Goal: Information Seeking & Learning: Learn about a topic

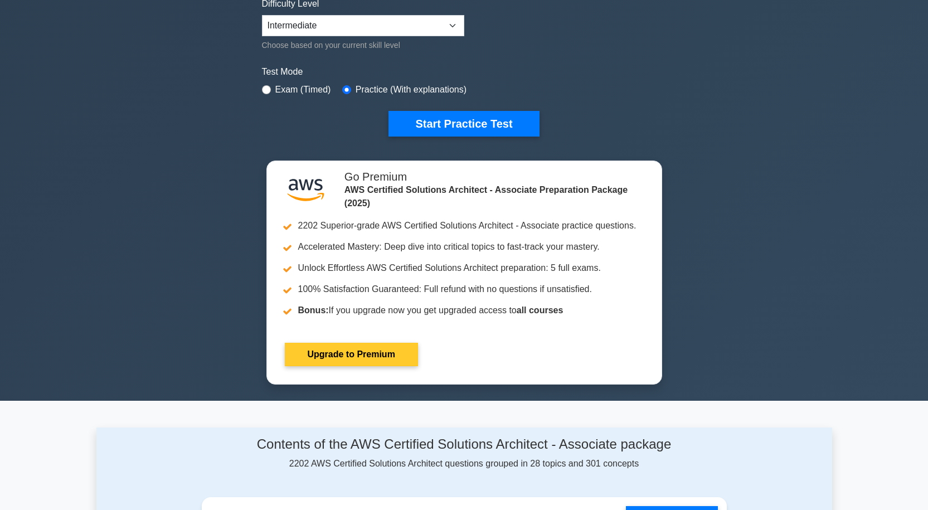
scroll to position [279, 0]
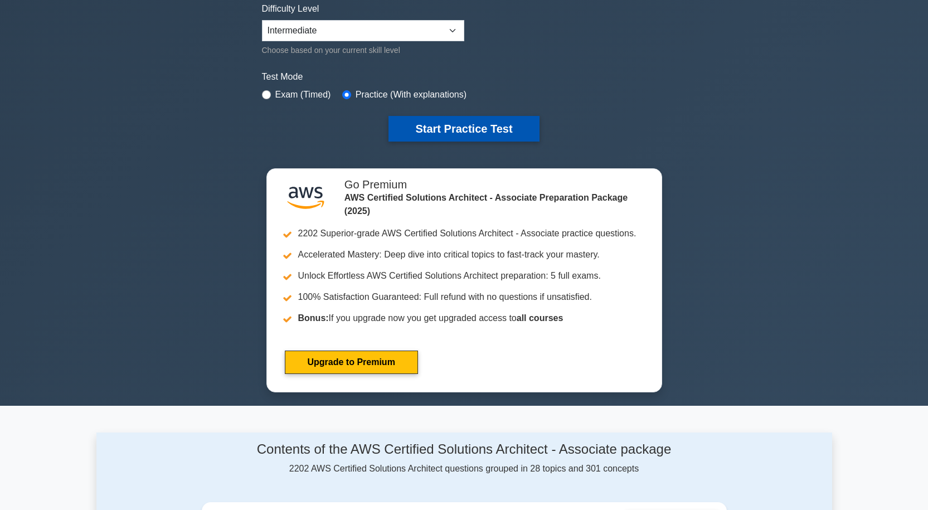
click at [466, 117] on button "Start Practice Test" at bounding box center [464, 129] width 151 height 26
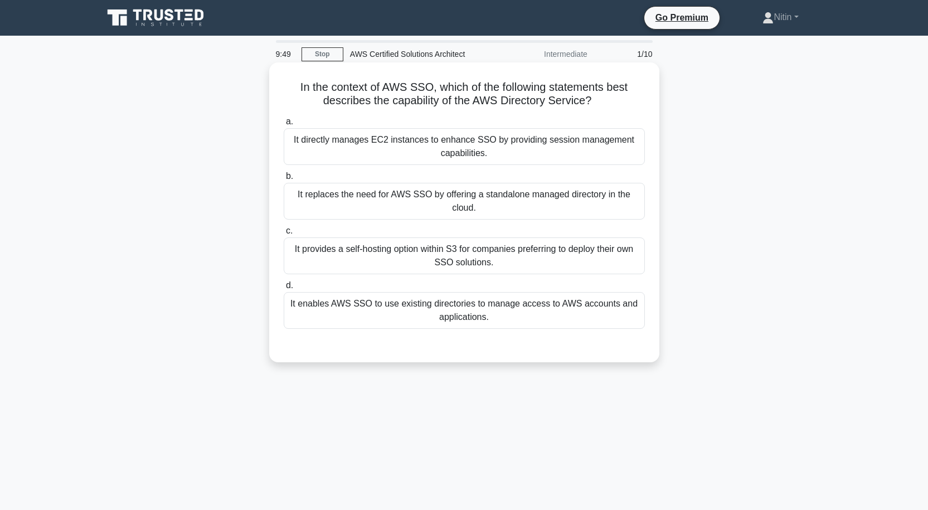
click at [483, 146] on div "It directly manages EC2 instances to enhance SSO by providing session managemen…" at bounding box center [464, 146] width 361 height 37
click at [284, 125] on input "a. It directly manages EC2 instances to enhance SSO by providing session manage…" at bounding box center [284, 121] width 0 height 7
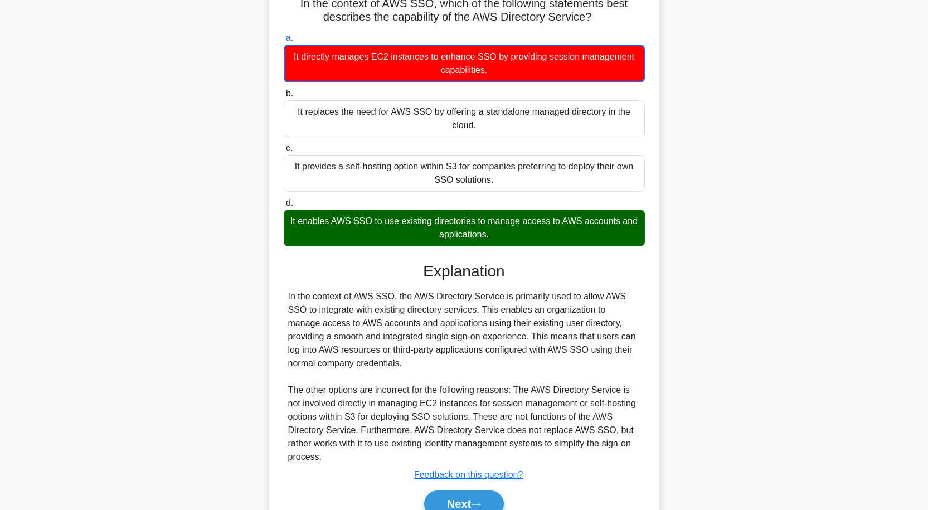
scroll to position [139, 0]
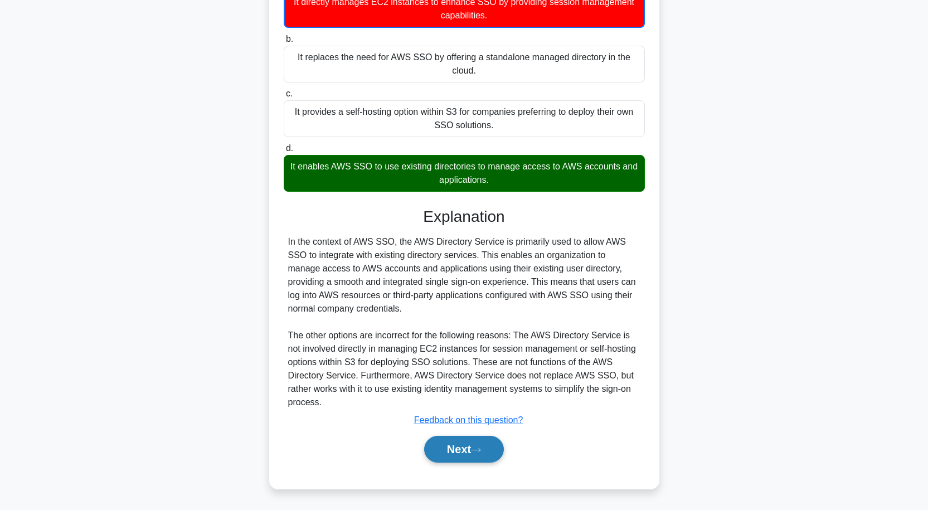
click at [441, 459] on button "Next" at bounding box center [464, 449] width 80 height 27
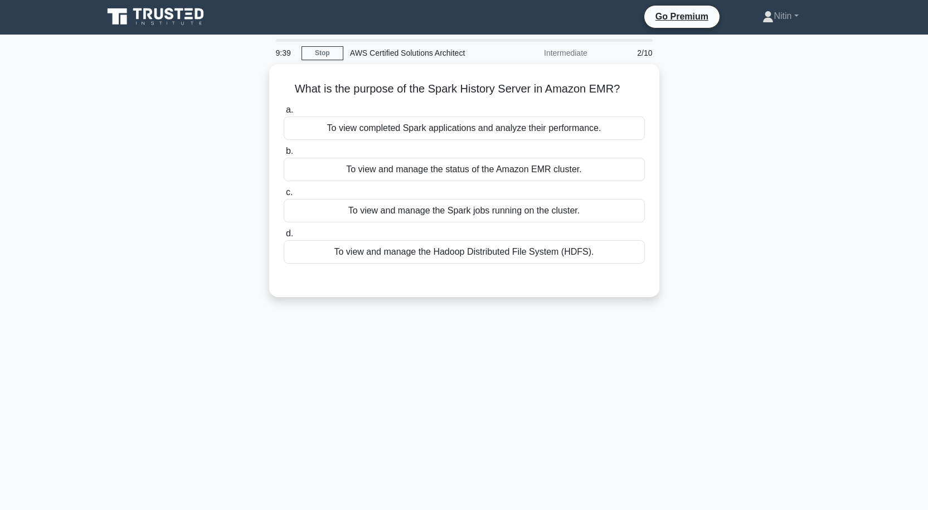
scroll to position [0, 0]
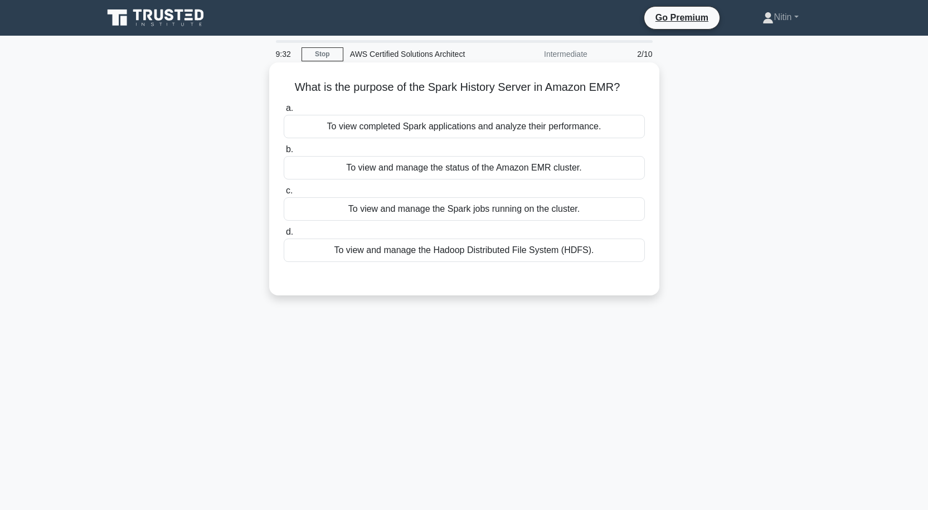
click at [560, 127] on div "To view completed Spark applications and analyze their performance." at bounding box center [464, 126] width 361 height 23
click at [284, 112] on input "a. To view completed Spark applications and analyze their performance." at bounding box center [284, 108] width 0 height 7
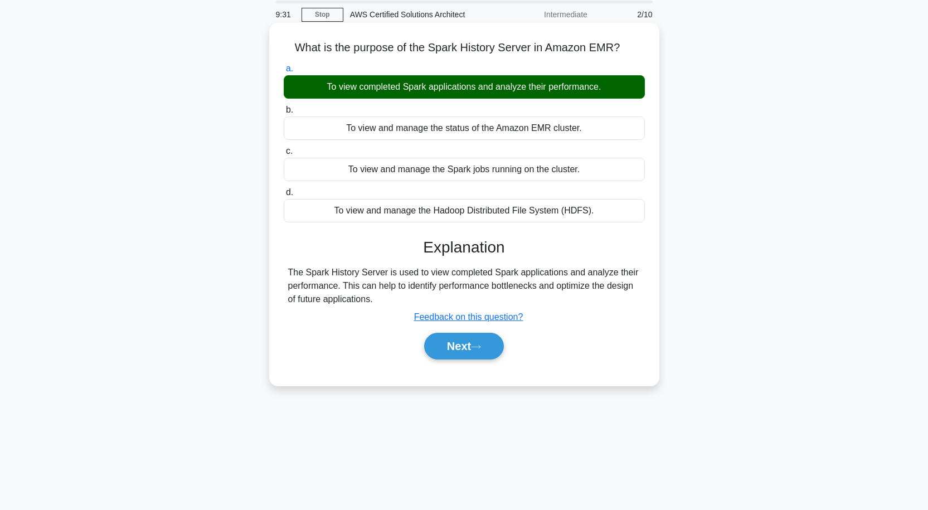
scroll to position [92, 0]
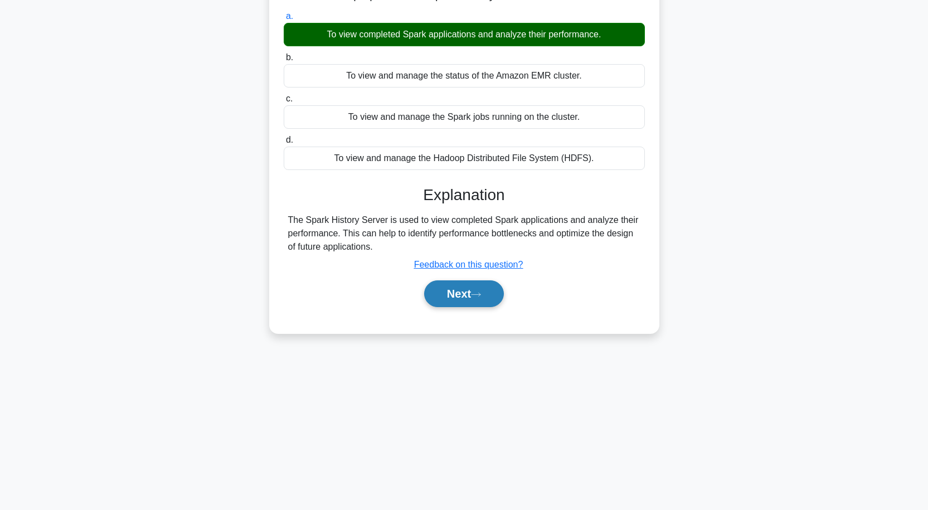
click at [488, 289] on button "Next" at bounding box center [464, 293] width 80 height 27
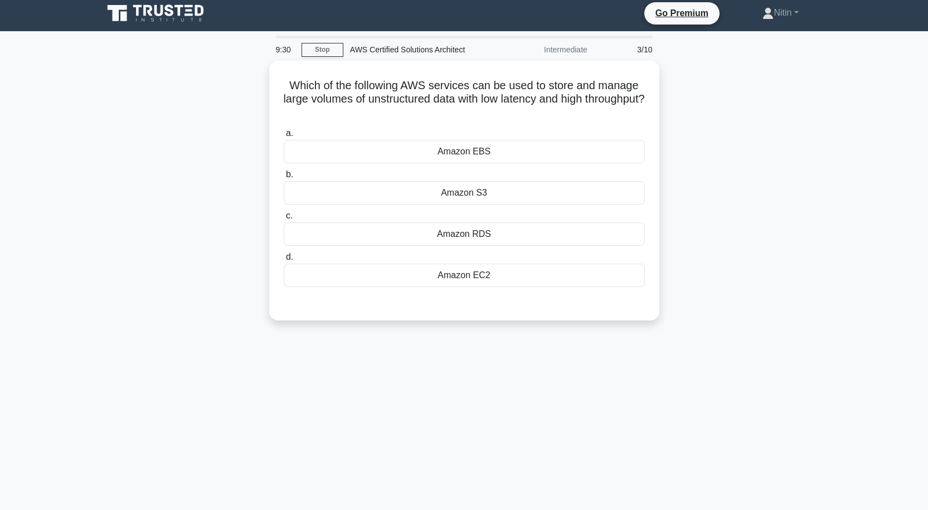
scroll to position [0, 0]
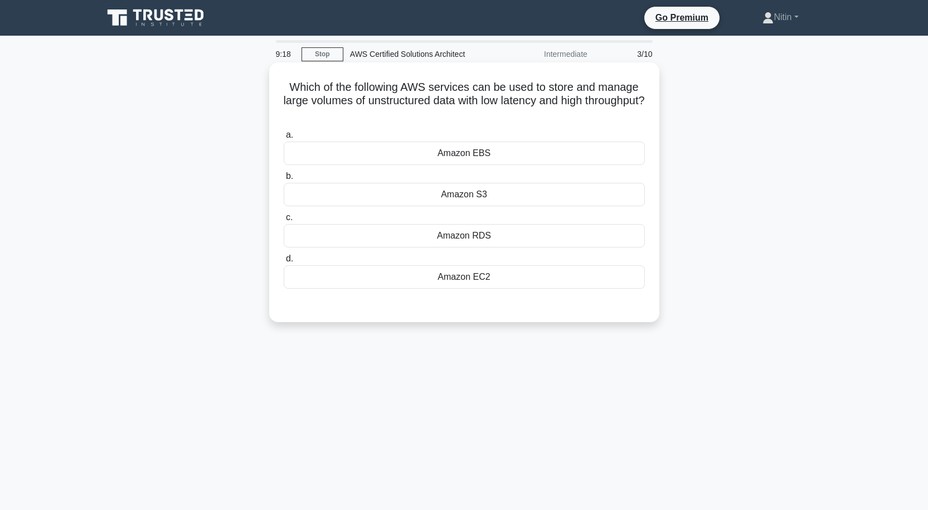
click at [477, 153] on div "Amazon EBS" at bounding box center [464, 153] width 361 height 23
click at [284, 139] on input "a. Amazon EBS" at bounding box center [284, 135] width 0 height 7
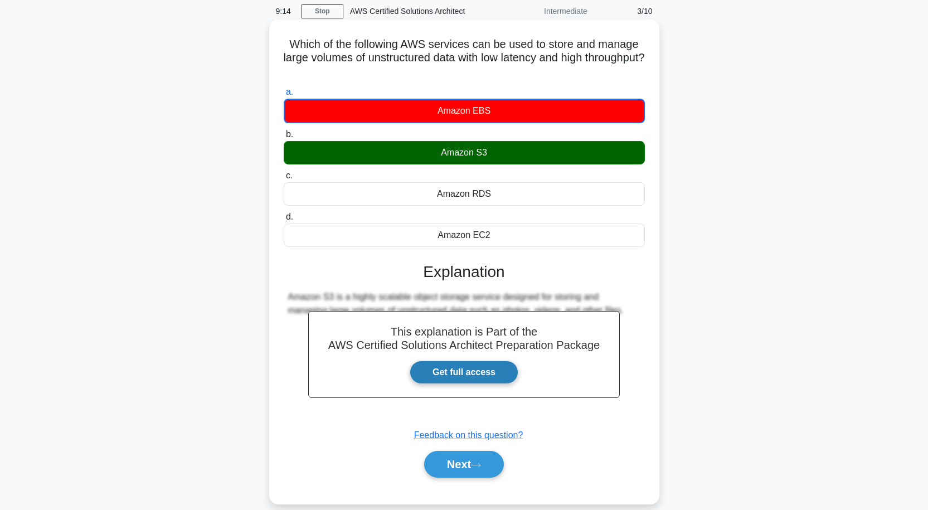
scroll to position [92, 0]
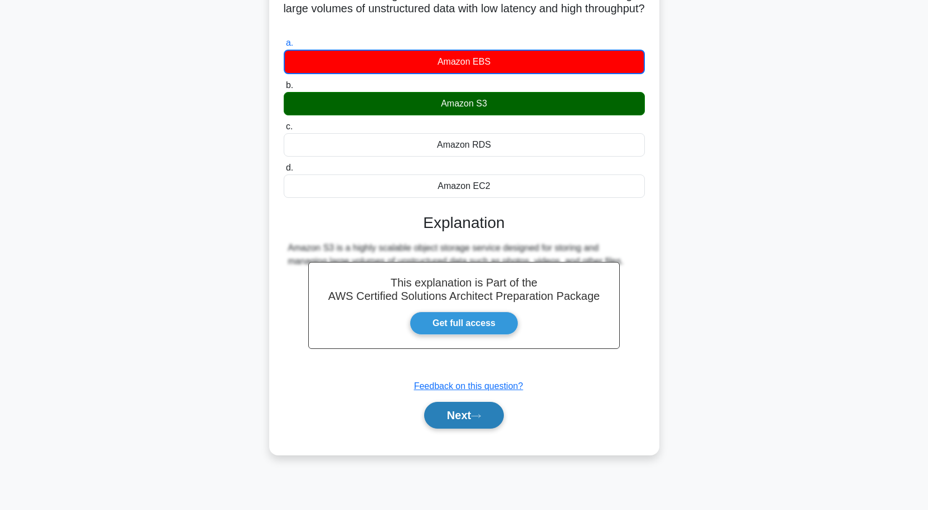
click at [455, 410] on button "Next" at bounding box center [464, 415] width 80 height 27
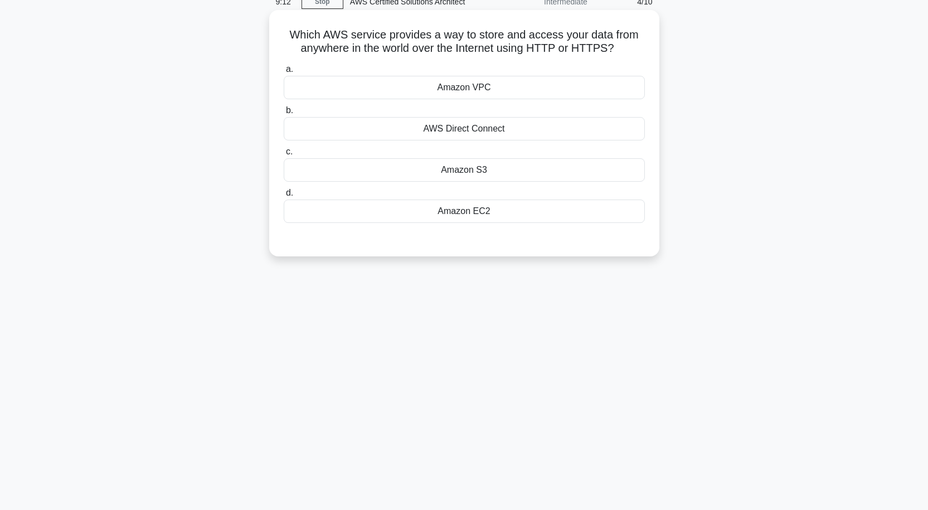
scroll to position [0, 0]
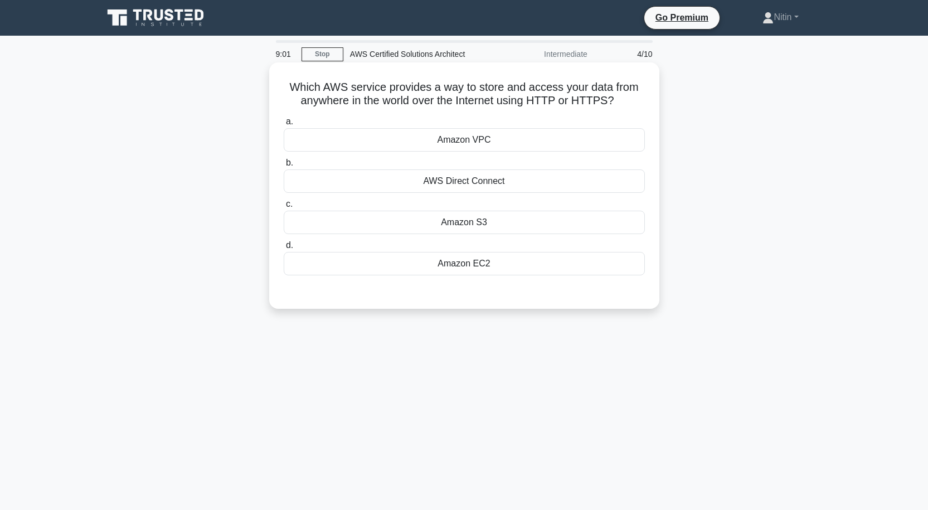
click at [491, 180] on div "AWS Direct Connect" at bounding box center [464, 180] width 361 height 23
click at [284, 167] on input "b. AWS Direct Connect" at bounding box center [284, 162] width 0 height 7
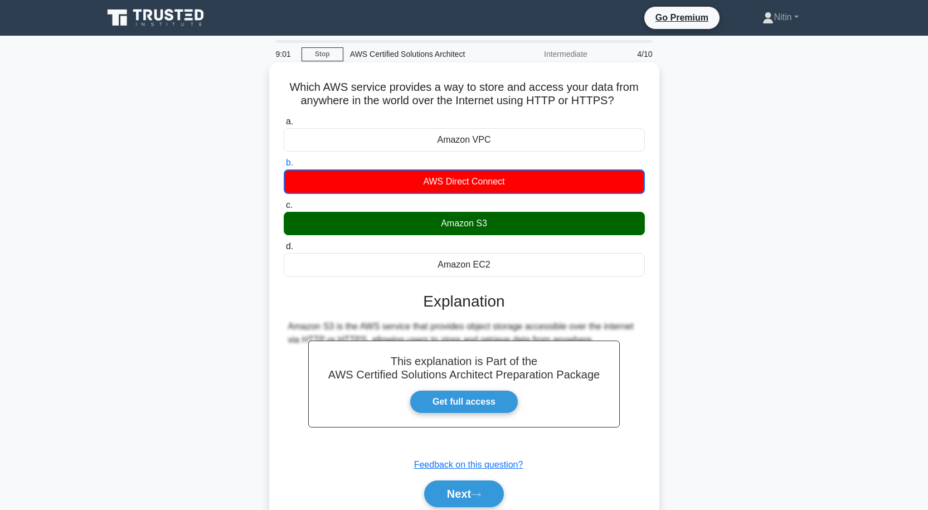
scroll to position [92, 0]
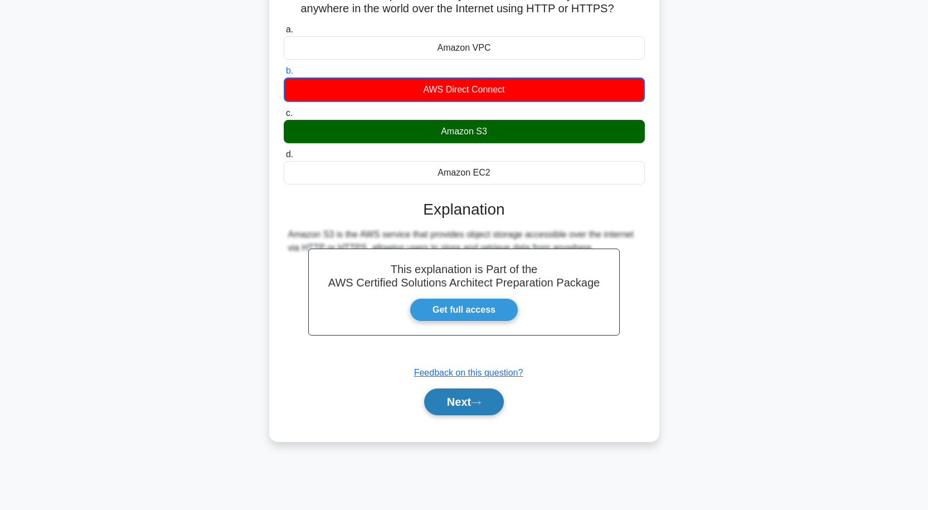
click at [461, 409] on button "Next" at bounding box center [464, 402] width 80 height 27
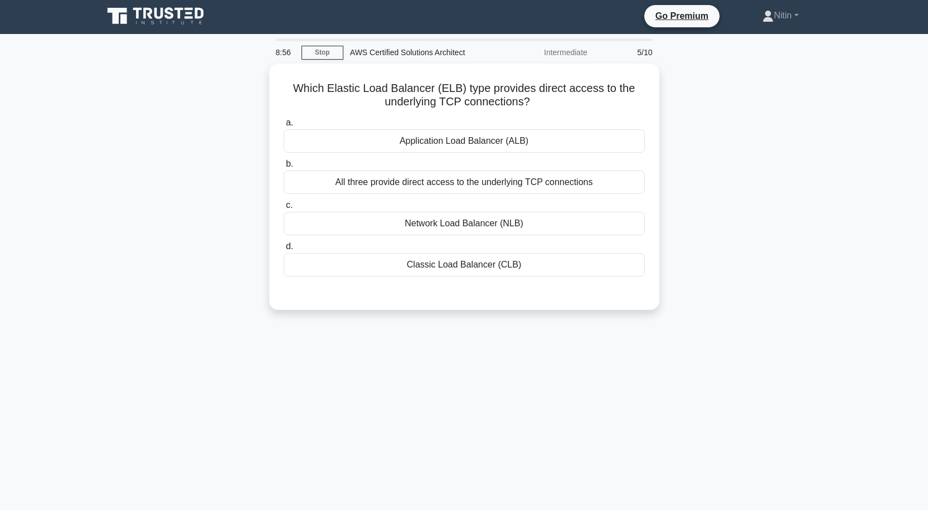
scroll to position [0, 0]
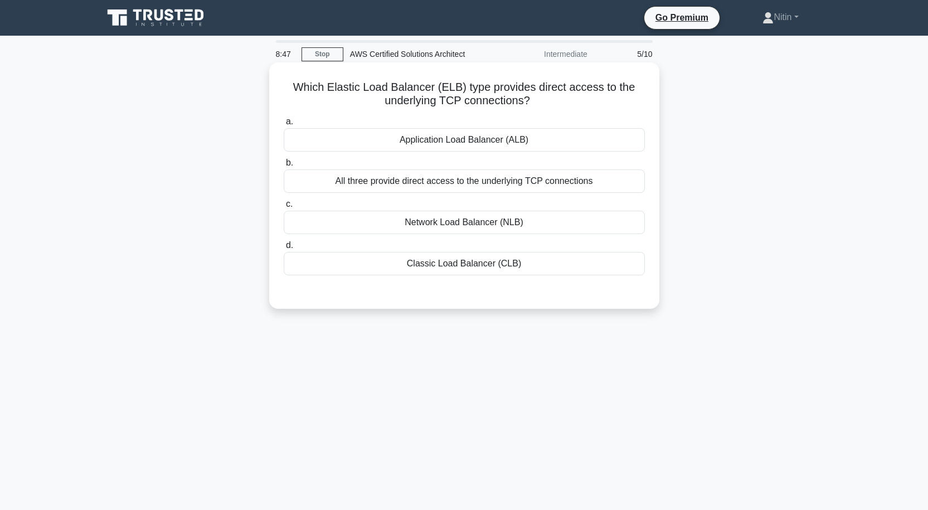
click at [491, 182] on div "All three provide direct access to the underlying TCP connections" at bounding box center [464, 180] width 361 height 23
click at [284, 167] on input "b. All three provide direct access to the underlying TCP connections" at bounding box center [284, 162] width 0 height 7
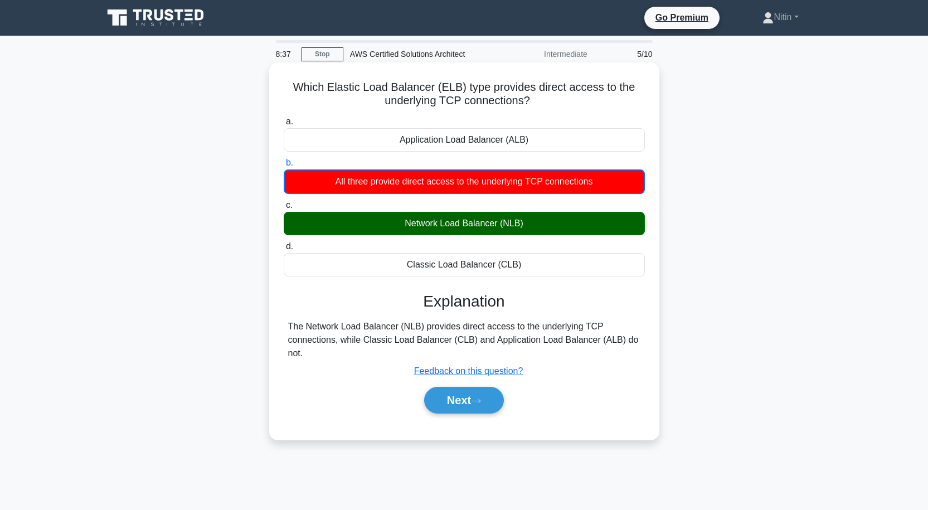
click at [497, 225] on div "Network Load Balancer (NLB)" at bounding box center [464, 223] width 361 height 23
click at [467, 405] on button "Next" at bounding box center [464, 400] width 80 height 27
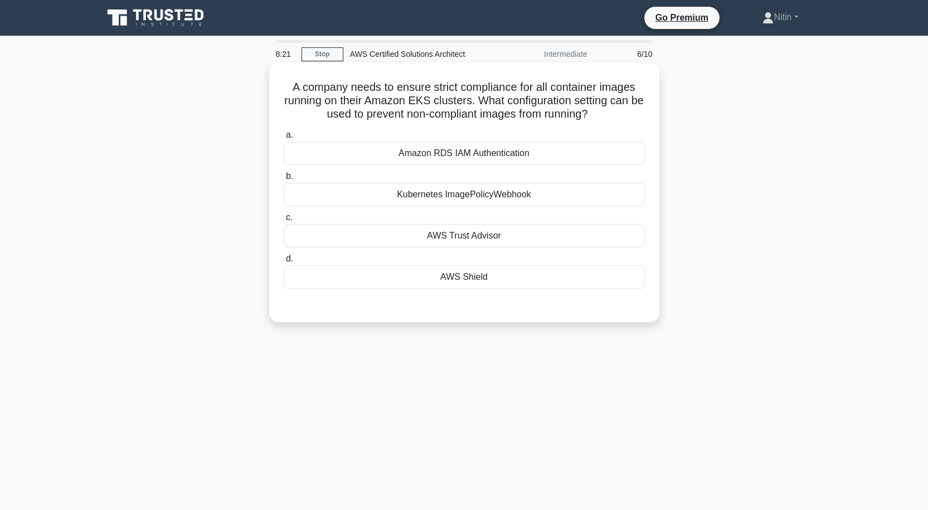
drag, startPoint x: 289, startPoint y: 85, endPoint x: 526, endPoint y: 277, distance: 304.1
click at [526, 277] on div "A company needs to ensure strict compliance for all container images running on…" at bounding box center [464, 192] width 381 height 251
copy div "A company needs to ensure strict compliance for all container images running on…"
click at [328, 180] on label "b. Kubernetes ImagePolicyWebhook" at bounding box center [464, 187] width 361 height 37
click at [284, 180] on input "b. Kubernetes ImagePolicyWebhook" at bounding box center [284, 176] width 0 height 7
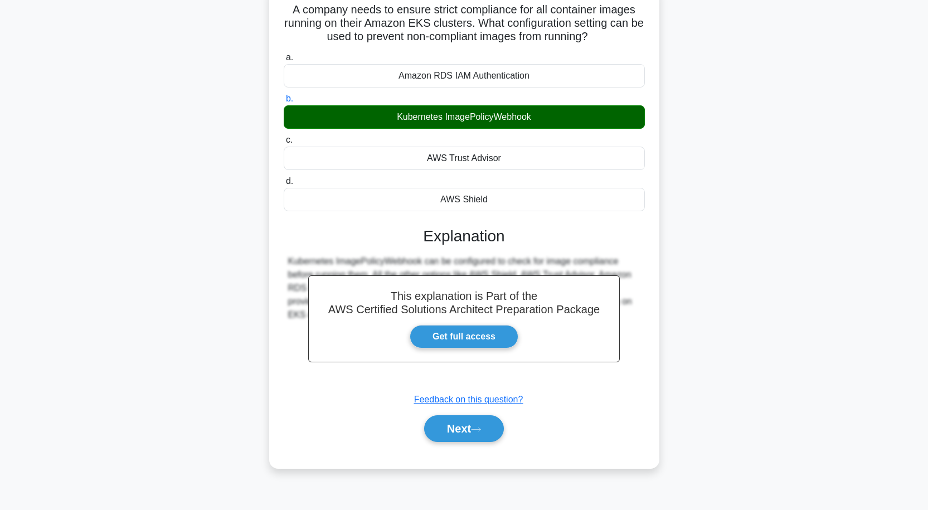
scroll to position [92, 0]
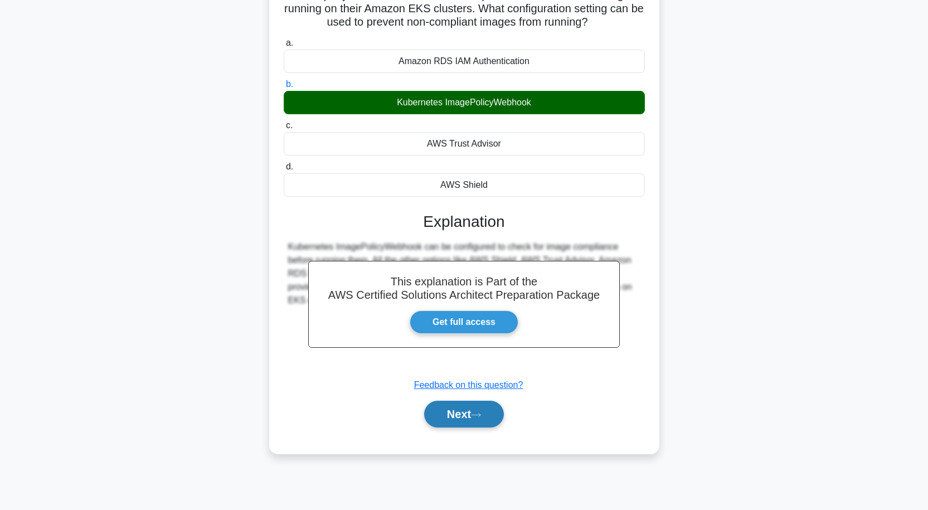
click at [469, 418] on button "Next" at bounding box center [464, 414] width 80 height 27
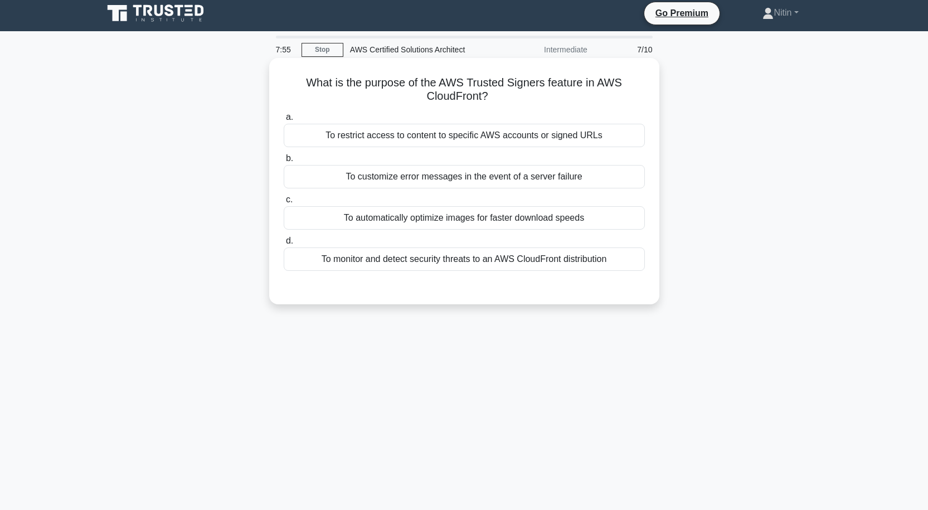
scroll to position [0, 0]
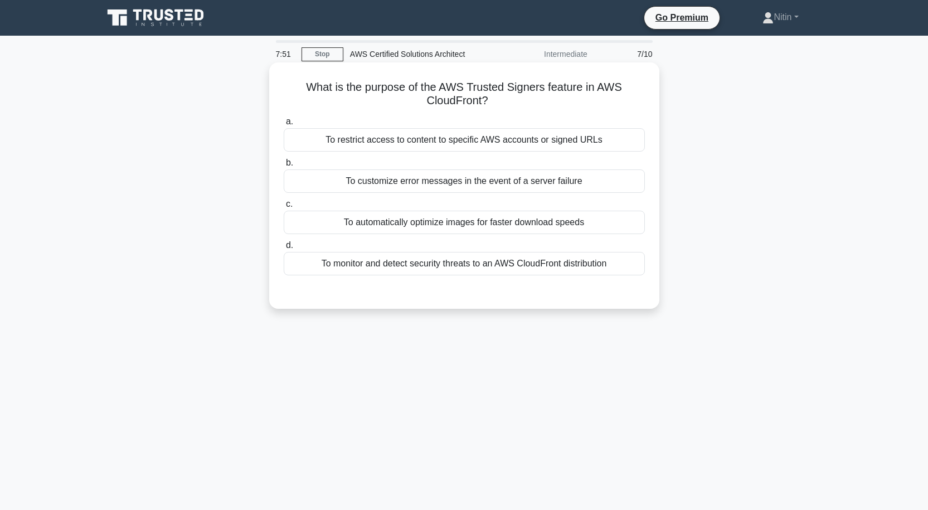
drag, startPoint x: 303, startPoint y: 84, endPoint x: 632, endPoint y: 268, distance: 377.2
click at [632, 268] on div "What is the purpose of the AWS Trusted Signers feature in AWS CloudFront? .spin…" at bounding box center [464, 186] width 381 height 238
copy div "What is the purpose of the AWS Trusted Signers feature in AWS CloudFront? .spin…"
click at [311, 176] on div "To customize error messages in the event of a server failure" at bounding box center [464, 180] width 361 height 23
click at [284, 167] on input "b. To customize error messages in the event of a server failure" at bounding box center [284, 162] width 0 height 7
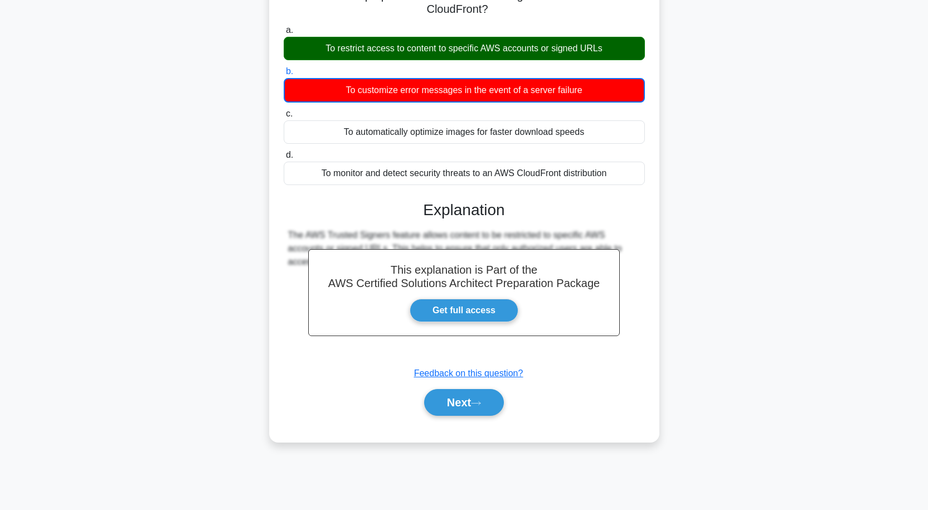
scroll to position [92, 0]
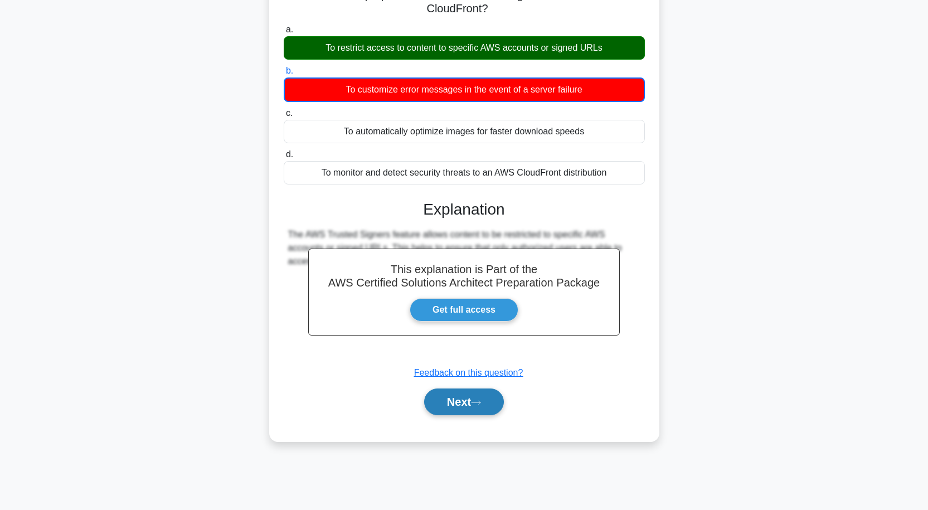
click at [496, 401] on button "Next" at bounding box center [464, 402] width 80 height 27
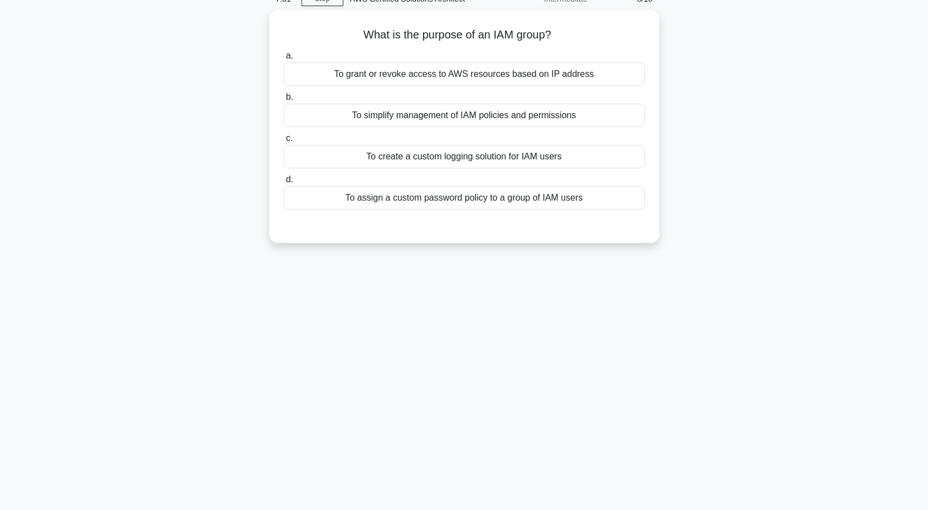
scroll to position [0, 0]
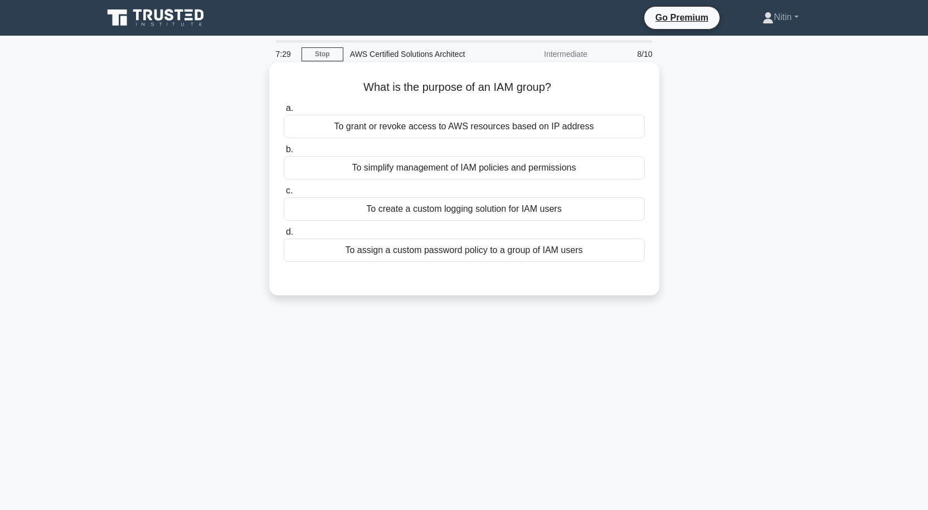
click at [492, 127] on div "To grant or revoke access to AWS resources based on IP address" at bounding box center [464, 126] width 361 height 23
click at [284, 112] on input "a. To grant or revoke access to AWS resources based on IP address" at bounding box center [284, 108] width 0 height 7
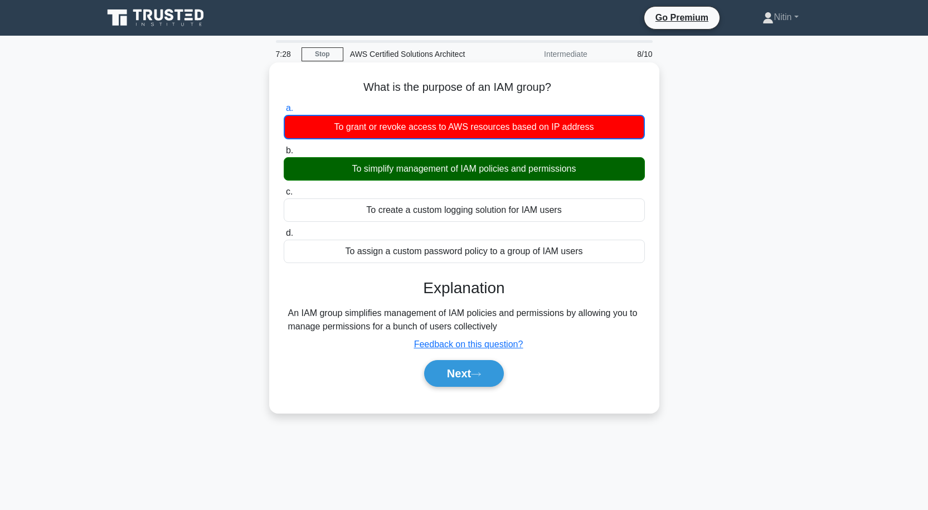
scroll to position [92, 0]
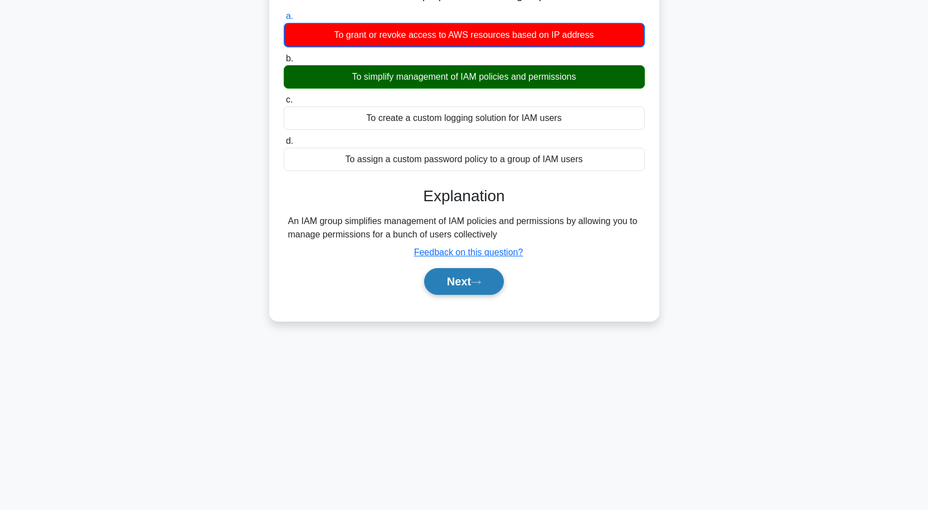
click at [479, 283] on icon at bounding box center [476, 281] width 9 height 3
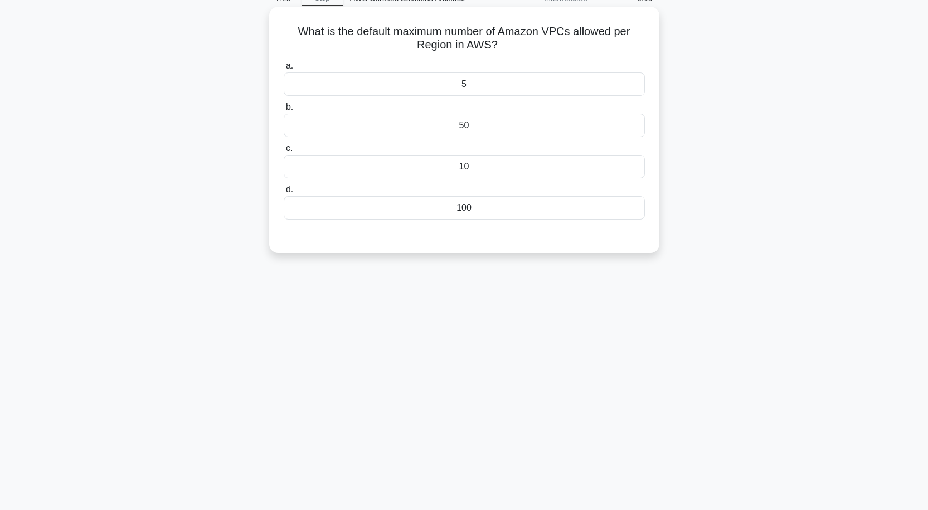
scroll to position [0, 0]
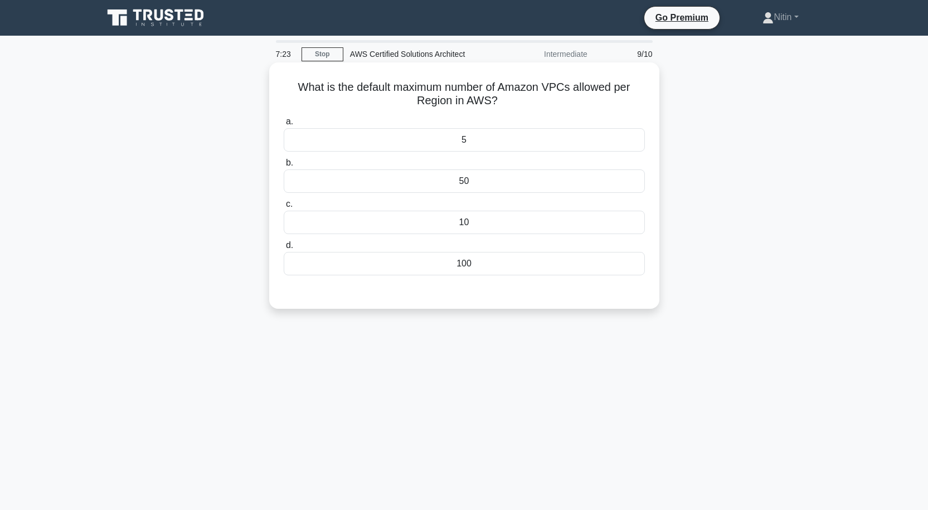
click at [469, 185] on div "50" at bounding box center [464, 180] width 361 height 23
click at [284, 167] on input "b. 50" at bounding box center [284, 162] width 0 height 7
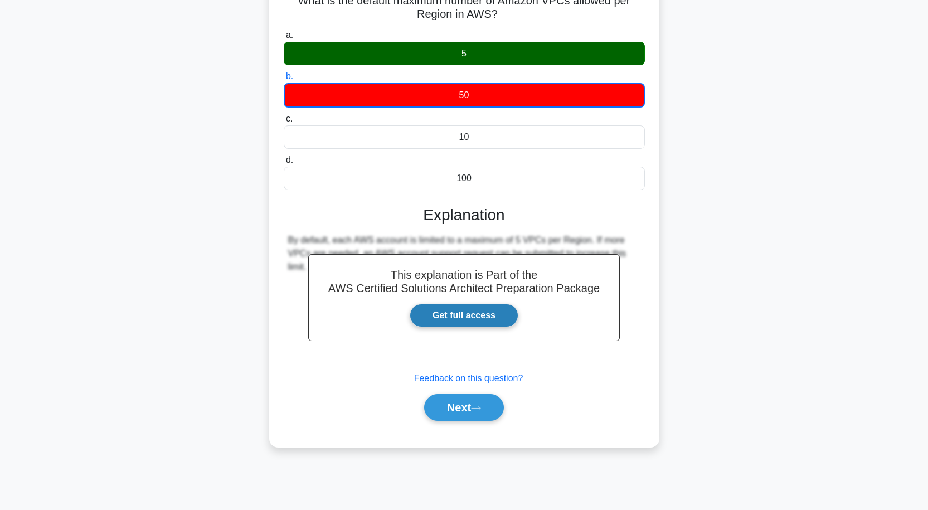
scroll to position [92, 0]
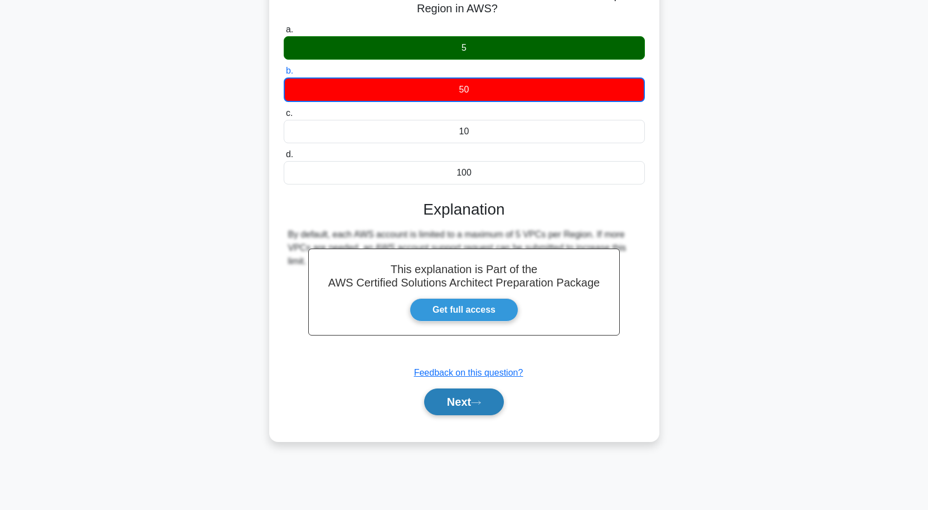
click at [473, 409] on button "Next" at bounding box center [464, 402] width 80 height 27
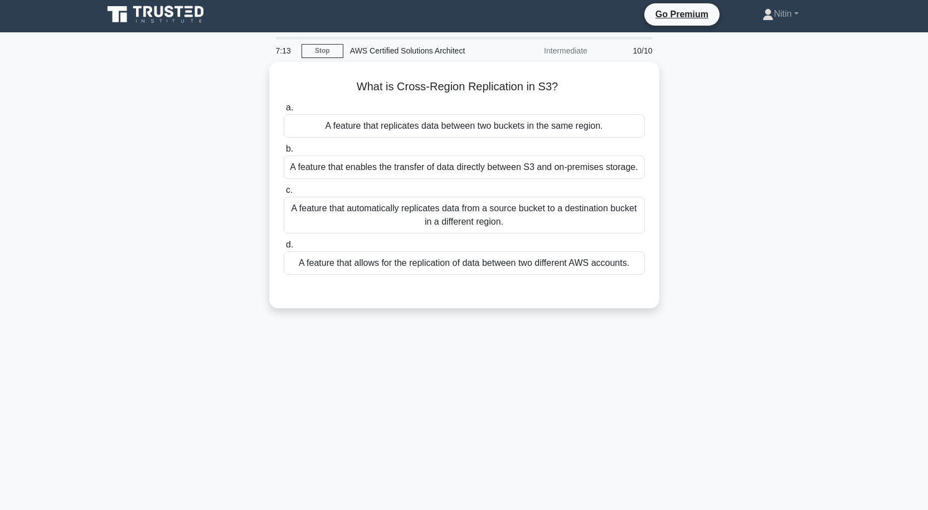
scroll to position [0, 0]
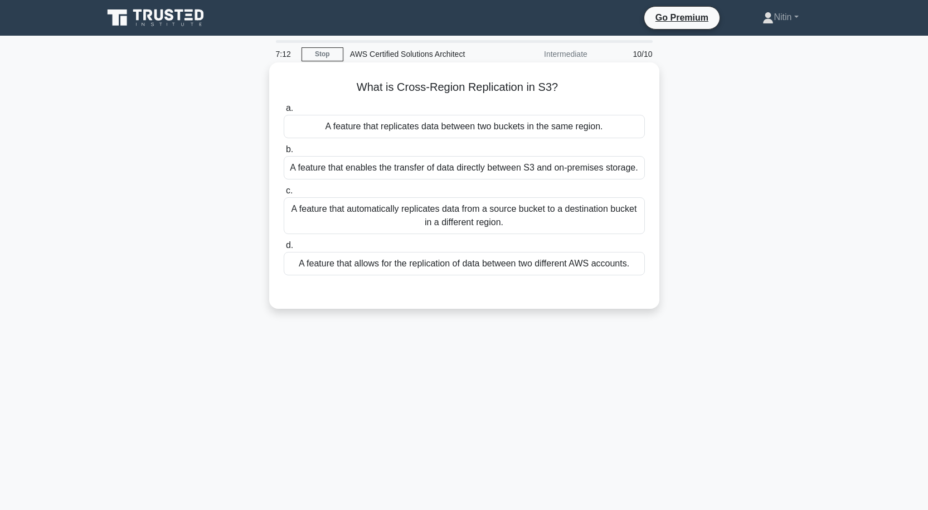
click at [463, 209] on div "A feature that automatically replicates data from a source bucket to a destinat…" at bounding box center [464, 215] width 361 height 37
click at [284, 195] on input "c. A feature that automatically replicates data from a source bucket to a desti…" at bounding box center [284, 190] width 0 height 7
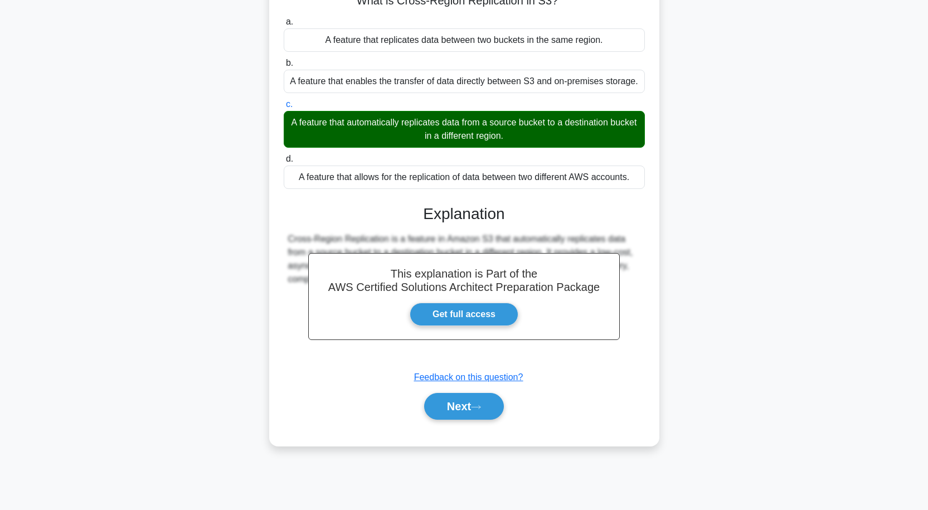
scroll to position [92, 0]
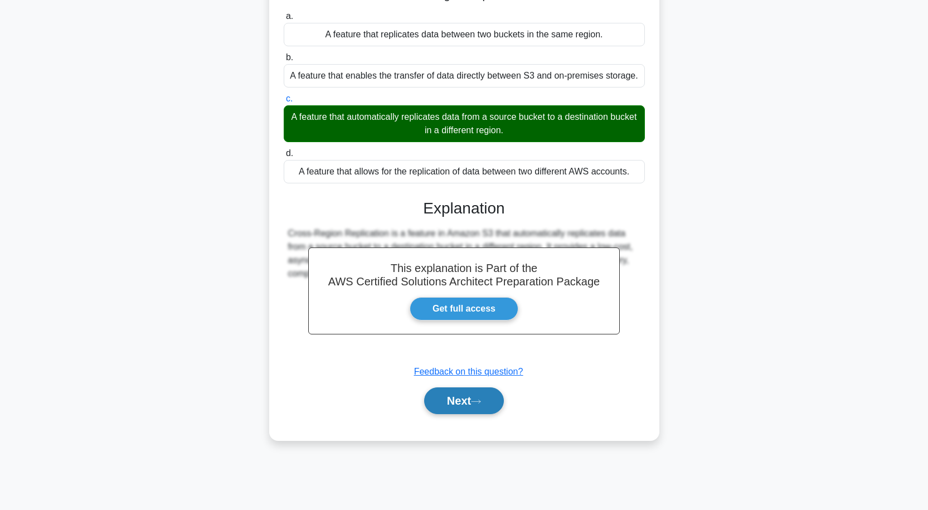
click at [471, 406] on button "Next" at bounding box center [464, 400] width 80 height 27
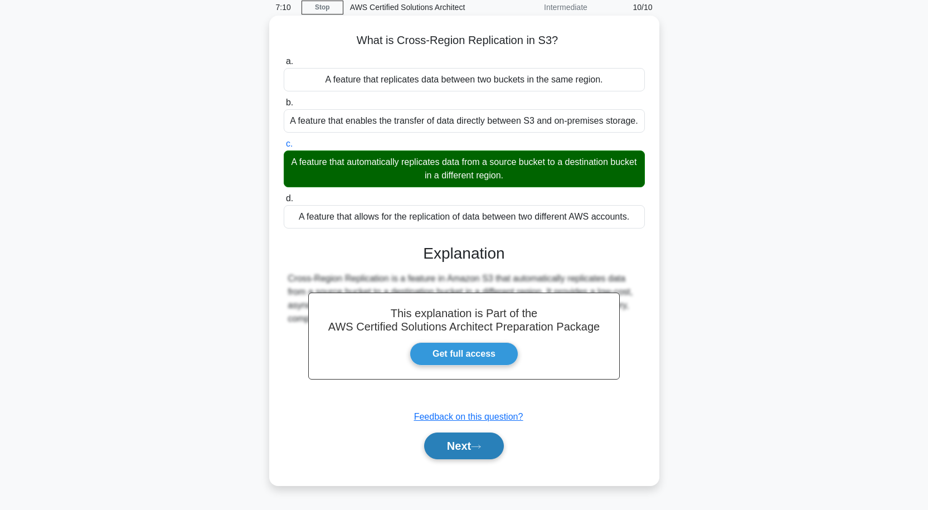
scroll to position [0, 0]
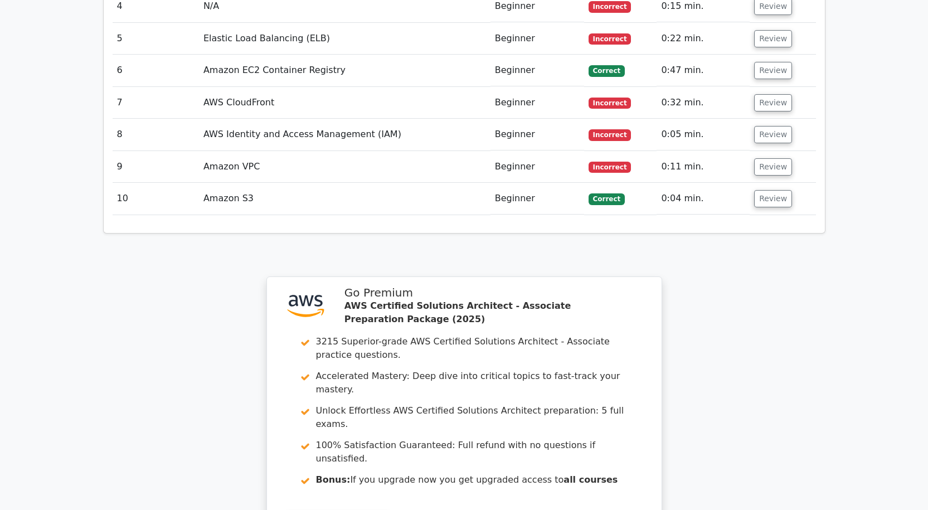
scroll to position [1673, 0]
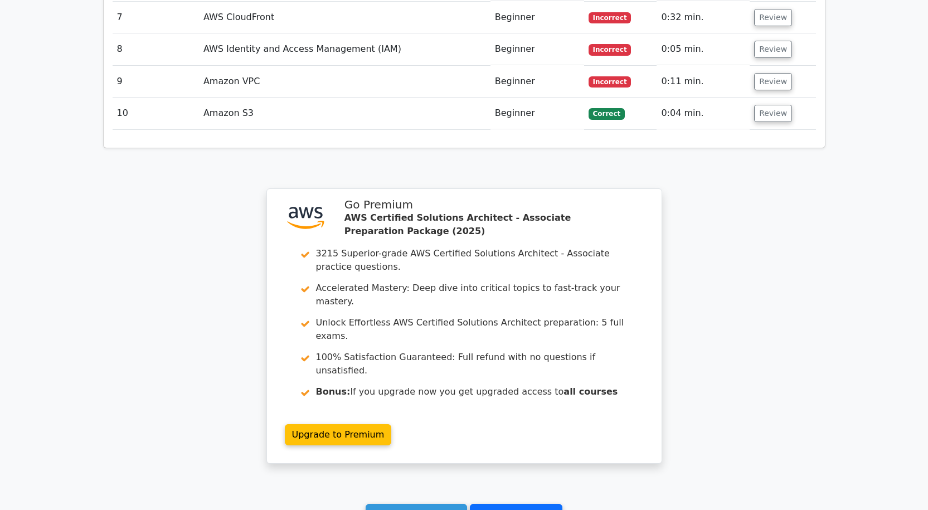
click at [486, 504] on link "Go to your profile" at bounding box center [516, 514] width 93 height 21
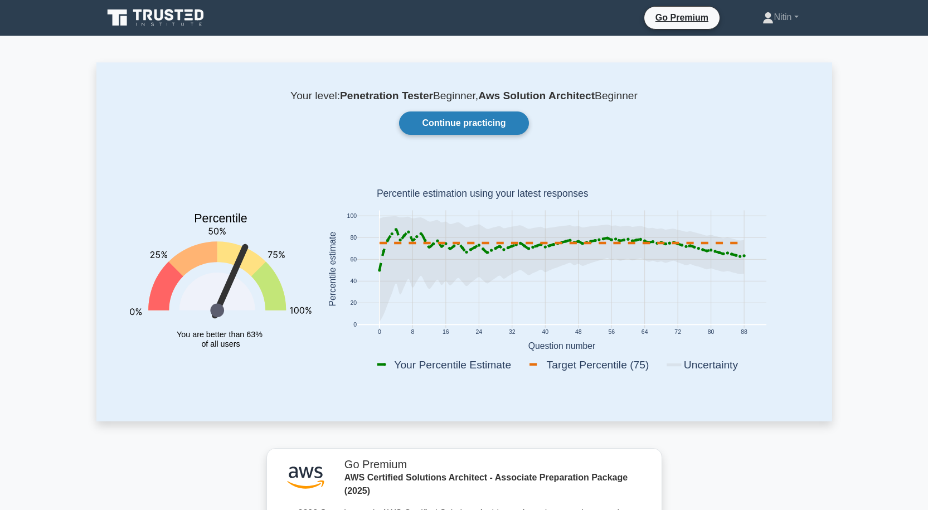
click at [489, 124] on link "Continue practicing" at bounding box center [463, 123] width 129 height 23
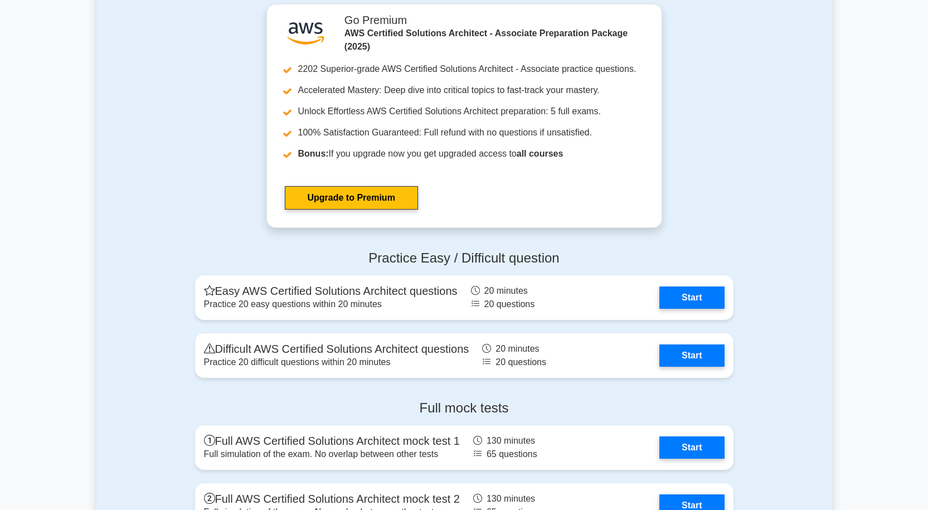
scroll to position [2899, 0]
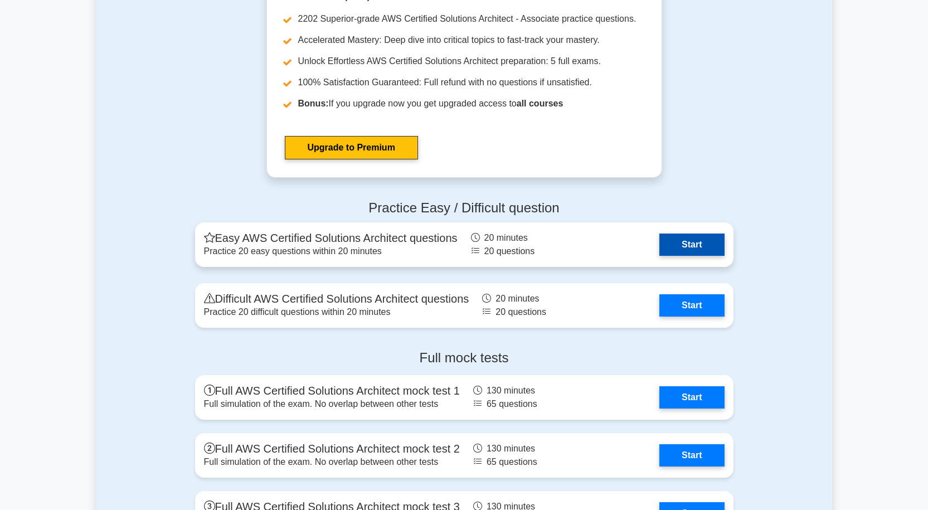
click at [682, 249] on link "Start" at bounding box center [692, 245] width 65 height 22
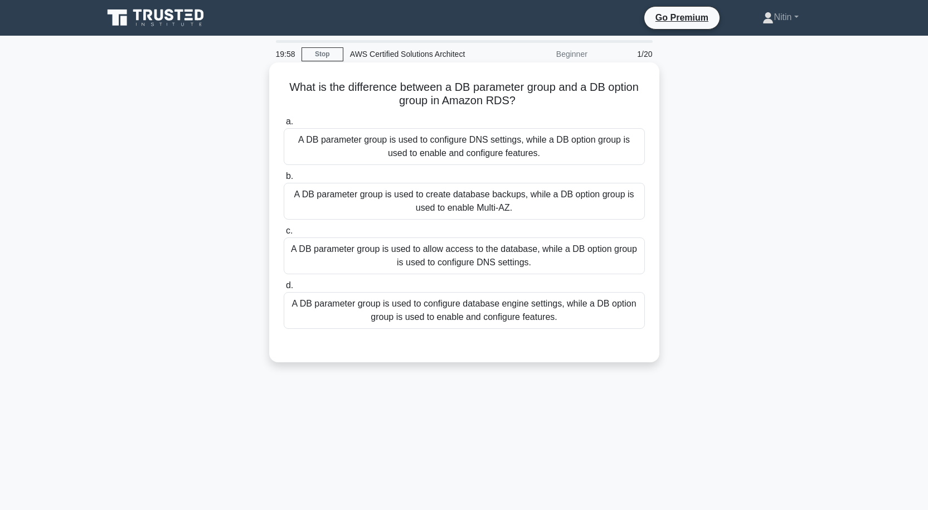
click at [470, 312] on div "A DB parameter group is used to configure database engine settings, while a DB …" at bounding box center [464, 310] width 361 height 37
click at [284, 289] on input "d. A DB parameter group is used to configure database engine settings, while a …" at bounding box center [284, 285] width 0 height 7
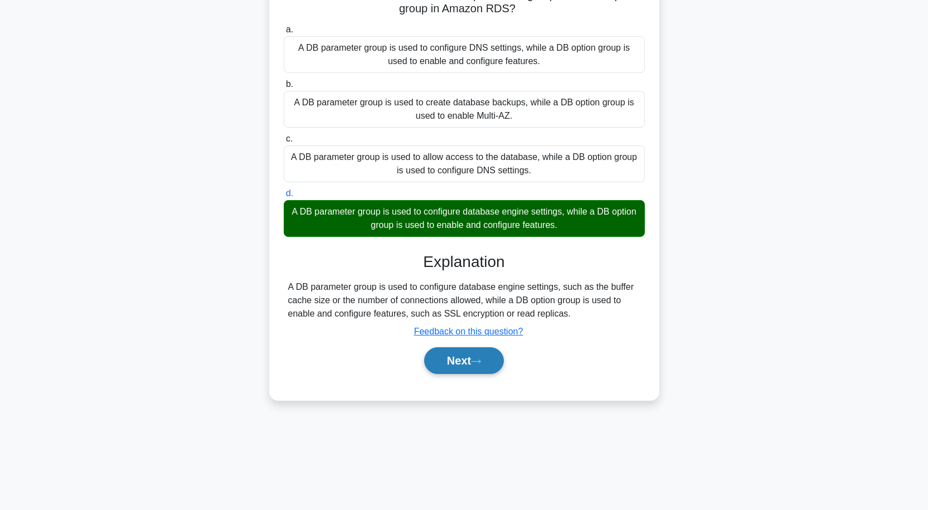
click at [456, 361] on button "Next" at bounding box center [464, 360] width 80 height 27
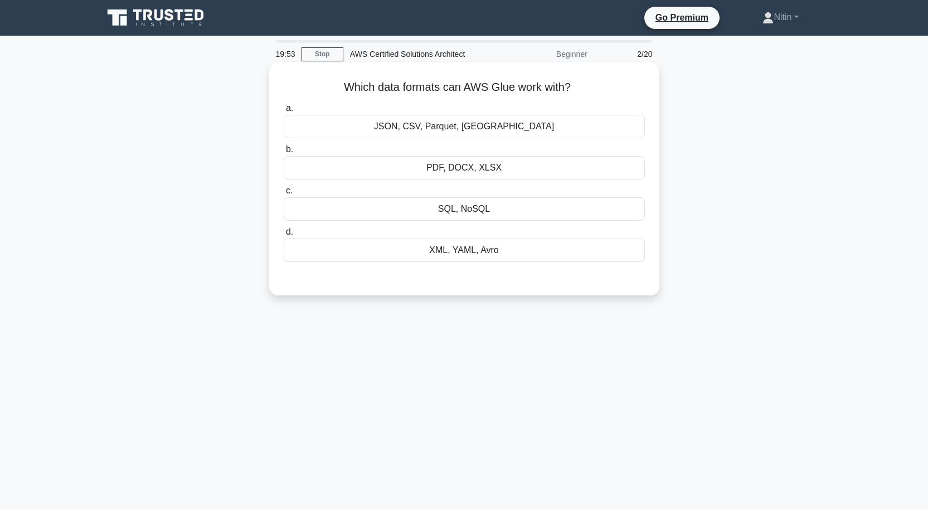
click at [501, 123] on div "JSON, CSV, Parquet, ORC" at bounding box center [464, 126] width 361 height 23
click at [284, 112] on input "a. JSON, CSV, Parquet, ORC" at bounding box center [284, 108] width 0 height 7
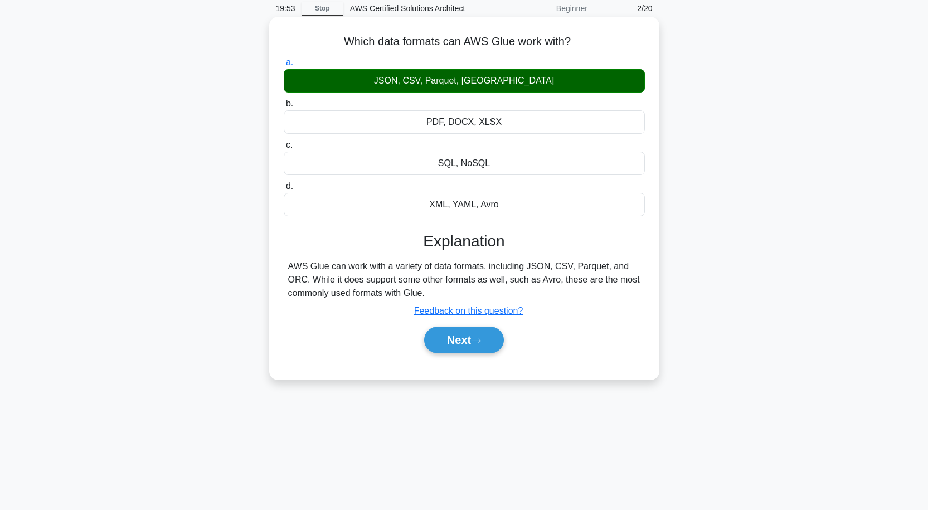
scroll to position [92, 0]
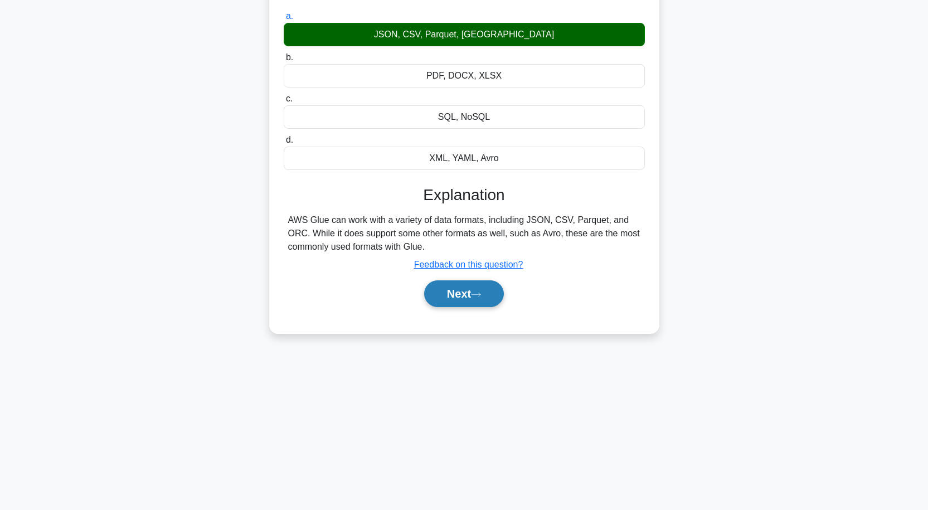
click at [477, 295] on icon at bounding box center [476, 294] width 9 height 3
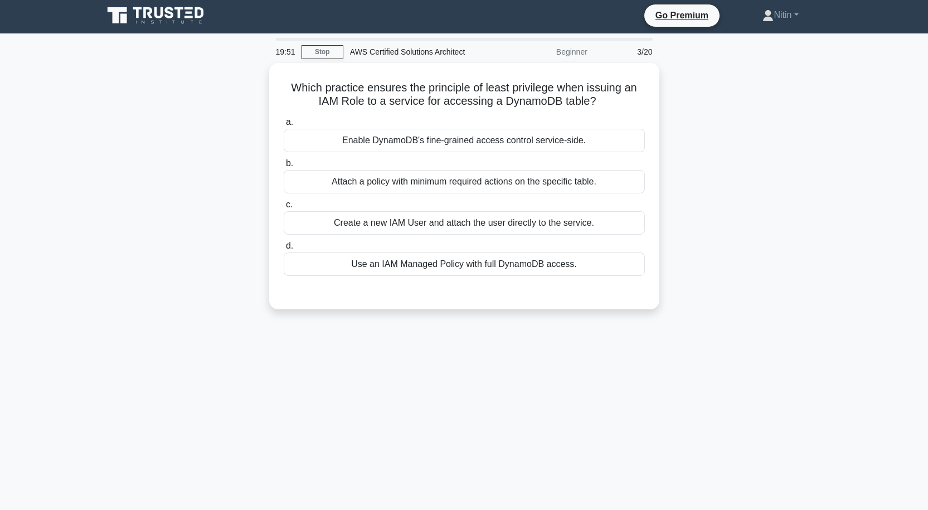
scroll to position [0, 0]
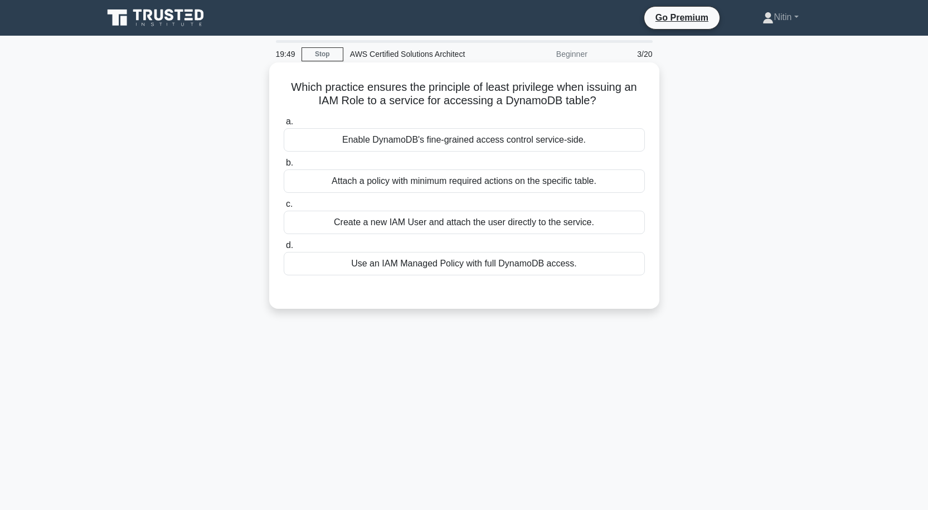
click at [513, 181] on div "Attach a policy with minimum required actions on the specific table." at bounding box center [464, 180] width 361 height 23
click at [284, 167] on input "b. Attach a policy with minimum required actions on the specific table." at bounding box center [284, 162] width 0 height 7
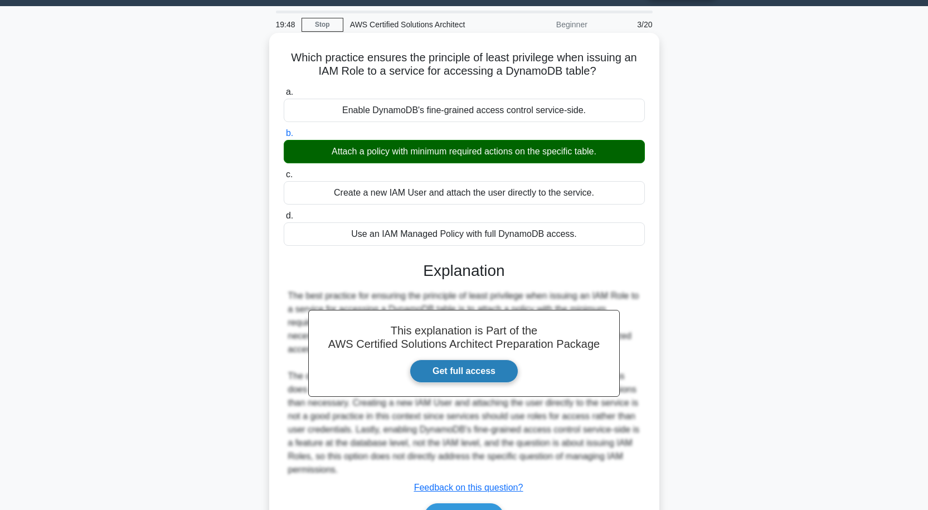
scroll to position [92, 0]
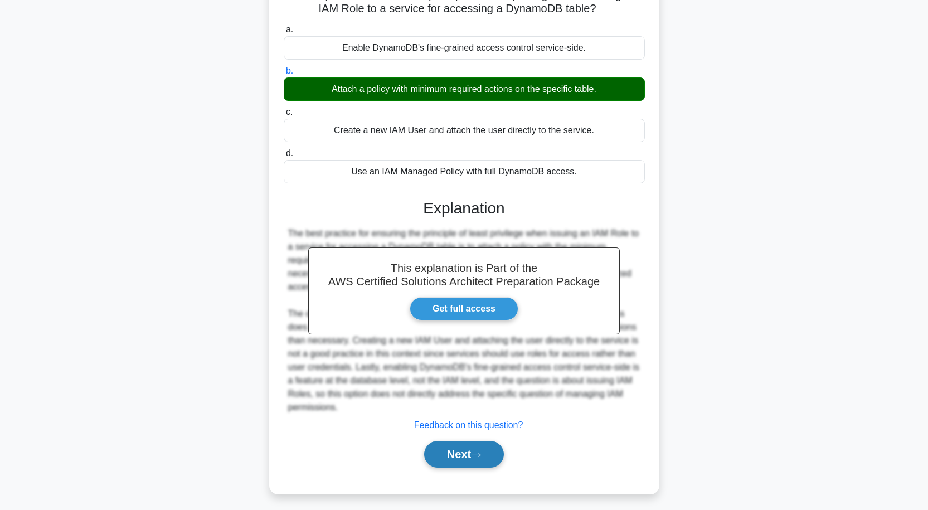
click at [462, 442] on button "Next" at bounding box center [464, 454] width 80 height 27
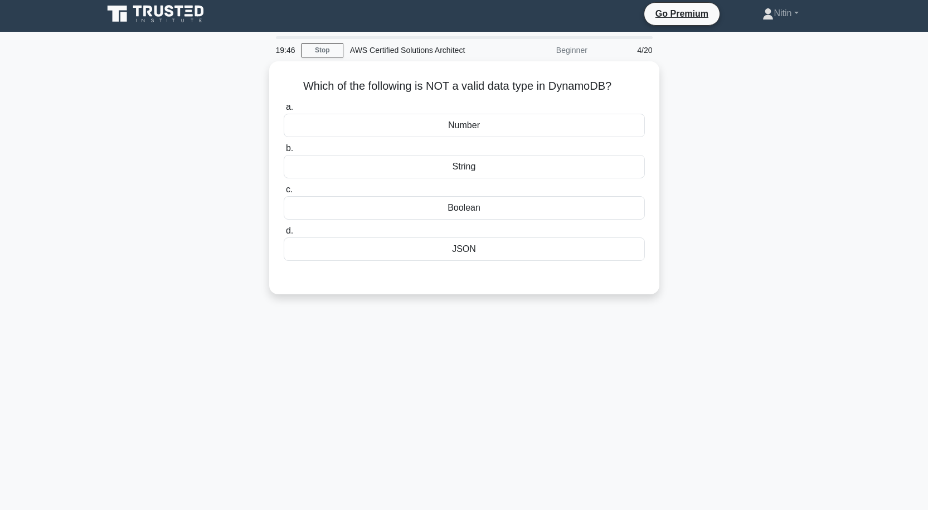
scroll to position [0, 0]
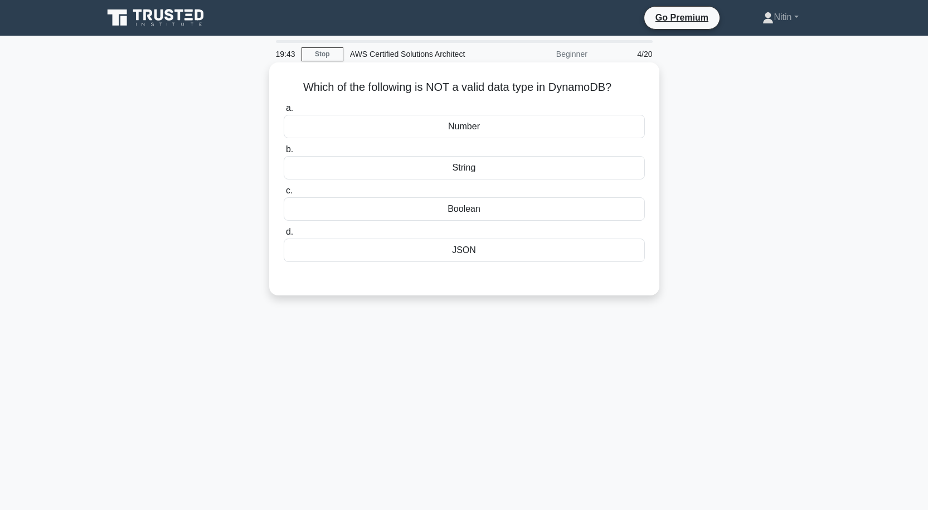
click at [474, 208] on div "Boolean" at bounding box center [464, 208] width 361 height 23
click at [284, 195] on input "c. Boolean" at bounding box center [284, 190] width 0 height 7
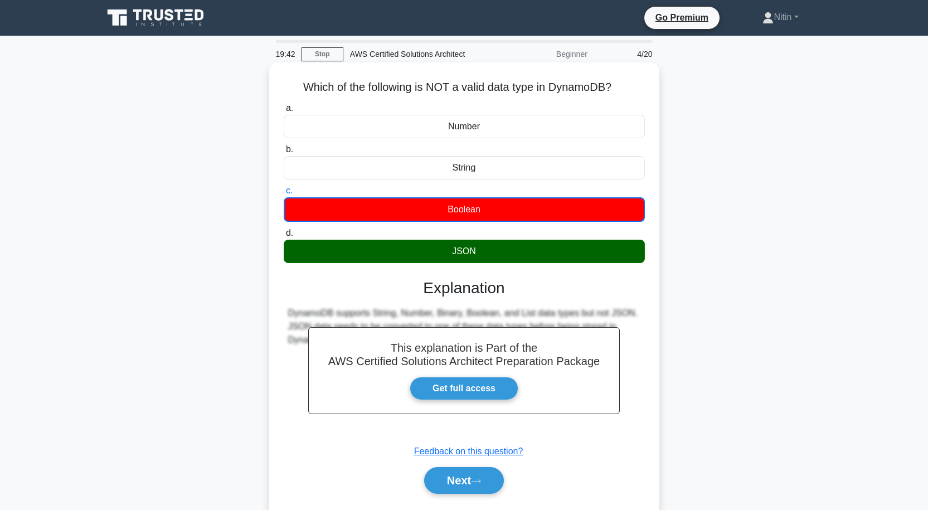
scroll to position [92, 0]
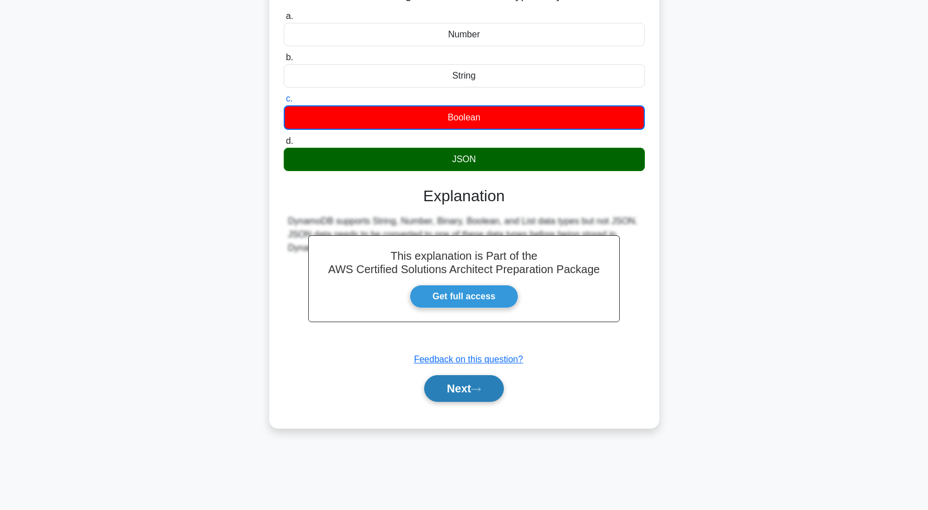
click at [472, 393] on button "Next" at bounding box center [464, 388] width 80 height 27
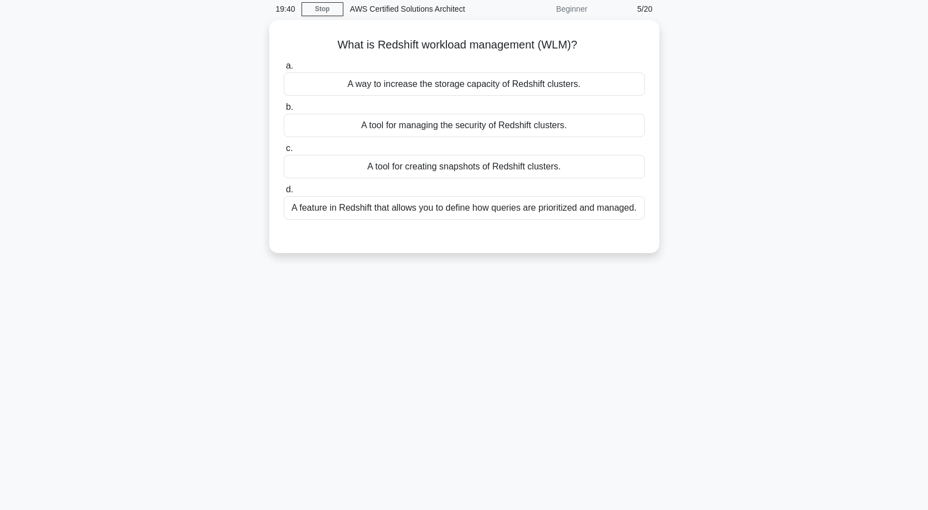
scroll to position [0, 0]
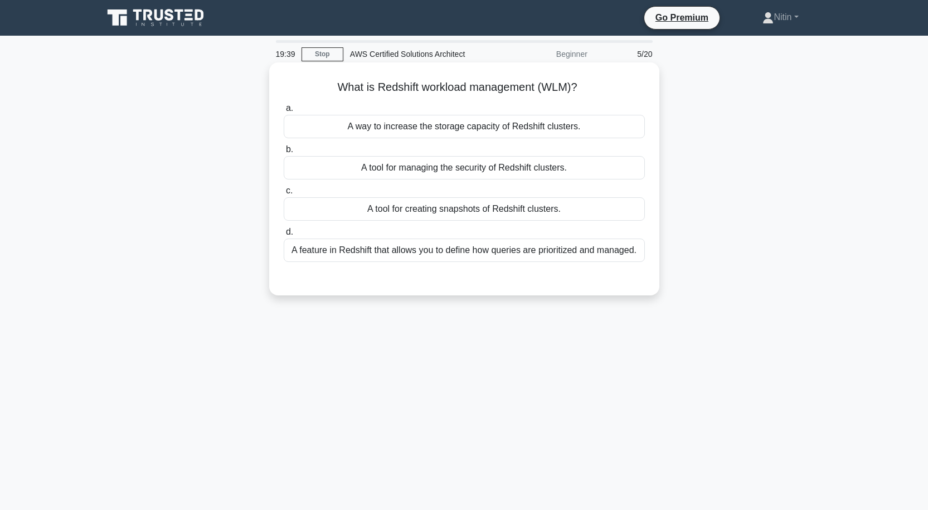
click at [507, 247] on div "A feature in Redshift that allows you to define how queries are prioritized and…" at bounding box center [464, 250] width 361 height 23
click at [284, 236] on input "d. A feature in Redshift that allows you to define how queries are prioritized …" at bounding box center [284, 232] width 0 height 7
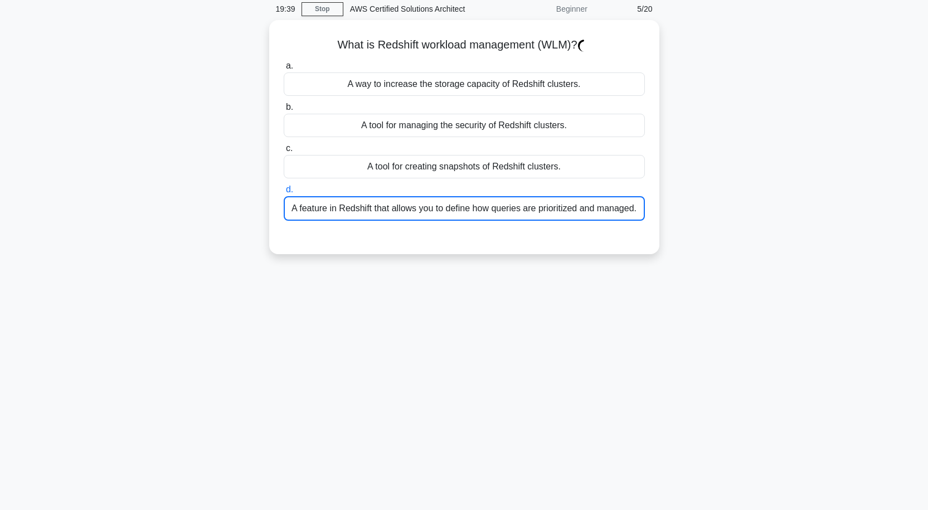
scroll to position [92, 0]
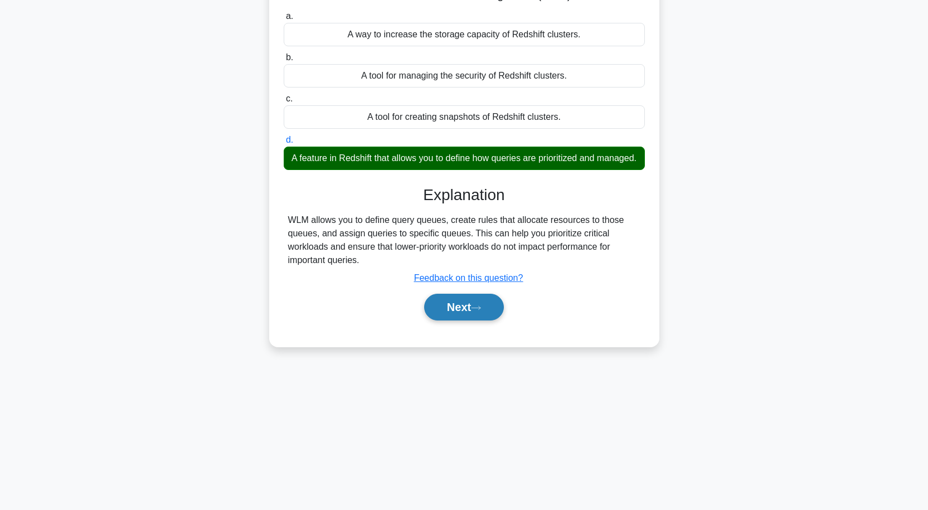
click at [481, 318] on button "Next" at bounding box center [464, 307] width 80 height 27
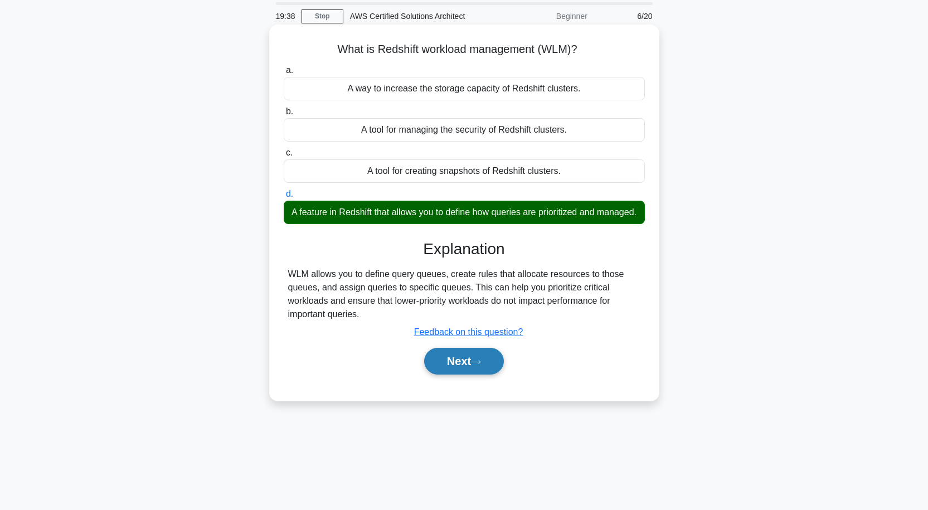
scroll to position [0, 0]
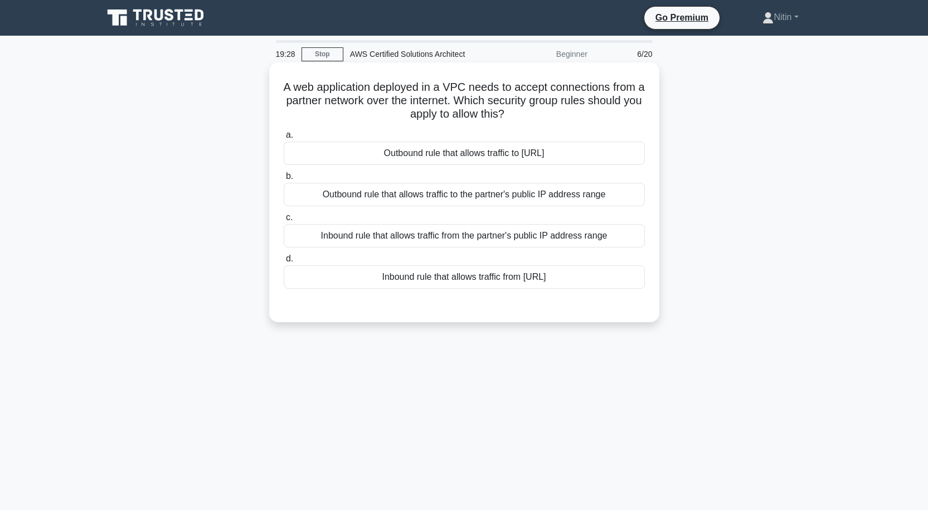
click at [526, 233] on div "Inbound rule that allows traffic from the partner's public IP address range" at bounding box center [464, 235] width 361 height 23
click at [284, 221] on input "c. Inbound rule that allows traffic from the partner's public IP address range" at bounding box center [284, 217] width 0 height 7
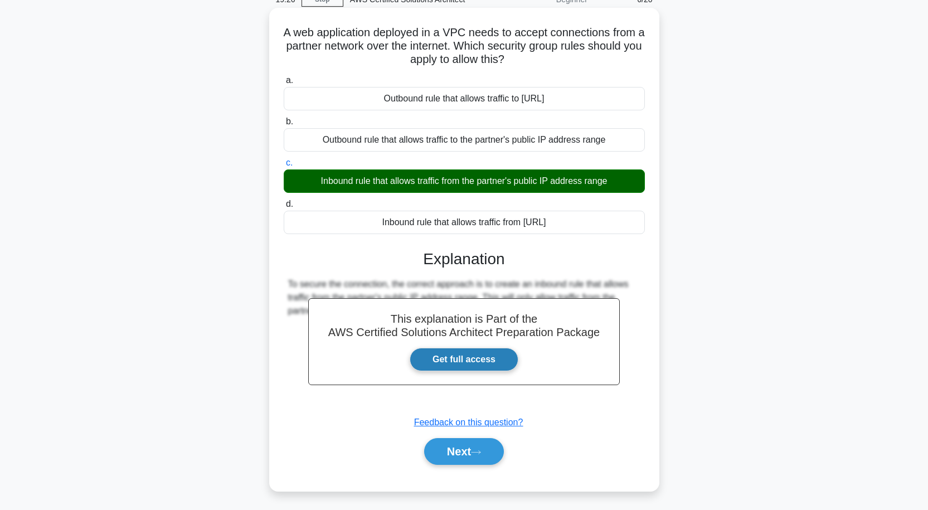
scroll to position [92, 0]
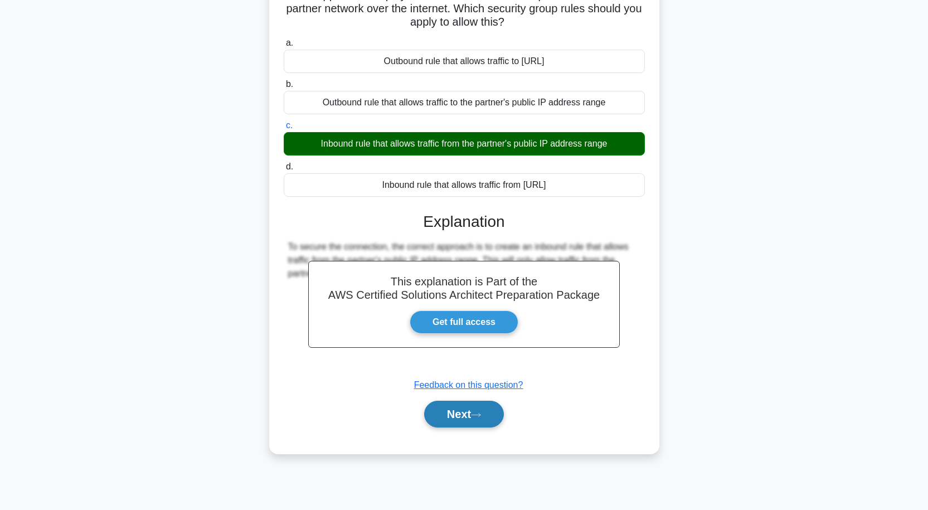
click at [470, 415] on button "Next" at bounding box center [464, 414] width 80 height 27
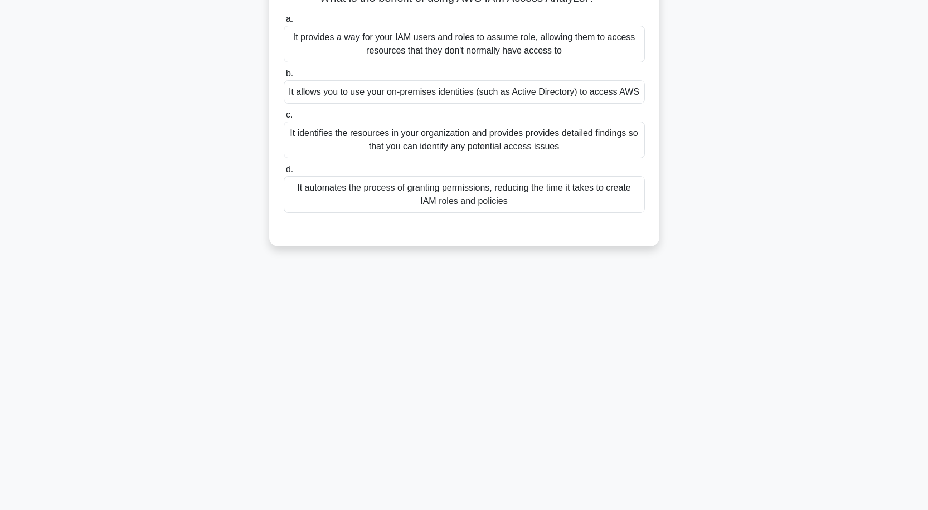
scroll to position [0, 0]
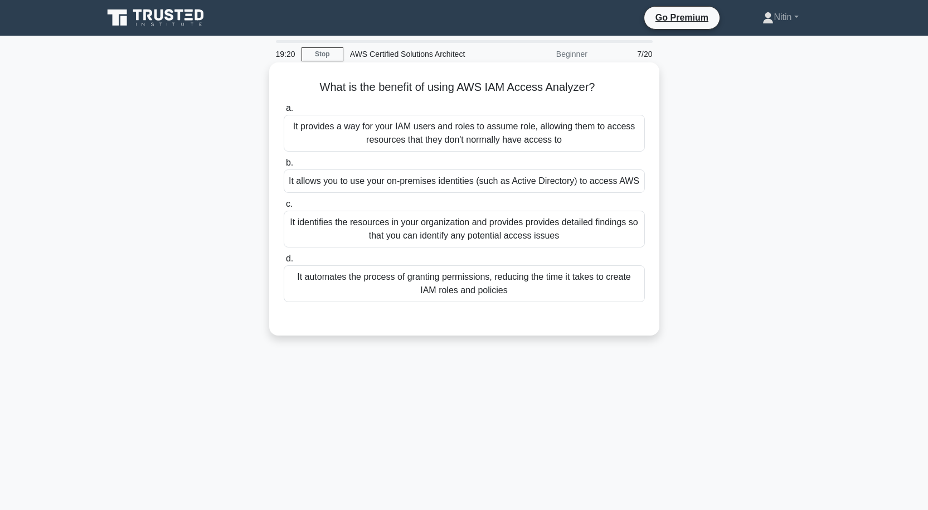
click at [485, 141] on div "It provides a way for your IAM users and roles to assume role, allowing them to…" at bounding box center [464, 133] width 361 height 37
click at [284, 112] on input "a. It provides a way for your IAM users and roles to assume role, allowing them…" at bounding box center [284, 108] width 0 height 7
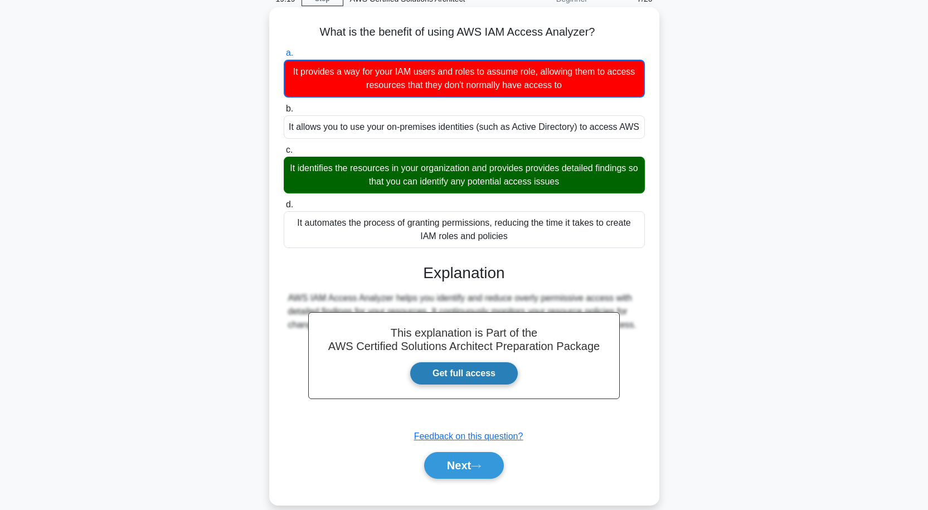
scroll to position [92, 0]
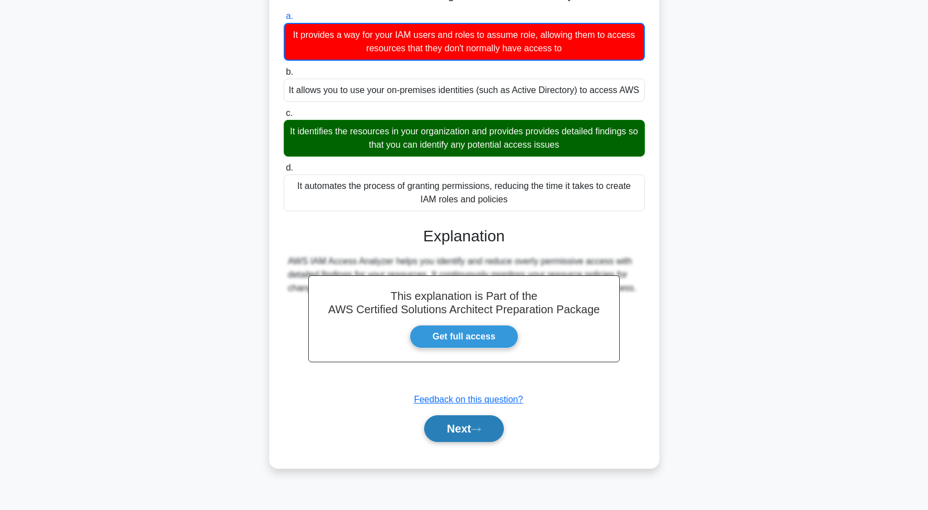
click at [467, 429] on button "Next" at bounding box center [464, 428] width 80 height 27
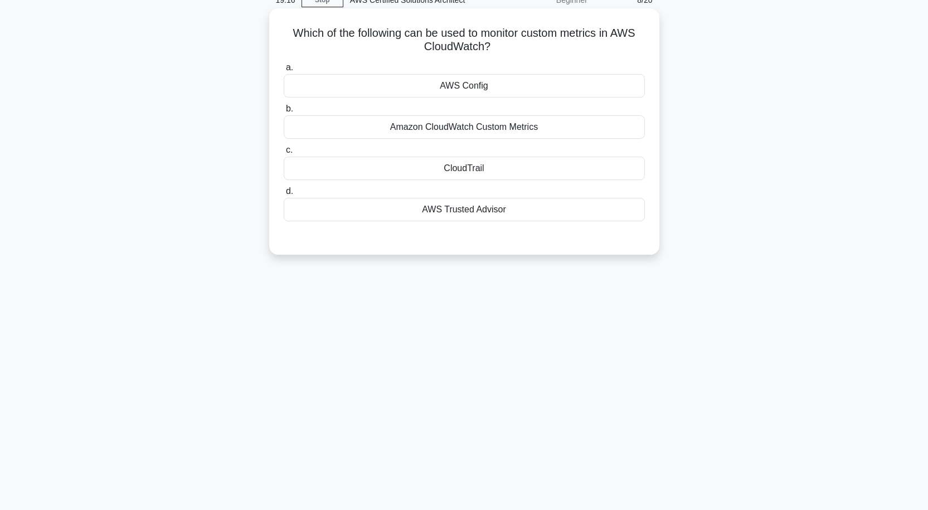
scroll to position [0, 0]
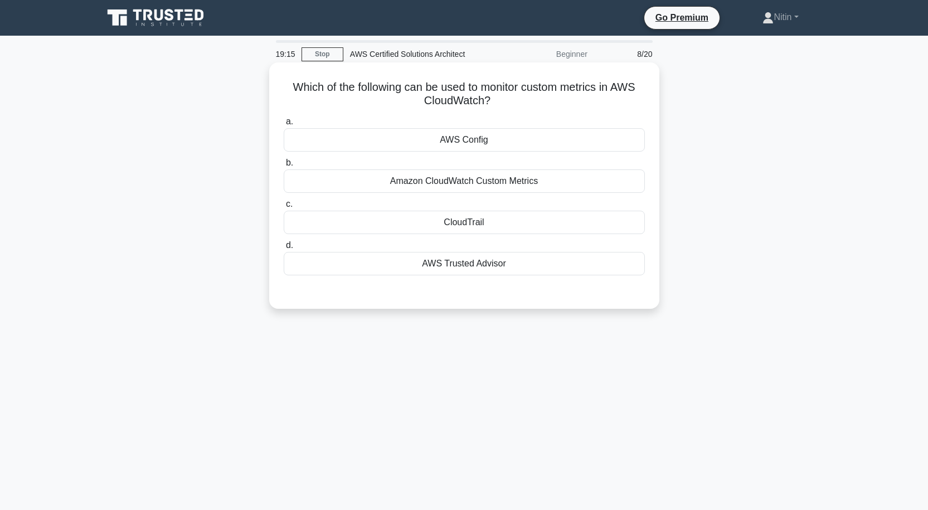
click at [462, 180] on div "Amazon CloudWatch Custom Metrics" at bounding box center [464, 180] width 361 height 23
click at [284, 167] on input "b. Amazon CloudWatch Custom Metrics" at bounding box center [284, 162] width 0 height 7
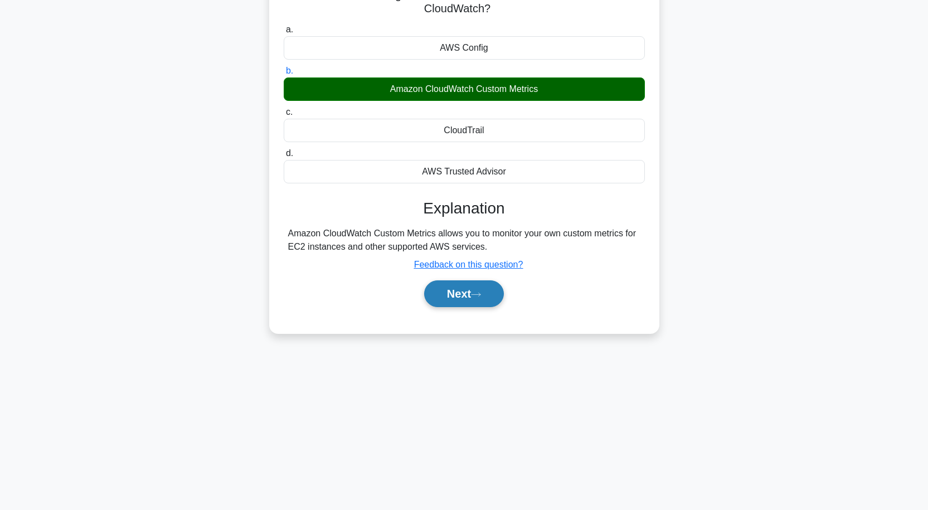
click at [477, 289] on button "Next" at bounding box center [464, 293] width 80 height 27
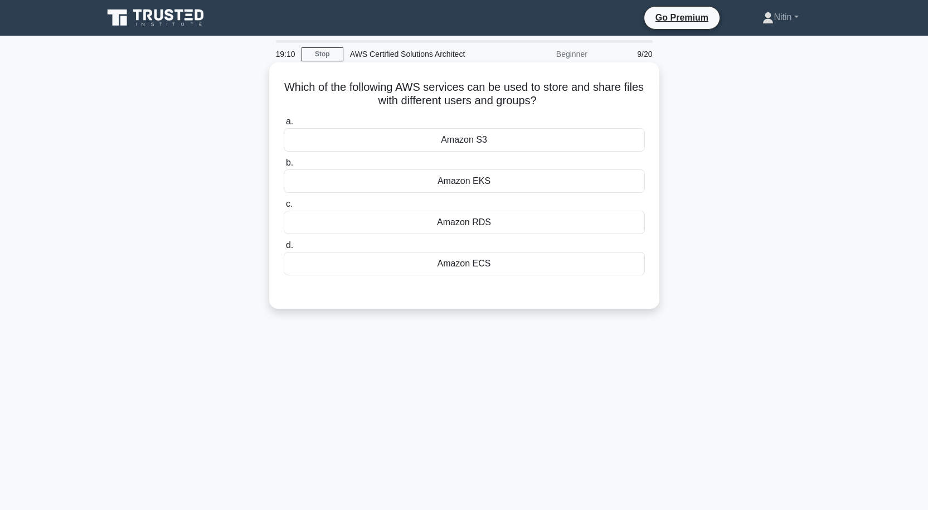
click at [465, 142] on div "Amazon S3" at bounding box center [464, 139] width 361 height 23
click at [284, 125] on input "a. Amazon S3" at bounding box center [284, 121] width 0 height 7
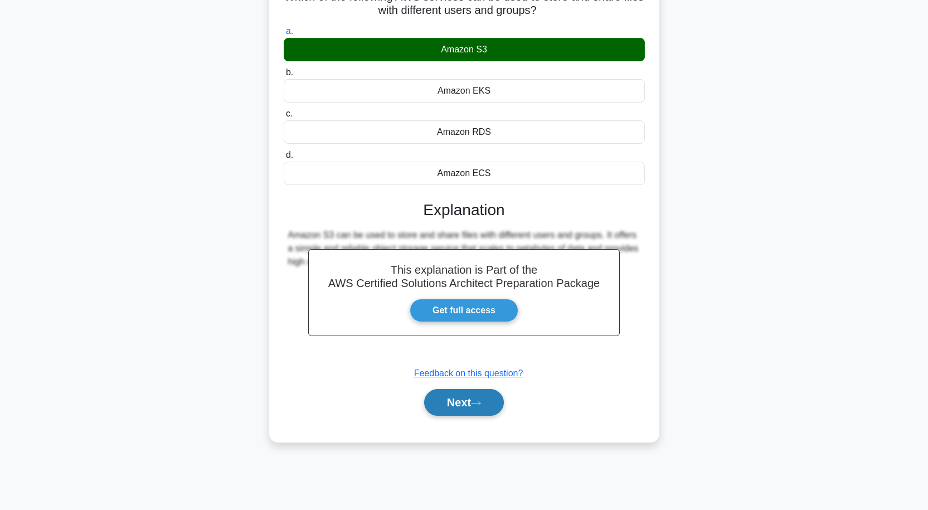
scroll to position [92, 0]
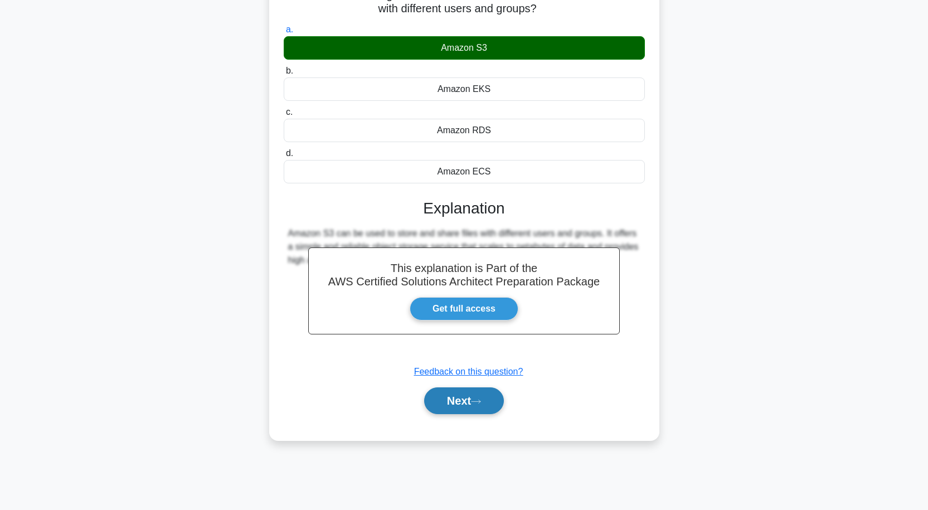
click at [460, 398] on button "Next" at bounding box center [464, 400] width 80 height 27
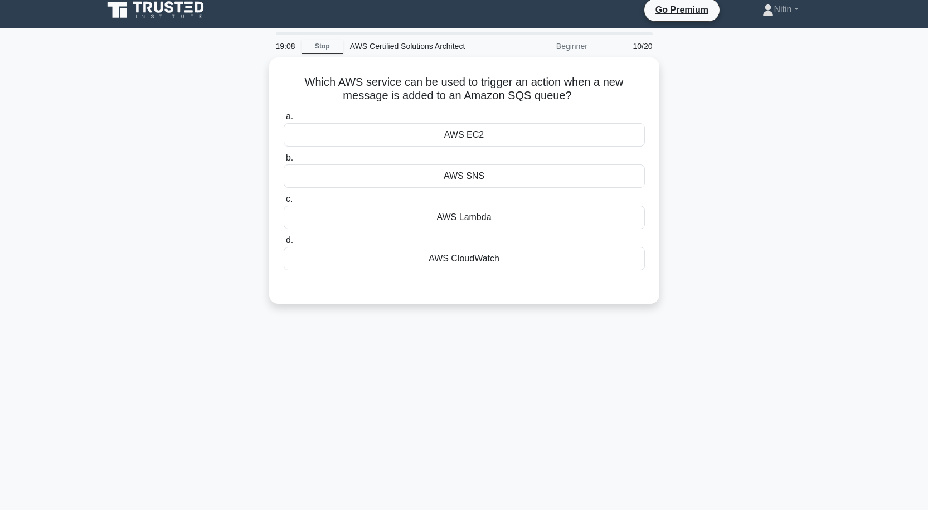
scroll to position [0, 0]
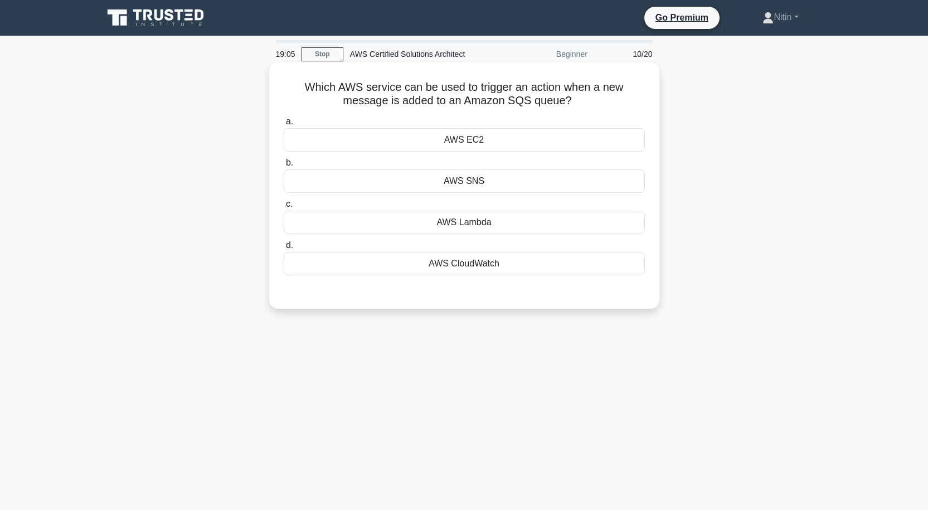
click at [467, 140] on div "AWS EC2" at bounding box center [464, 139] width 361 height 23
click at [284, 125] on input "a. AWS EC2" at bounding box center [284, 121] width 0 height 7
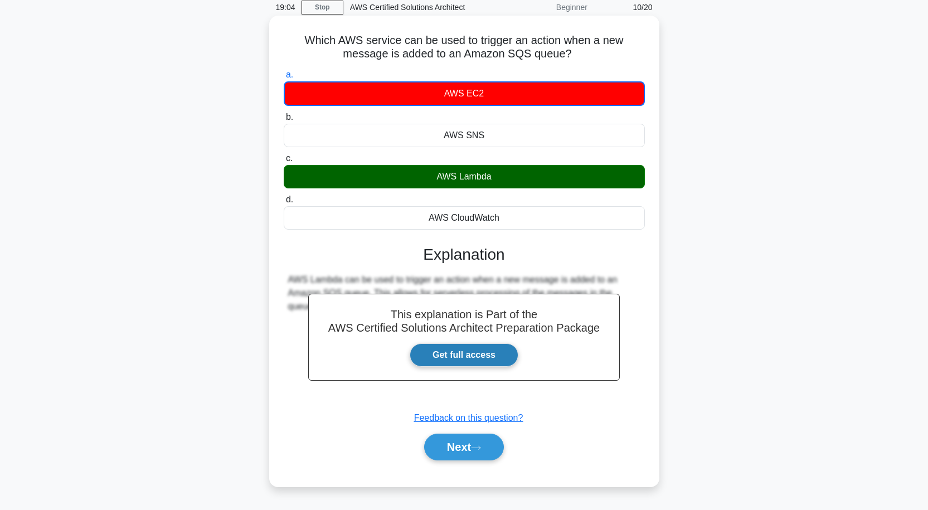
scroll to position [92, 0]
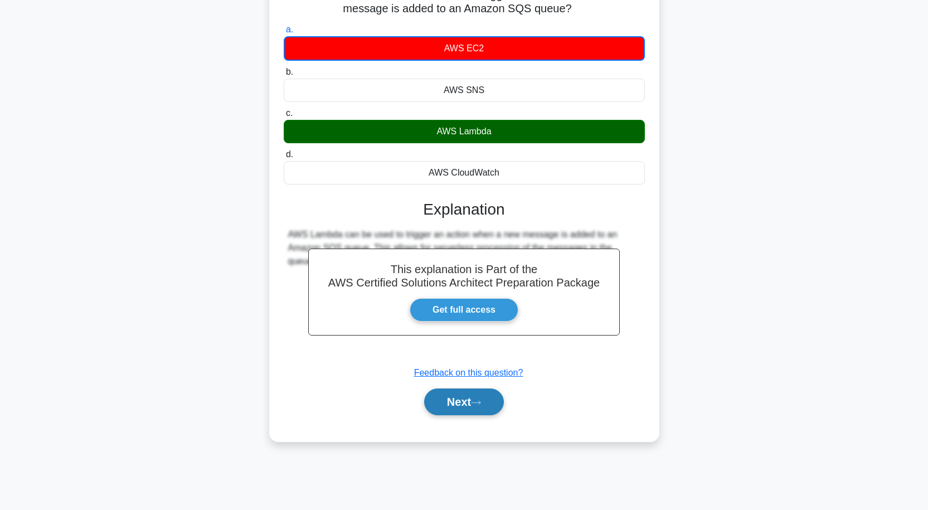
click at [474, 394] on button "Next" at bounding box center [464, 402] width 80 height 27
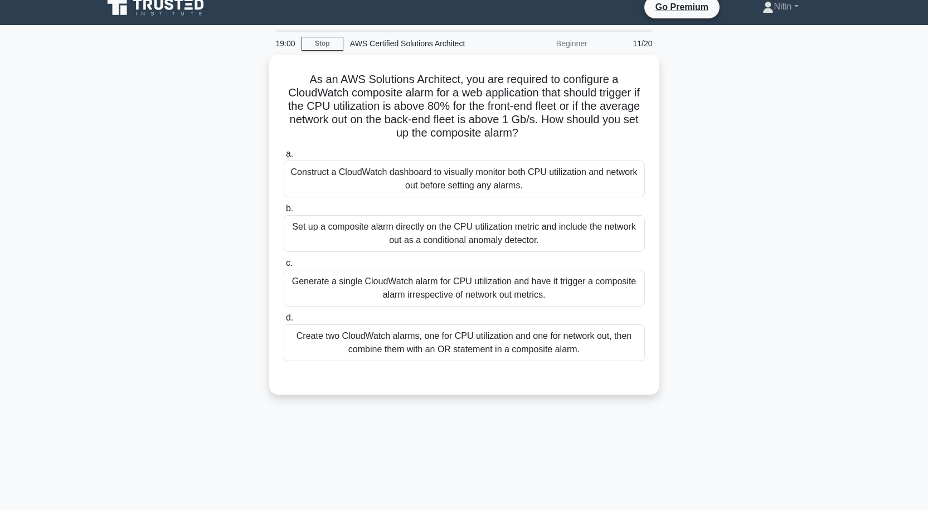
scroll to position [0, 0]
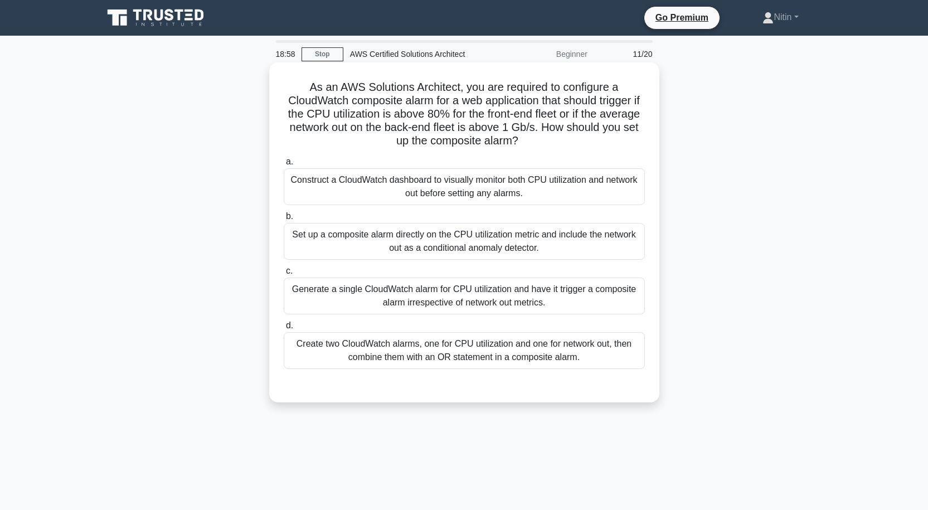
click at [488, 357] on div "Create two CloudWatch alarms, one for CPU utilization and one for network out, …" at bounding box center [464, 350] width 361 height 37
click at [284, 330] on input "d. Create two CloudWatch alarms, one for CPU utilization and one for network ou…" at bounding box center [284, 325] width 0 height 7
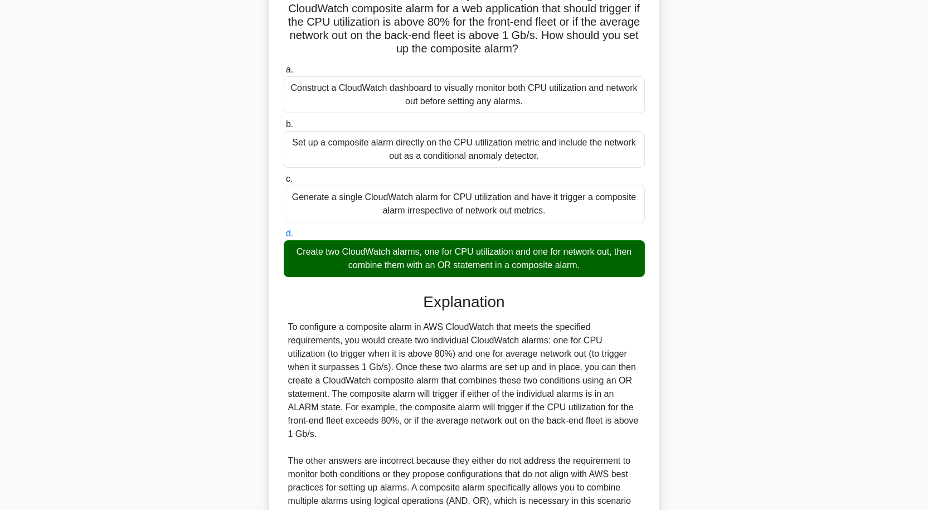
scroll to position [231, 0]
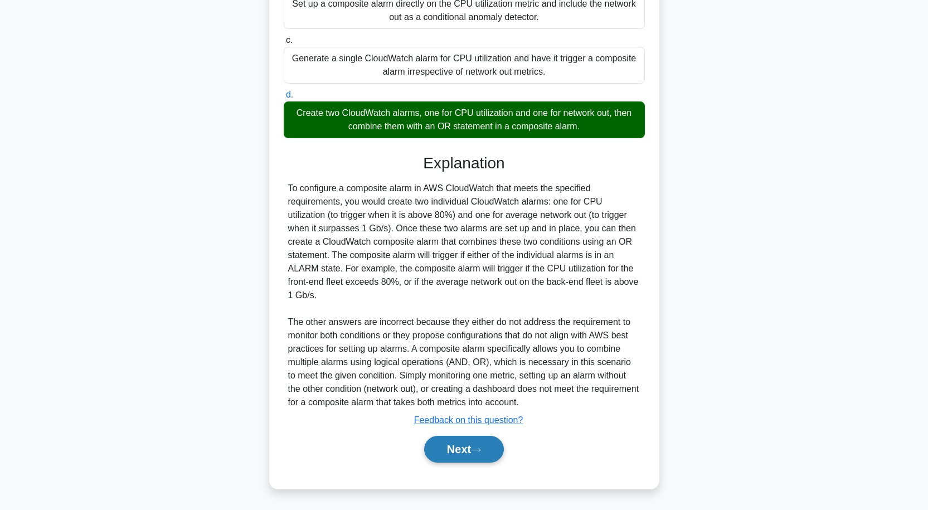
click at [454, 444] on button "Next" at bounding box center [464, 449] width 80 height 27
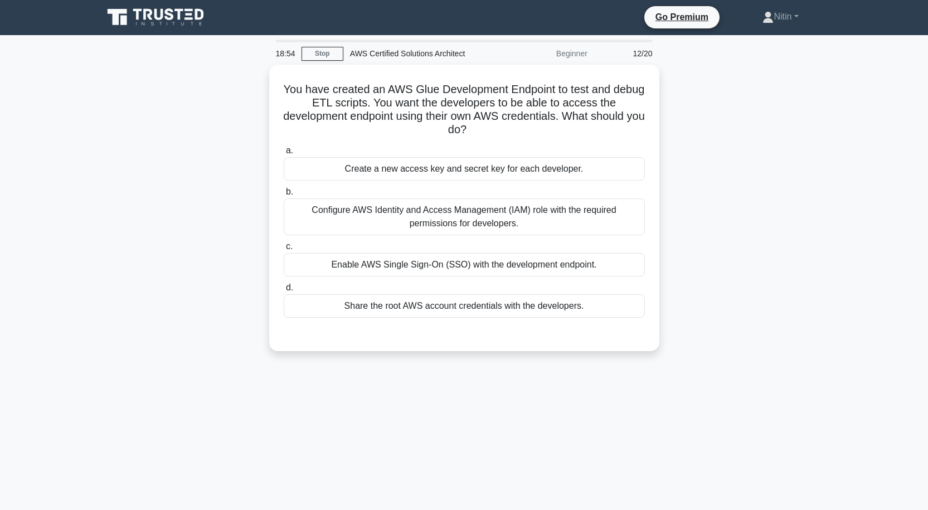
scroll to position [0, 0]
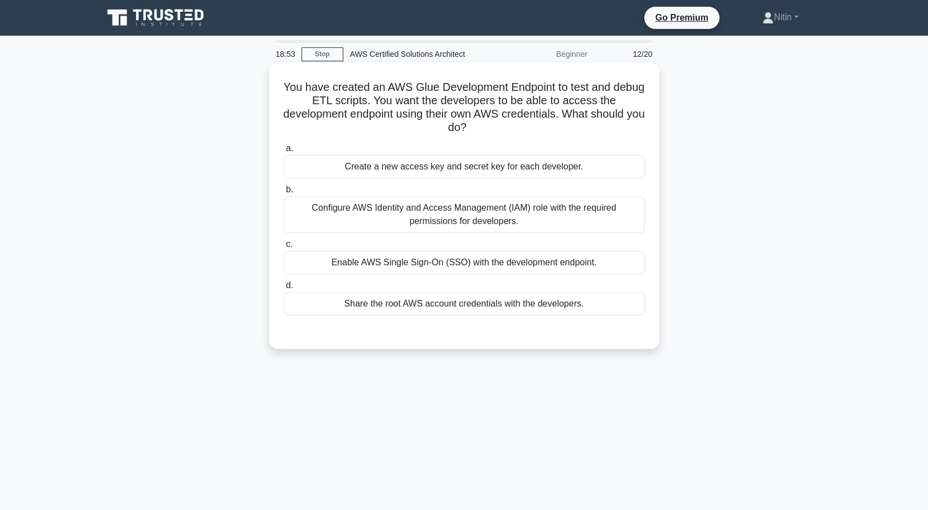
click at [463, 218] on div "Configure AWS Identity and Access Management (IAM) role with the required permi…" at bounding box center [464, 214] width 361 height 37
click at [284, 193] on input "b. Configure AWS Identity and Access Management (IAM) role with the required pe…" at bounding box center [284, 189] width 0 height 7
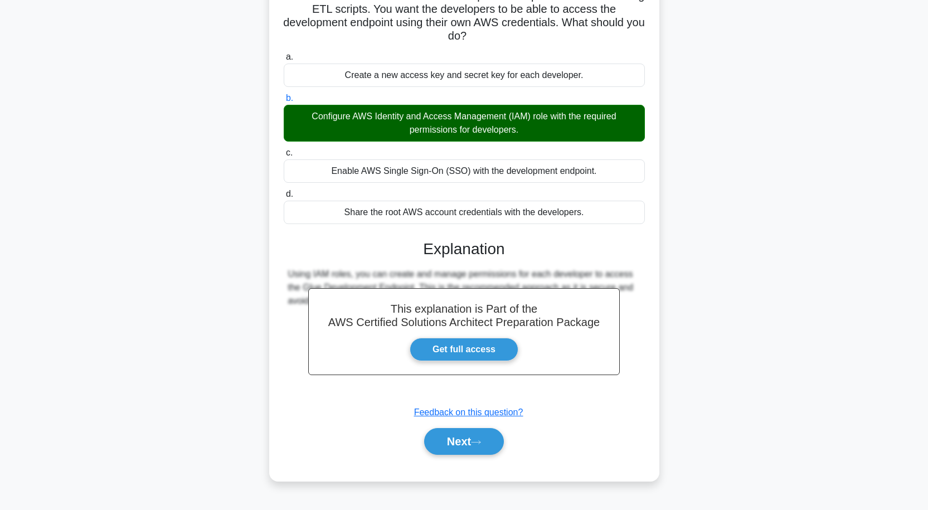
scroll to position [92, 0]
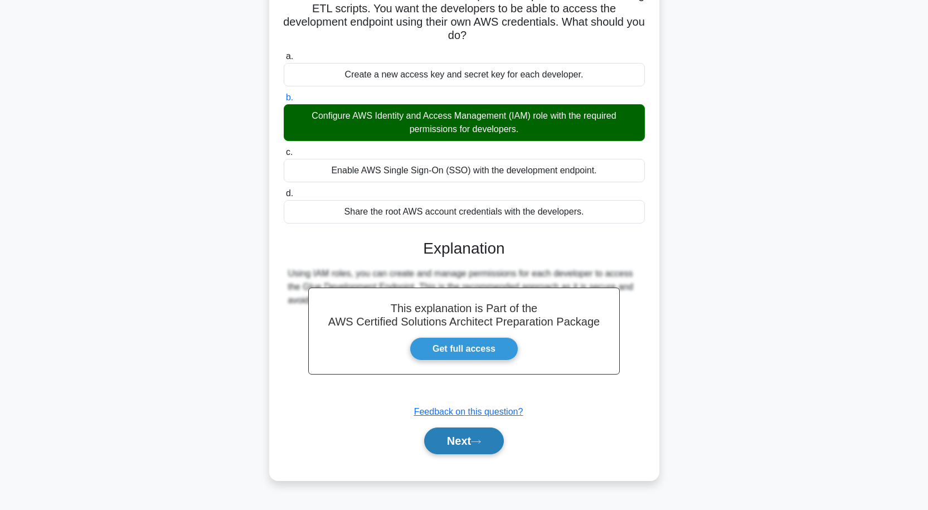
click at [467, 438] on button "Next" at bounding box center [464, 441] width 80 height 27
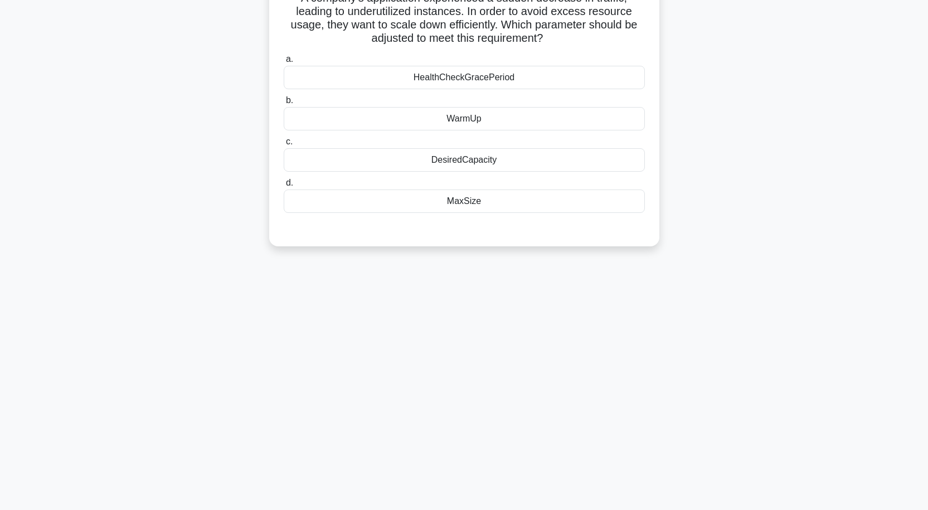
scroll to position [0, 0]
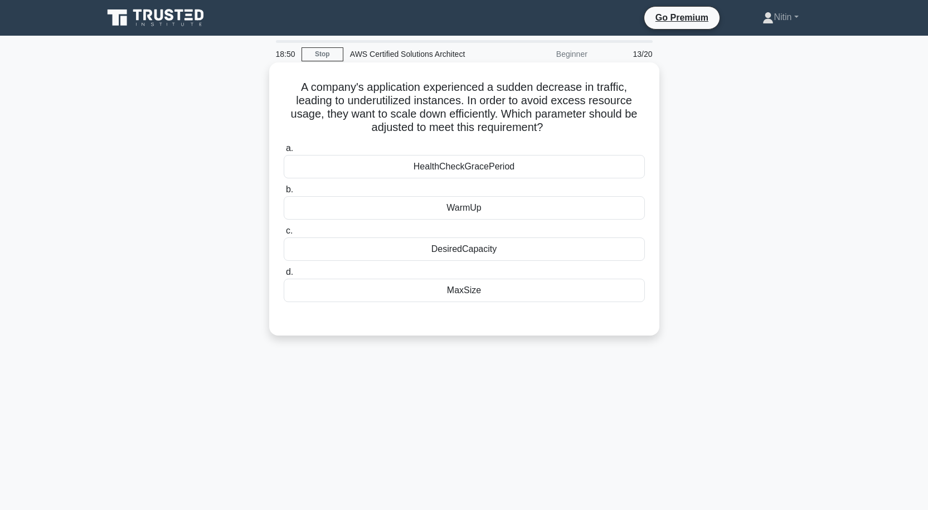
click at [455, 167] on div "HealthCheckGracePeriod" at bounding box center [464, 166] width 361 height 23
click at [284, 152] on input "a. HealthCheckGracePeriod" at bounding box center [284, 148] width 0 height 7
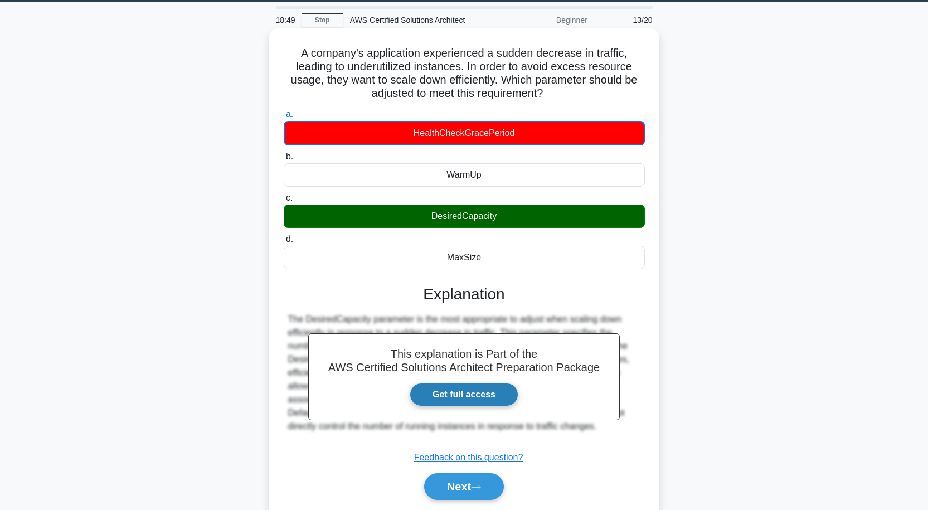
scroll to position [92, 0]
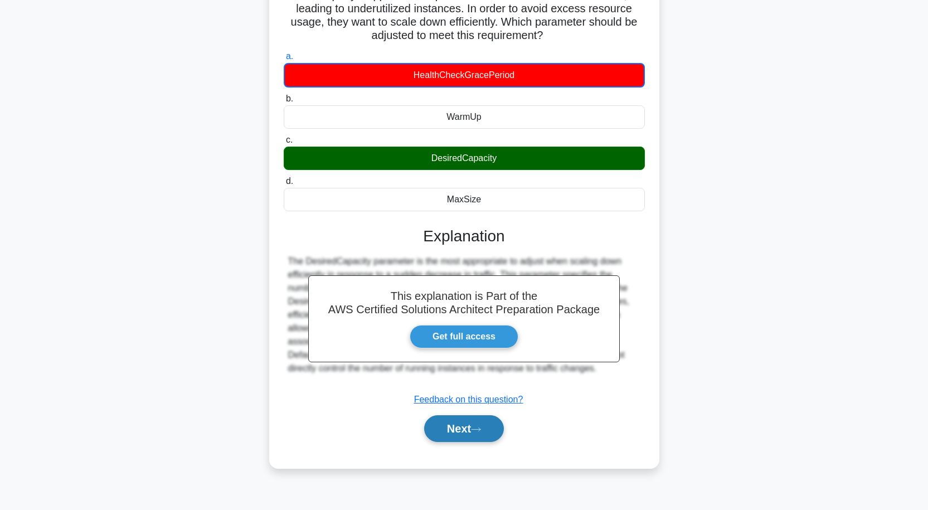
click at [464, 437] on button "Next" at bounding box center [464, 428] width 80 height 27
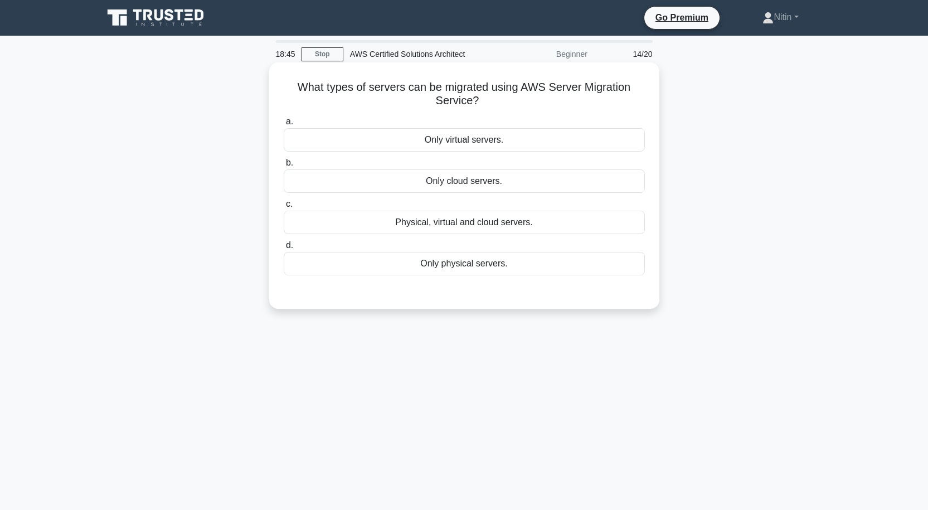
click at [470, 226] on div "Physical, virtual and cloud servers." at bounding box center [464, 222] width 361 height 23
click at [284, 208] on input "c. Physical, virtual and cloud servers." at bounding box center [284, 204] width 0 height 7
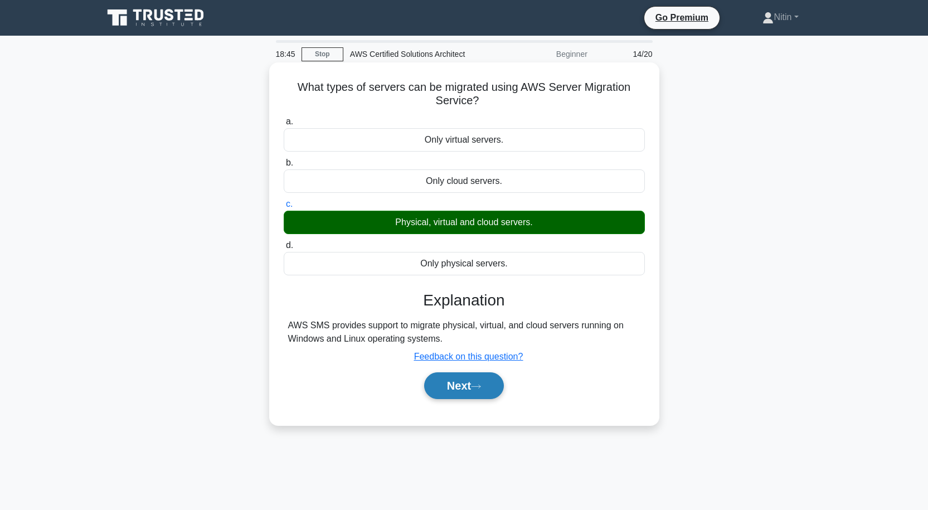
scroll to position [92, 0]
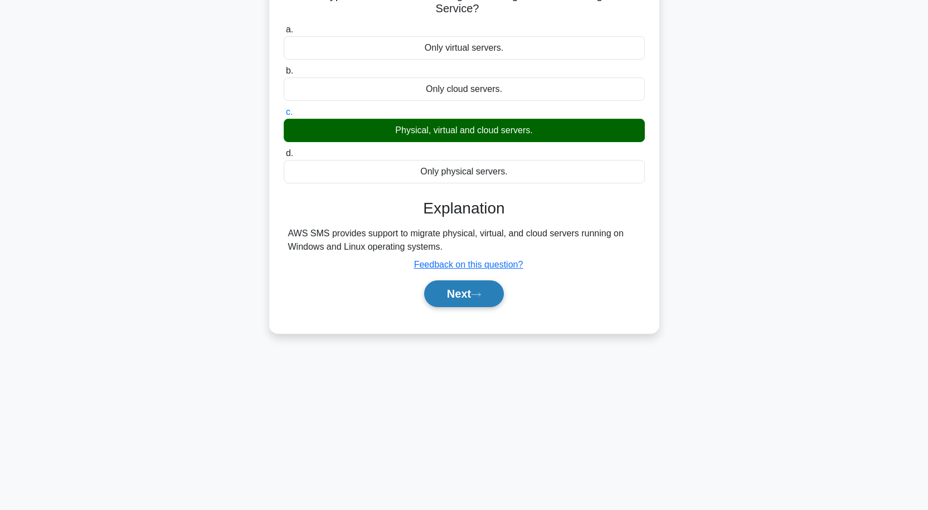
click at [471, 289] on button "Next" at bounding box center [464, 293] width 80 height 27
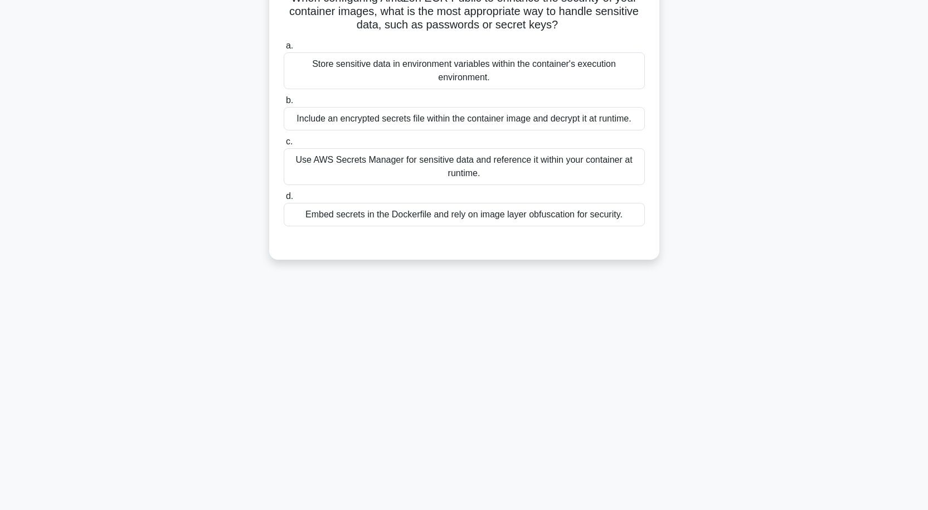
scroll to position [0, 0]
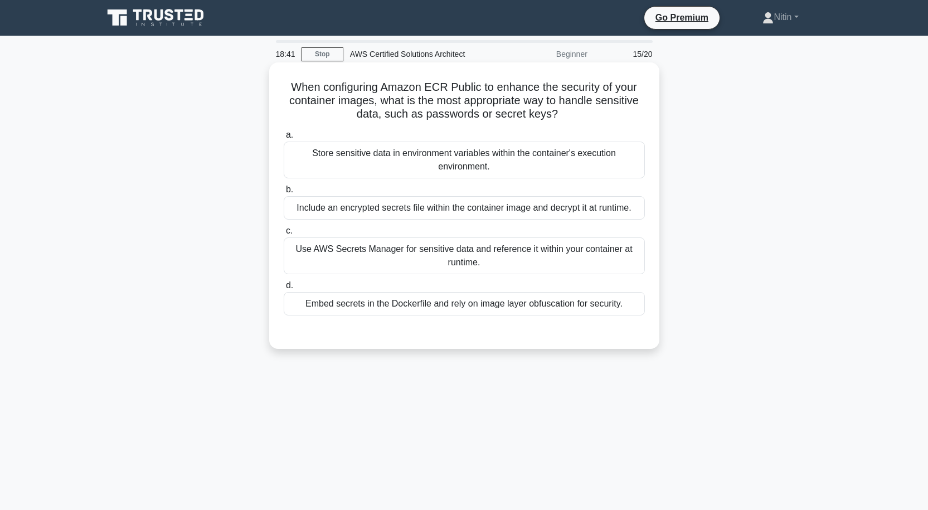
click at [475, 253] on div "Use AWS Secrets Manager for sensitive data and reference it within your contain…" at bounding box center [464, 256] width 361 height 37
click at [284, 235] on input "c. Use AWS Secrets Manager for sensitive data and reference it within your cont…" at bounding box center [284, 230] width 0 height 7
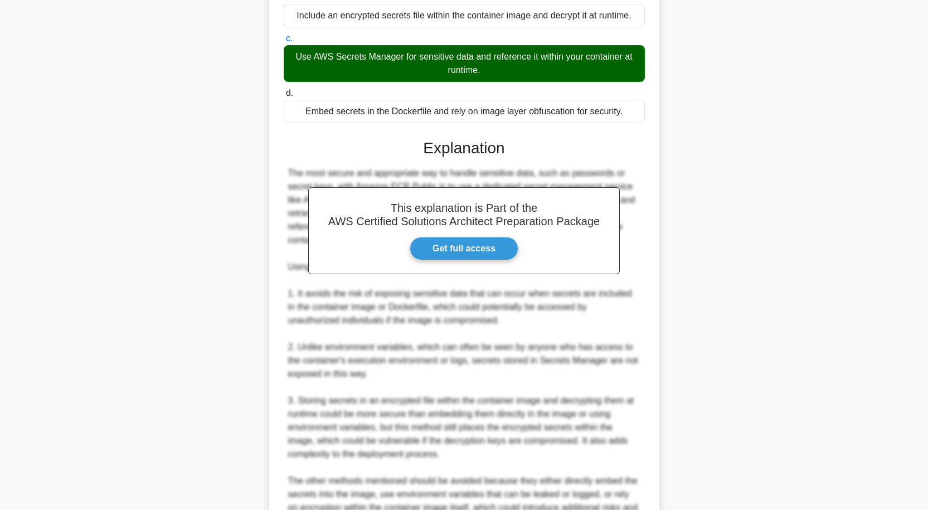
scroll to position [312, 0]
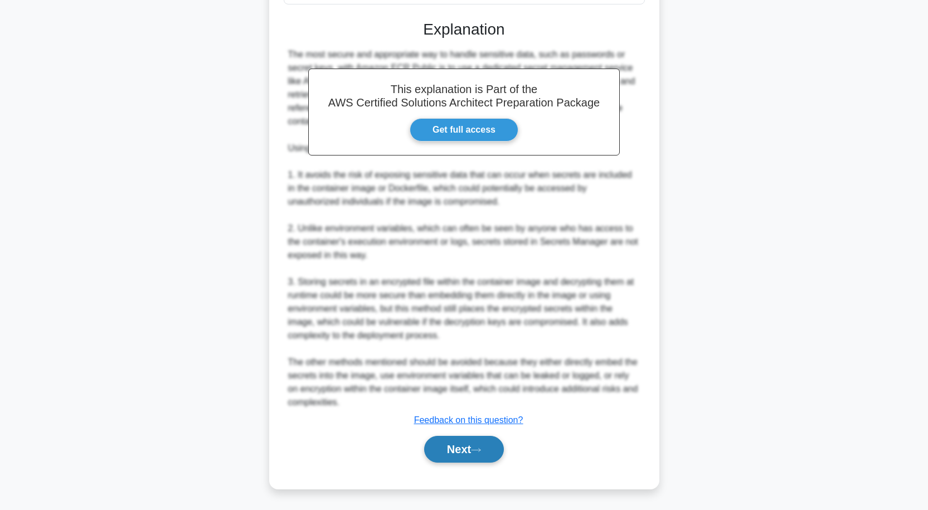
click at [466, 447] on button "Next" at bounding box center [464, 449] width 80 height 27
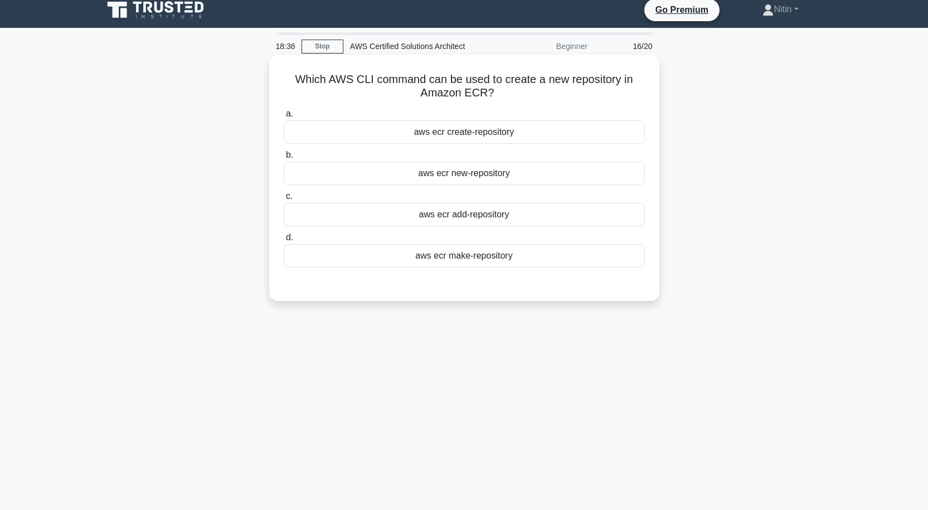
scroll to position [0, 0]
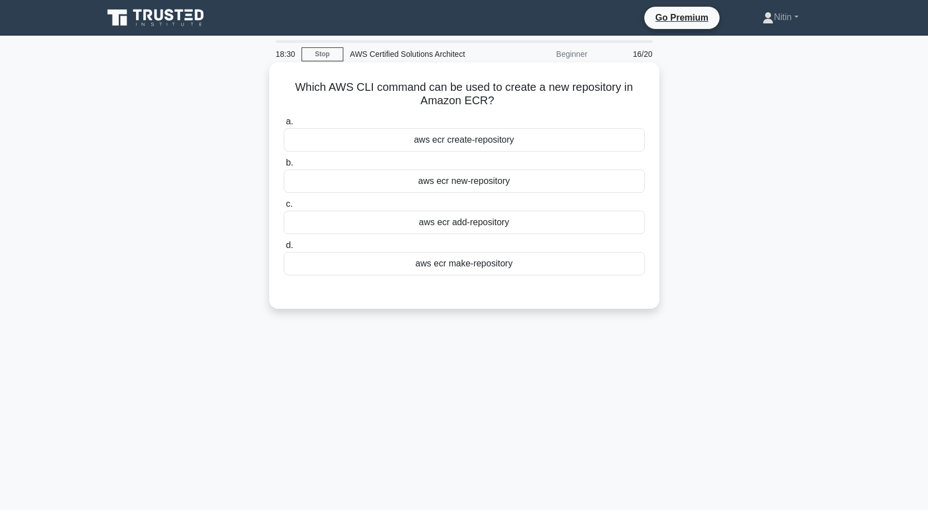
click at [466, 139] on div "aws ecr create-repository" at bounding box center [464, 139] width 361 height 23
click at [284, 125] on input "a. aws ecr create-repository" at bounding box center [284, 121] width 0 height 7
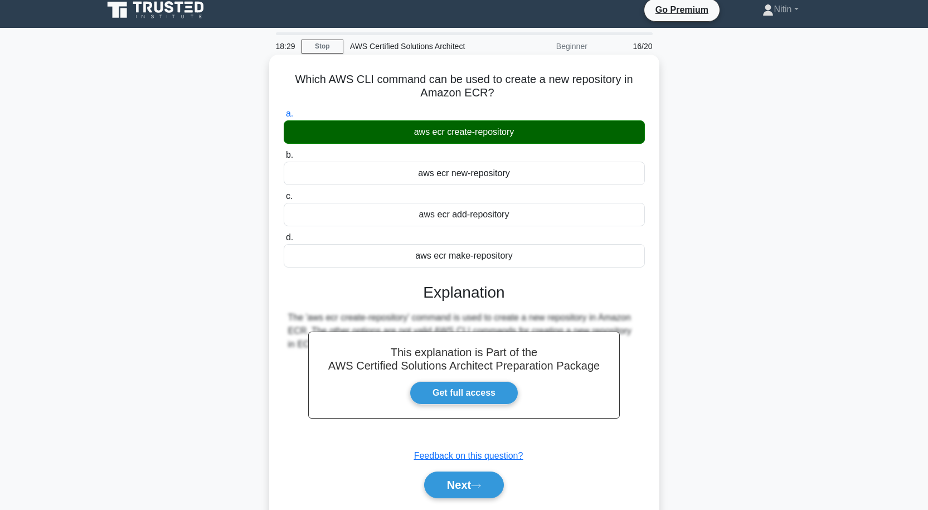
scroll to position [92, 0]
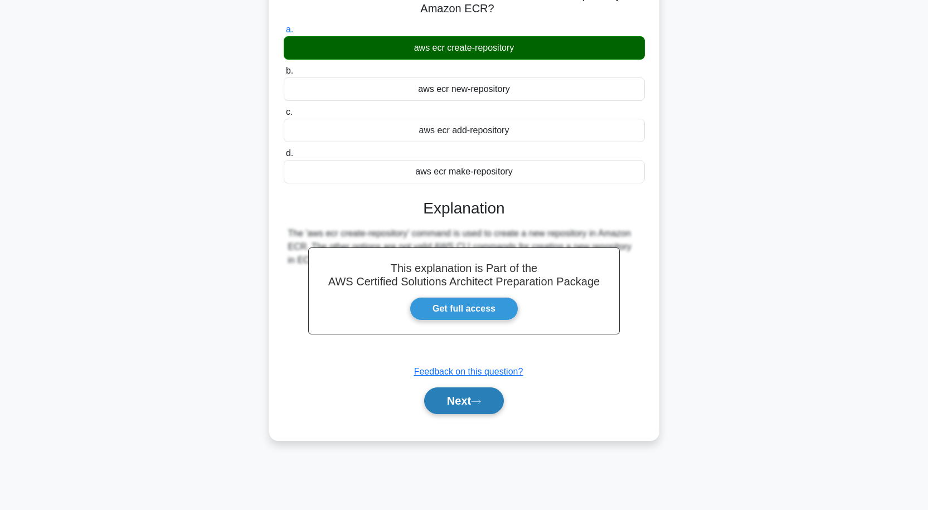
click at [479, 398] on button "Next" at bounding box center [464, 400] width 80 height 27
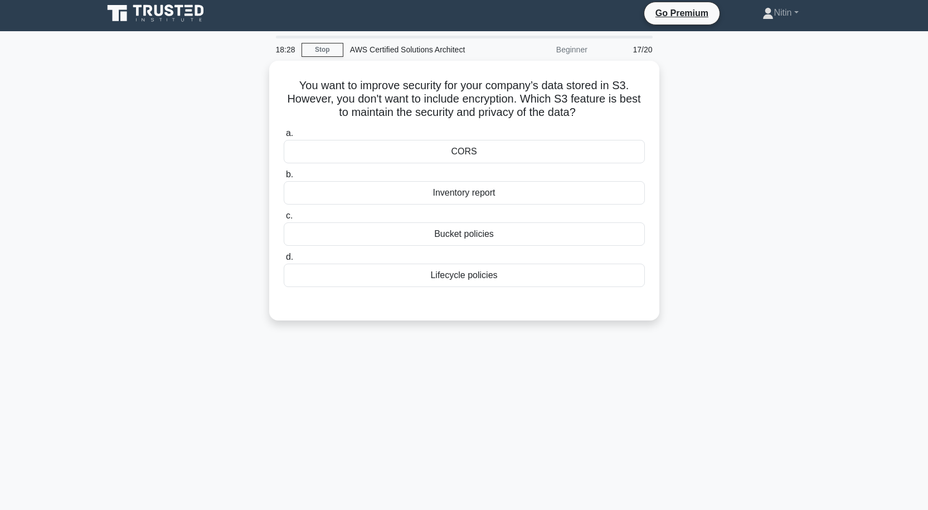
scroll to position [0, 0]
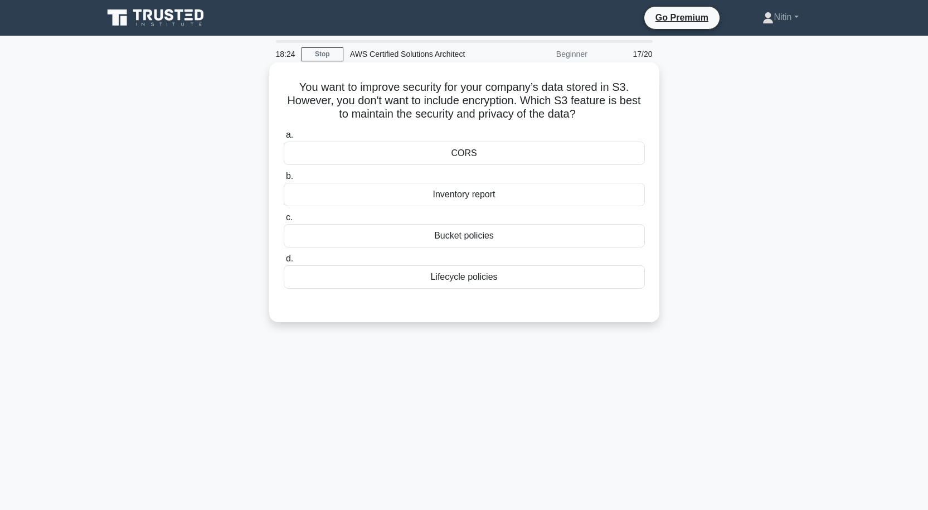
click at [476, 156] on div "CORS" at bounding box center [464, 153] width 361 height 23
click at [284, 139] on input "a. CORS" at bounding box center [284, 135] width 0 height 7
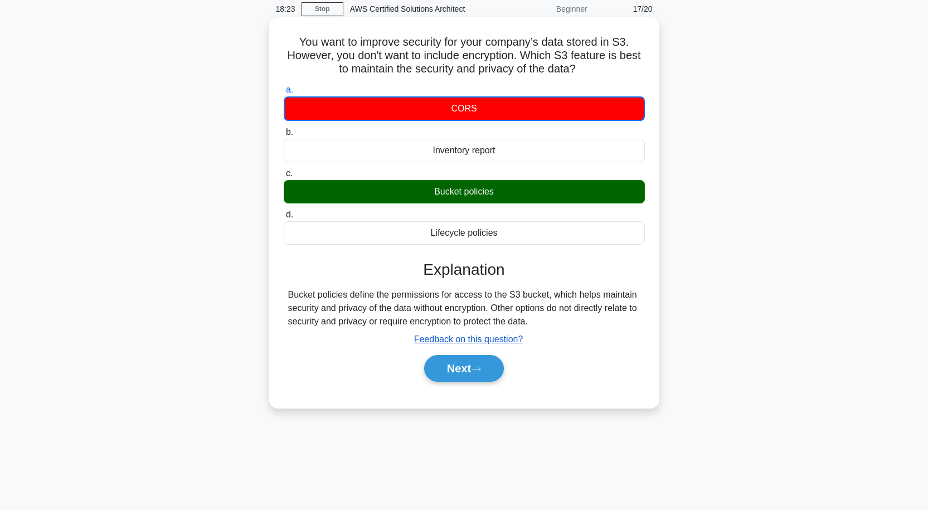
scroll to position [92, 0]
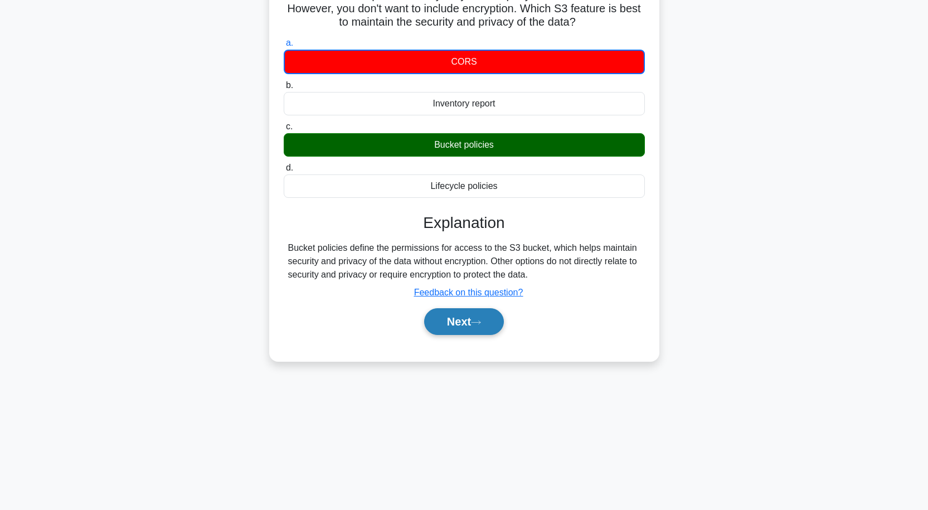
click at [475, 323] on button "Next" at bounding box center [464, 321] width 80 height 27
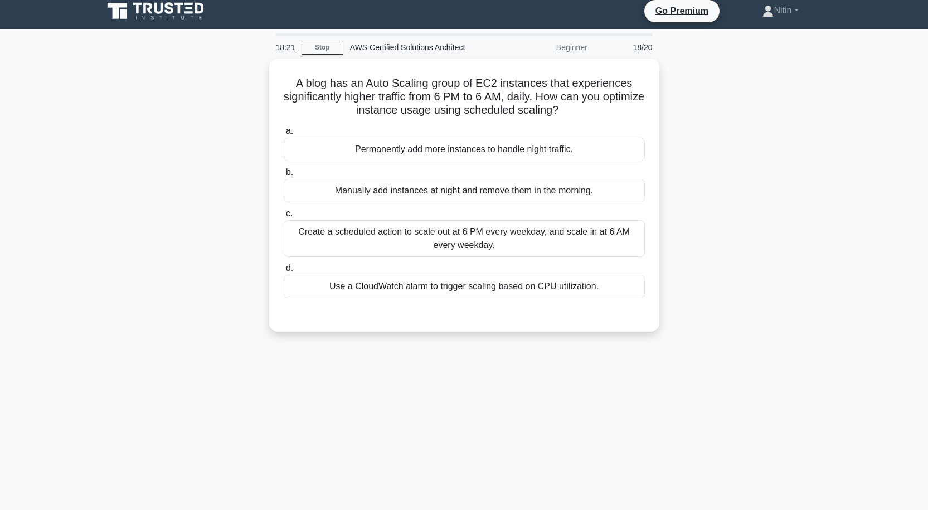
scroll to position [0, 0]
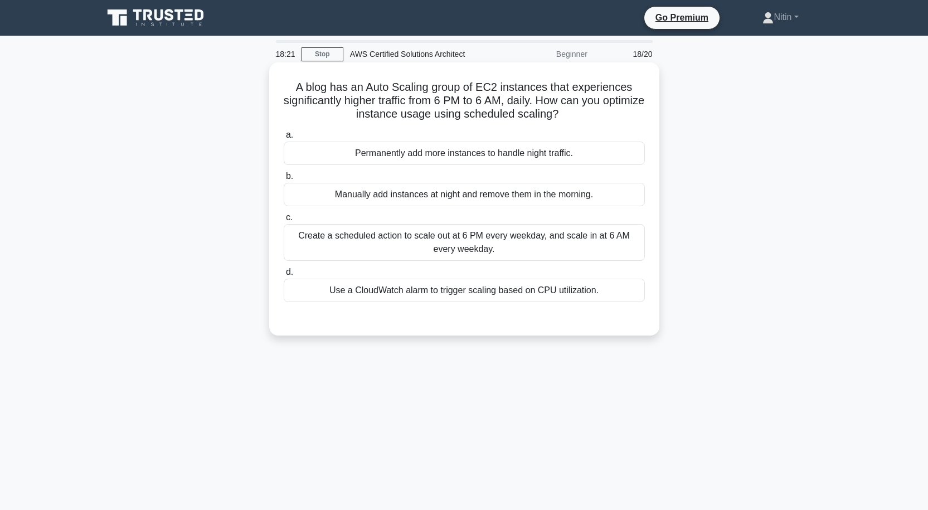
click at [473, 241] on div "Create a scheduled action to scale out at 6 PM every weekday, and scale in at 6…" at bounding box center [464, 242] width 361 height 37
click at [284, 221] on input "c. Create a scheduled action to scale out at 6 PM every weekday, and scale in a…" at bounding box center [284, 217] width 0 height 7
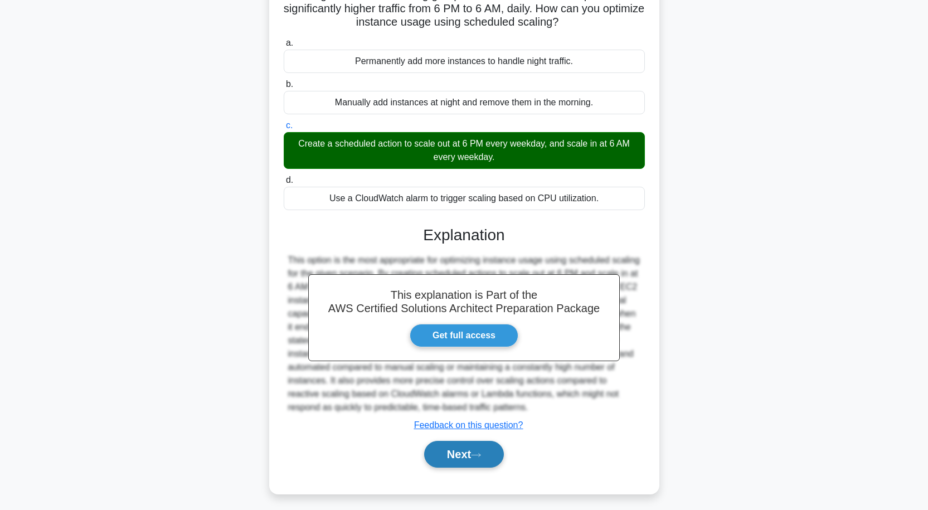
drag, startPoint x: 453, startPoint y: 453, endPoint x: 457, endPoint y: 449, distance: 5.9
click at [454, 456] on button "Next" at bounding box center [464, 454] width 80 height 27
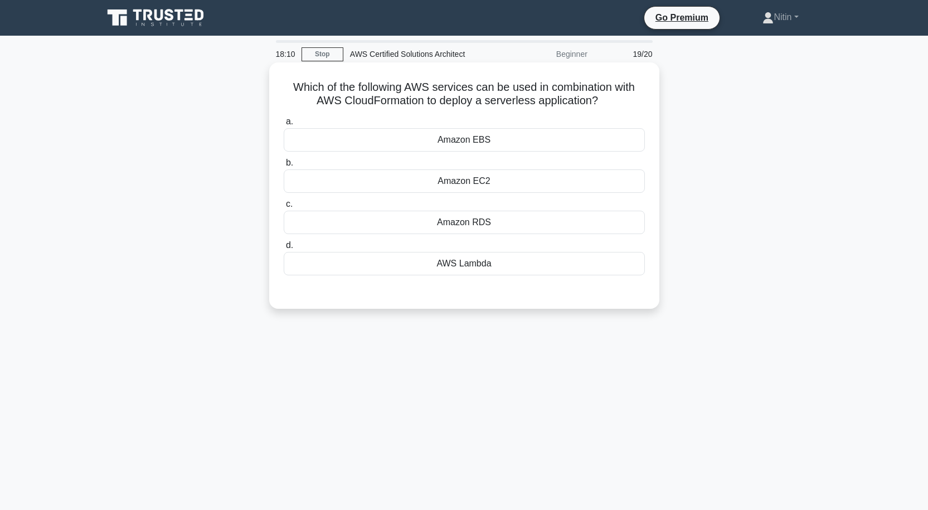
click at [477, 264] on div "AWS Lambda" at bounding box center [464, 263] width 361 height 23
click at [284, 249] on input "d. AWS Lambda" at bounding box center [284, 245] width 0 height 7
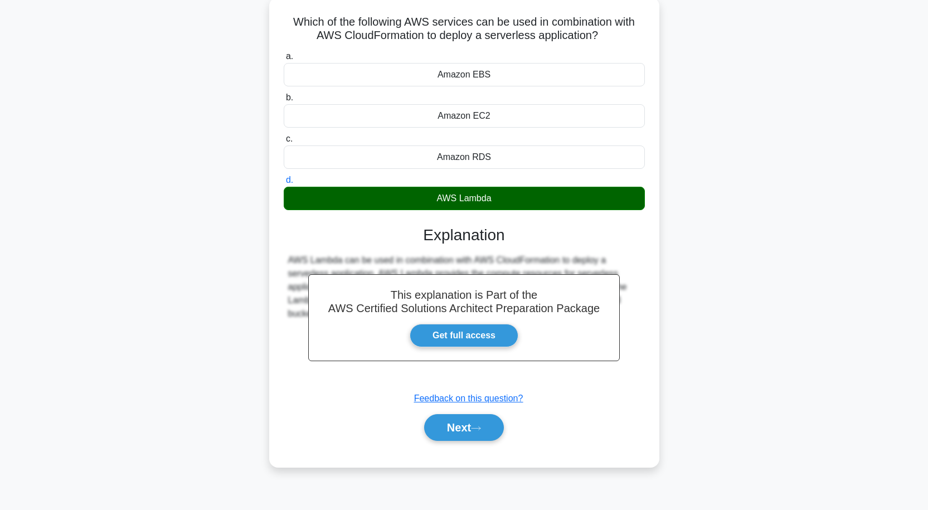
scroll to position [92, 0]
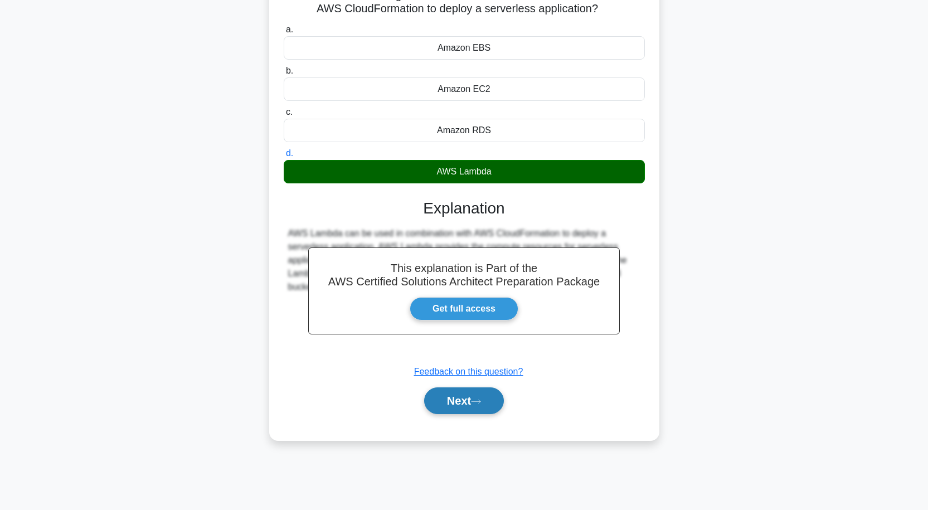
click at [462, 408] on button "Next" at bounding box center [464, 400] width 80 height 27
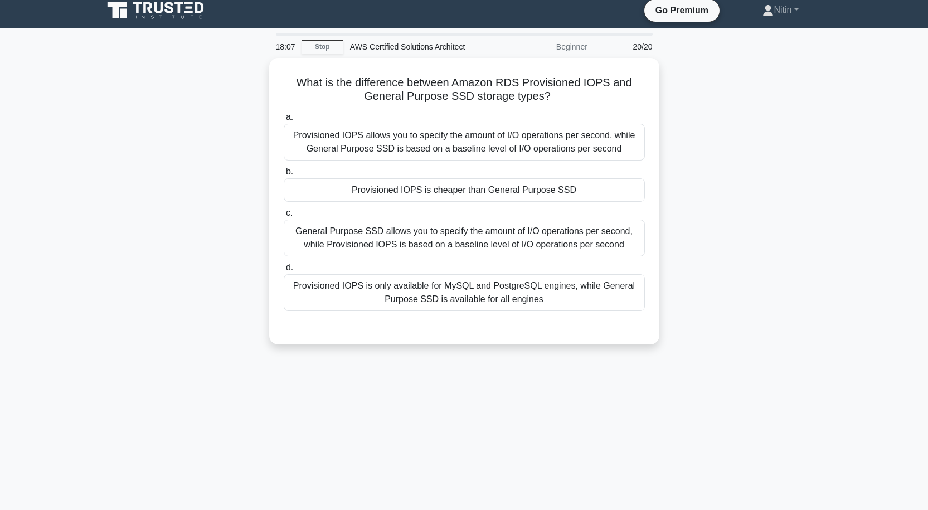
scroll to position [0, 0]
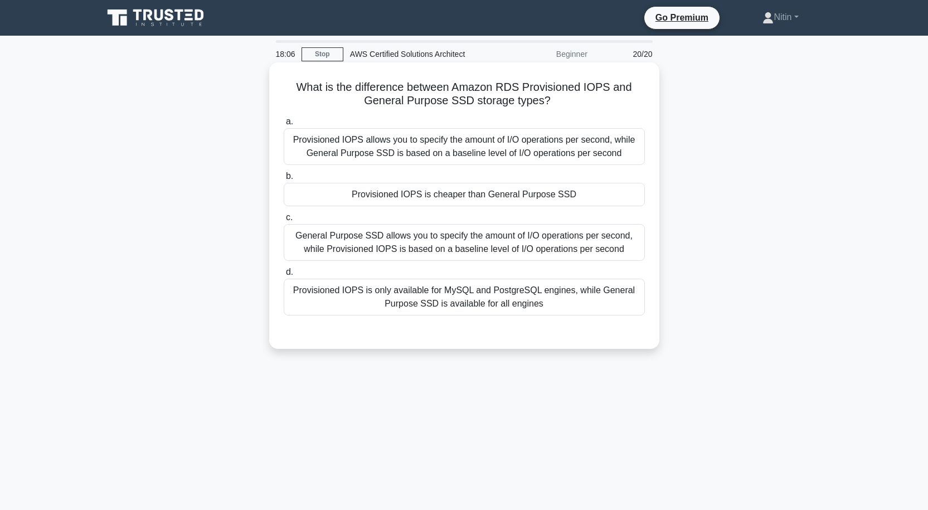
click at [484, 246] on div "General Purpose SSD allows you to specify the amount of I/O operations per seco…" at bounding box center [464, 242] width 361 height 37
click at [284, 221] on input "c. General Purpose SSD allows you to specify the amount of I/O operations per s…" at bounding box center [284, 217] width 0 height 7
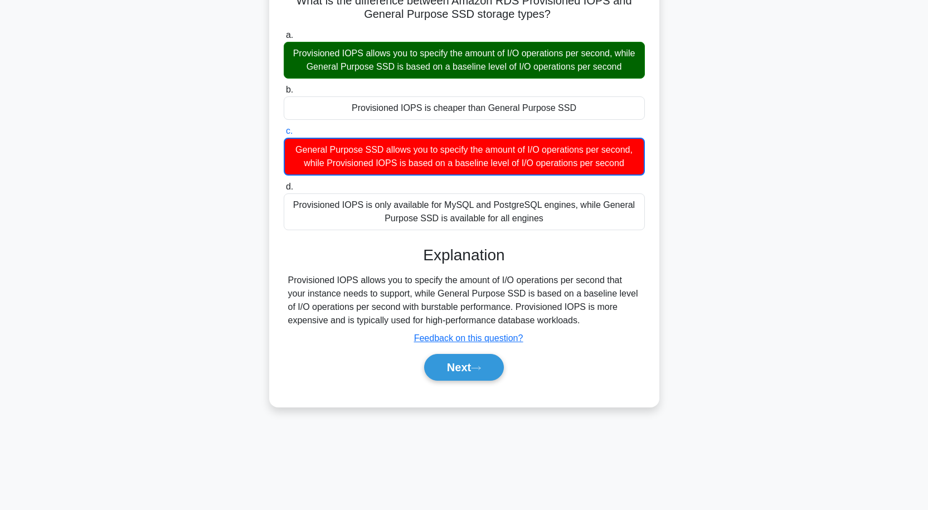
scroll to position [92, 0]
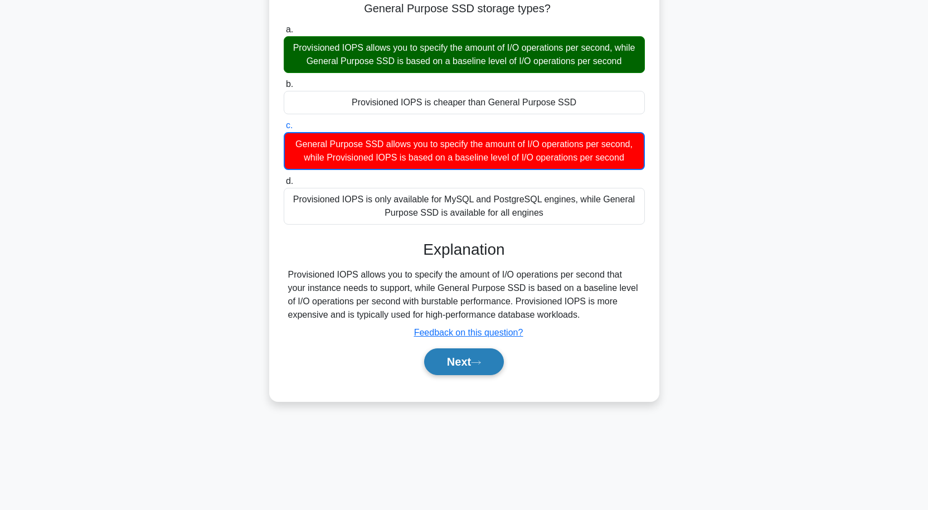
click at [479, 356] on button "Next" at bounding box center [464, 361] width 80 height 27
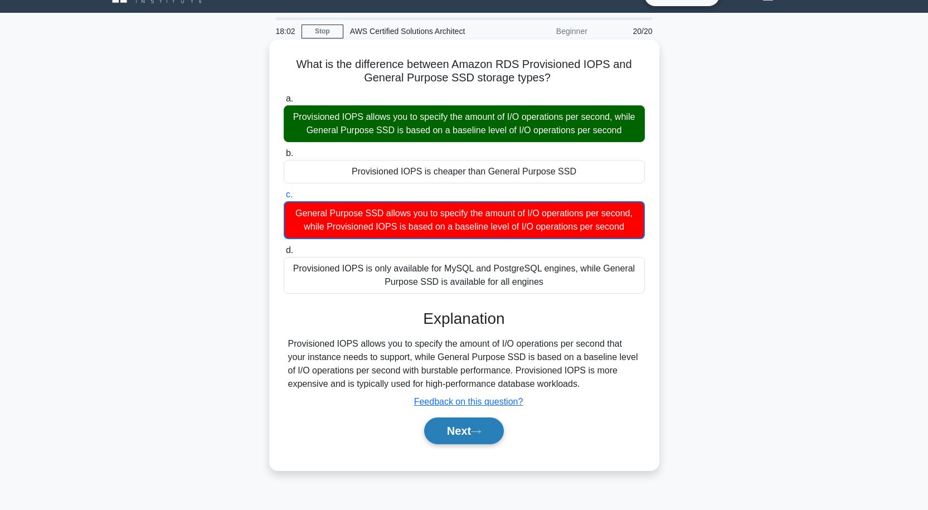
scroll to position [0, 0]
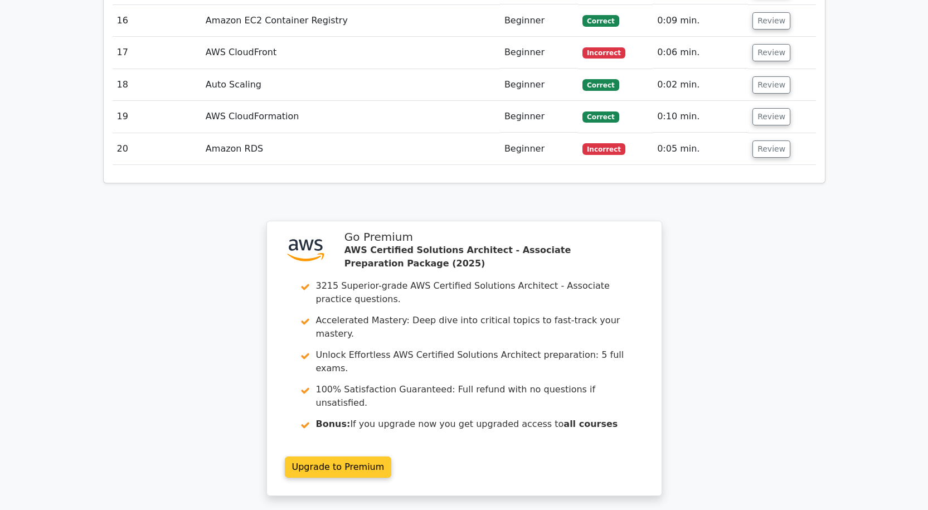
scroll to position [2136, 0]
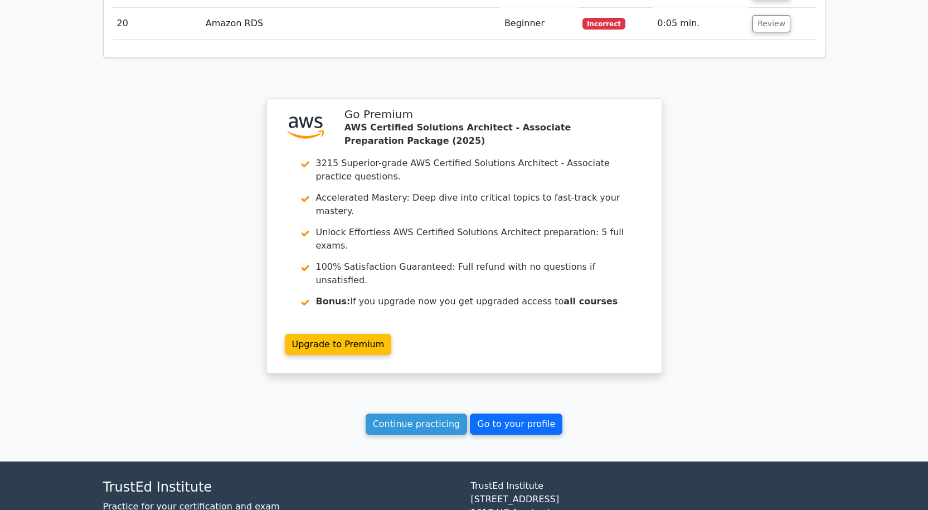
click at [517, 414] on link "Go to your profile" at bounding box center [516, 424] width 93 height 21
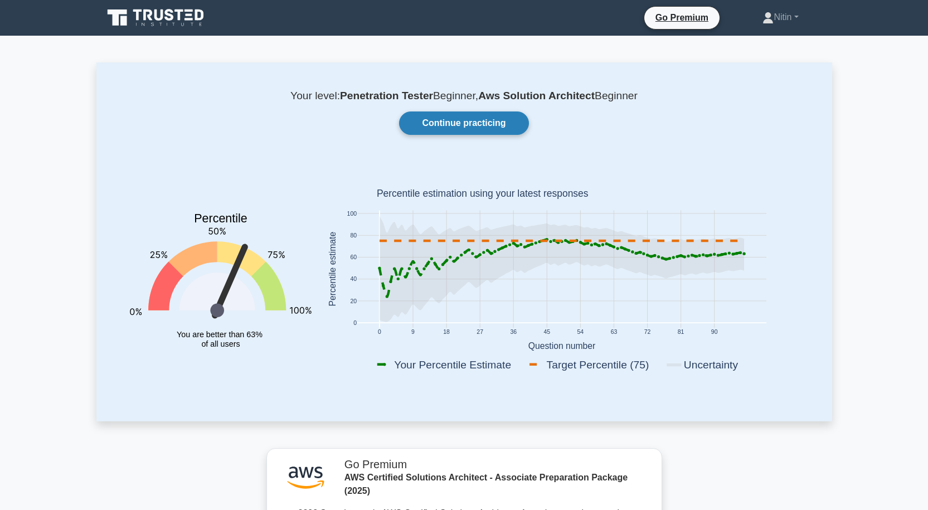
click at [502, 130] on link "Continue practicing" at bounding box center [463, 123] width 129 height 23
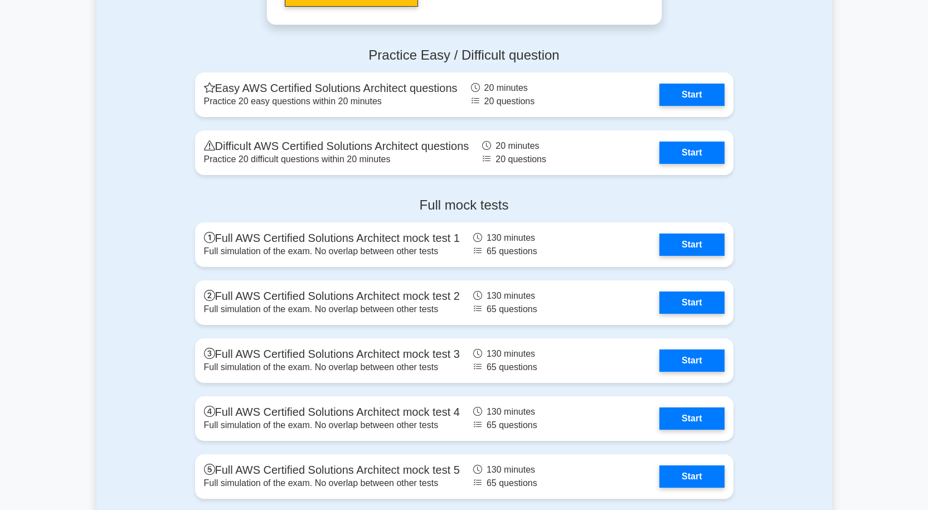
scroll to position [3066, 0]
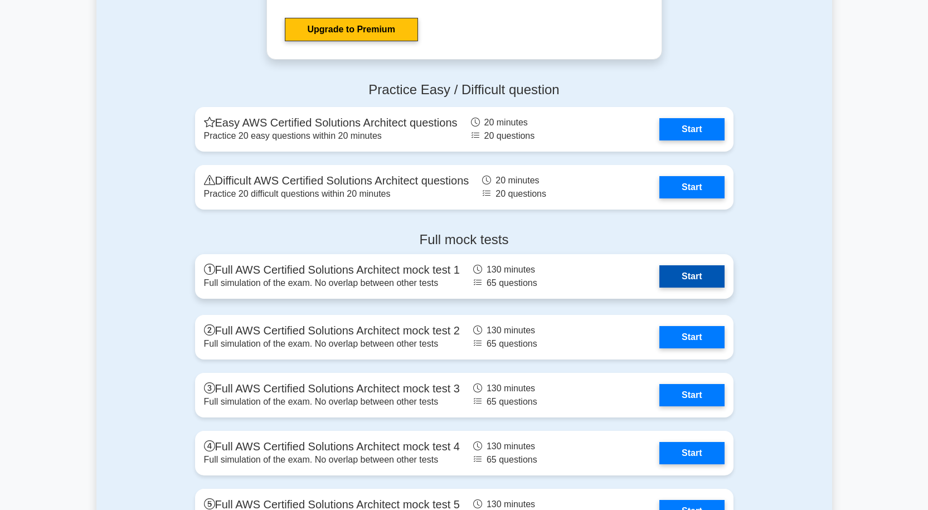
click at [694, 277] on link "Start" at bounding box center [692, 276] width 65 height 22
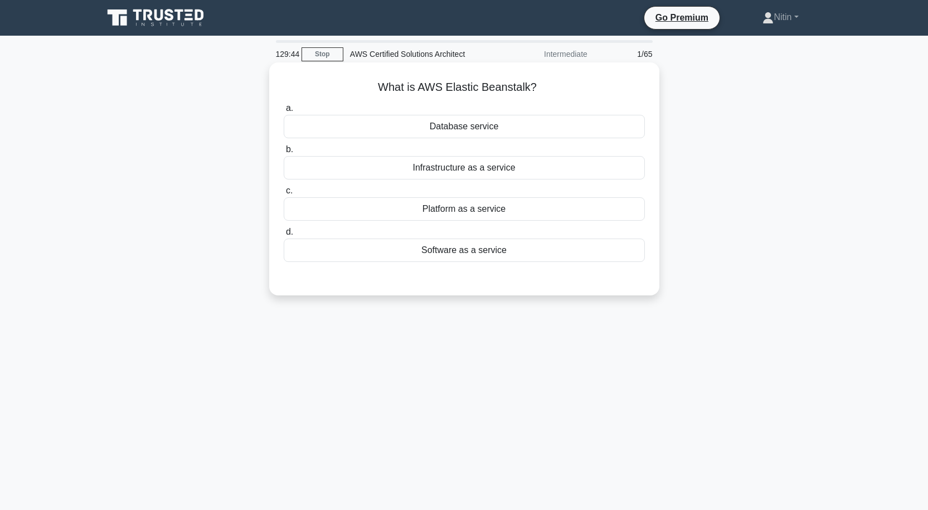
click at [467, 175] on div "Infrastructure as a service" at bounding box center [464, 167] width 361 height 23
click at [284, 153] on input "b. Infrastructure as a service" at bounding box center [284, 149] width 0 height 7
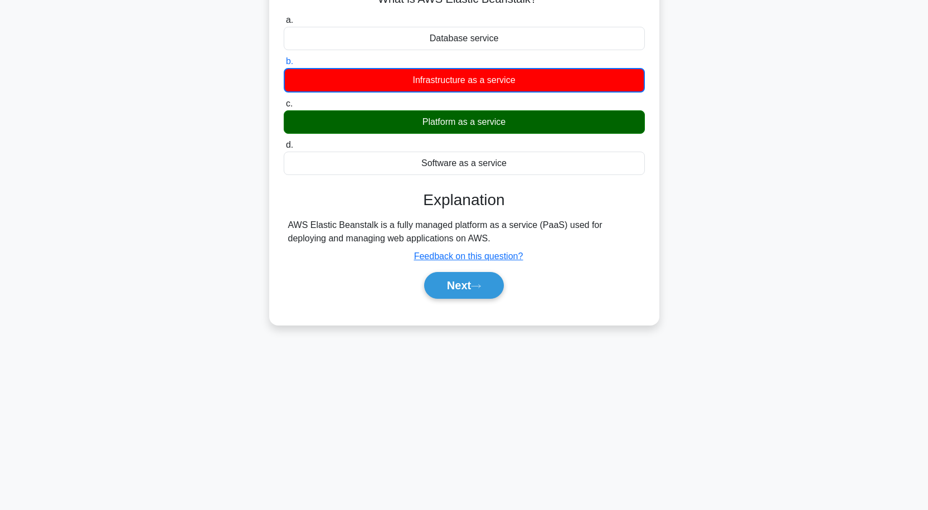
scroll to position [92, 0]
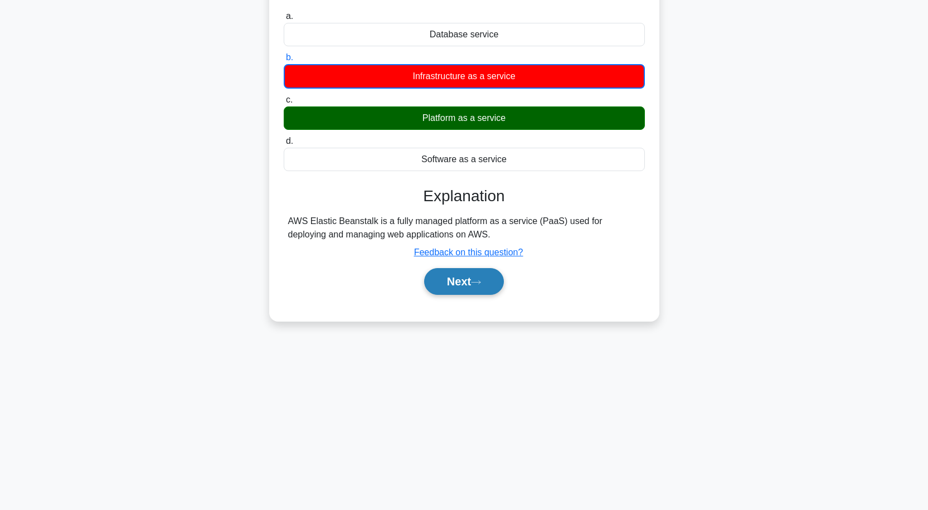
click at [467, 285] on button "Next" at bounding box center [464, 281] width 80 height 27
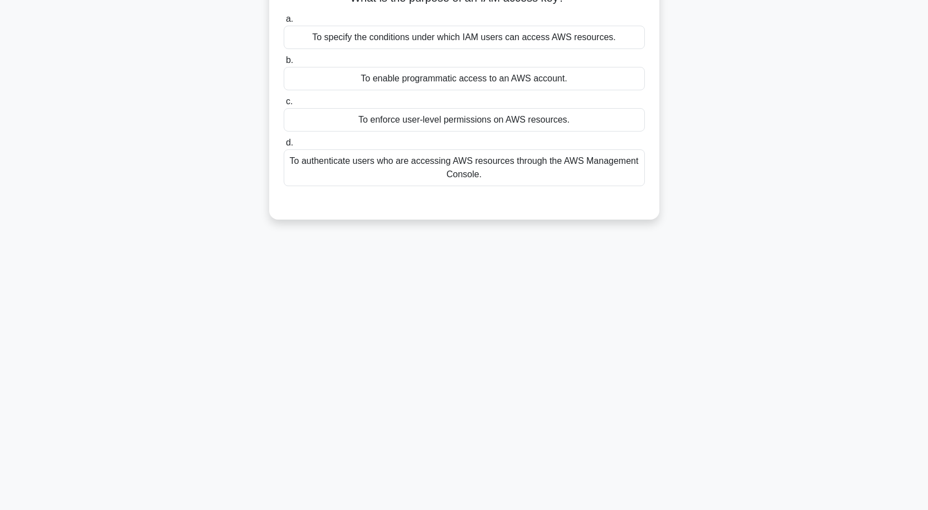
scroll to position [36, 0]
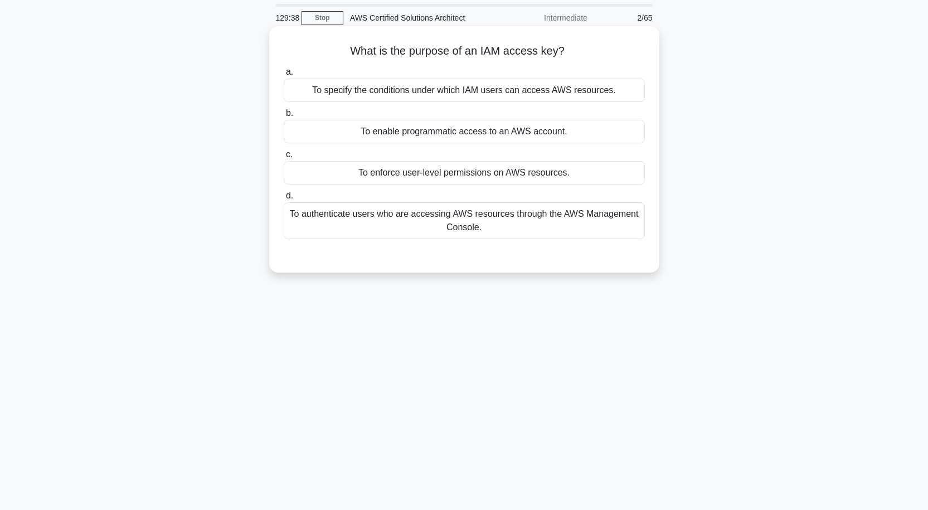
click at [428, 213] on div "To authenticate users who are accessing AWS resources through the AWS Managemen…" at bounding box center [464, 220] width 361 height 37
click at [284, 200] on input "d. To authenticate users who are accessing AWS resources through the AWS Manage…" at bounding box center [284, 195] width 0 height 7
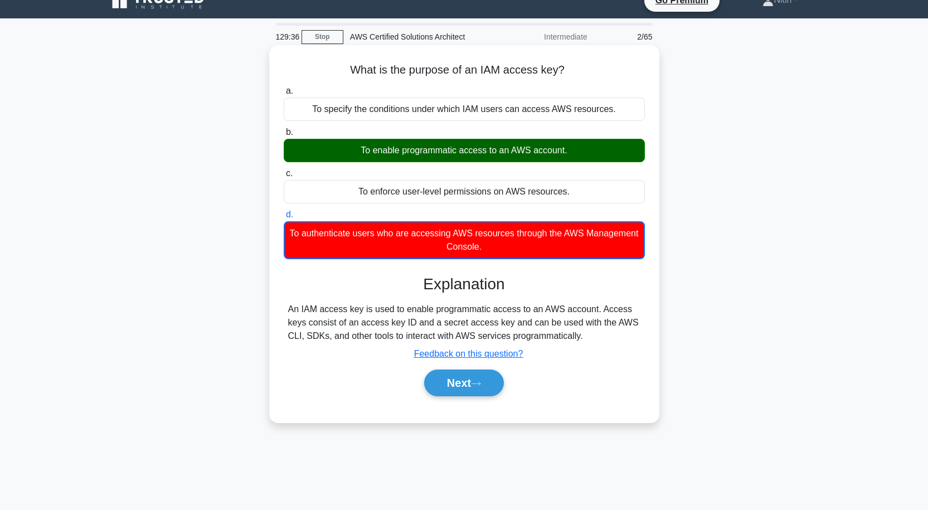
scroll to position [0, 0]
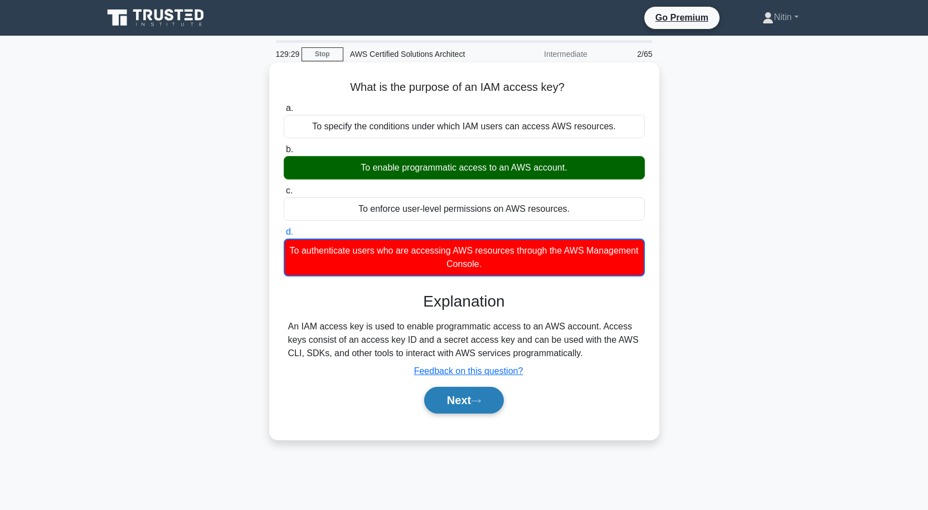
click at [459, 398] on button "Next" at bounding box center [464, 400] width 80 height 27
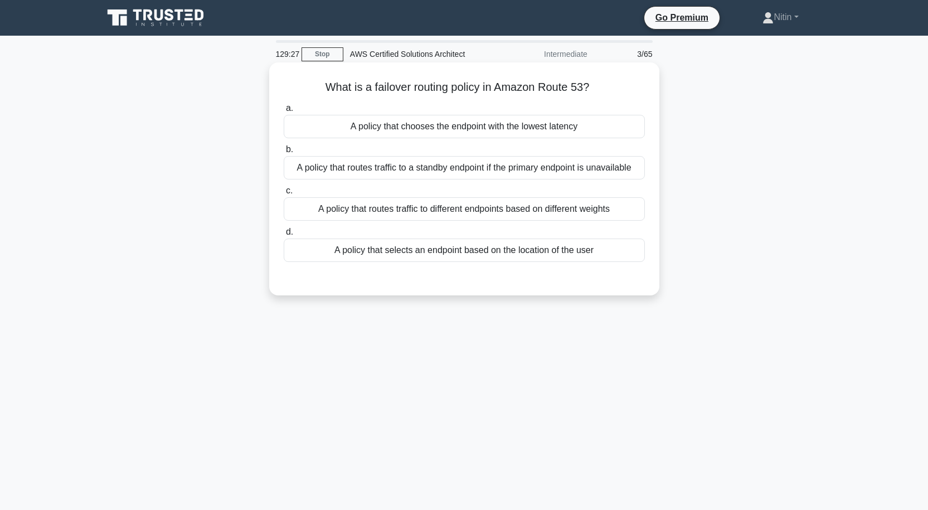
click at [508, 165] on div "A policy that routes traffic to a standby endpoint if the primary endpoint is u…" at bounding box center [464, 167] width 361 height 23
click at [284, 153] on input "b. A policy that routes traffic to a standby endpoint if the primary endpoint i…" at bounding box center [284, 149] width 0 height 7
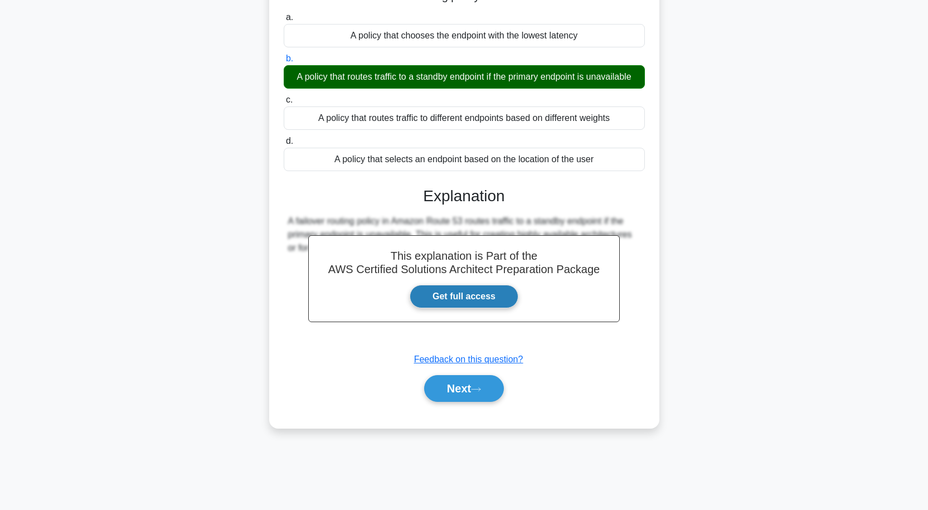
scroll to position [92, 0]
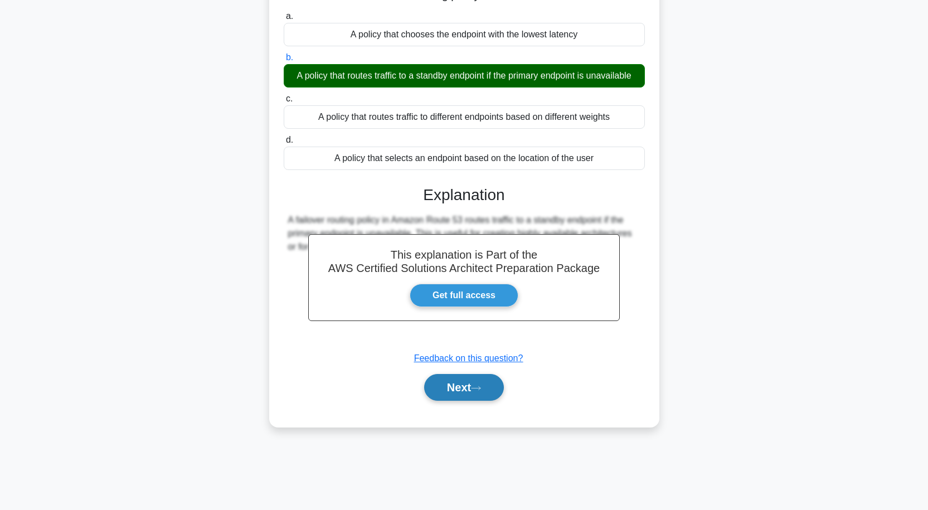
click at [456, 401] on button "Next" at bounding box center [464, 387] width 80 height 27
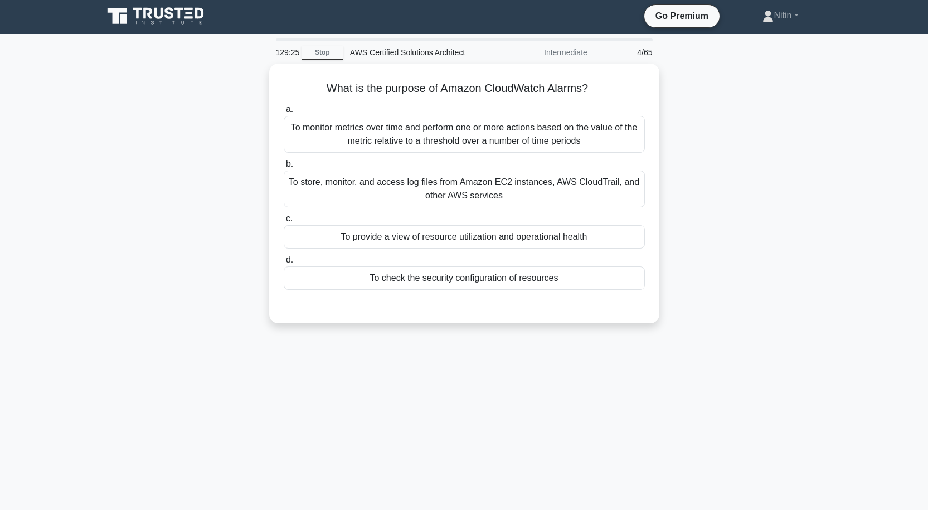
scroll to position [0, 0]
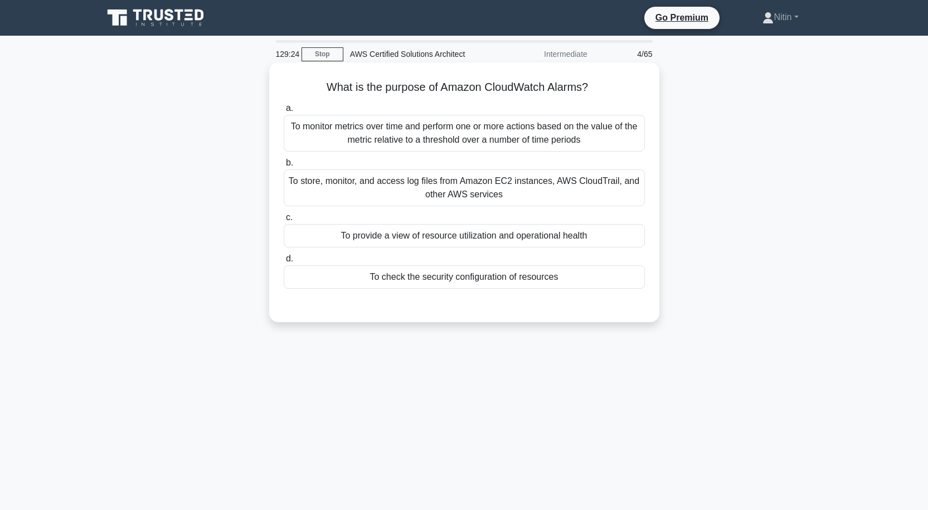
click at [493, 138] on div "To monitor metrics over time and perform one or more actions based on the value…" at bounding box center [464, 133] width 361 height 37
click at [284, 112] on input "a. To monitor metrics over time and perform one or more actions based on the va…" at bounding box center [284, 108] width 0 height 7
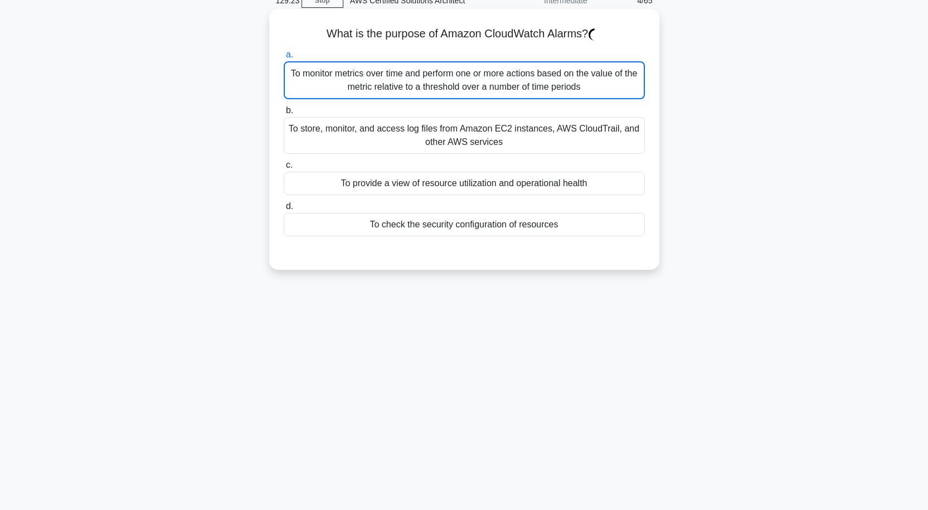
scroll to position [92, 0]
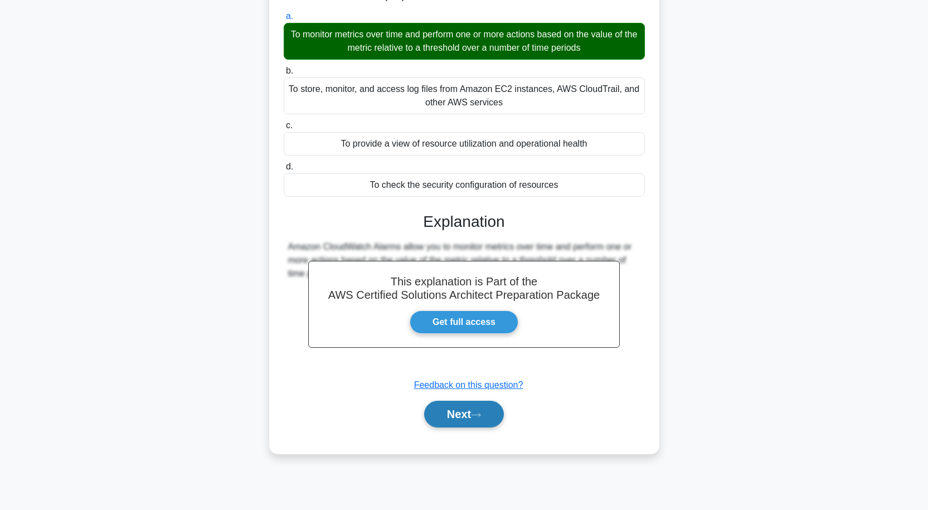
click at [469, 414] on button "Next" at bounding box center [464, 414] width 80 height 27
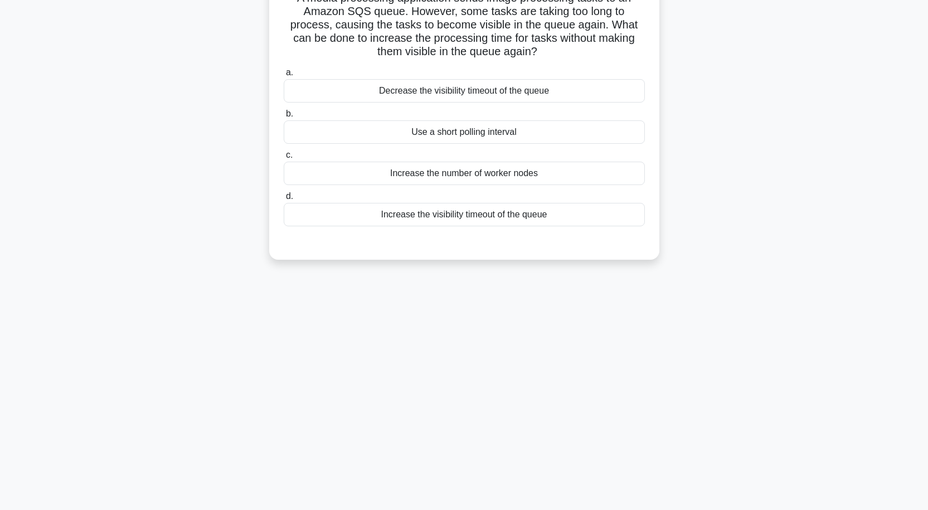
scroll to position [0, 0]
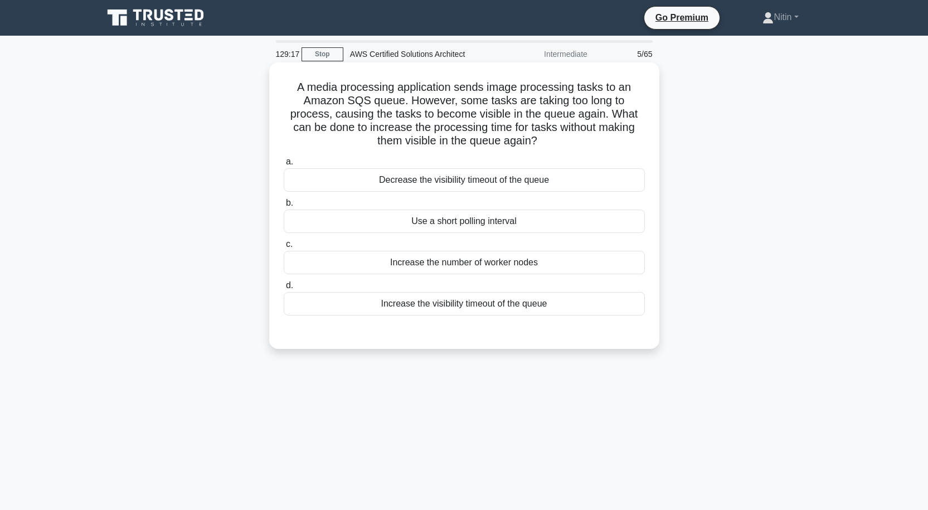
click at [512, 175] on div "Decrease the visibility timeout of the queue" at bounding box center [464, 179] width 361 height 23
click at [284, 166] on input "a. Decrease the visibility timeout of the queue" at bounding box center [284, 161] width 0 height 7
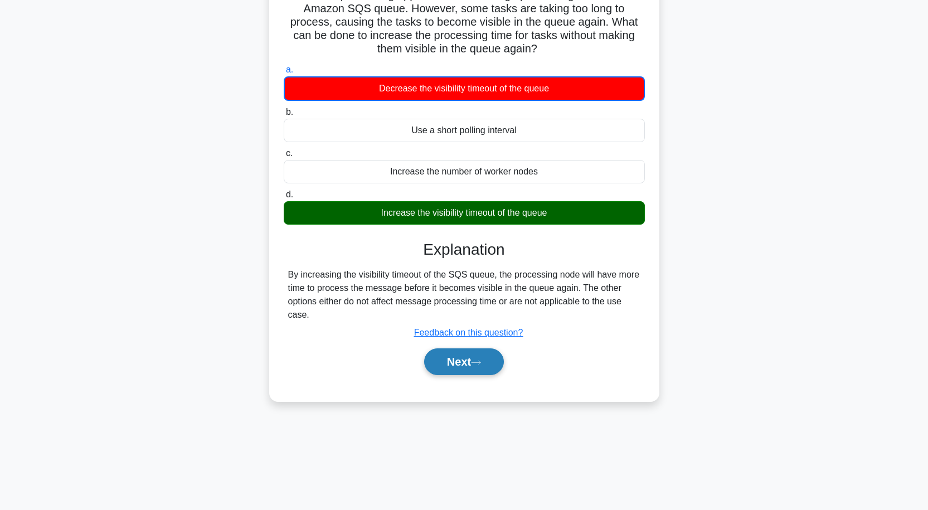
click at [486, 361] on button "Next" at bounding box center [464, 361] width 80 height 27
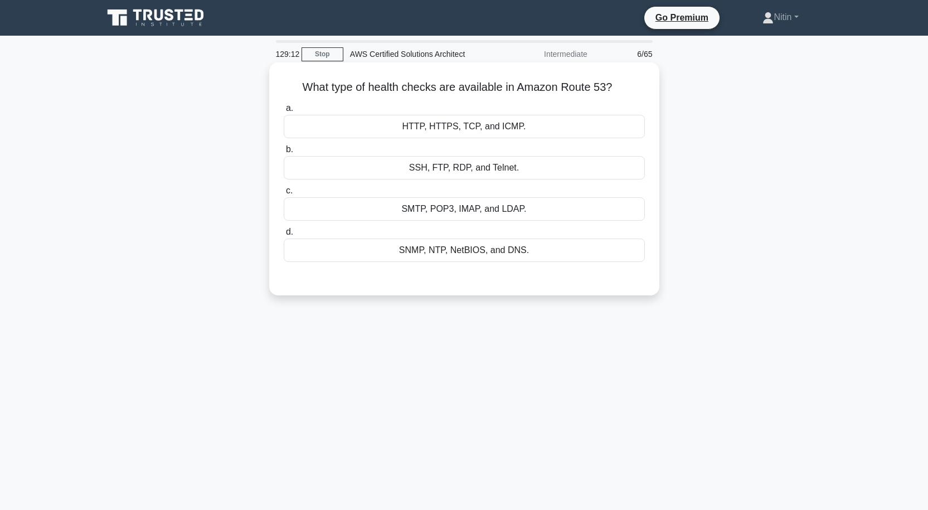
click at [493, 127] on div "HTTP, HTTPS, TCP, and ICMP." at bounding box center [464, 126] width 361 height 23
click at [284, 112] on input "a. HTTP, HTTPS, TCP, and ICMP." at bounding box center [284, 108] width 0 height 7
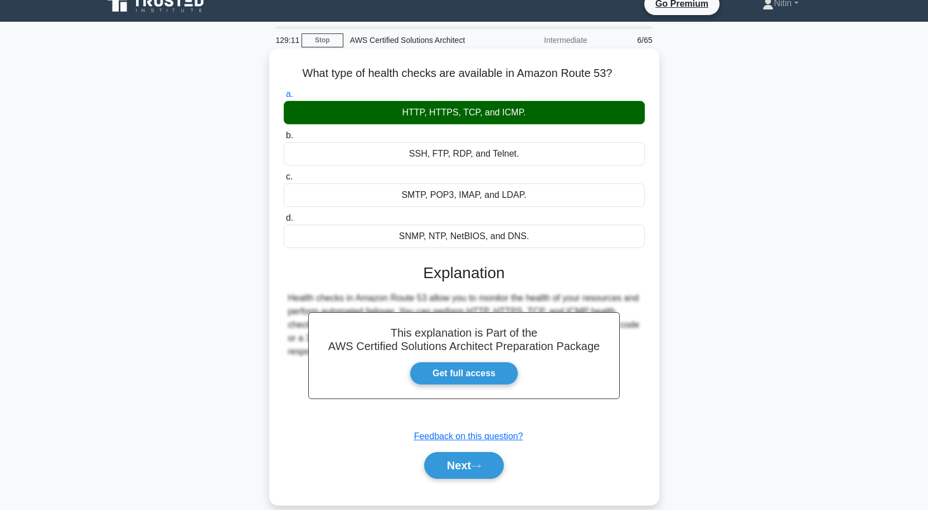
scroll to position [92, 0]
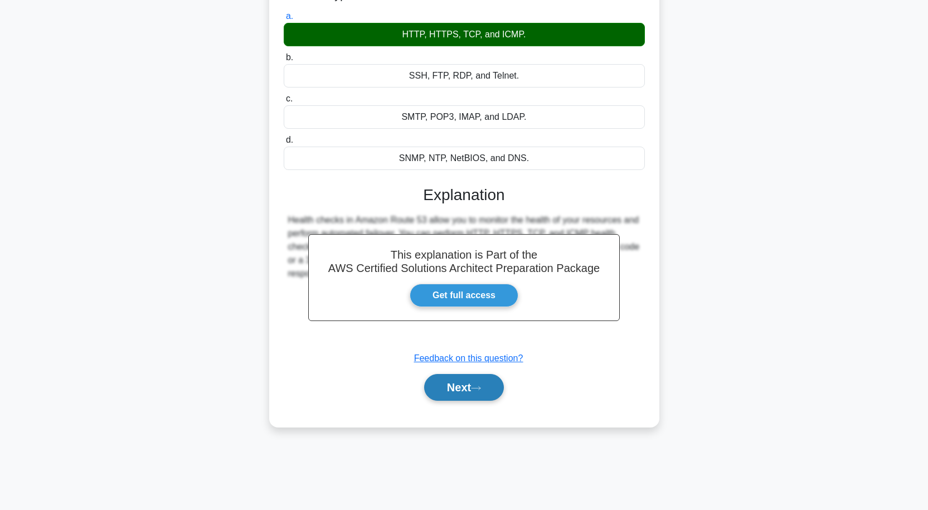
click at [471, 388] on button "Next" at bounding box center [464, 387] width 80 height 27
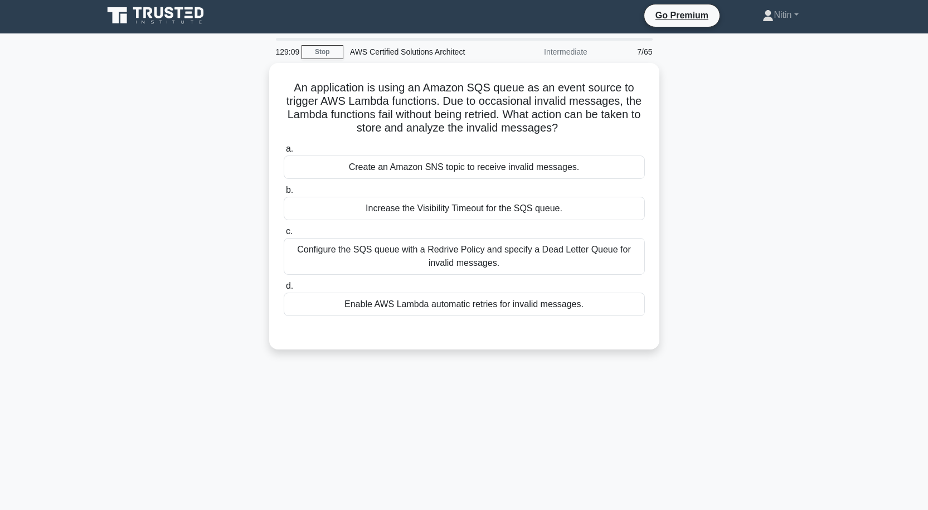
scroll to position [0, 0]
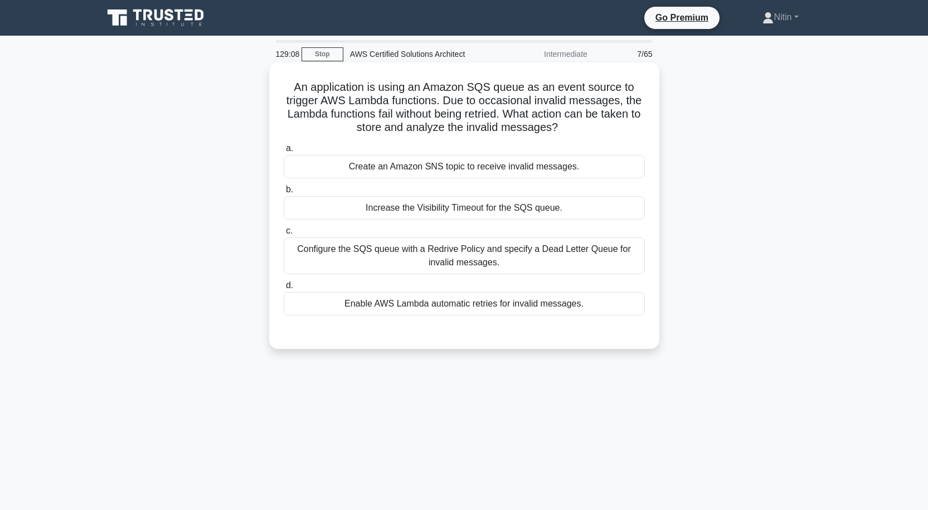
click at [488, 259] on div "Configure the SQS queue with a Redrive Policy and specify a Dead Letter Queue f…" at bounding box center [464, 256] width 361 height 37
click at [284, 235] on input "c. Configure the SQS queue with a Redrive Policy and specify a Dead Letter Queu…" at bounding box center [284, 230] width 0 height 7
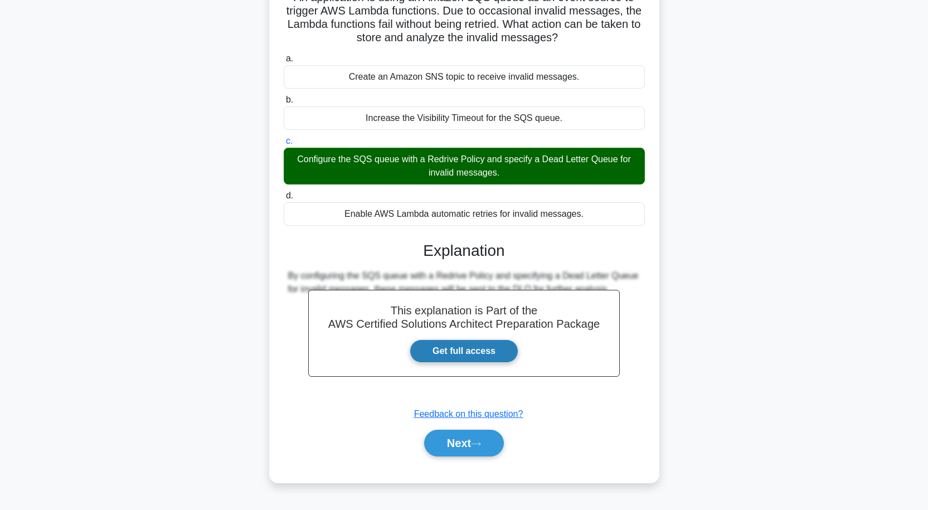
scroll to position [92, 0]
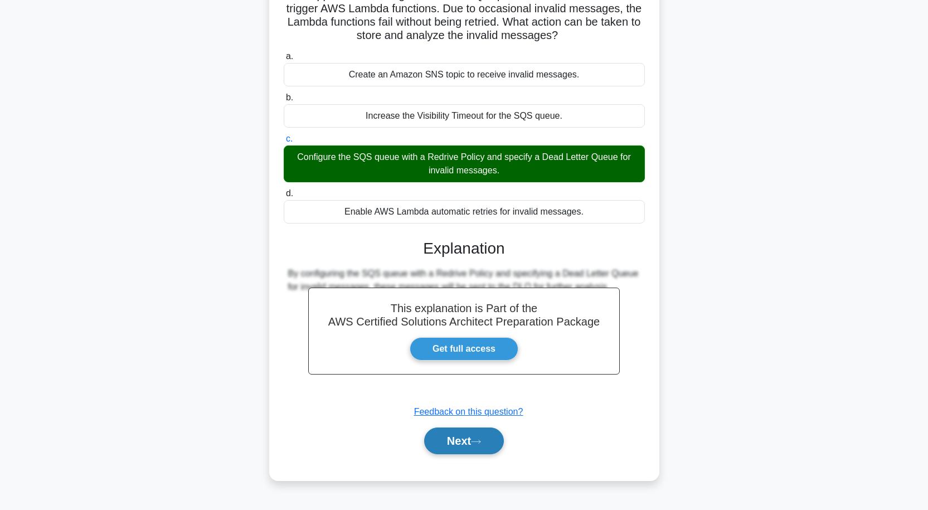
click at [457, 438] on button "Next" at bounding box center [464, 441] width 80 height 27
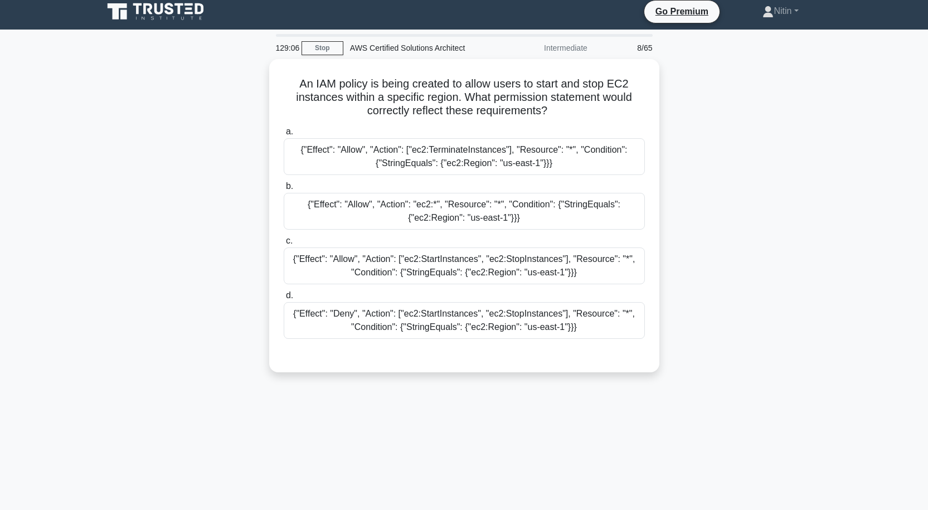
scroll to position [0, 0]
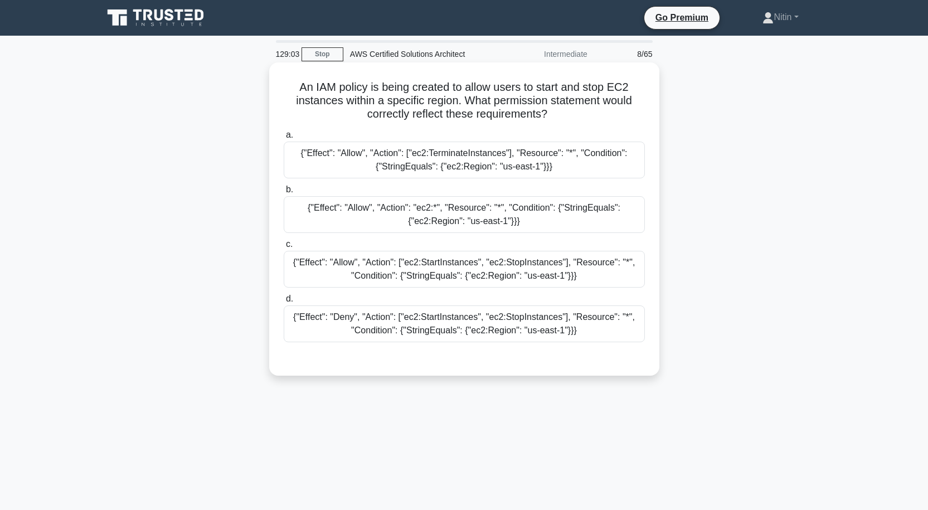
click at [473, 282] on div "{"Effect": "Allow", "Action": ["ec2:StartInstances", "ec2:StopInstances"], "Res…" at bounding box center [464, 269] width 361 height 37
click at [284, 248] on input "c. {"Effect": "Allow", "Action": ["ec2:StartInstances", "ec2:StopInstances"], "…" at bounding box center [284, 244] width 0 height 7
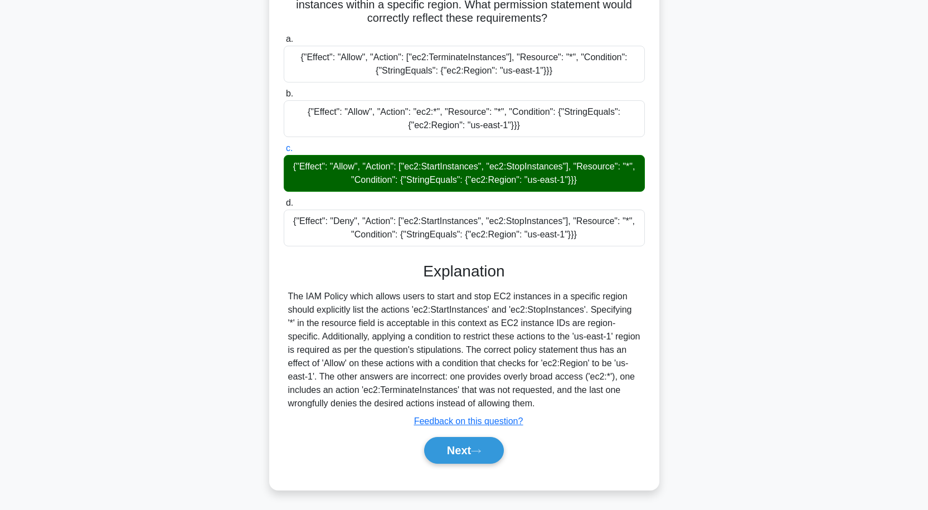
scroll to position [98, 0]
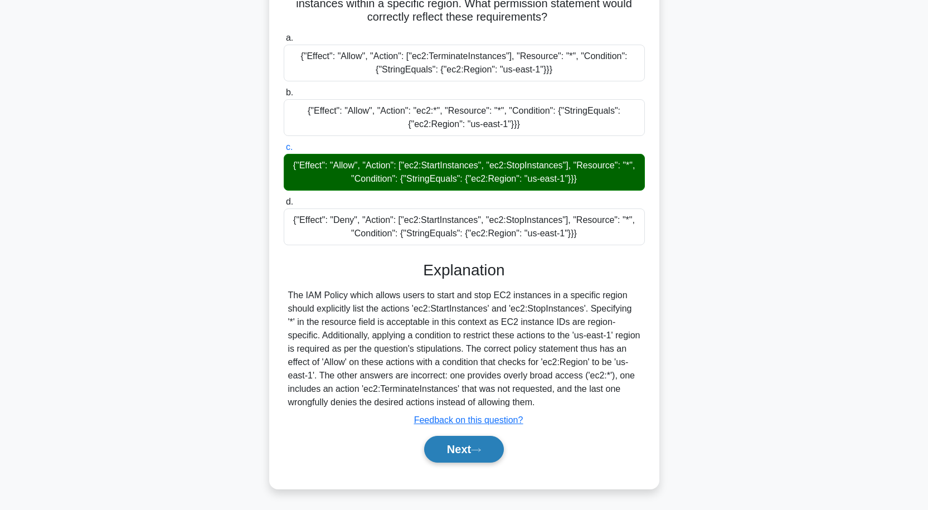
click at [469, 444] on button "Next" at bounding box center [464, 449] width 80 height 27
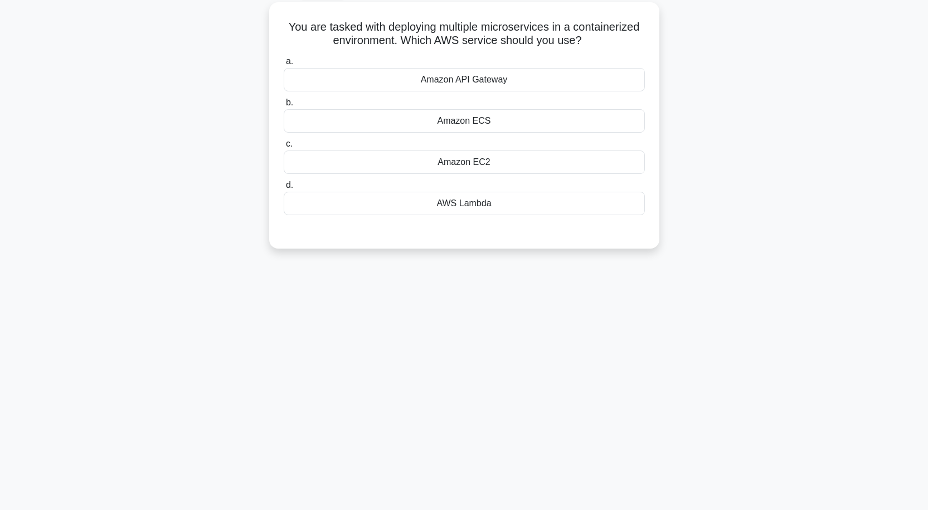
scroll to position [0, 0]
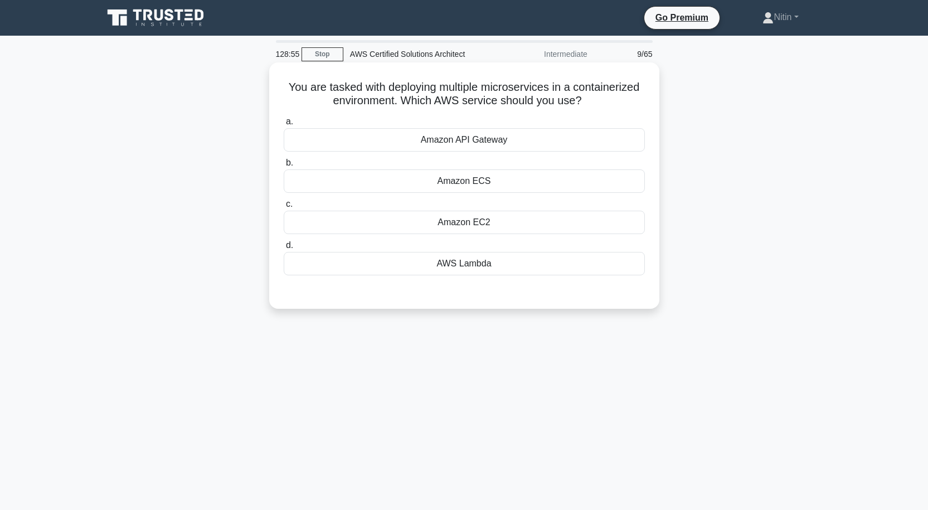
click at [487, 269] on div "AWS Lambda" at bounding box center [464, 263] width 361 height 23
click at [284, 249] on input "d. AWS Lambda" at bounding box center [284, 245] width 0 height 7
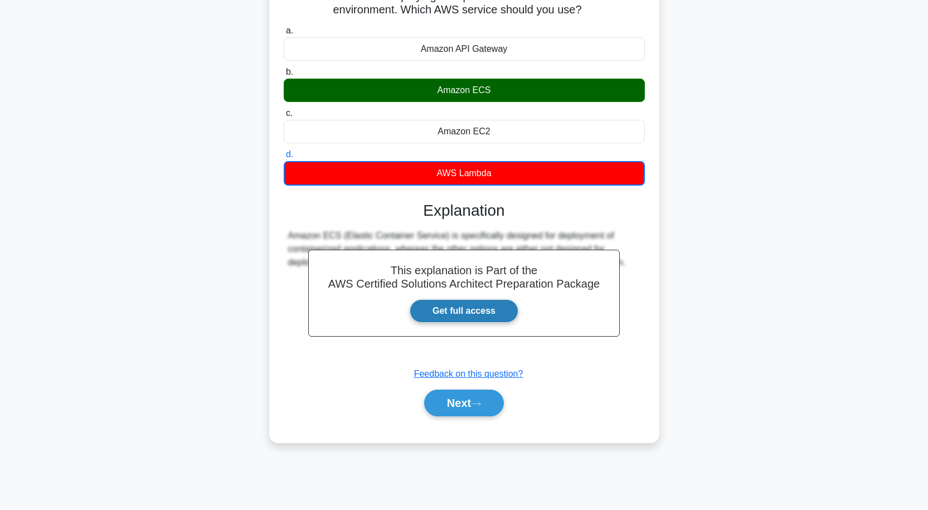
scroll to position [92, 0]
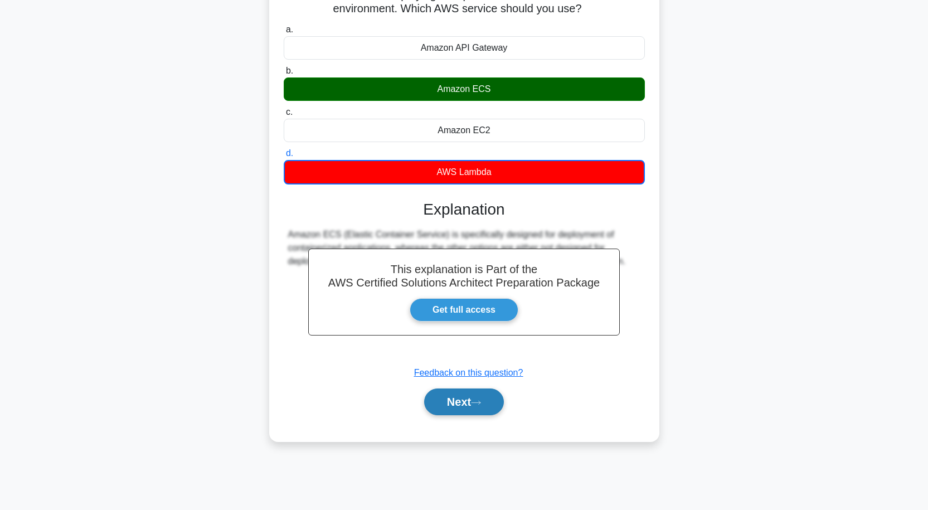
click at [464, 399] on button "Next" at bounding box center [464, 402] width 80 height 27
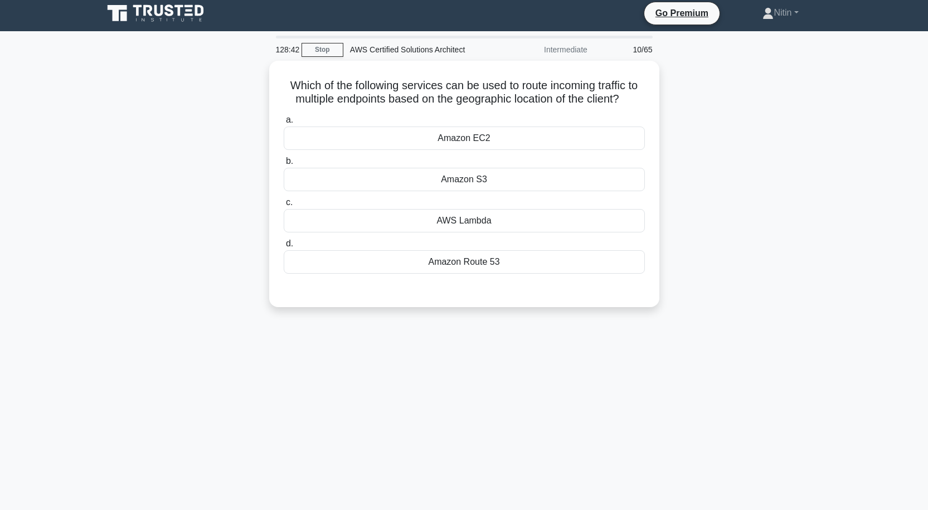
scroll to position [0, 0]
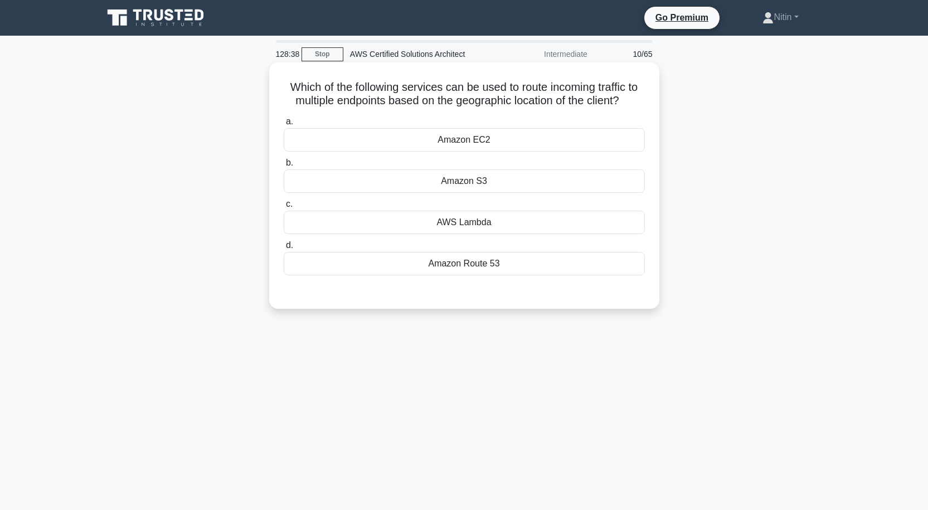
click at [479, 178] on div "Amazon S3" at bounding box center [464, 180] width 361 height 23
click at [284, 167] on input "b. Amazon S3" at bounding box center [284, 162] width 0 height 7
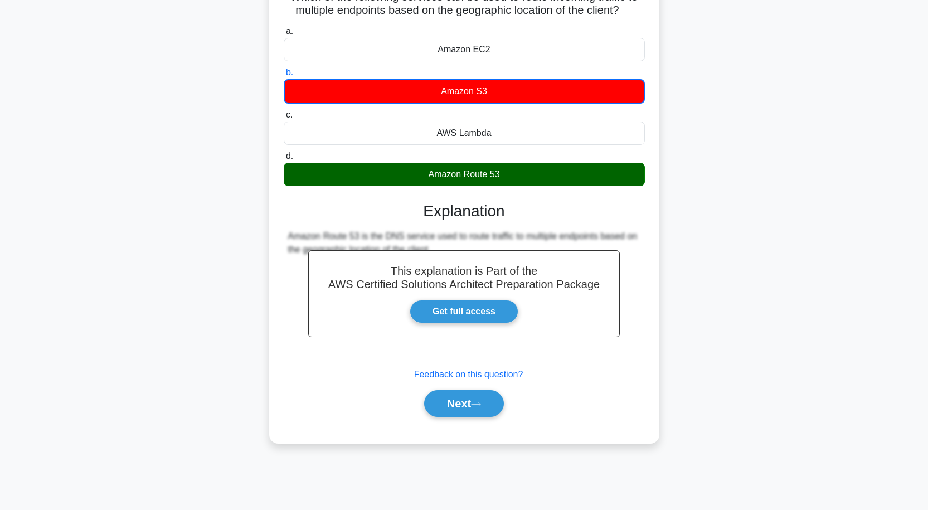
scroll to position [92, 0]
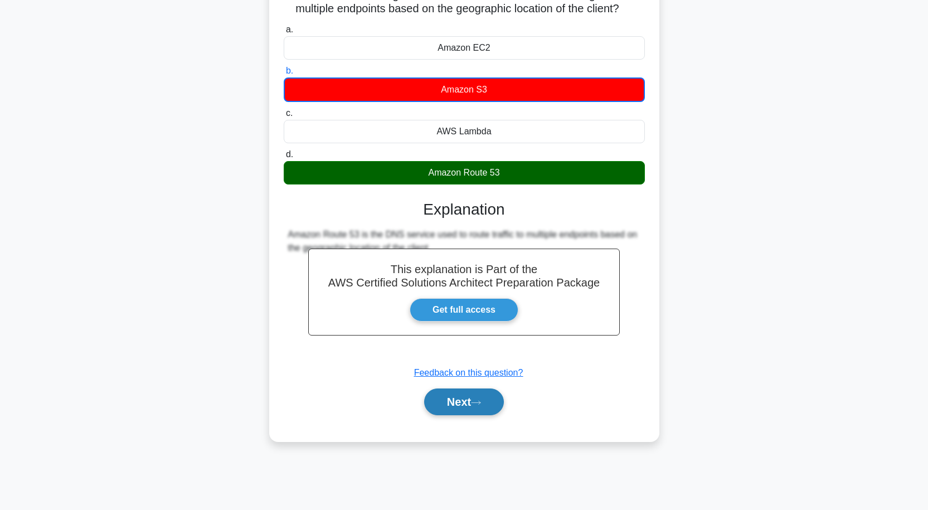
click at [463, 402] on button "Next" at bounding box center [464, 402] width 80 height 27
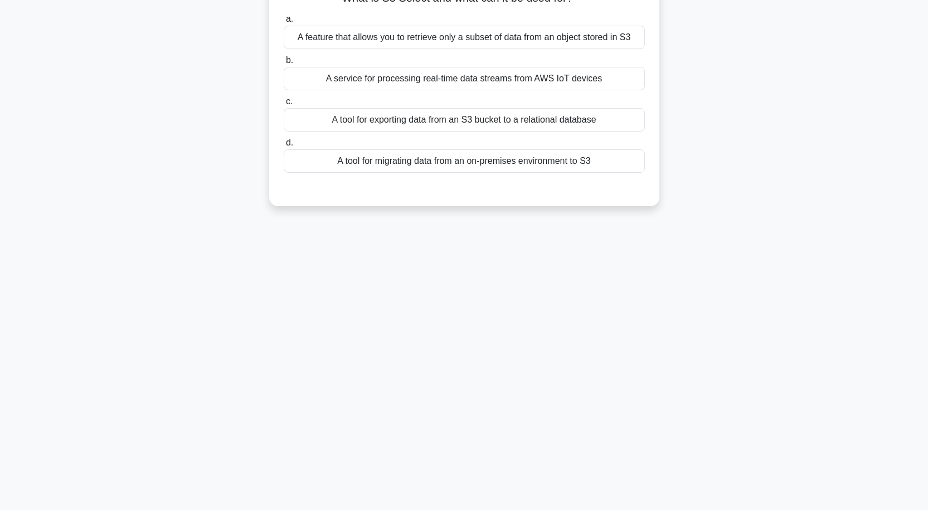
scroll to position [0, 0]
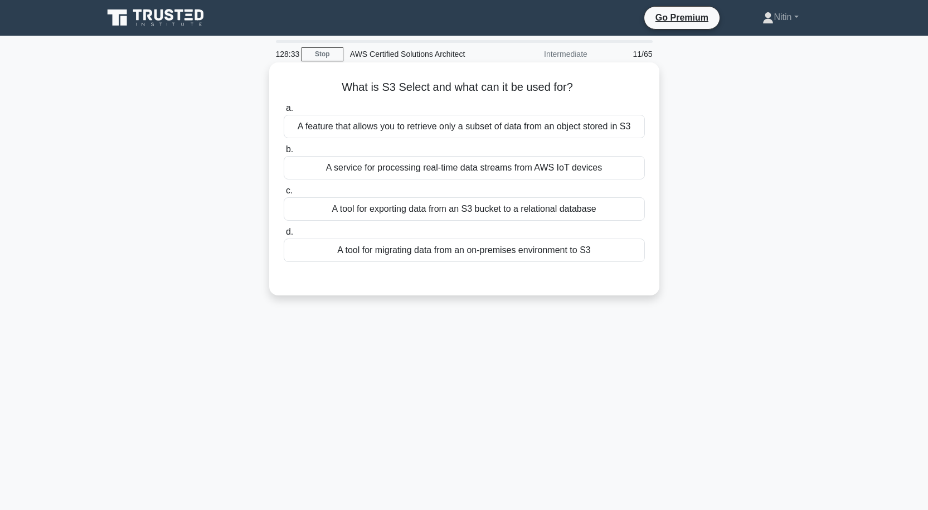
click at [551, 127] on div "A feature that allows you to retrieve only a subset of data from an object stor…" at bounding box center [464, 126] width 361 height 23
click at [284, 112] on input "a. A feature that allows you to retrieve only a subset of data from an object s…" at bounding box center [284, 108] width 0 height 7
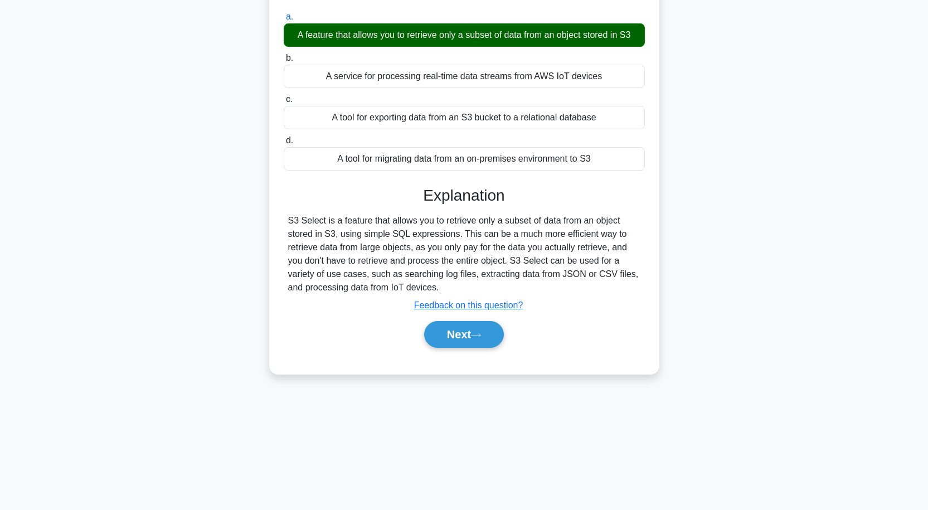
scroll to position [92, 0]
click at [459, 335] on button "Next" at bounding box center [464, 334] width 80 height 27
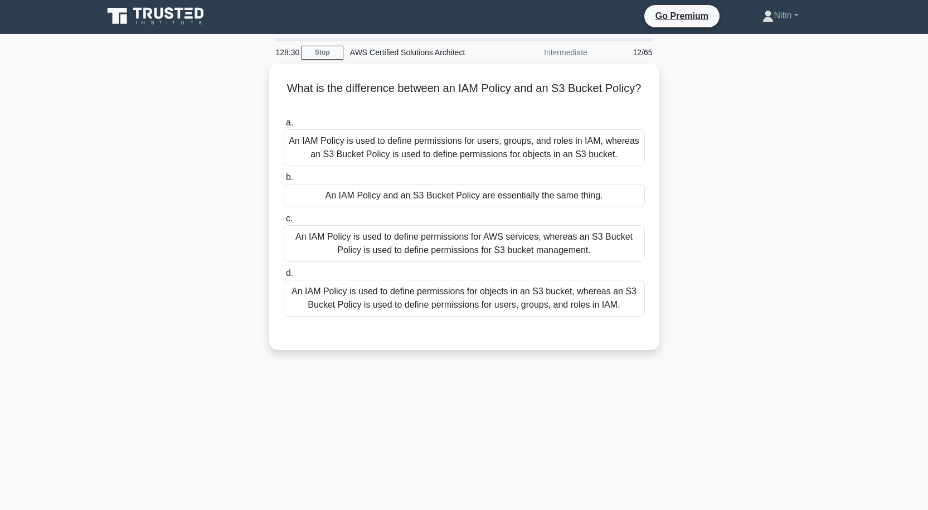
scroll to position [0, 0]
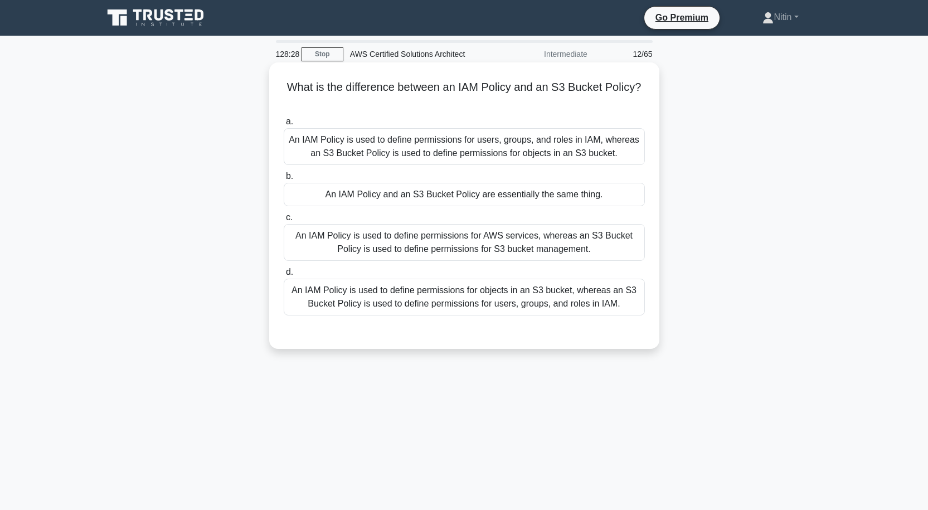
click at [497, 153] on div "An IAM Policy is used to define permissions for users, groups, and roles in IAM…" at bounding box center [464, 146] width 361 height 37
click at [284, 125] on input "a. An IAM Policy is used to define permissions for users, groups, and roles in …" at bounding box center [284, 121] width 0 height 7
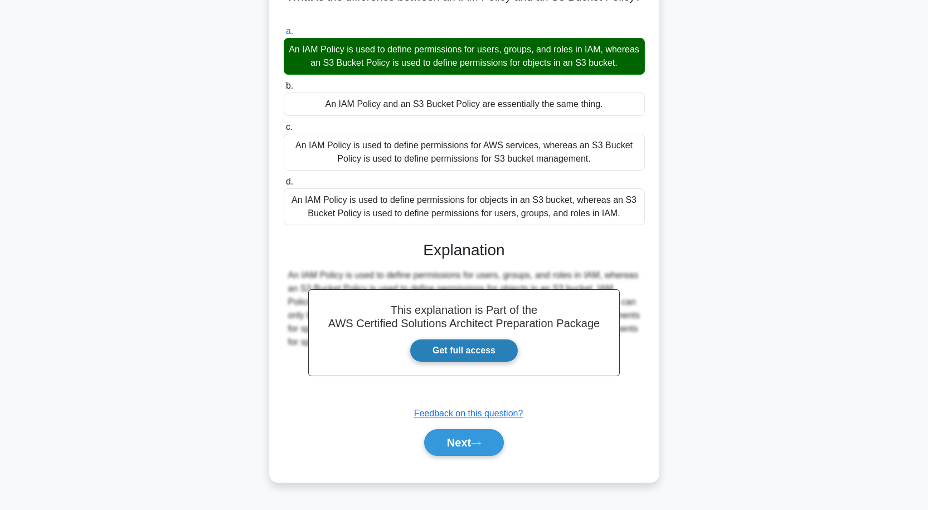
scroll to position [92, 0]
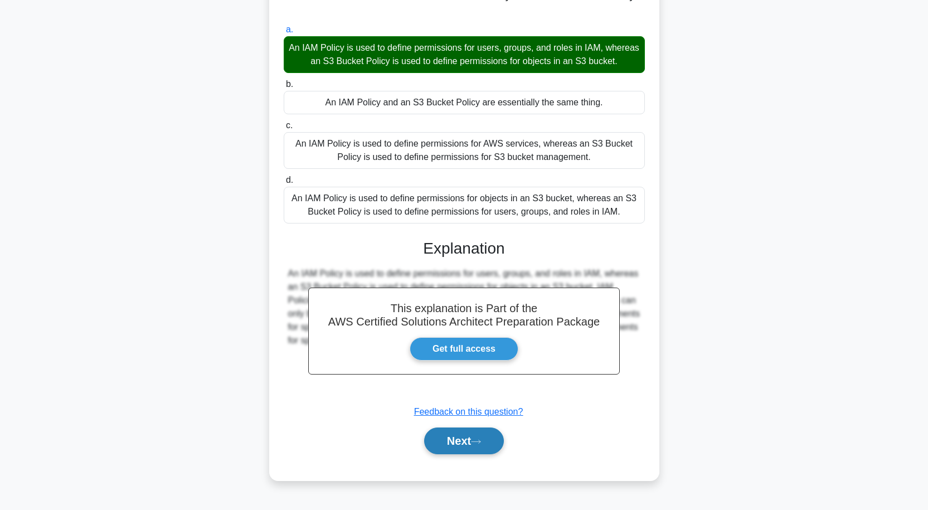
click at [484, 439] on button "Next" at bounding box center [464, 441] width 80 height 27
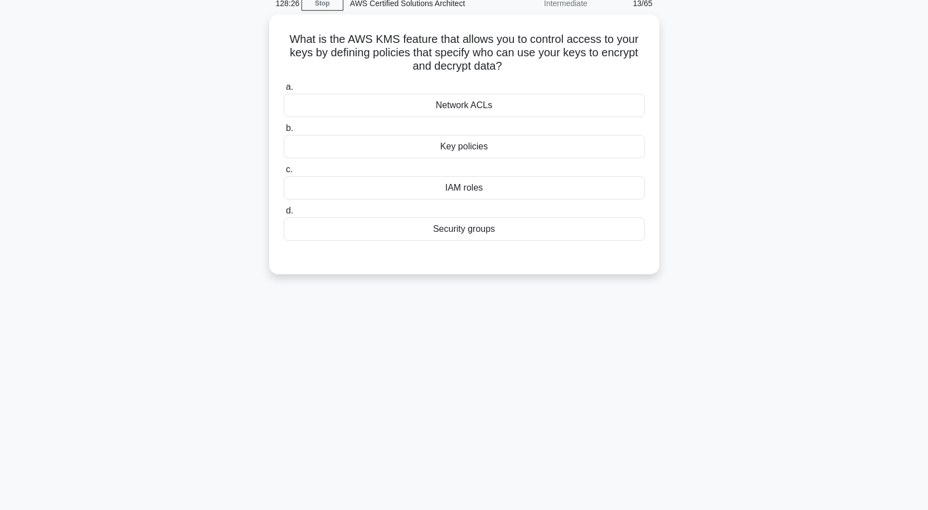
scroll to position [0, 0]
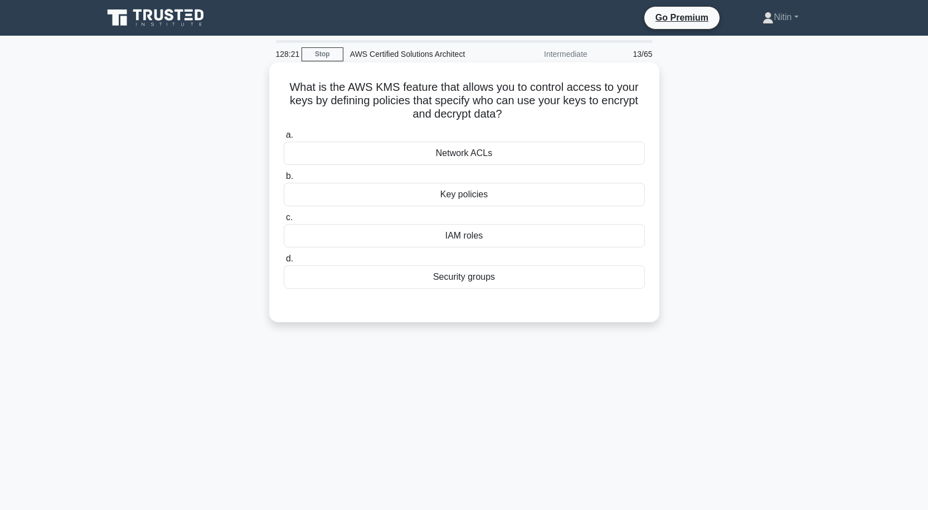
click at [476, 158] on div "Network ACLs" at bounding box center [464, 153] width 361 height 23
click at [284, 139] on input "a. Network ACLs" at bounding box center [284, 135] width 0 height 7
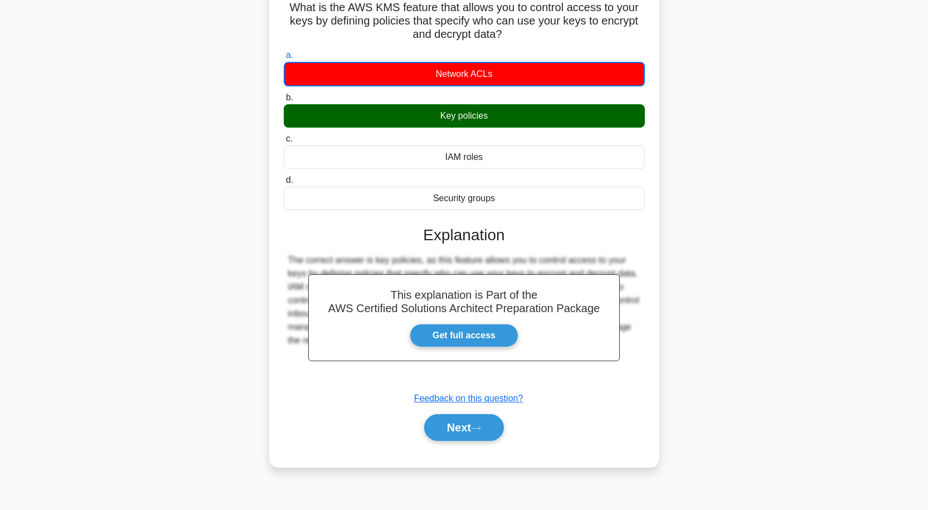
scroll to position [92, 0]
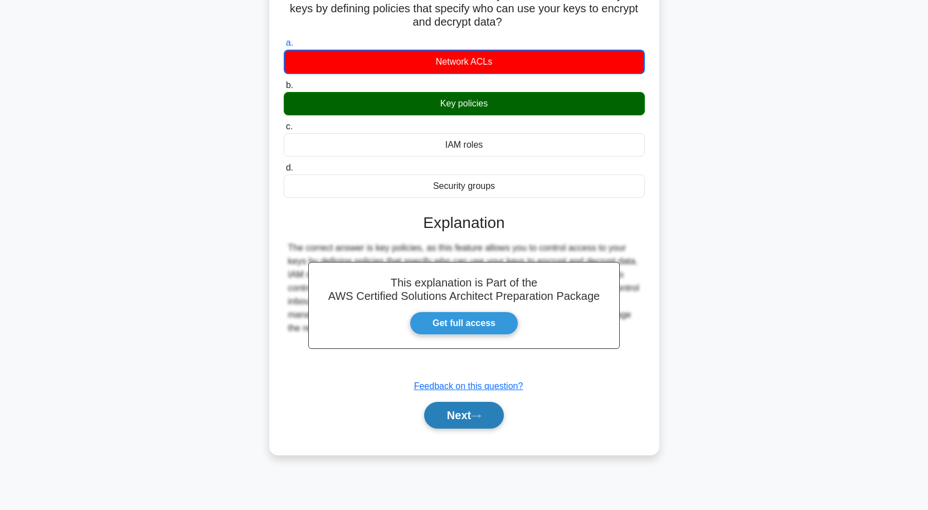
click at [476, 408] on button "Next" at bounding box center [464, 415] width 80 height 27
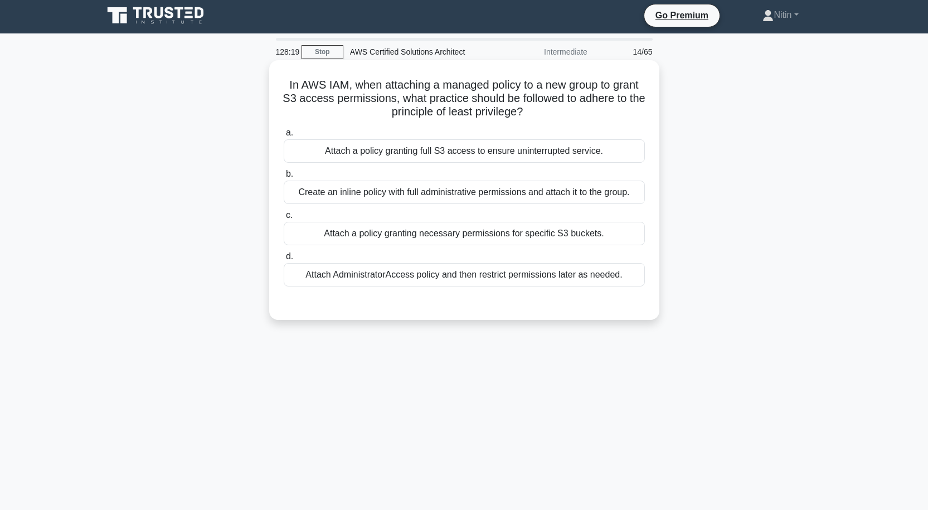
scroll to position [0, 0]
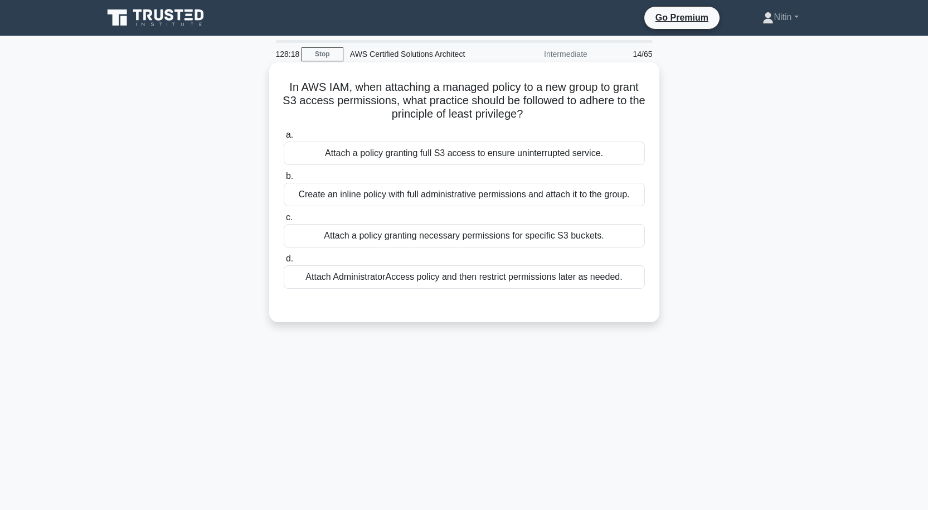
click at [477, 198] on div "Create an inline policy with full administrative permissions and attach it to t…" at bounding box center [464, 194] width 361 height 23
click at [284, 180] on input "b. Create an inline policy with full administrative permissions and attach it t…" at bounding box center [284, 176] width 0 height 7
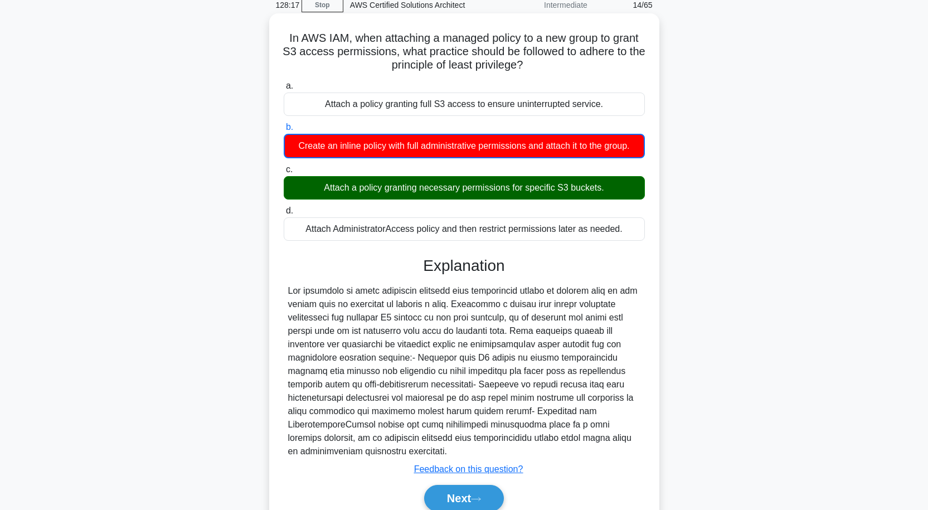
scroll to position [92, 0]
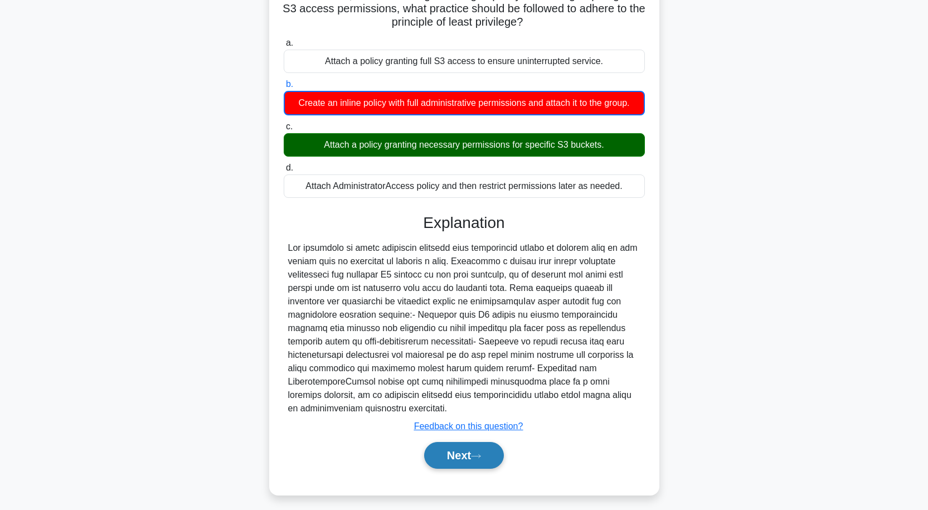
click at [470, 442] on button "Next" at bounding box center [464, 455] width 80 height 27
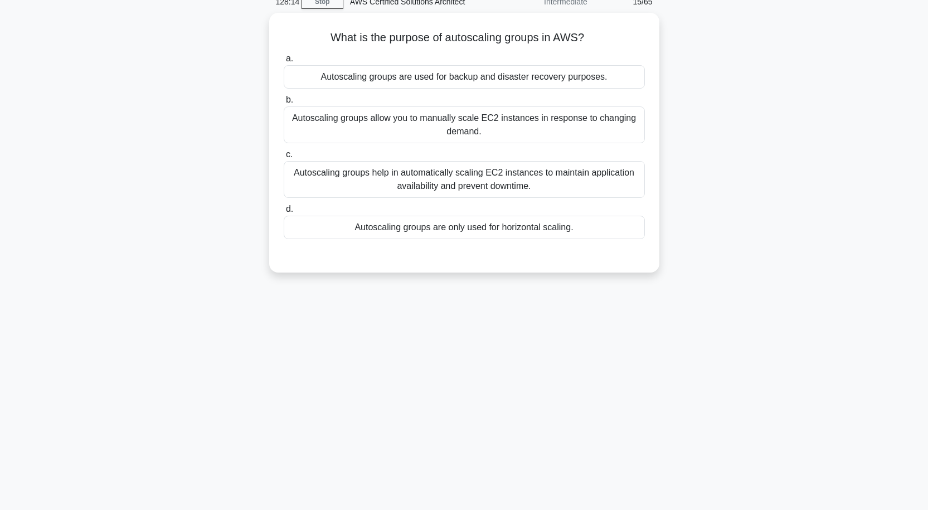
scroll to position [0, 0]
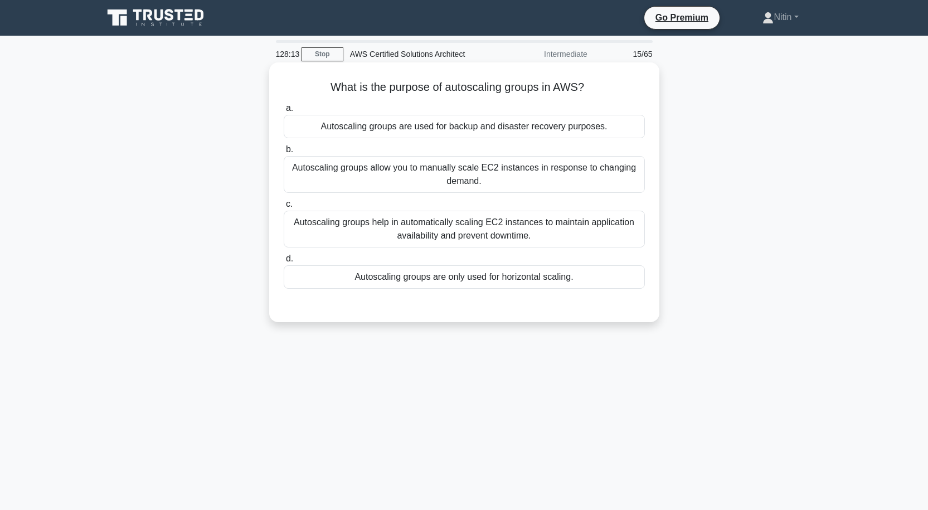
click at [472, 239] on div "Autoscaling groups help in automatically scaling EC2 instances to maintain appl…" at bounding box center [464, 229] width 361 height 37
click at [284, 208] on input "c. Autoscaling groups help in automatically scaling EC2 instances to maintain a…" at bounding box center [284, 204] width 0 height 7
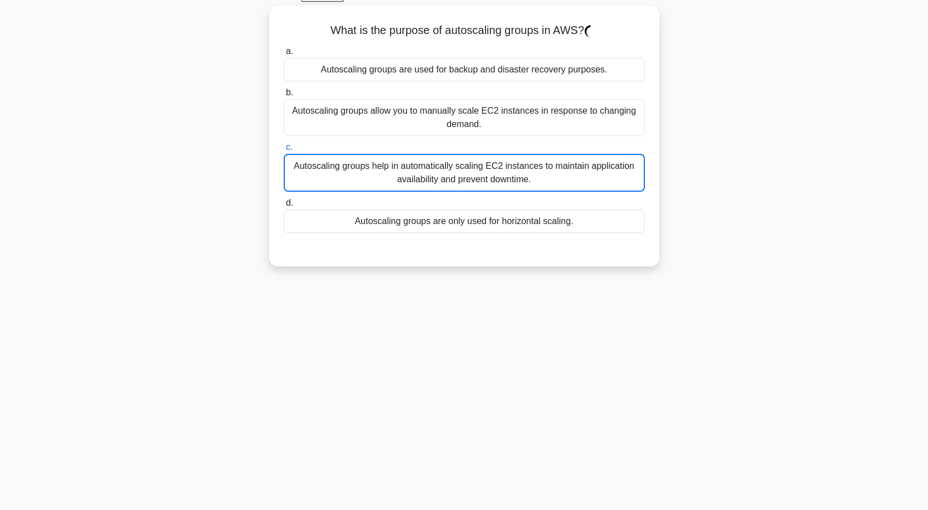
scroll to position [92, 0]
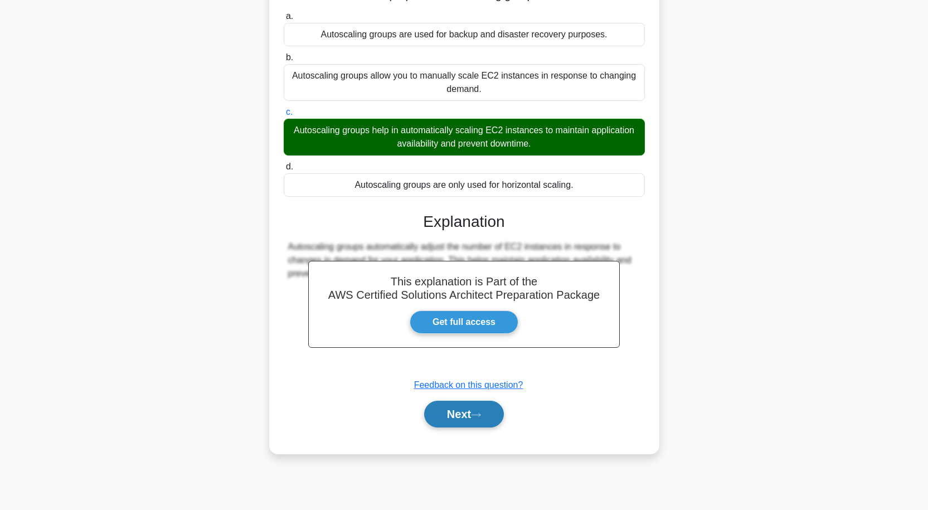
click at [467, 415] on button "Next" at bounding box center [464, 414] width 80 height 27
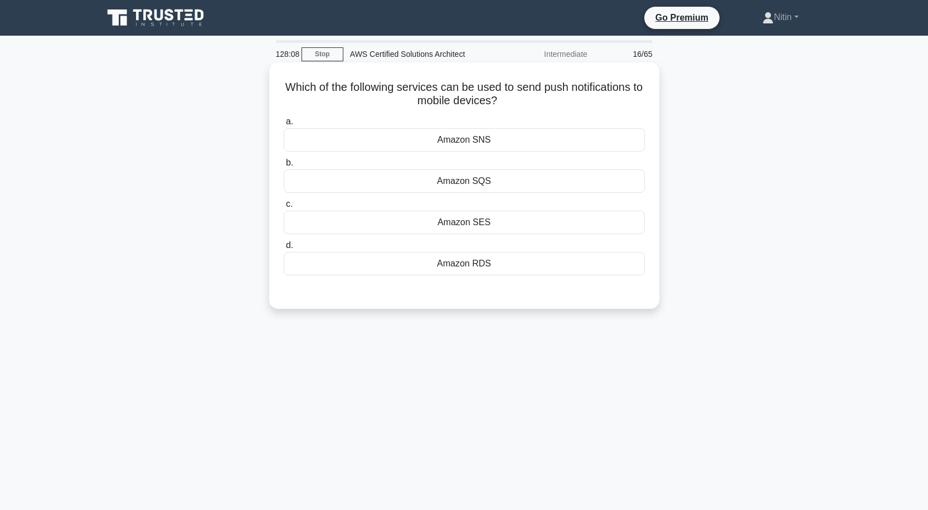
click at [467, 184] on div "Amazon SQS" at bounding box center [464, 180] width 361 height 23
click at [284, 167] on input "b. Amazon SQS" at bounding box center [284, 162] width 0 height 7
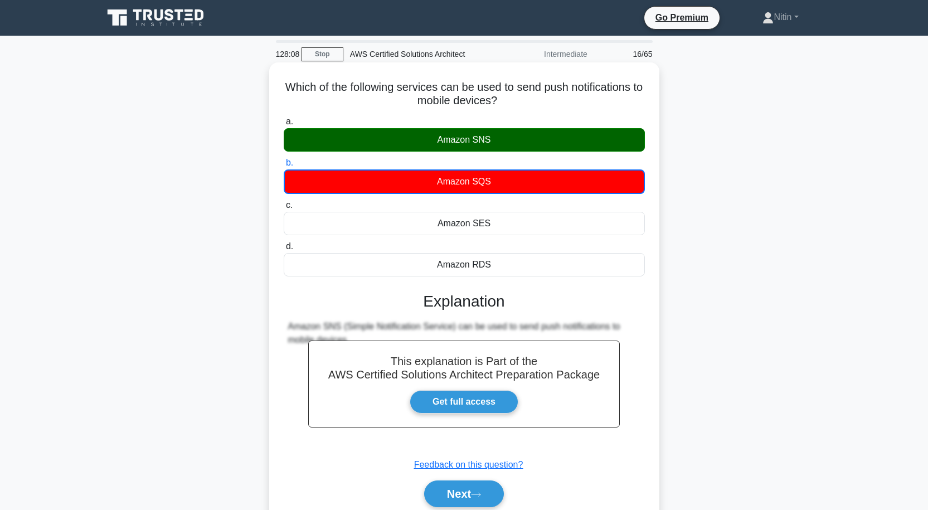
scroll to position [92, 0]
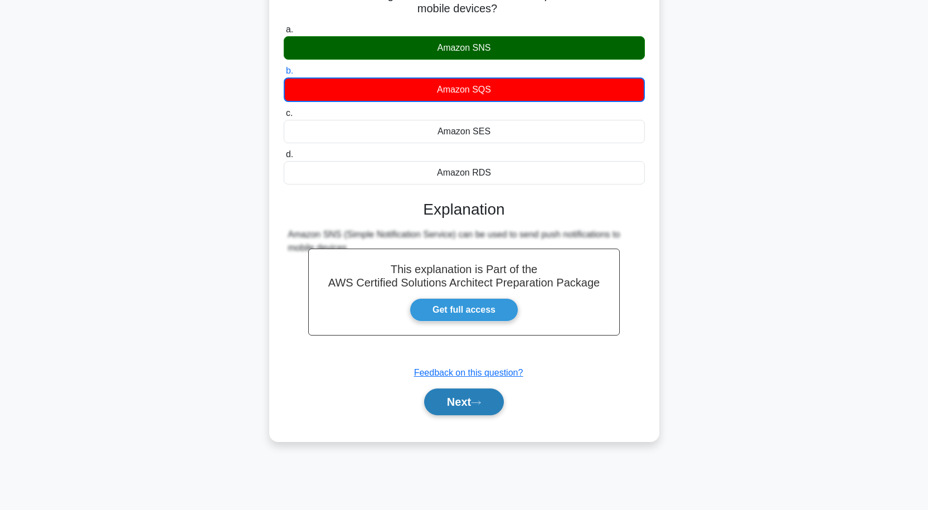
click at [463, 400] on button "Next" at bounding box center [464, 402] width 80 height 27
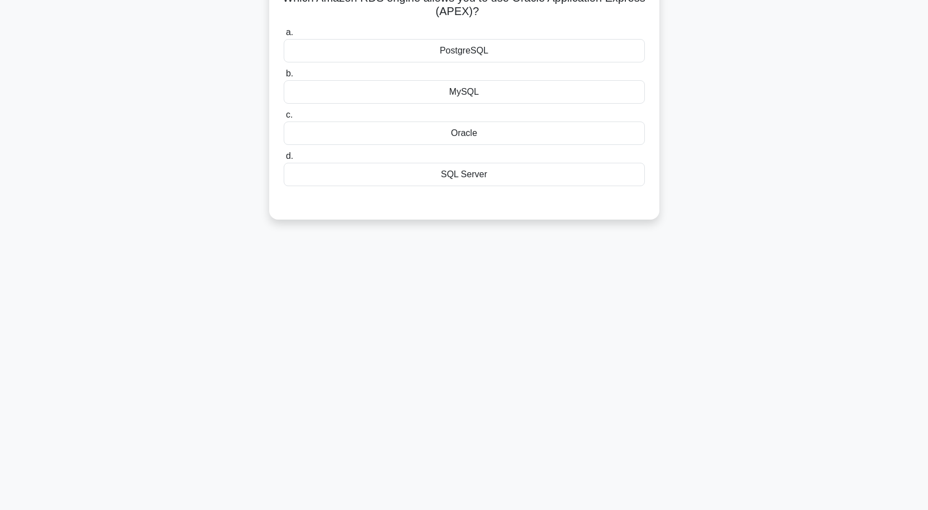
scroll to position [0, 0]
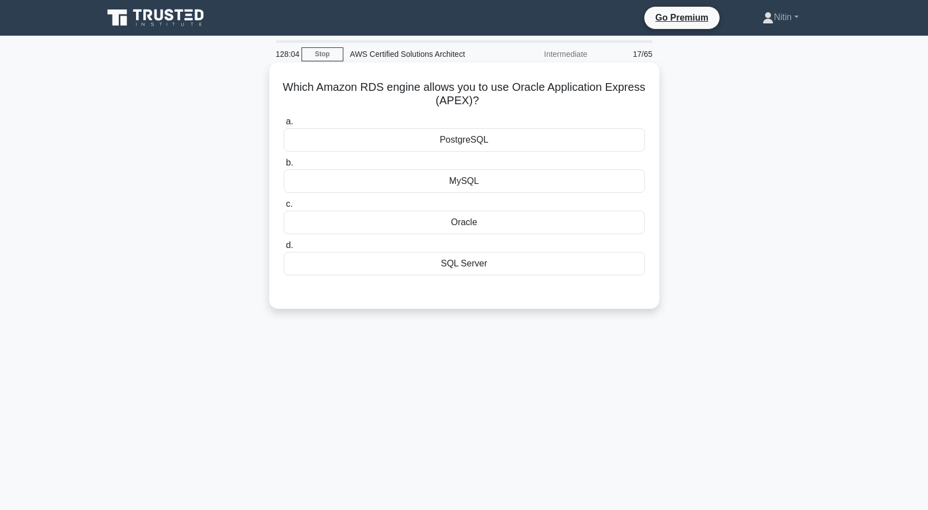
click at [476, 146] on div "PostgreSQL" at bounding box center [464, 139] width 361 height 23
click at [284, 125] on input "a. PostgreSQL" at bounding box center [284, 121] width 0 height 7
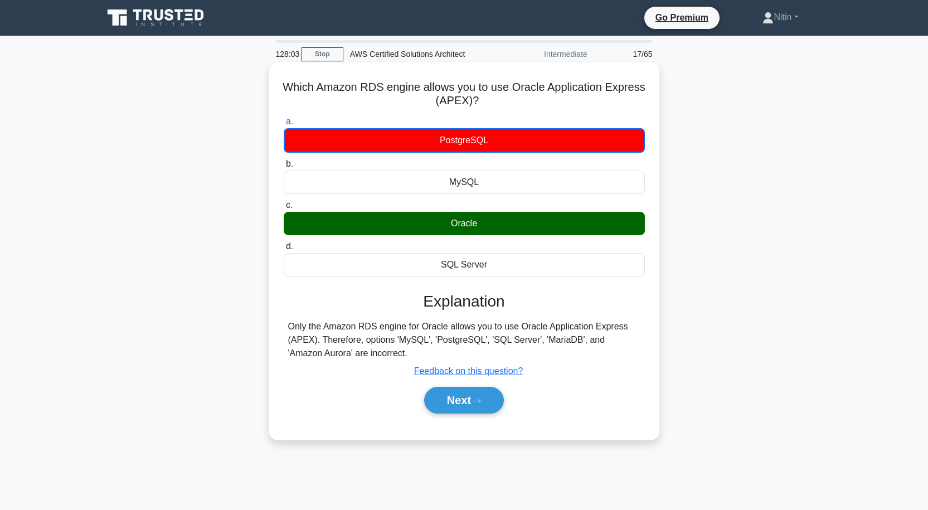
scroll to position [92, 0]
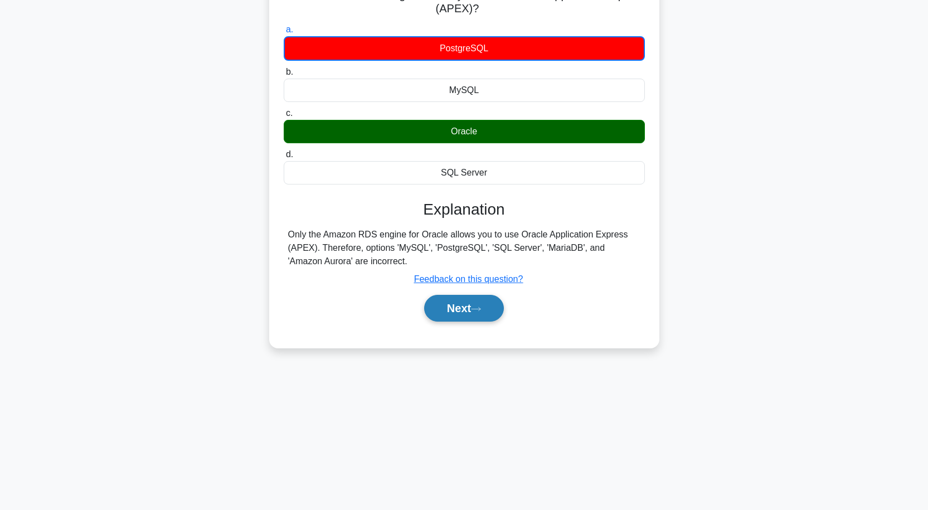
click at [479, 311] on icon at bounding box center [476, 309] width 10 height 6
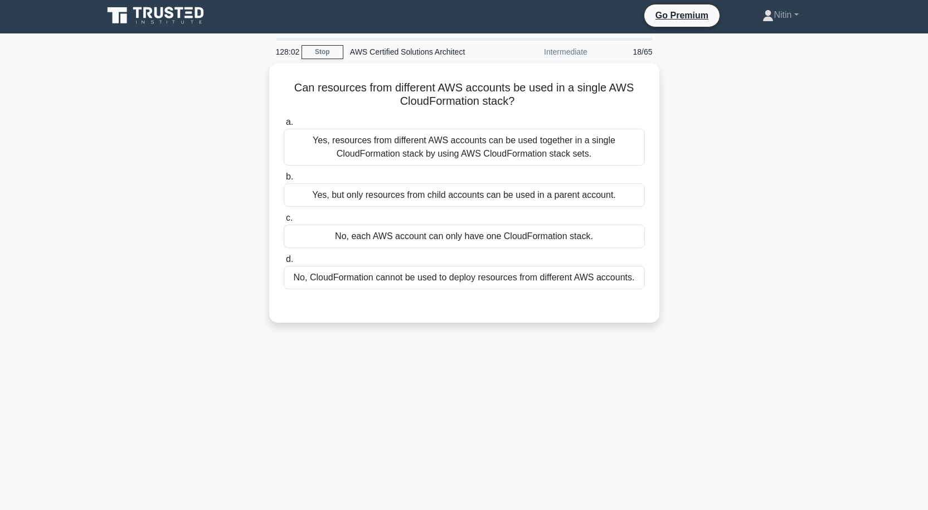
scroll to position [0, 0]
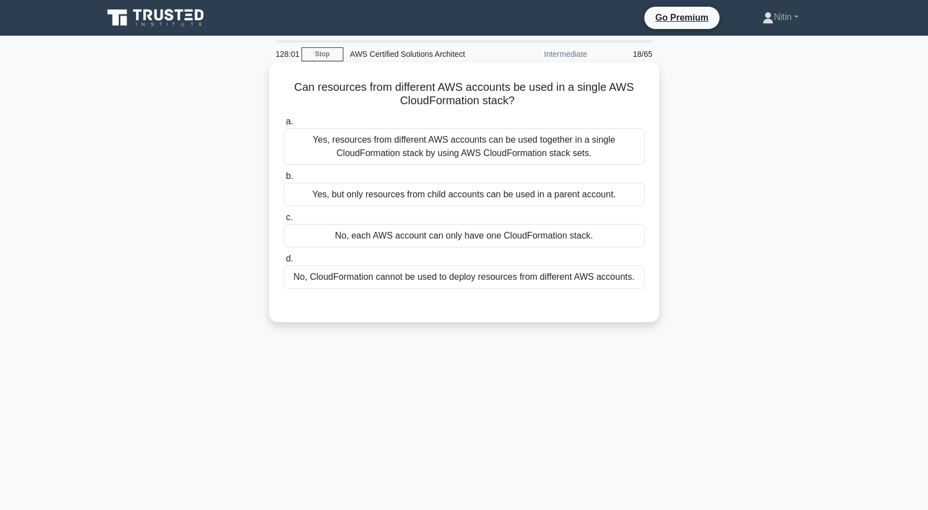
click at [467, 142] on div "Yes, resources from different AWS accounts can be used together in a single Clo…" at bounding box center [464, 146] width 361 height 37
click at [284, 125] on input "a. Yes, resources from different AWS accounts can be used together in a single …" at bounding box center [284, 121] width 0 height 7
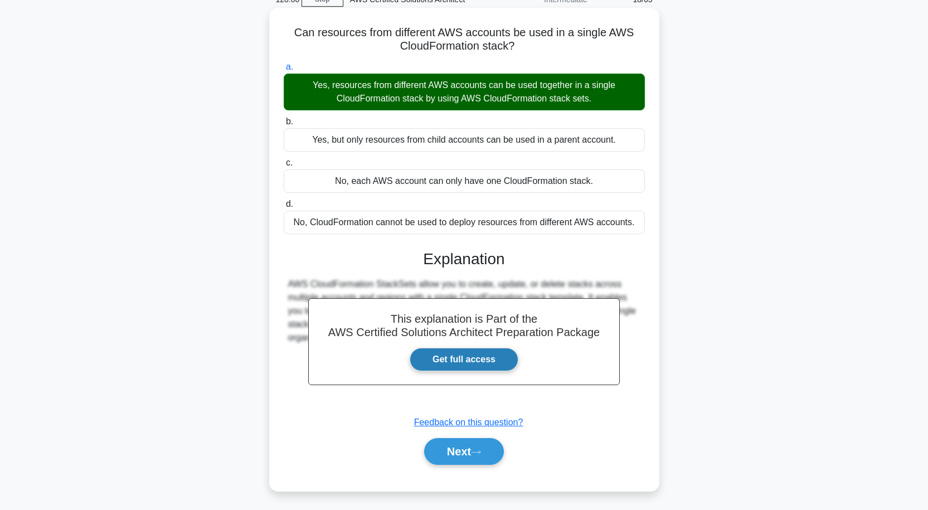
scroll to position [92, 0]
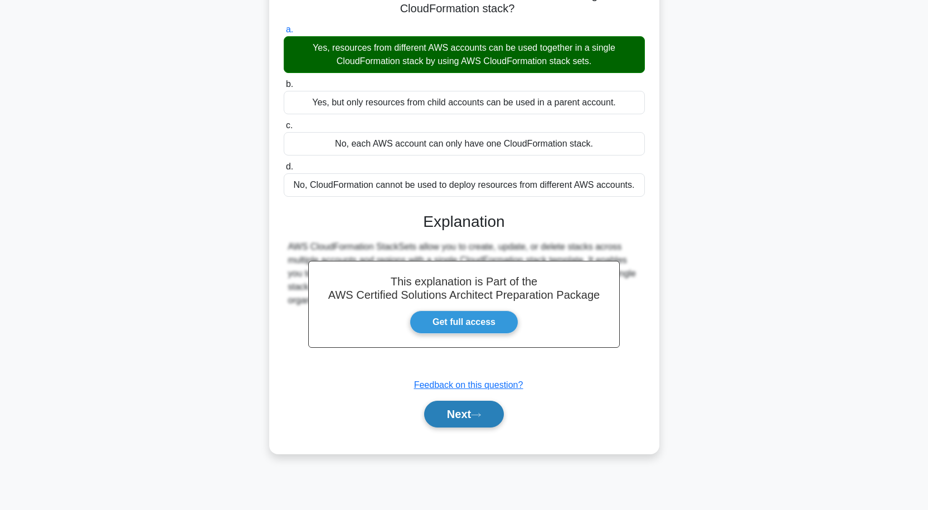
click at [473, 414] on button "Next" at bounding box center [464, 414] width 80 height 27
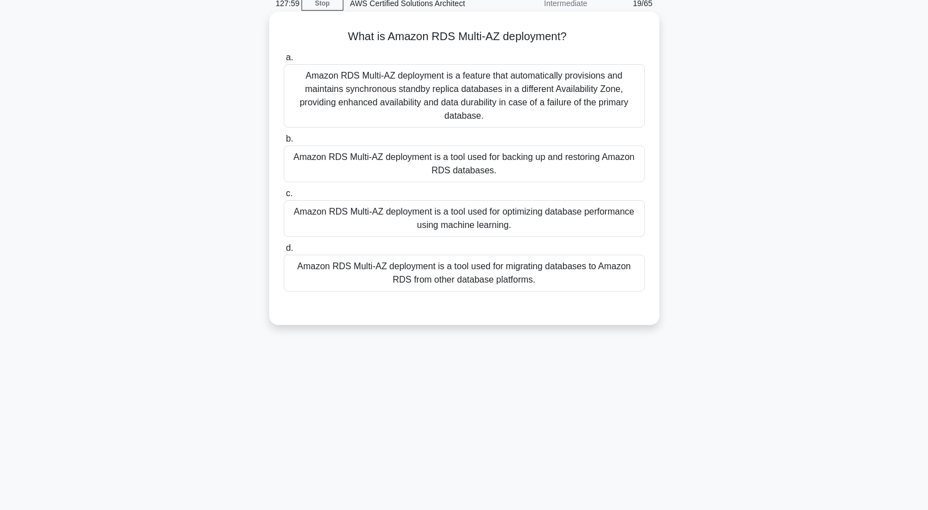
scroll to position [0, 0]
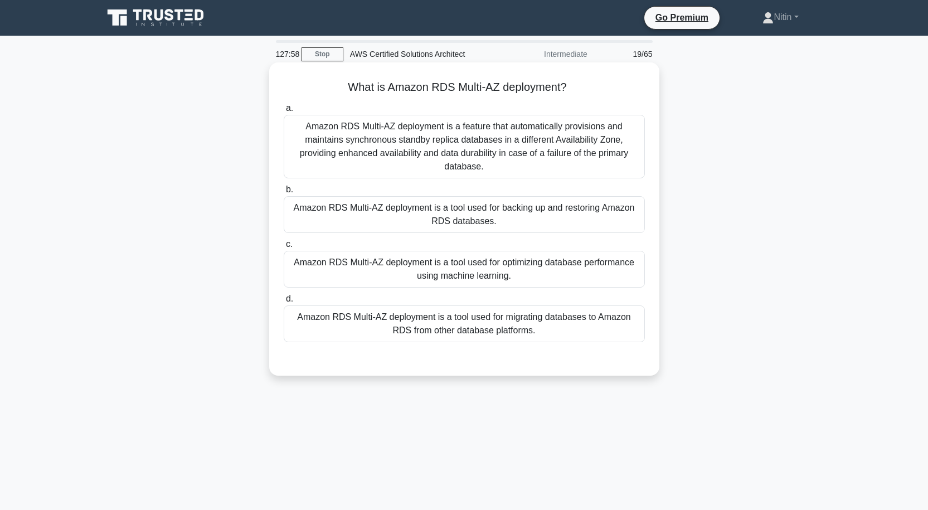
click at [477, 156] on div "Amazon RDS Multi-AZ deployment is a feature that automatically provisions and m…" at bounding box center [464, 147] width 361 height 64
click at [284, 112] on input "a. Amazon RDS Multi-AZ deployment is a feature that automatically provisions an…" at bounding box center [284, 108] width 0 height 7
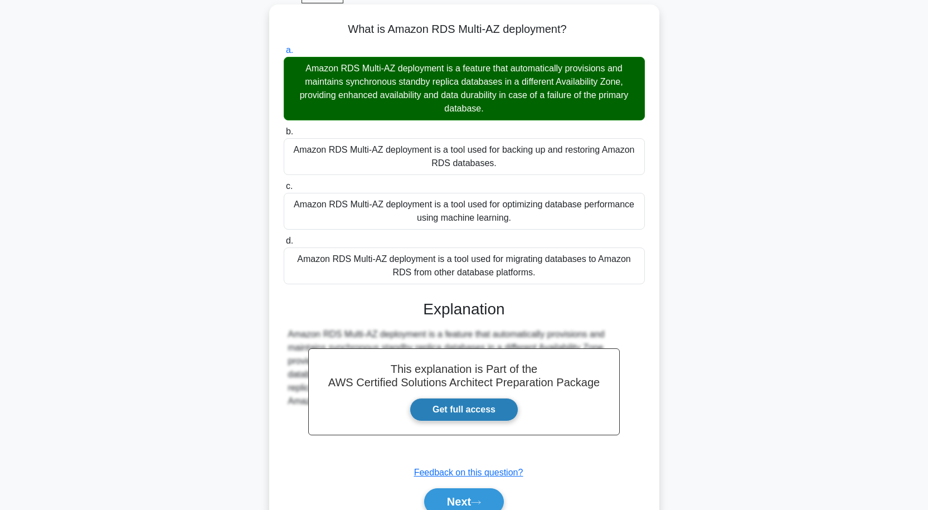
scroll to position [111, 0]
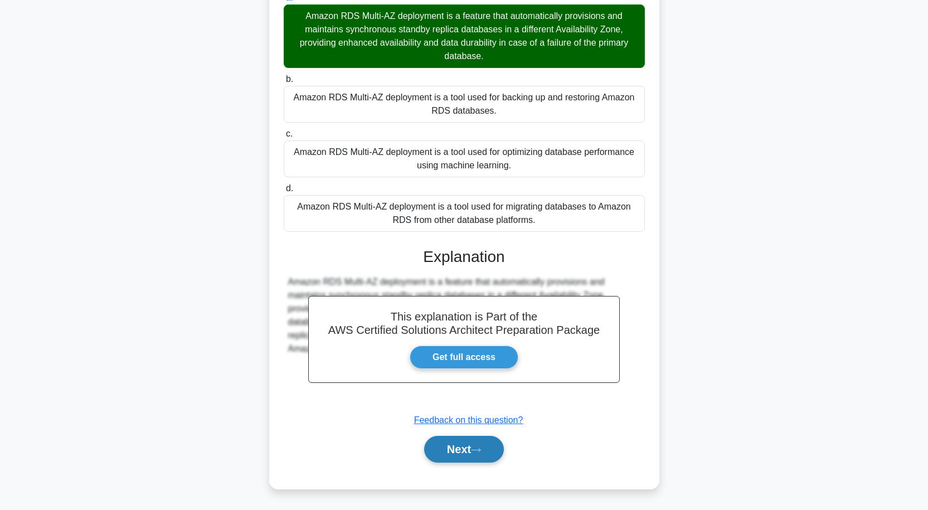
click at [481, 451] on icon at bounding box center [476, 449] width 9 height 3
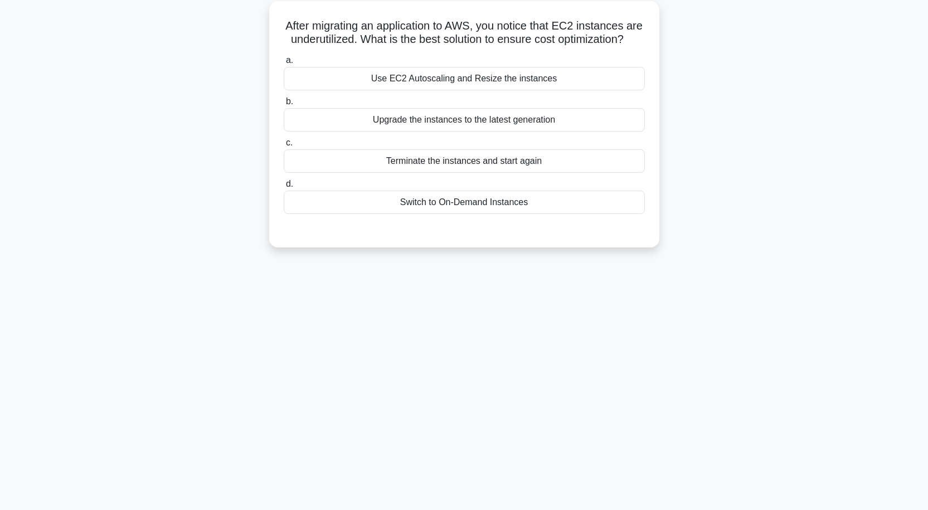
scroll to position [0, 0]
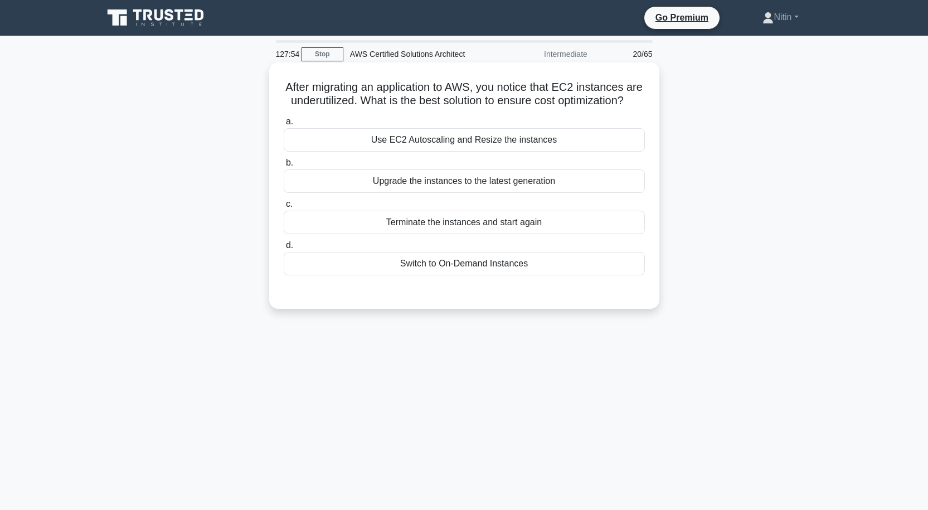
click at [469, 152] on div "Use EC2 Autoscaling and Resize the instances" at bounding box center [464, 139] width 361 height 23
click at [284, 125] on input "a. Use EC2 Autoscaling and Resize the instances" at bounding box center [284, 121] width 0 height 7
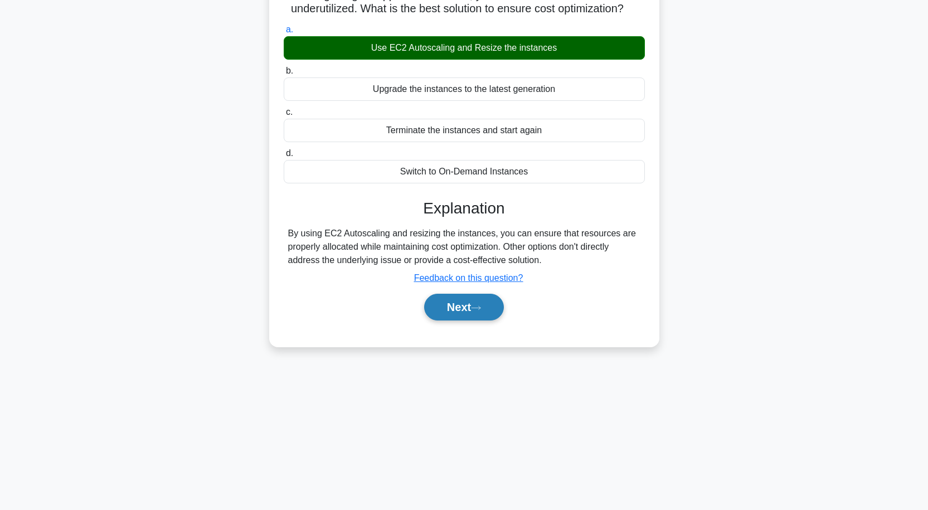
click at [477, 311] on icon at bounding box center [476, 308] width 10 height 6
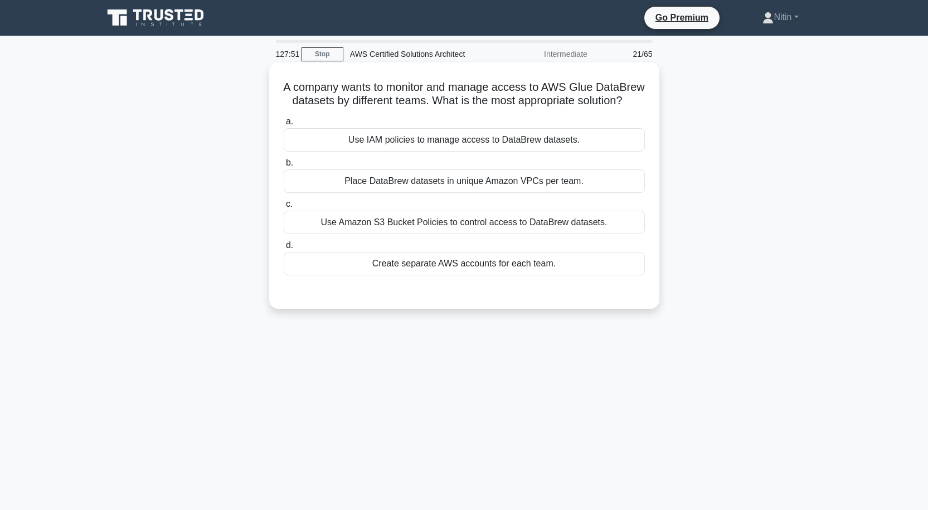
click at [468, 234] on div "Use Amazon S3 Bucket Policies to control access to DataBrew datasets." at bounding box center [464, 222] width 361 height 23
click at [284, 208] on input "c. Use Amazon S3 Bucket Policies to control access to DataBrew datasets." at bounding box center [284, 204] width 0 height 7
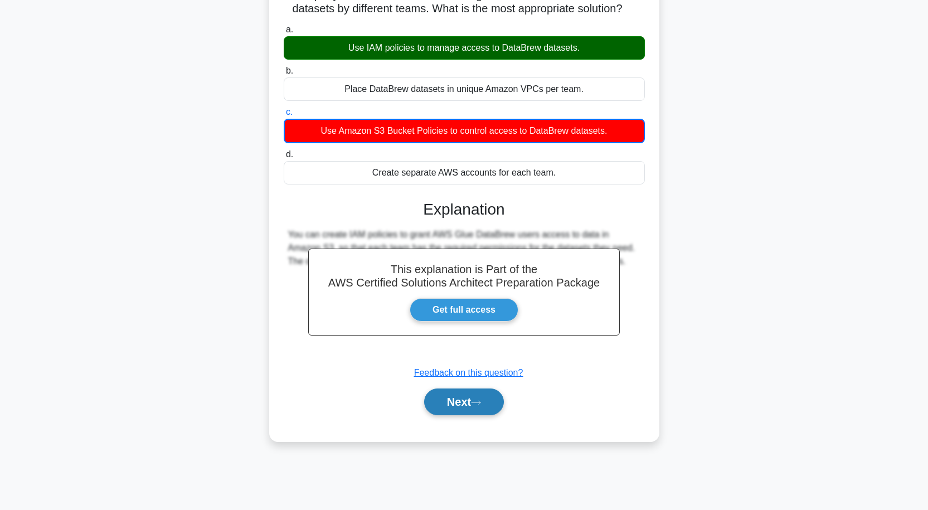
click at [436, 414] on button "Next" at bounding box center [464, 402] width 80 height 27
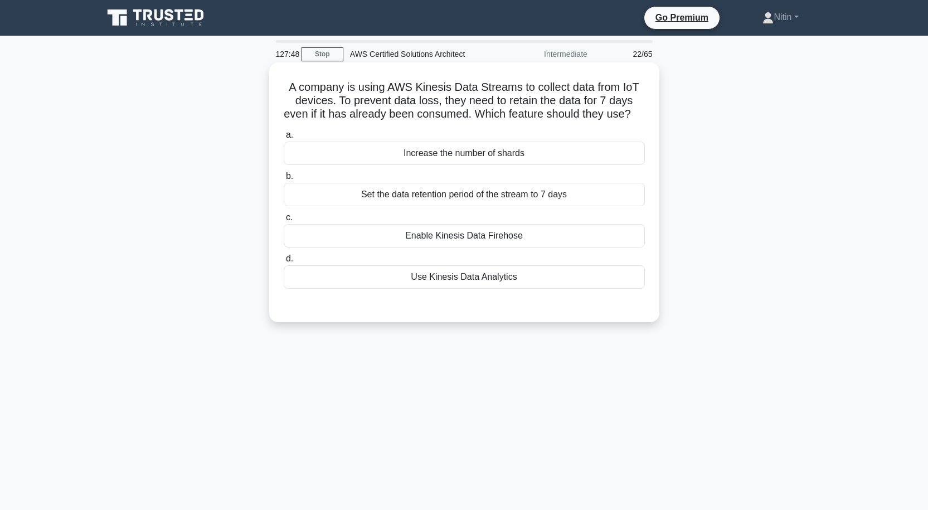
click at [440, 206] on div "Set the data retention period of the stream to 7 days" at bounding box center [464, 194] width 361 height 23
click at [284, 180] on input "b. Set the data retention period of the stream to 7 days" at bounding box center [284, 176] width 0 height 7
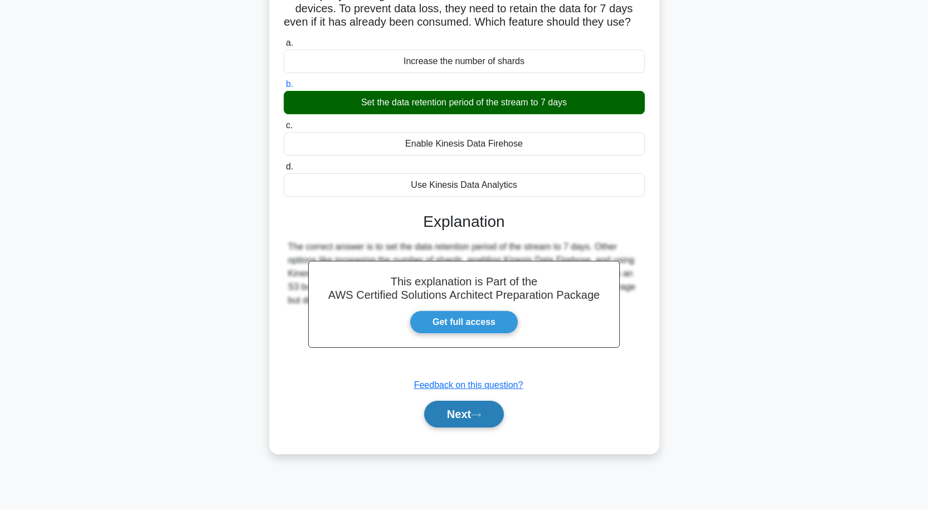
click at [469, 425] on button "Next" at bounding box center [464, 414] width 80 height 27
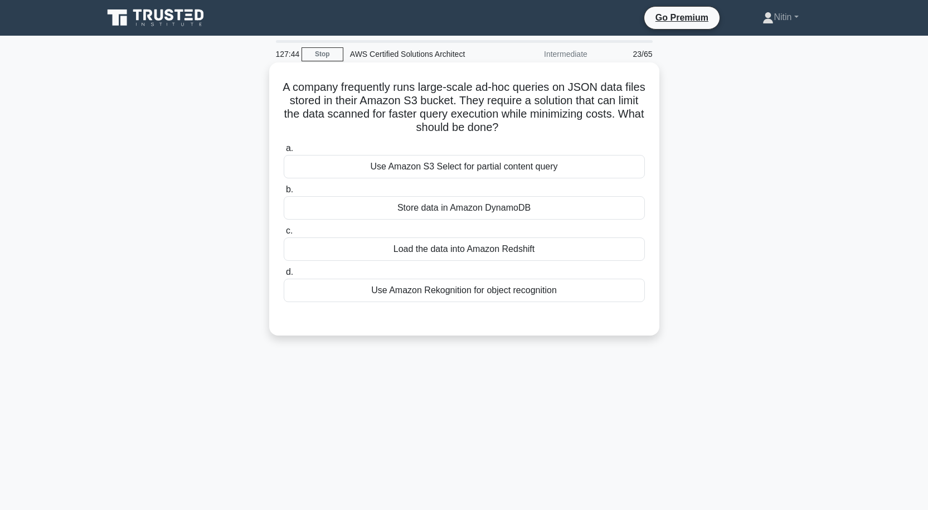
click at [468, 163] on div "Use Amazon S3 Select for partial content query" at bounding box center [464, 166] width 361 height 23
click at [284, 152] on input "a. Use Amazon S3 Select for partial content query" at bounding box center [284, 148] width 0 height 7
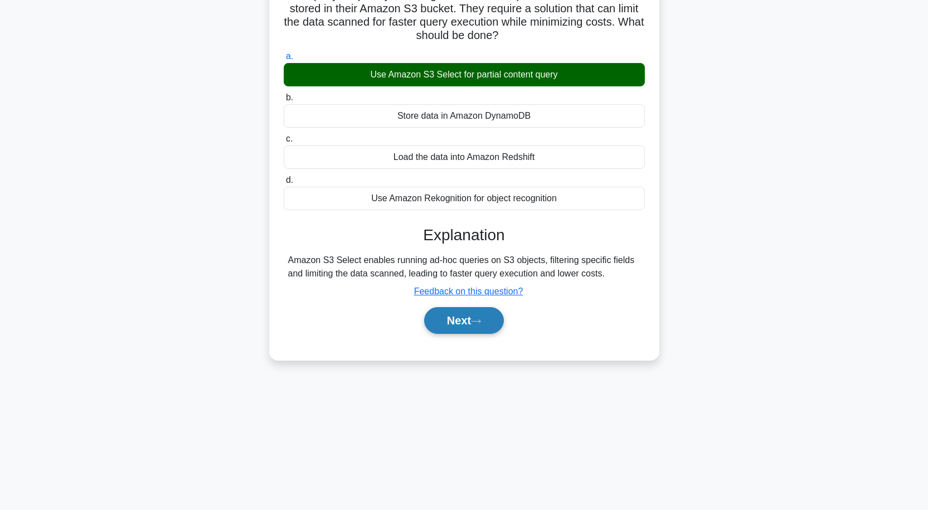
click at [478, 319] on icon at bounding box center [476, 321] width 10 height 6
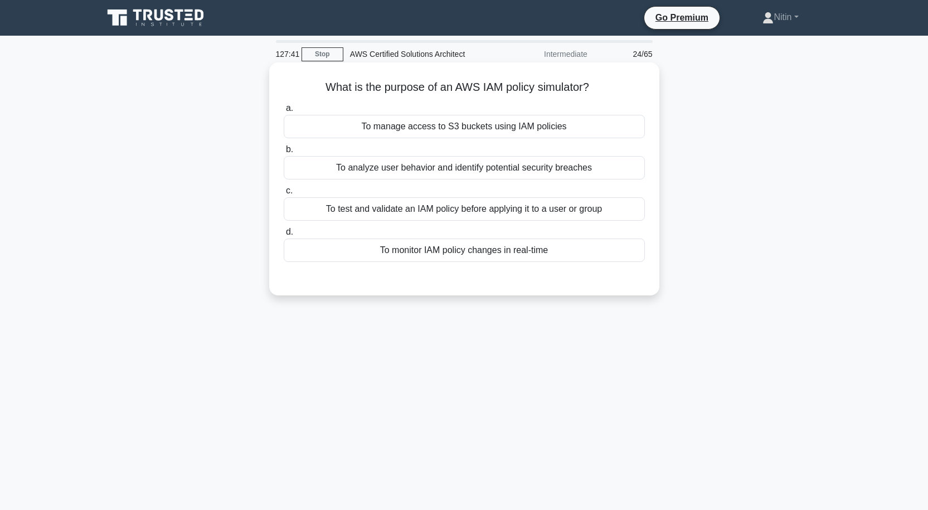
click at [456, 206] on div "To test and validate an IAM policy before applying it to a user or group" at bounding box center [464, 208] width 361 height 23
click at [284, 195] on input "c. To test and validate an IAM policy before applying it to a user or group" at bounding box center [284, 190] width 0 height 7
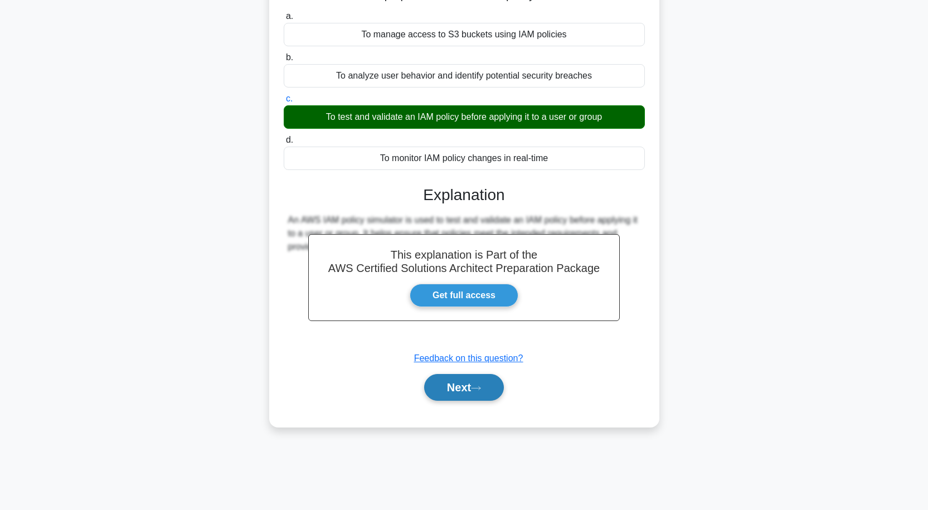
click at [479, 381] on button "Next" at bounding box center [464, 387] width 80 height 27
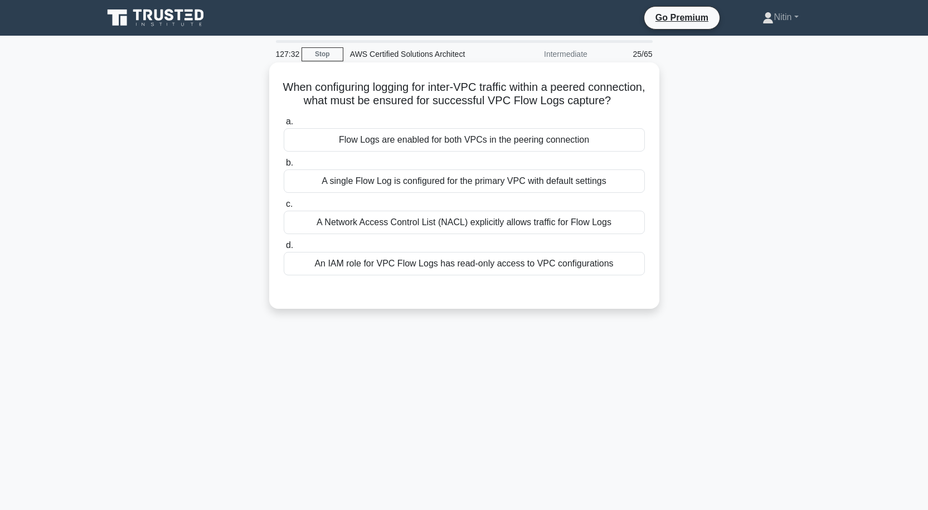
click at [457, 234] on div "A Network Access Control List (NACL) explicitly allows traffic for Flow Logs" at bounding box center [464, 222] width 361 height 23
click at [284, 208] on input "c. A Network Access Control List (NACL) explicitly allows traffic for Flow Logs" at bounding box center [284, 204] width 0 height 7
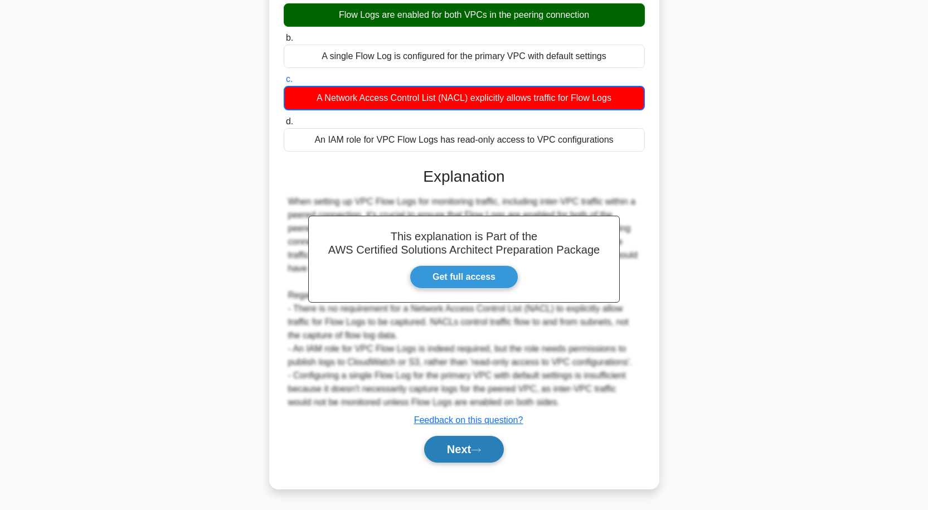
click at [447, 447] on button "Next" at bounding box center [464, 449] width 80 height 27
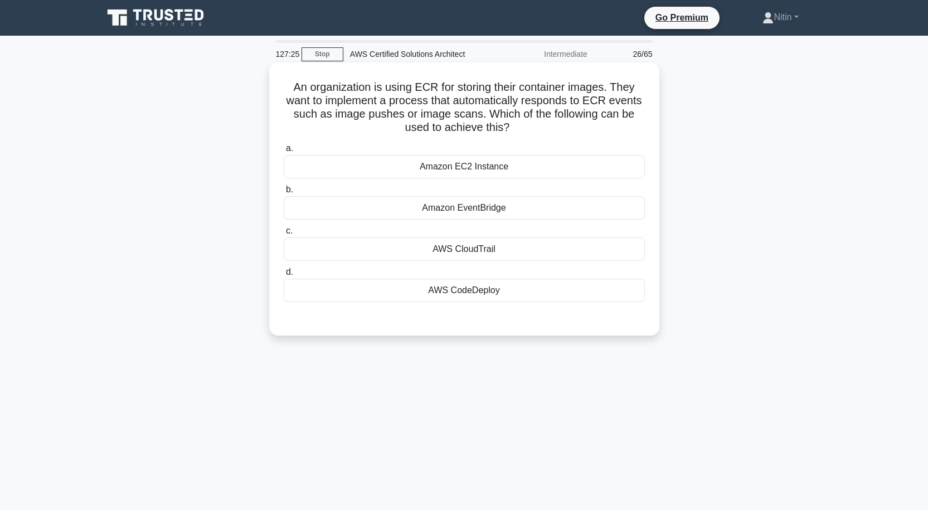
click at [479, 169] on div "Amazon EC2 Instance" at bounding box center [464, 166] width 361 height 23
click at [284, 152] on input "a. Amazon EC2 Instance" at bounding box center [284, 148] width 0 height 7
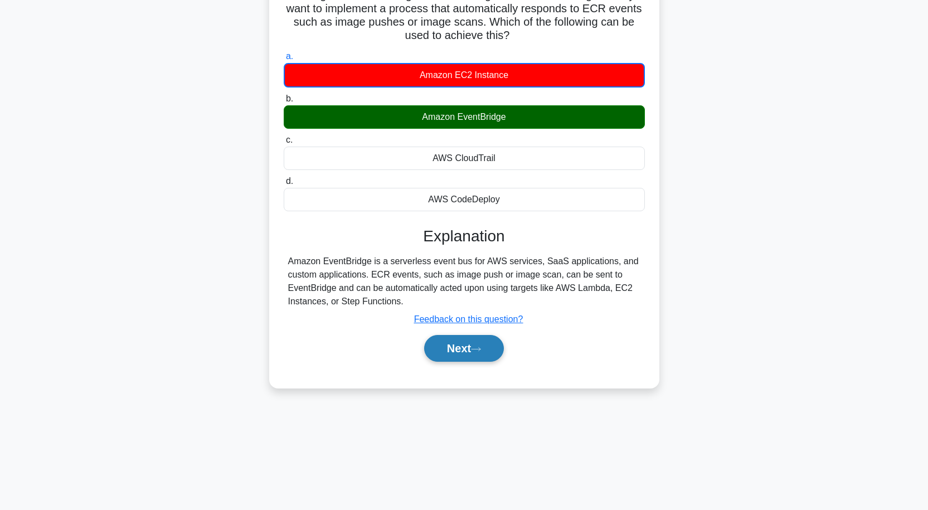
click at [469, 345] on button "Next" at bounding box center [464, 348] width 80 height 27
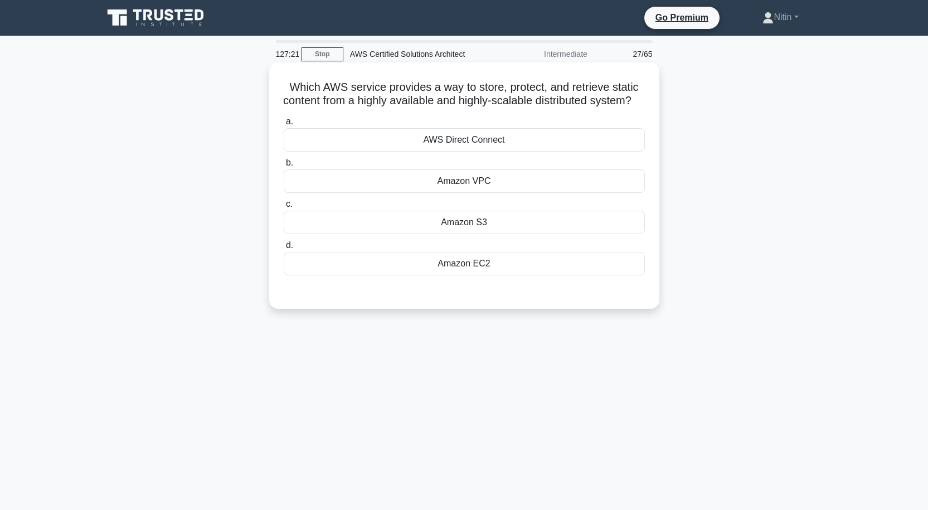
click at [469, 234] on div "Amazon S3" at bounding box center [464, 222] width 361 height 23
click at [284, 208] on input "c. Amazon S3" at bounding box center [284, 204] width 0 height 7
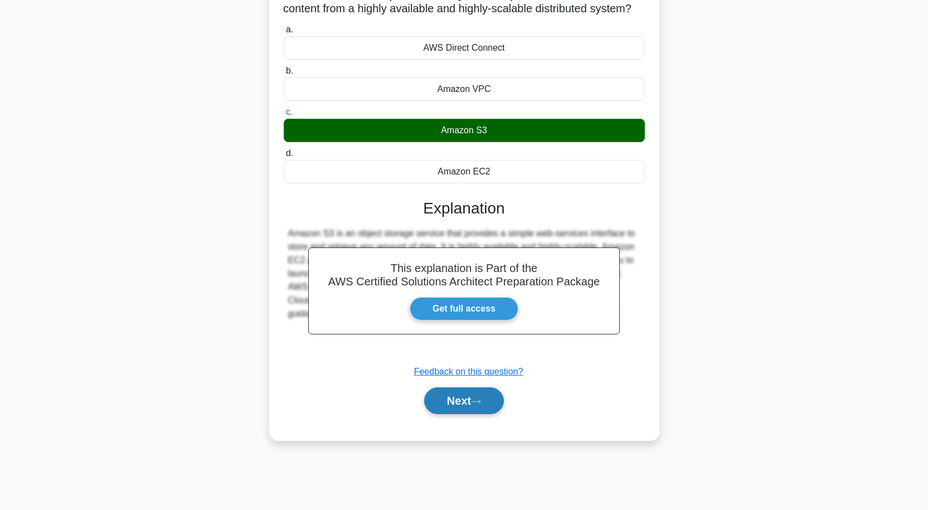
click at [478, 405] on icon at bounding box center [476, 402] width 10 height 6
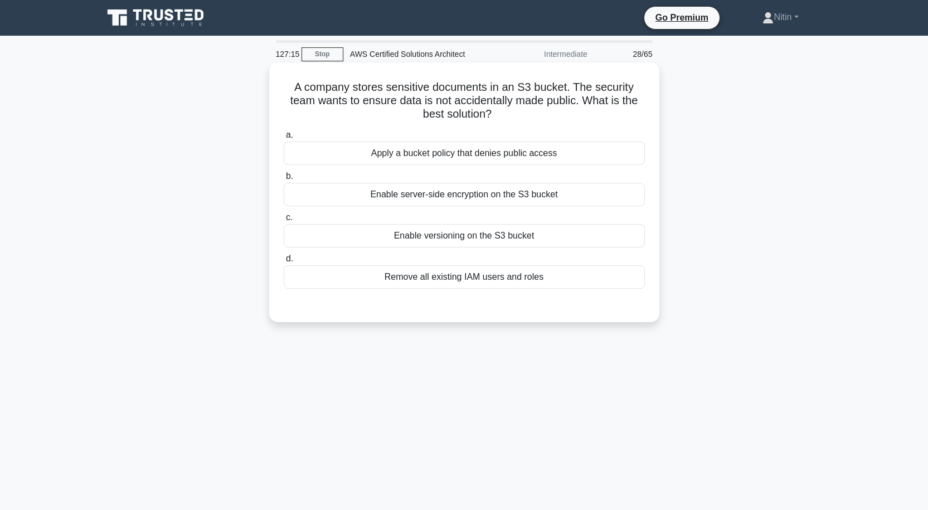
click at [503, 197] on div "Enable server-side encryption on the S3 bucket" at bounding box center [464, 194] width 361 height 23
click at [284, 180] on input "b. Enable server-side encryption on the S3 bucket" at bounding box center [284, 176] width 0 height 7
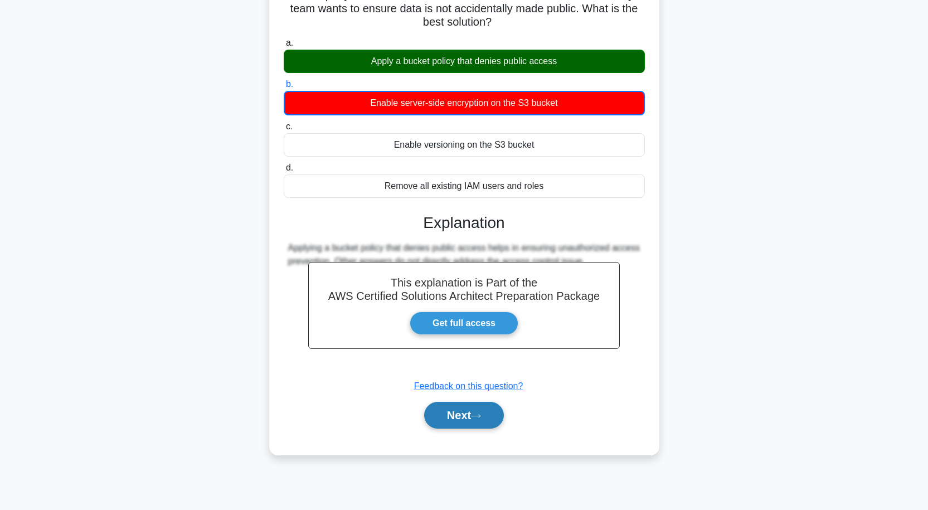
click at [480, 424] on button "Next" at bounding box center [464, 415] width 80 height 27
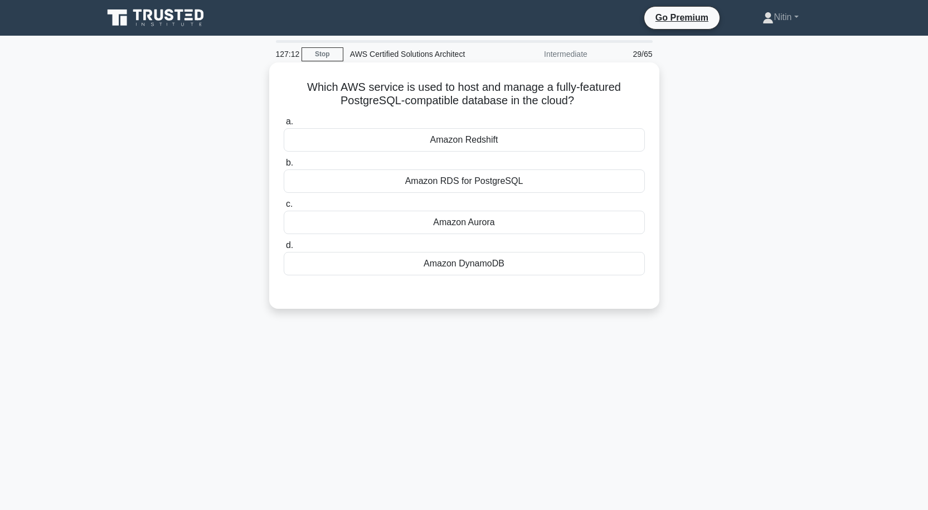
click at [465, 181] on div "Amazon RDS for PostgreSQL" at bounding box center [464, 180] width 361 height 23
click at [284, 167] on input "b. Amazon RDS for PostgreSQL" at bounding box center [284, 162] width 0 height 7
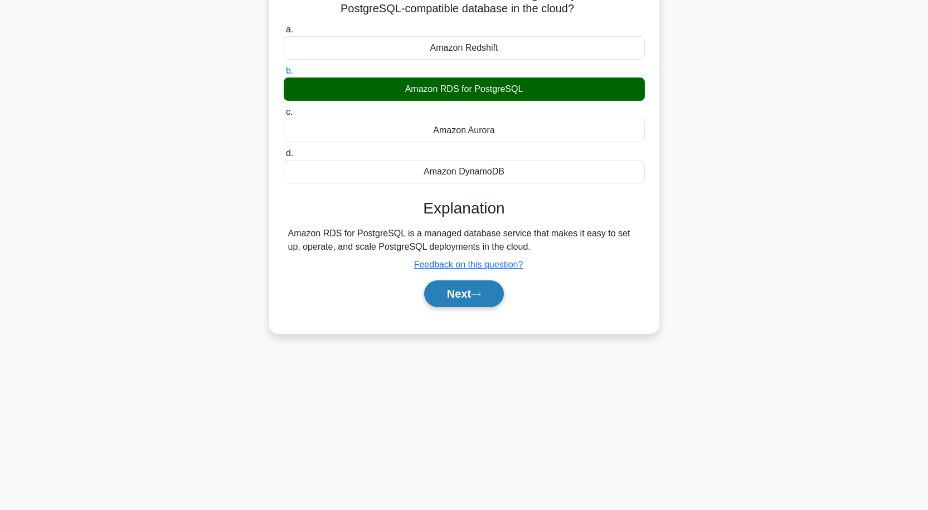
click at [461, 295] on button "Next" at bounding box center [464, 293] width 80 height 27
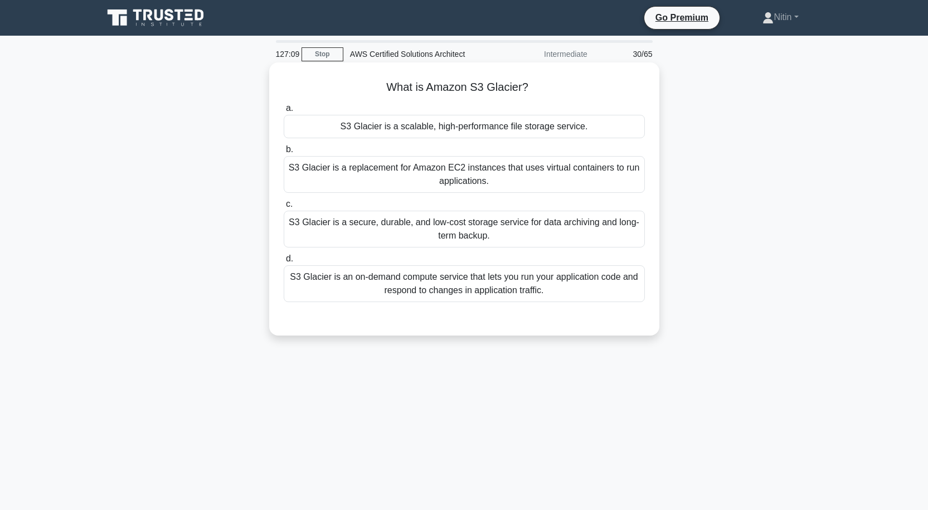
click at [461, 277] on div "S3 Glacier is an on-demand compute service that lets you run your application c…" at bounding box center [464, 283] width 361 height 37
click at [284, 263] on input "d. S3 Glacier is an on-demand compute service that lets you run your applicatio…" at bounding box center [284, 258] width 0 height 7
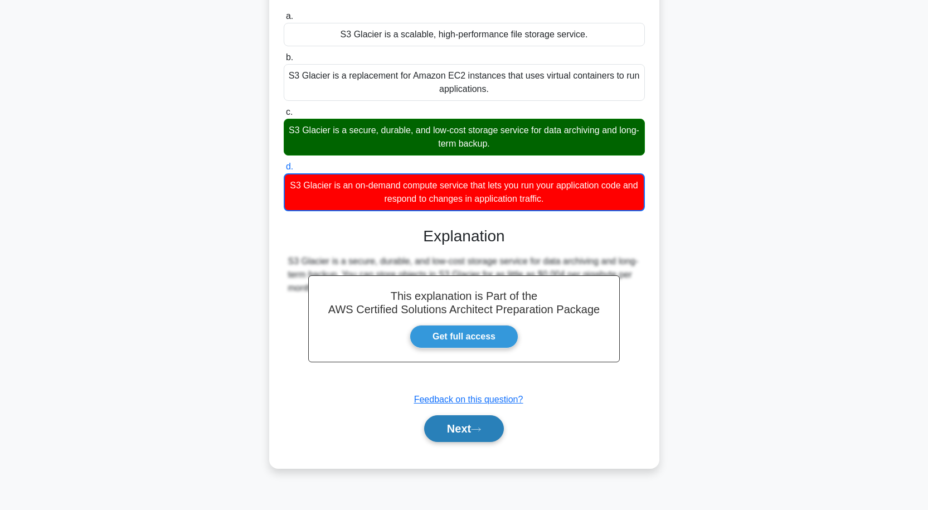
click at [474, 425] on button "Next" at bounding box center [464, 428] width 80 height 27
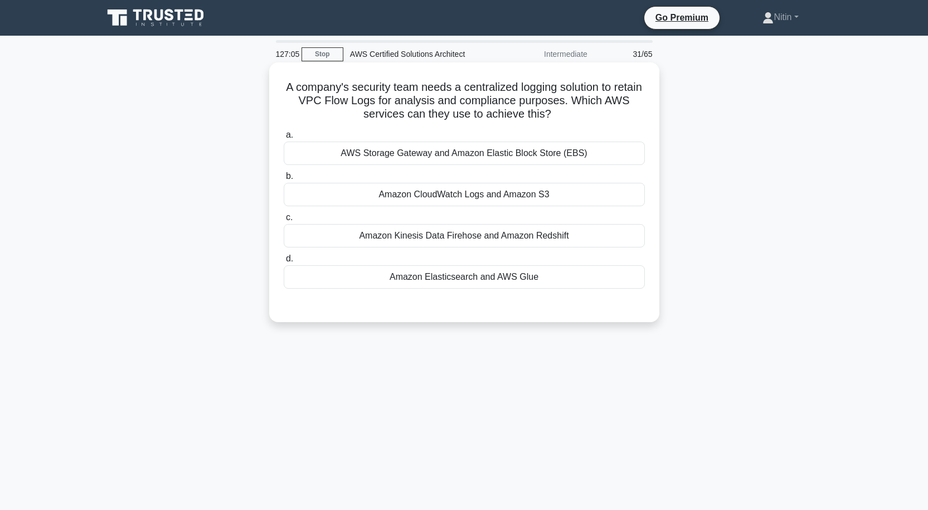
click at [487, 159] on div "AWS Storage Gateway and Amazon Elastic Block Store (EBS)" at bounding box center [464, 153] width 361 height 23
click at [284, 139] on input "a. AWS Storage Gateway and Amazon Elastic Block Store (EBS)" at bounding box center [284, 135] width 0 height 7
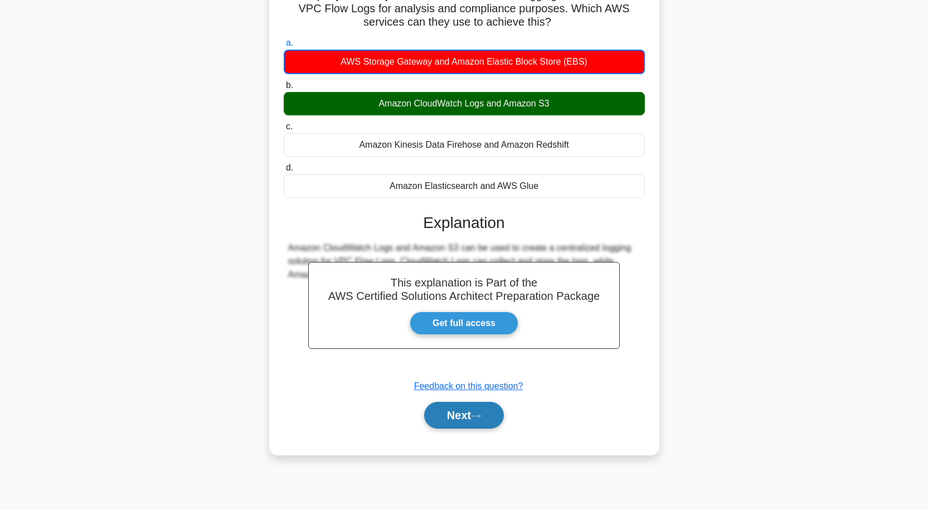
click at [479, 415] on icon at bounding box center [476, 416] width 10 height 6
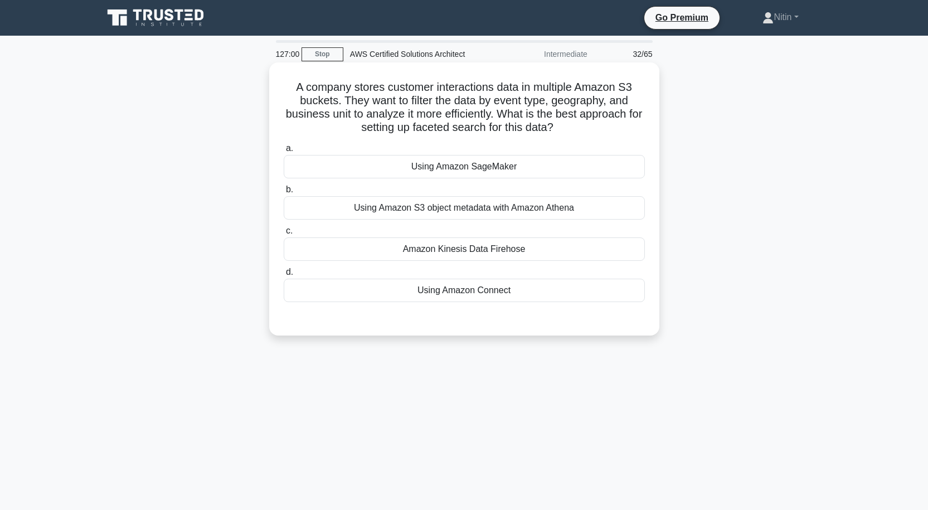
click at [495, 214] on div "Using Amazon S3 object metadata with Amazon Athena" at bounding box center [464, 207] width 361 height 23
click at [284, 193] on input "b. Using Amazon S3 object metadata with Amazon Athena" at bounding box center [284, 189] width 0 height 7
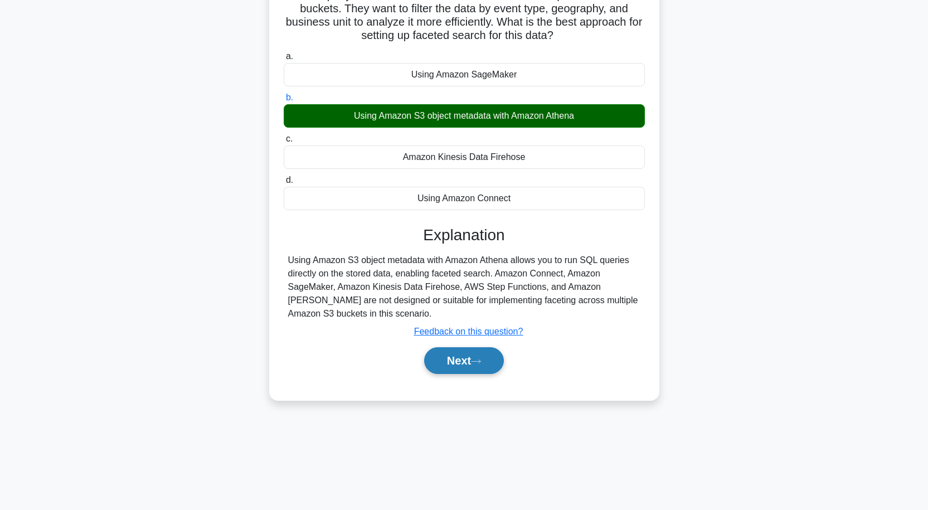
click at [491, 369] on button "Next" at bounding box center [464, 360] width 80 height 27
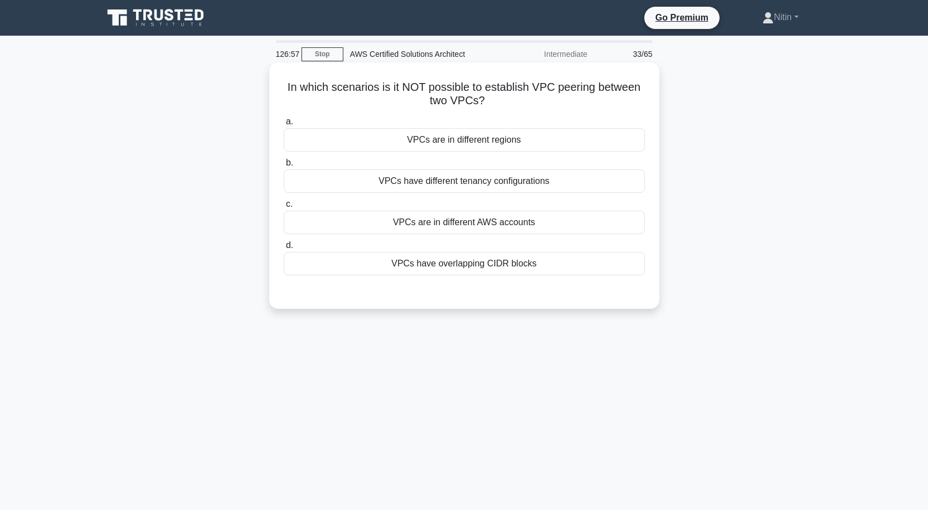
click at [484, 188] on div "VPCs have different tenancy configurations" at bounding box center [464, 180] width 361 height 23
click at [284, 167] on input "b. VPCs have different tenancy configurations" at bounding box center [284, 162] width 0 height 7
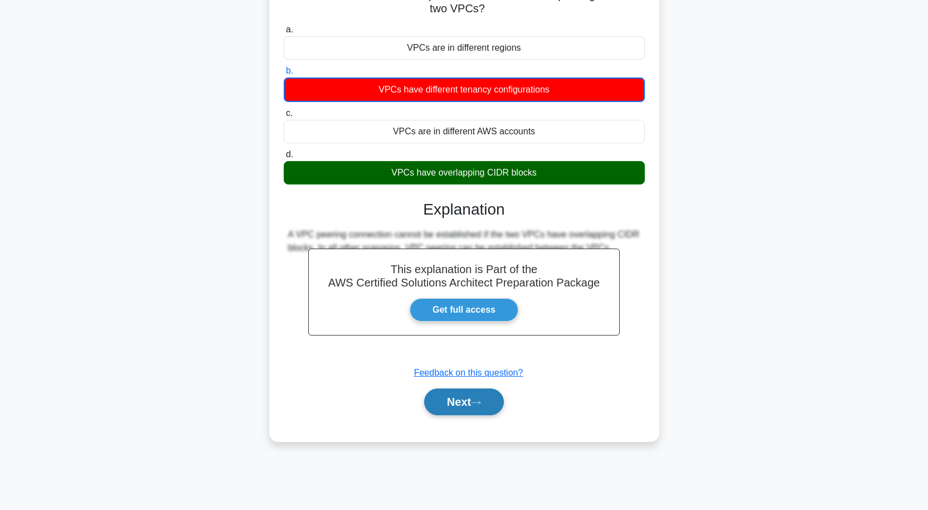
click at [467, 407] on button "Next" at bounding box center [464, 402] width 80 height 27
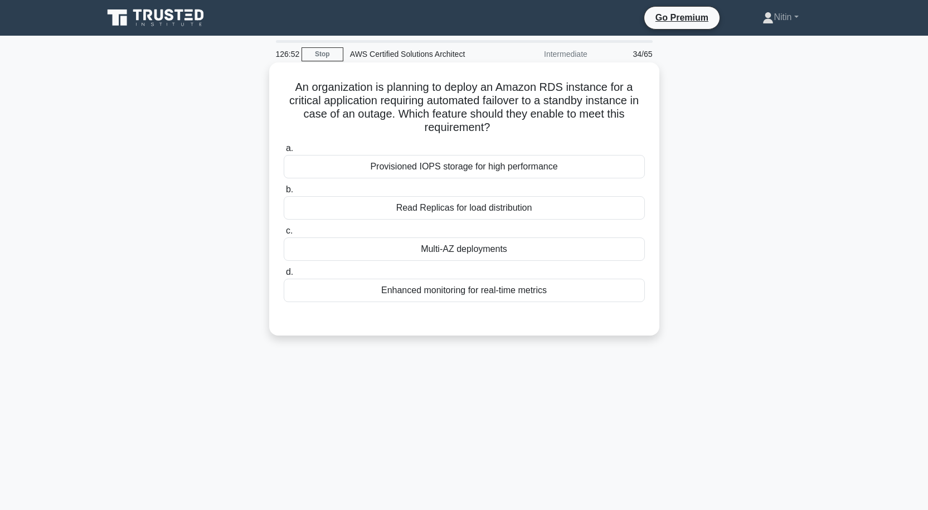
click at [487, 173] on div "Provisioned IOPS storage for high performance" at bounding box center [464, 166] width 361 height 23
click at [284, 152] on input "a. Provisioned IOPS storage for high performance" at bounding box center [284, 148] width 0 height 7
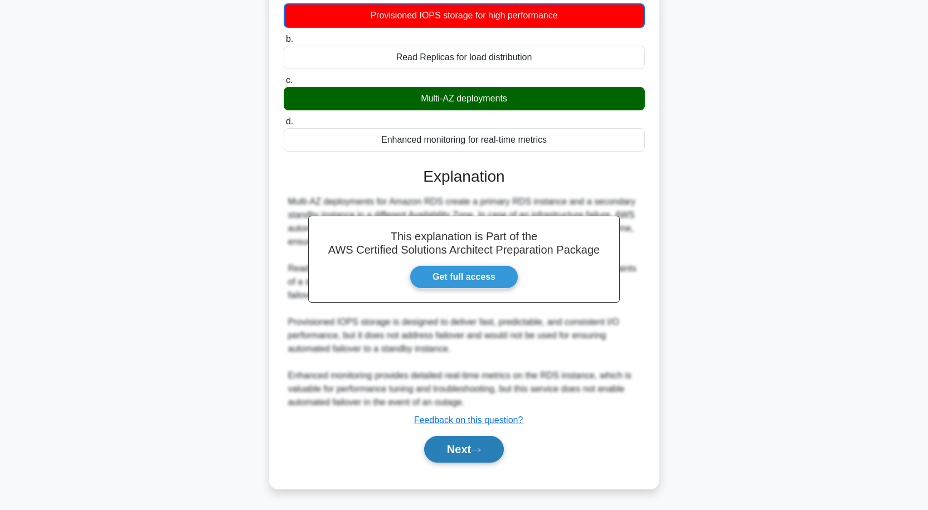
click at [460, 443] on button "Next" at bounding box center [464, 449] width 80 height 27
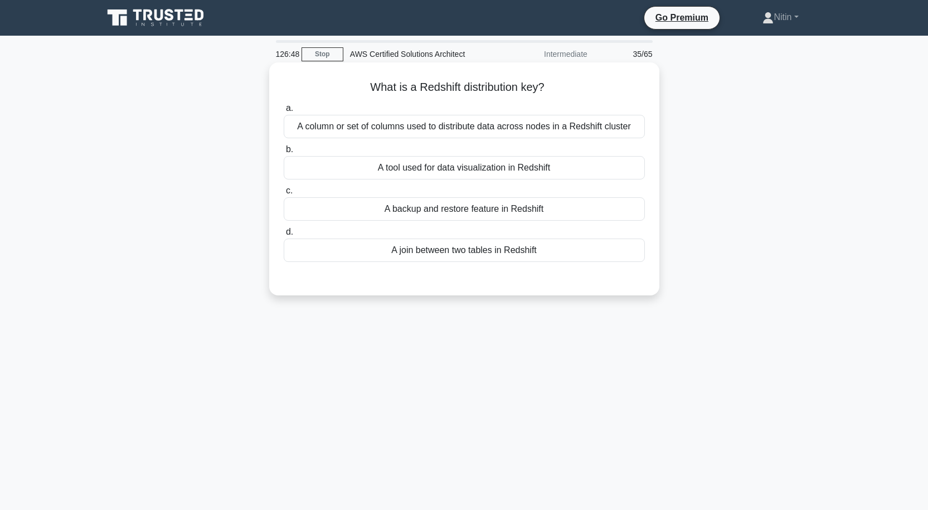
click at [430, 132] on div "A column or set of columns used to distribute data across nodes in a Redshift c…" at bounding box center [464, 126] width 361 height 23
click at [284, 112] on input "a. A column or set of columns used to distribute data across nodes in a Redshif…" at bounding box center [284, 108] width 0 height 7
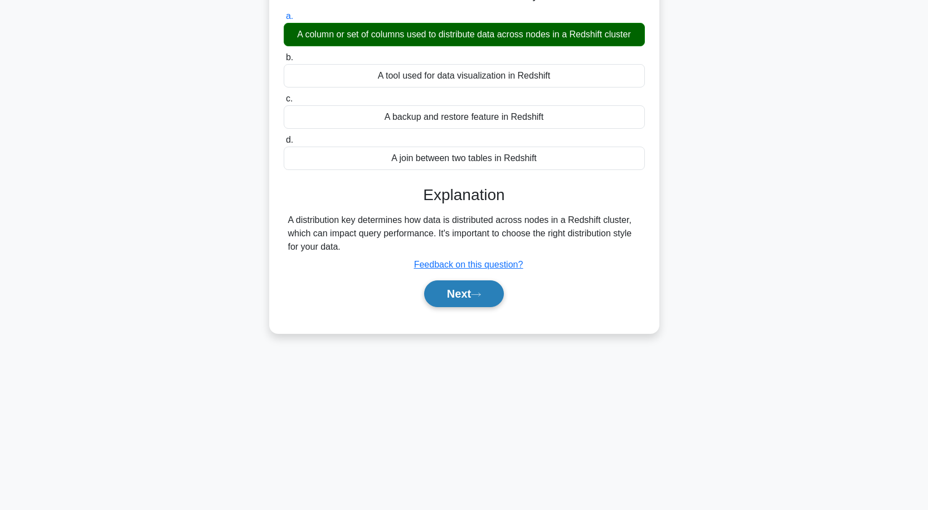
click at [470, 294] on button "Next" at bounding box center [464, 293] width 80 height 27
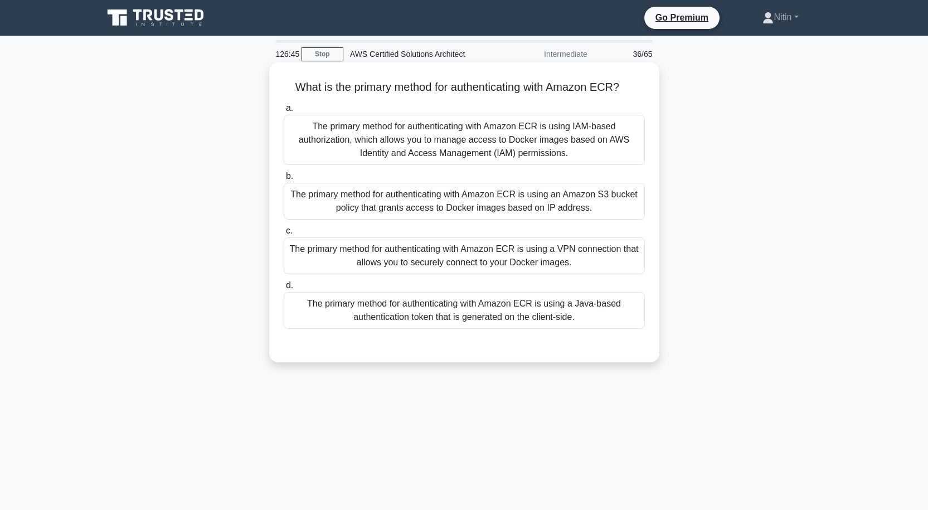
click at [474, 146] on div "The primary method for authenticating with Amazon ECR is using IAM-based author…" at bounding box center [464, 140] width 361 height 50
click at [284, 112] on input "a. The primary method for authenticating with Amazon ECR is using IAM-based aut…" at bounding box center [284, 108] width 0 height 7
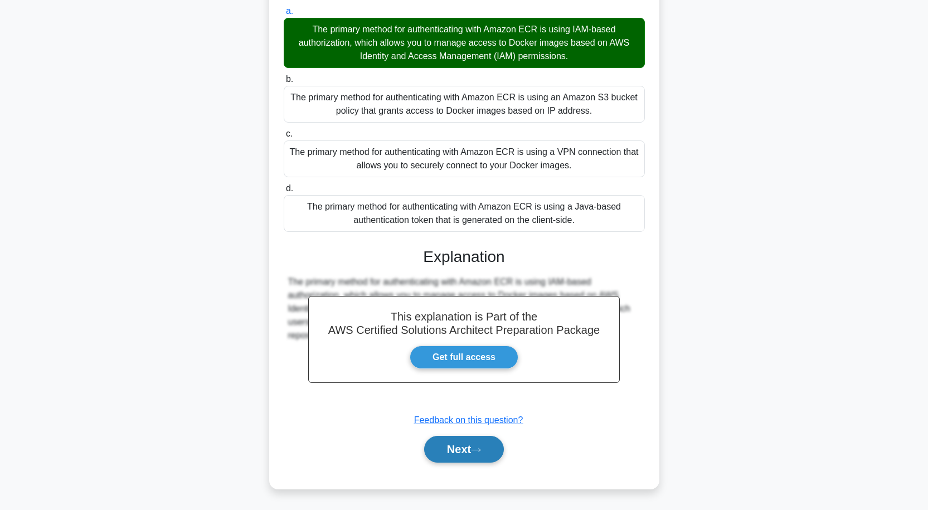
click at [458, 456] on button "Next" at bounding box center [464, 449] width 80 height 27
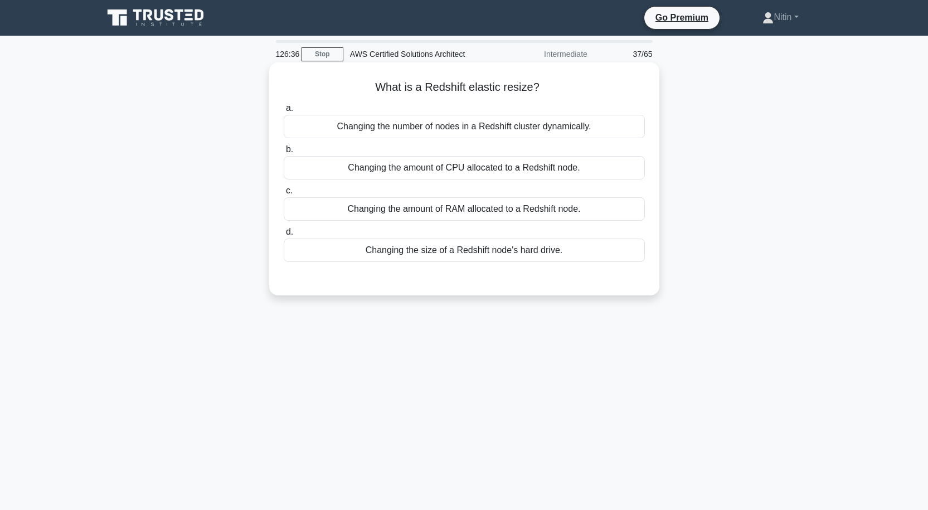
click at [506, 129] on div "Changing the number of nodes in a Redshift cluster dynamically." at bounding box center [464, 126] width 361 height 23
click at [284, 112] on input "a. Changing the number of nodes in a Redshift cluster dynamically." at bounding box center [284, 108] width 0 height 7
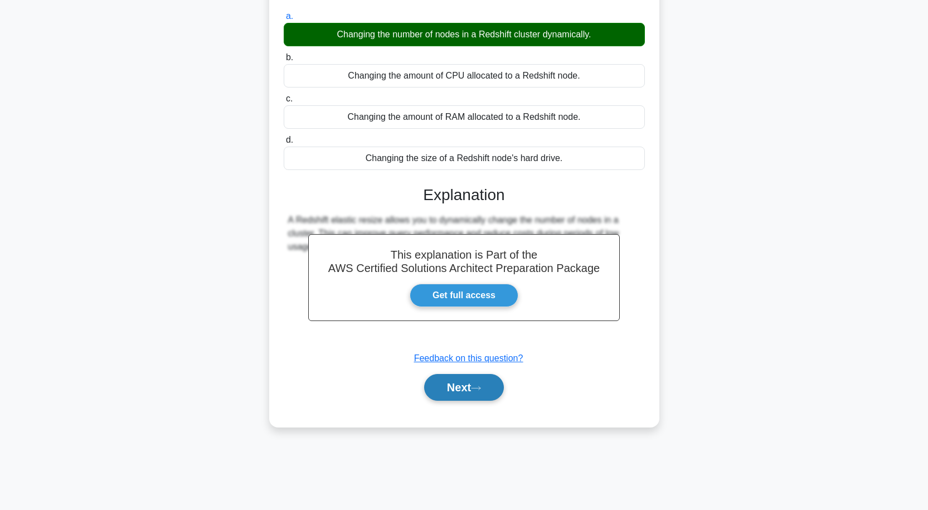
click at [463, 387] on button "Next" at bounding box center [464, 387] width 80 height 27
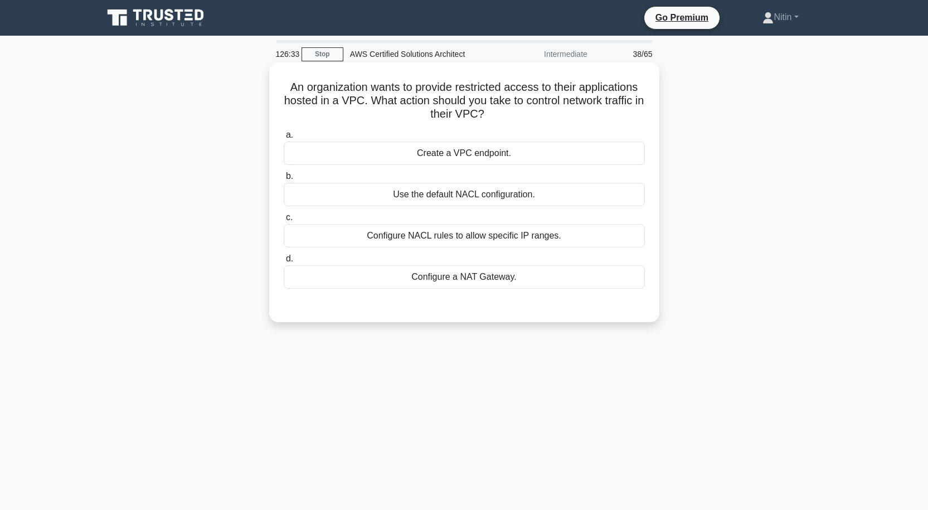
click at [509, 240] on div "Configure NACL rules to allow specific IP ranges." at bounding box center [464, 235] width 361 height 23
click at [284, 221] on input "c. Configure NACL rules to allow specific IP ranges." at bounding box center [284, 217] width 0 height 7
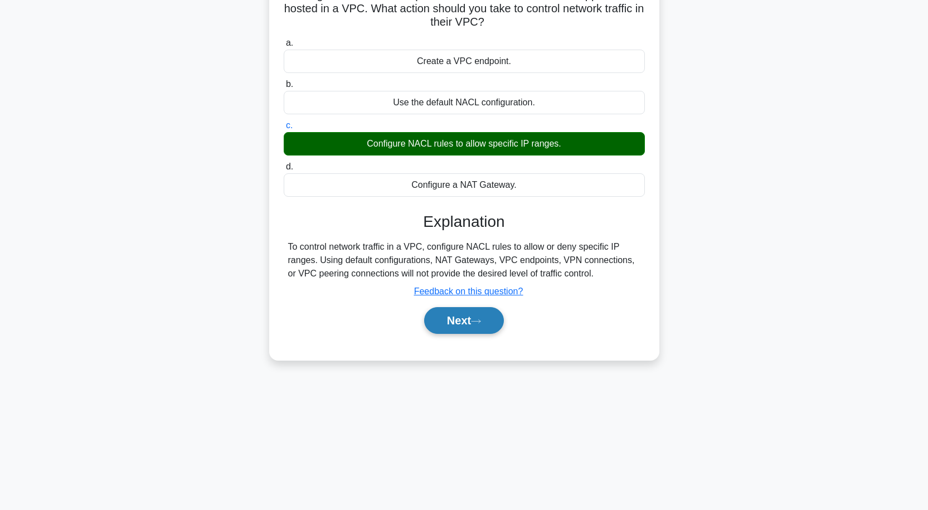
click at [468, 319] on button "Next" at bounding box center [464, 320] width 80 height 27
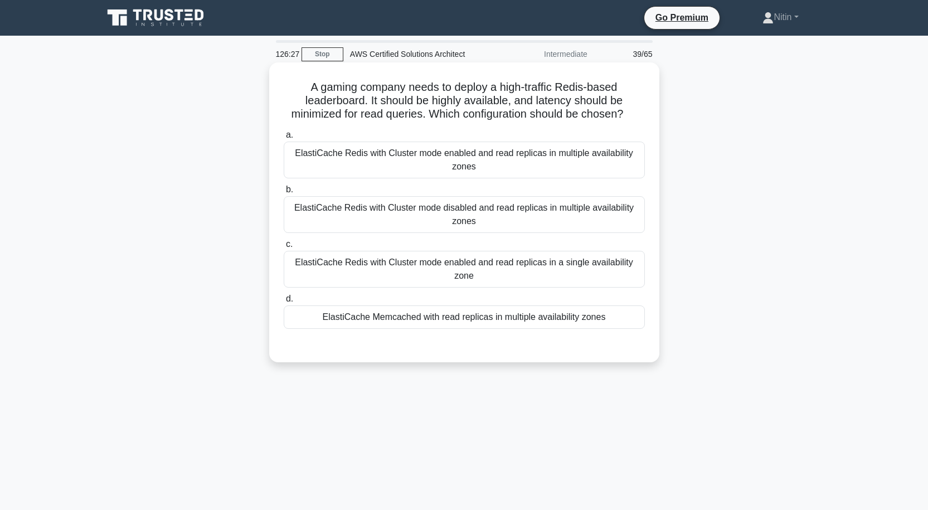
click at [483, 209] on div "ElastiCache Redis with Cluster mode disabled and read replicas in multiple avai…" at bounding box center [464, 214] width 361 height 37
click at [284, 193] on input "b. ElastiCache Redis with Cluster mode disabled and read replicas in multiple a…" at bounding box center [284, 189] width 0 height 7
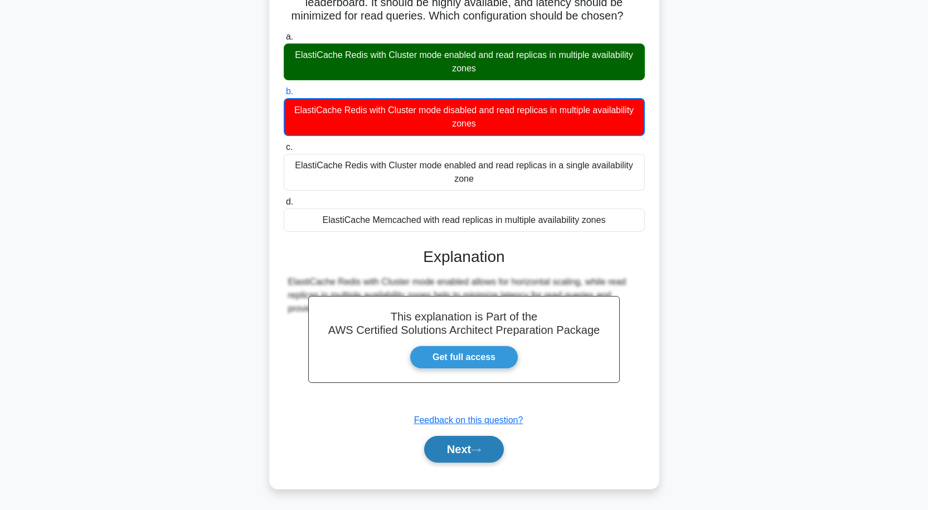
click at [452, 444] on button "Next" at bounding box center [464, 449] width 80 height 27
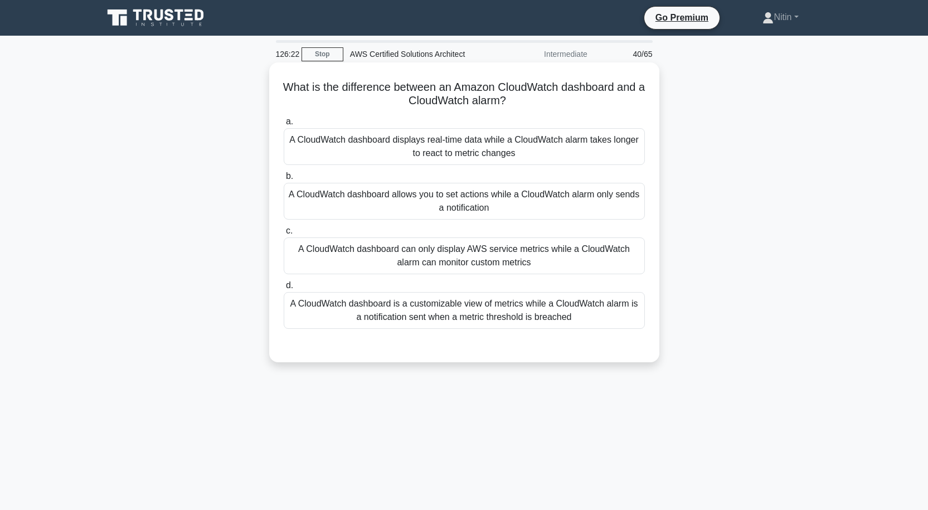
click at [465, 307] on div "A CloudWatch dashboard is a customizable view of metrics while a CloudWatch ala…" at bounding box center [464, 310] width 361 height 37
click at [284, 289] on input "d. A CloudWatch dashboard is a customizable view of metrics while a CloudWatch …" at bounding box center [284, 285] width 0 height 7
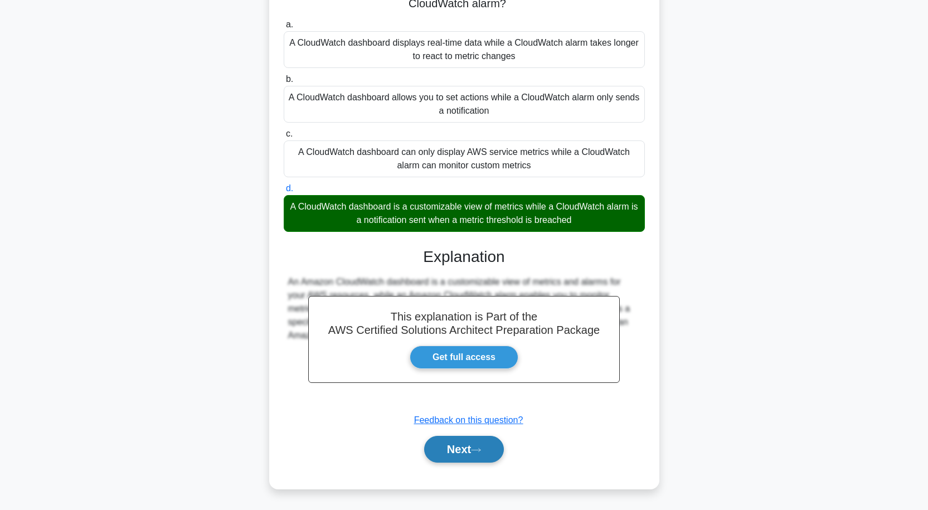
click at [458, 450] on button "Next" at bounding box center [464, 449] width 80 height 27
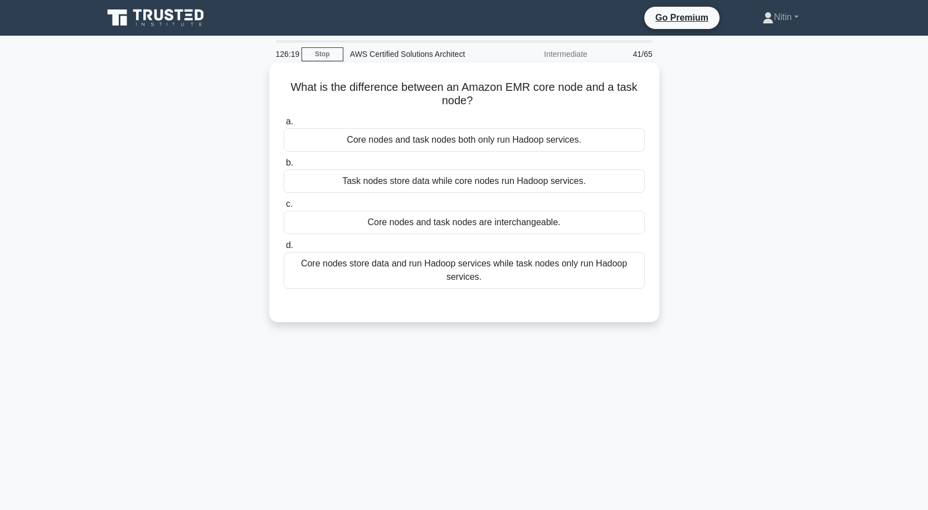
click at [444, 272] on div "Core nodes store data and run Hadoop services while task nodes only run Hadoop …" at bounding box center [464, 270] width 361 height 37
click at [284, 249] on input "d. Core nodes store data and run Hadoop services while task nodes only run Hado…" at bounding box center [284, 245] width 0 height 7
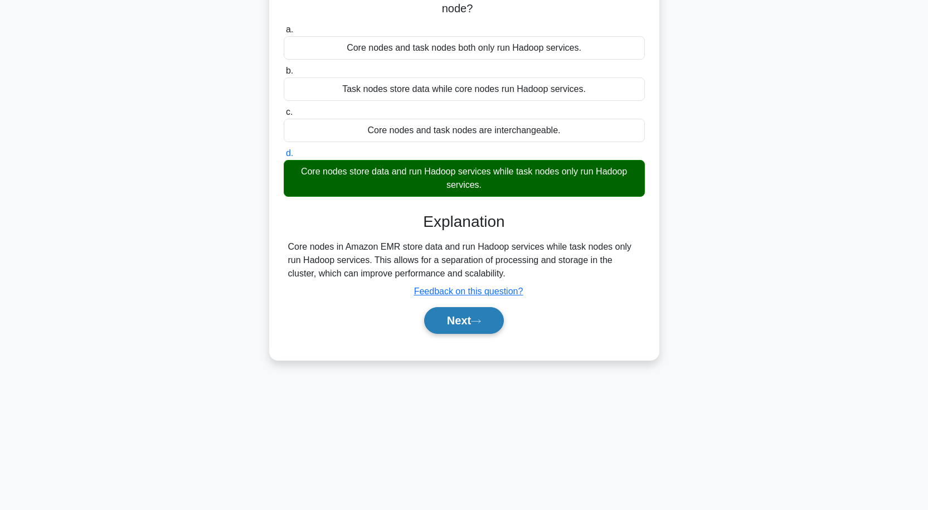
click at [455, 323] on button "Next" at bounding box center [464, 320] width 80 height 27
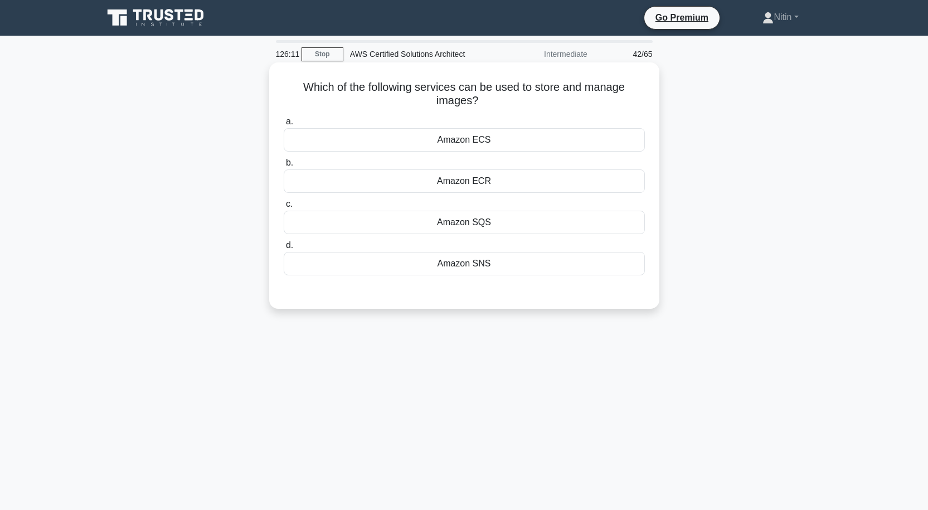
click at [474, 140] on div "Amazon ECS" at bounding box center [464, 139] width 361 height 23
click at [284, 125] on input "a. Amazon ECS" at bounding box center [284, 121] width 0 height 7
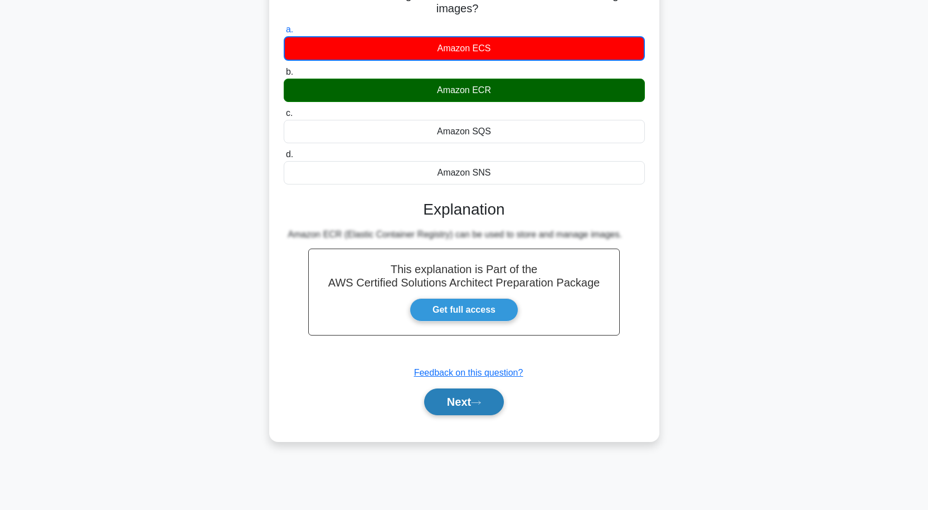
click at [469, 396] on button "Next" at bounding box center [464, 402] width 80 height 27
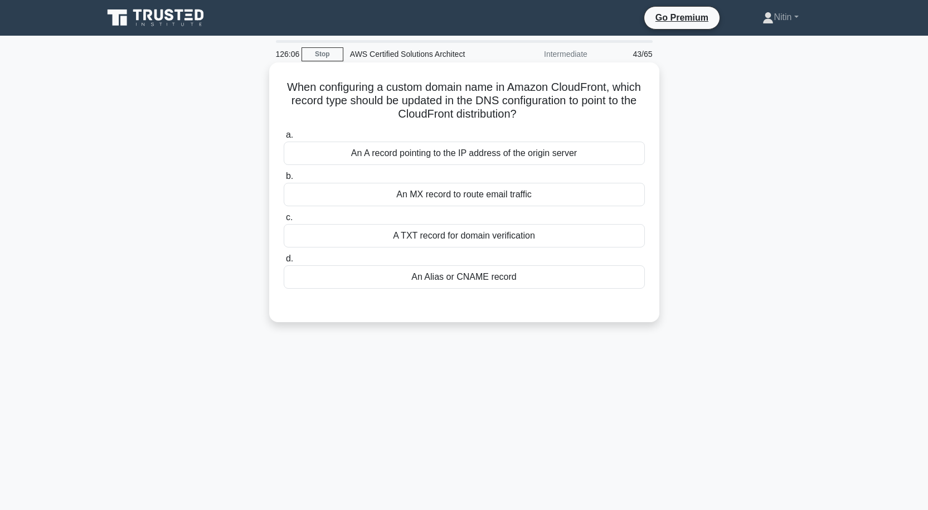
click at [511, 146] on div "An A record pointing to the IP address of the origin server" at bounding box center [464, 153] width 361 height 23
click at [284, 139] on input "a. An A record pointing to the IP address of the origin server" at bounding box center [284, 135] width 0 height 7
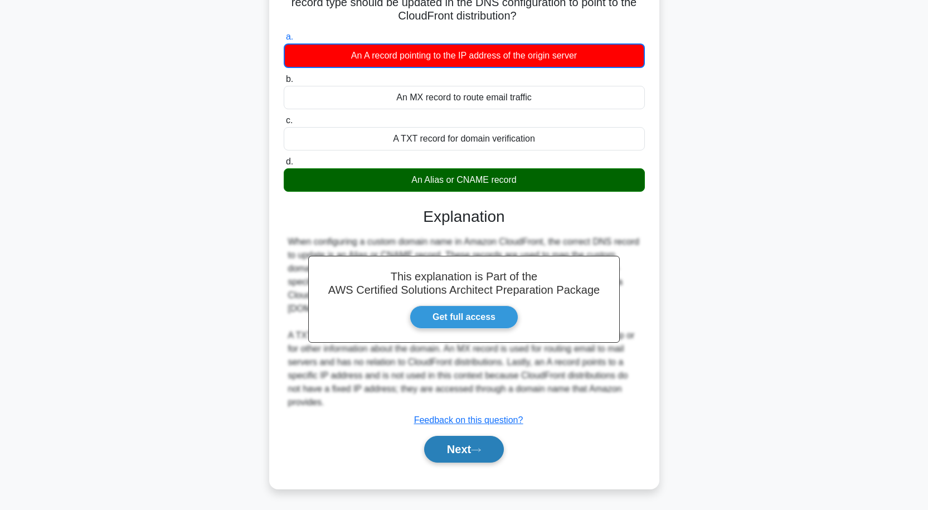
click at [459, 443] on button "Next" at bounding box center [464, 449] width 80 height 27
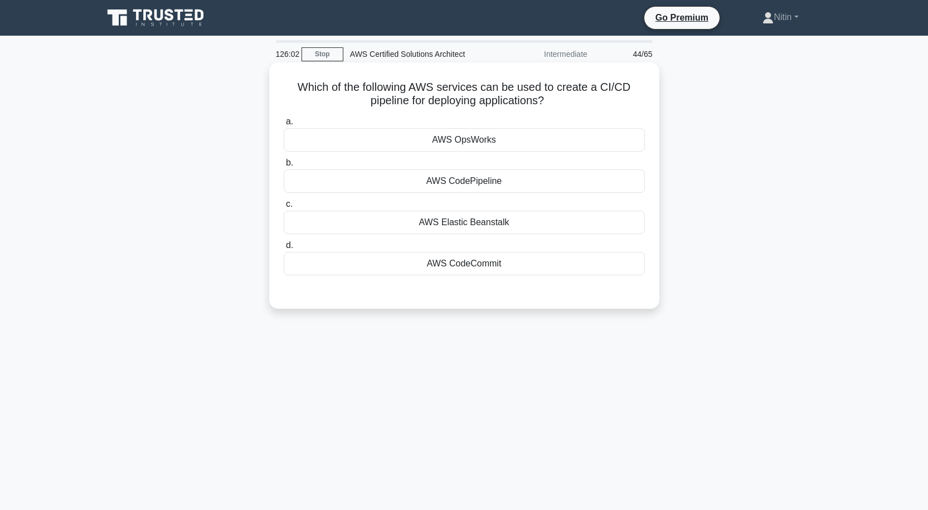
click at [456, 219] on div "AWS Elastic Beanstalk" at bounding box center [464, 222] width 361 height 23
click at [284, 208] on input "c. AWS Elastic Beanstalk" at bounding box center [284, 204] width 0 height 7
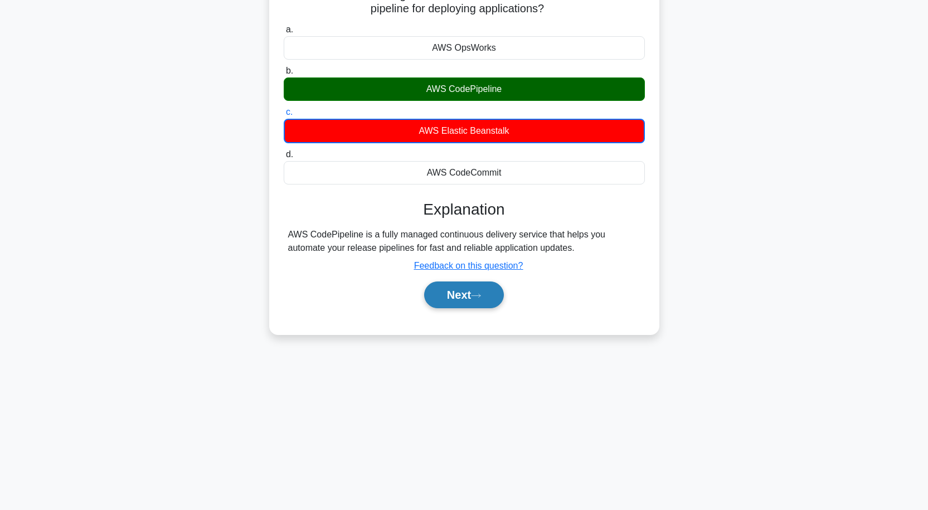
click at [458, 295] on button "Next" at bounding box center [464, 295] width 80 height 27
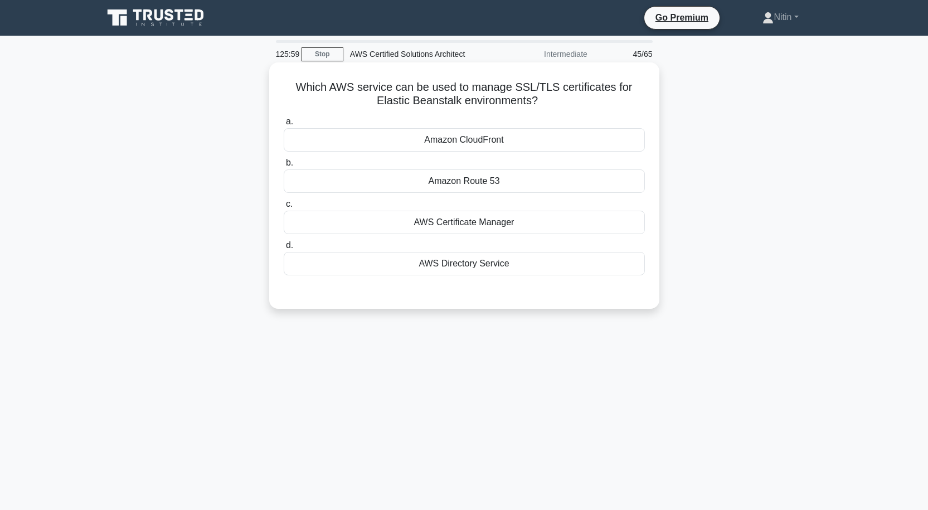
click at [455, 226] on div "AWS Certificate Manager" at bounding box center [464, 222] width 361 height 23
click at [284, 208] on input "c. AWS Certificate Manager" at bounding box center [284, 204] width 0 height 7
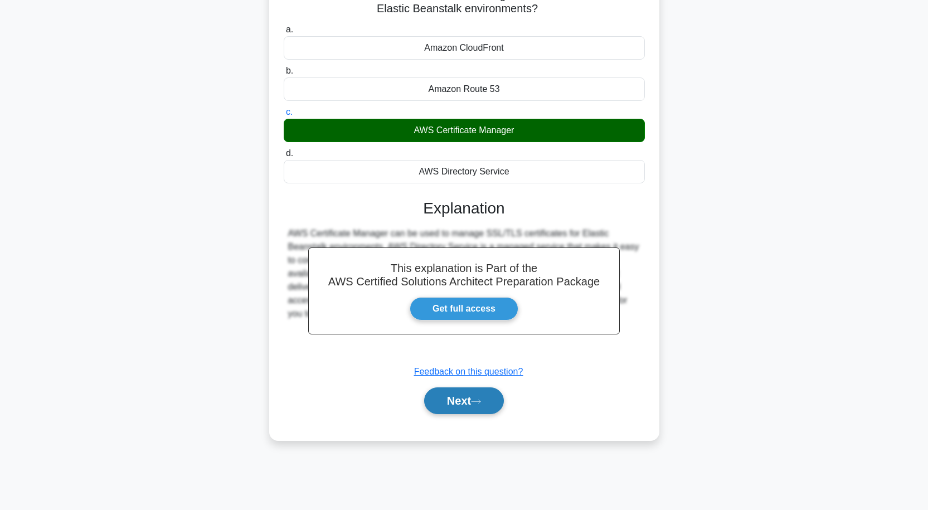
click at [492, 401] on button "Next" at bounding box center [464, 400] width 80 height 27
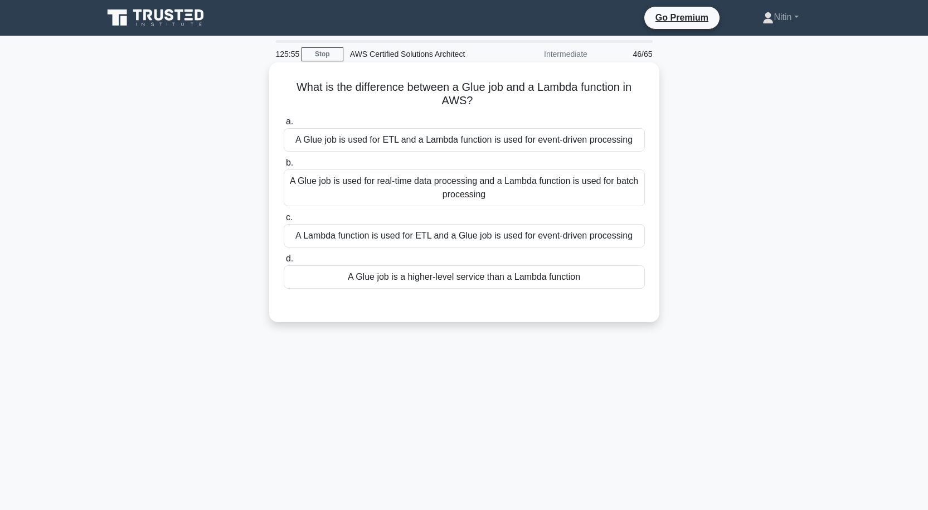
click at [485, 188] on div "A Glue job is used for real-time data processing and a Lambda function is used …" at bounding box center [464, 187] width 361 height 37
click at [284, 167] on input "b. A Glue job is used for real-time data processing and a Lambda function is us…" at bounding box center [284, 162] width 0 height 7
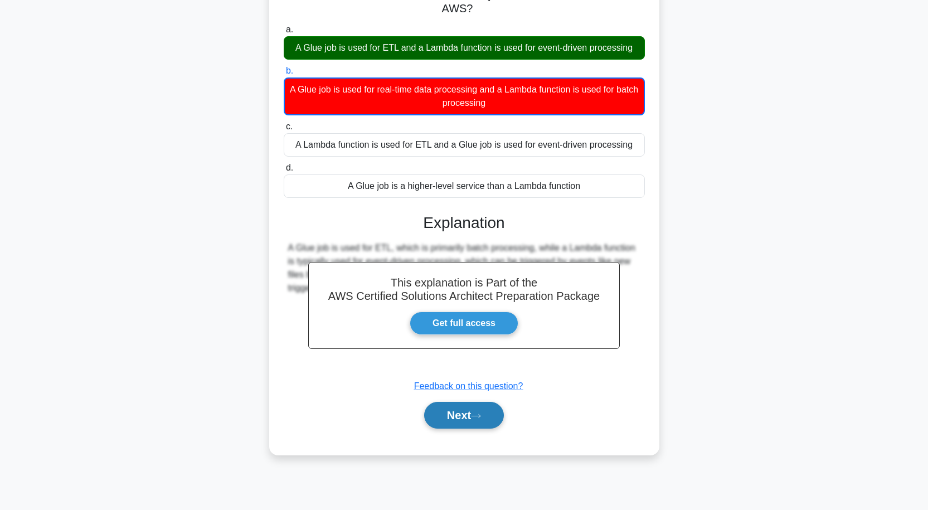
click at [476, 416] on icon at bounding box center [476, 416] width 10 height 6
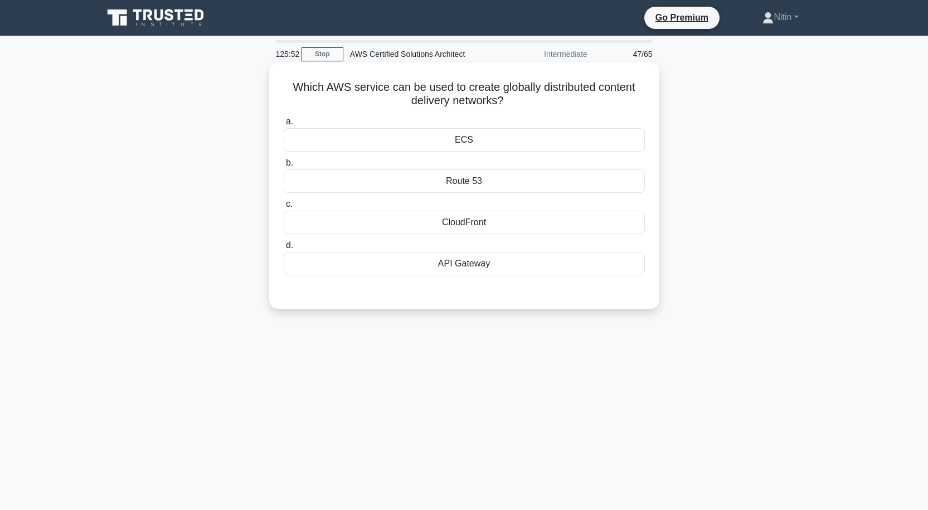
click at [447, 222] on div "CloudFront" at bounding box center [464, 222] width 361 height 23
click at [284, 208] on input "c. CloudFront" at bounding box center [284, 204] width 0 height 7
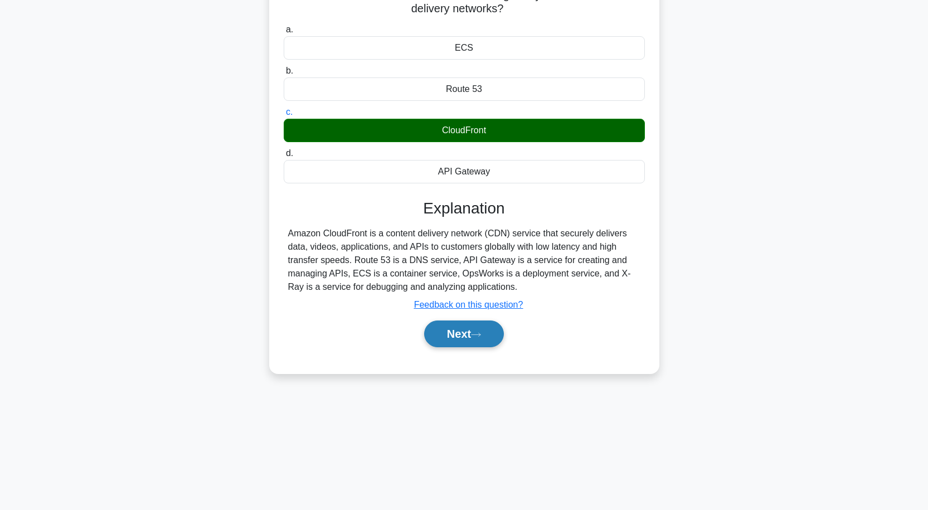
click at [477, 331] on button "Next" at bounding box center [464, 334] width 80 height 27
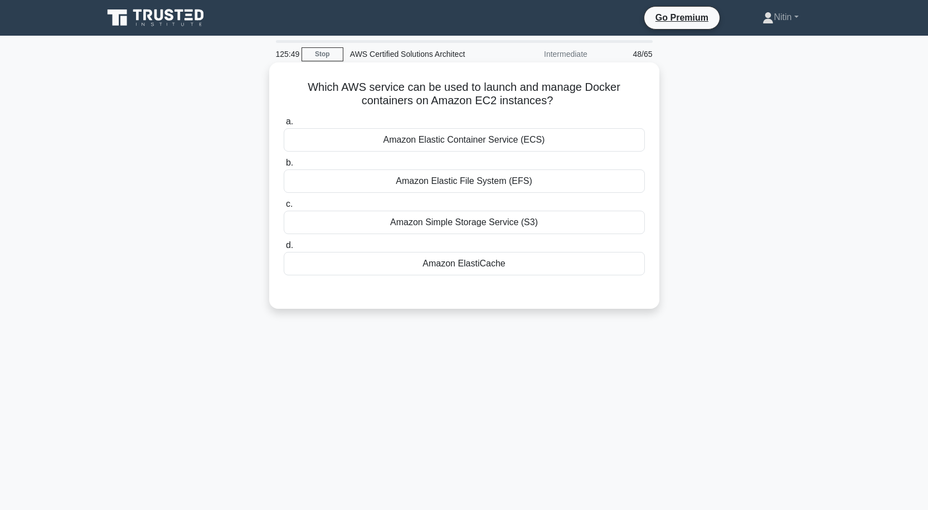
click at [488, 151] on div "Amazon Elastic Container Service (ECS)" at bounding box center [464, 139] width 361 height 23
click at [284, 125] on input "a. Amazon Elastic Container Service (ECS)" at bounding box center [284, 121] width 0 height 7
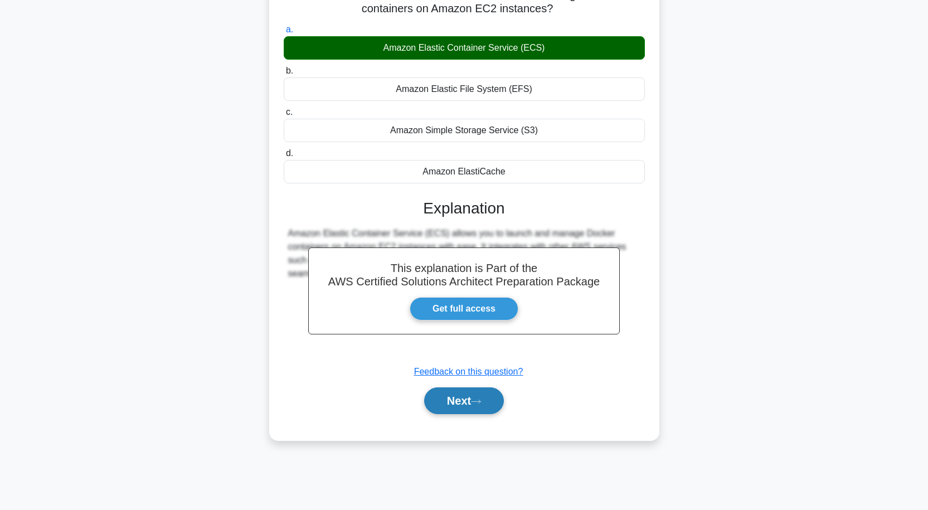
click at [466, 400] on button "Next" at bounding box center [464, 400] width 80 height 27
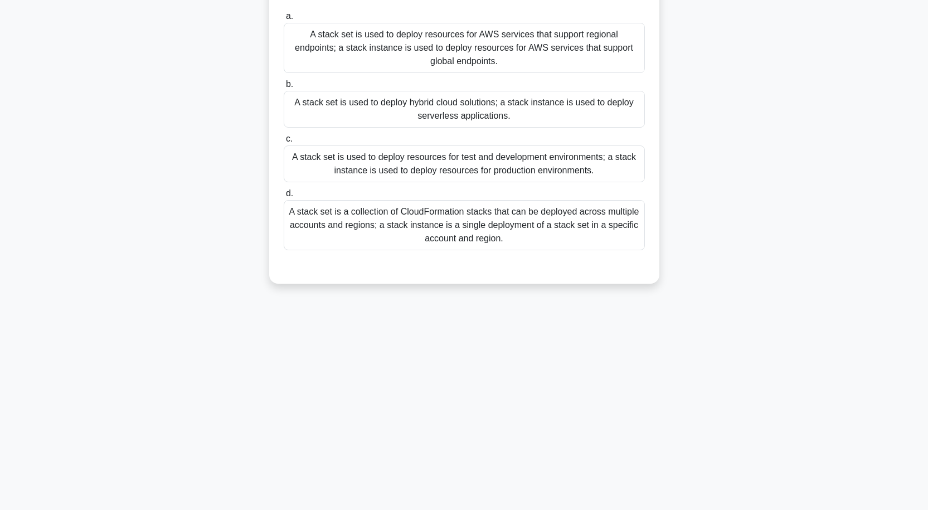
click at [459, 224] on div "A stack set is a collection of CloudFormation stacks that can be deployed acros…" at bounding box center [464, 225] width 361 height 50
click at [284, 197] on input "d. A stack set is a collection of CloudFormation stacks that can be deployed ac…" at bounding box center [284, 193] width 0 height 7
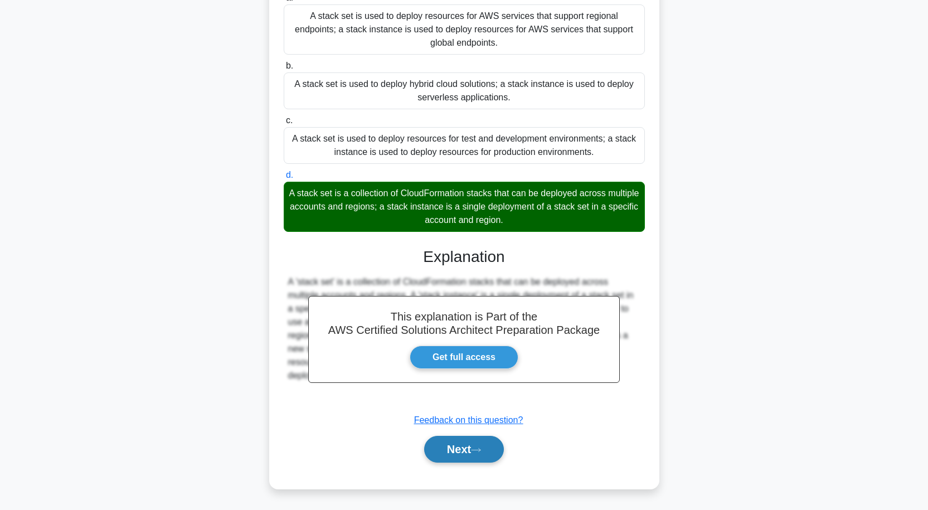
click at [450, 444] on button "Next" at bounding box center [464, 449] width 80 height 27
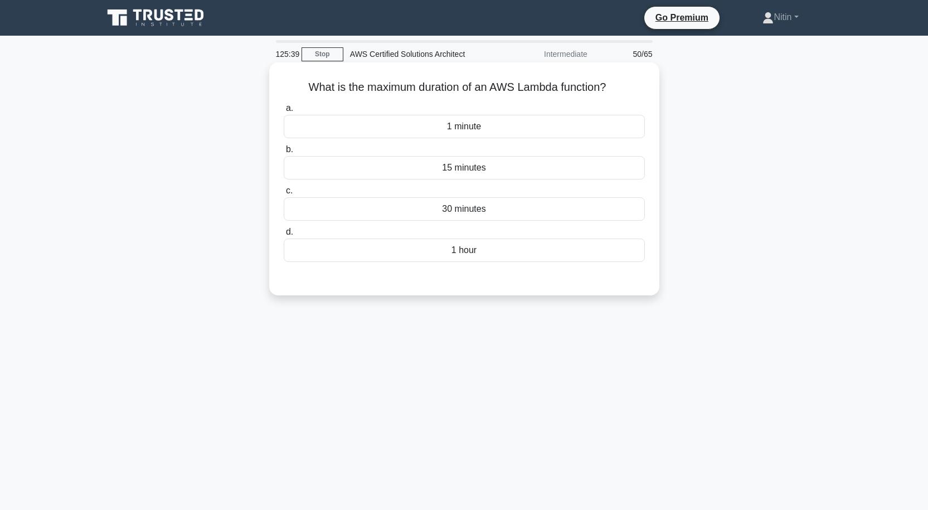
click at [461, 165] on div "15 minutes" at bounding box center [464, 167] width 361 height 23
click at [284, 153] on input "b. 15 minutes" at bounding box center [284, 149] width 0 height 7
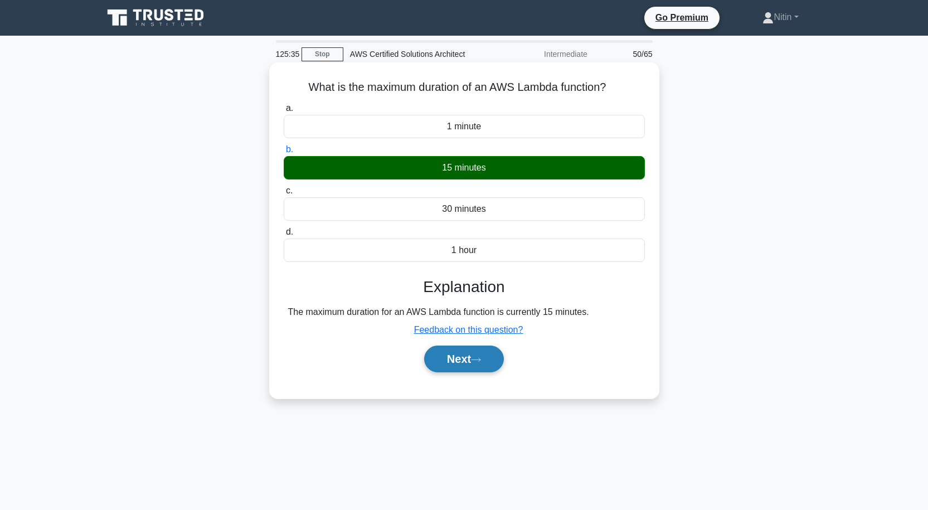
click at [457, 358] on button "Next" at bounding box center [464, 359] width 80 height 27
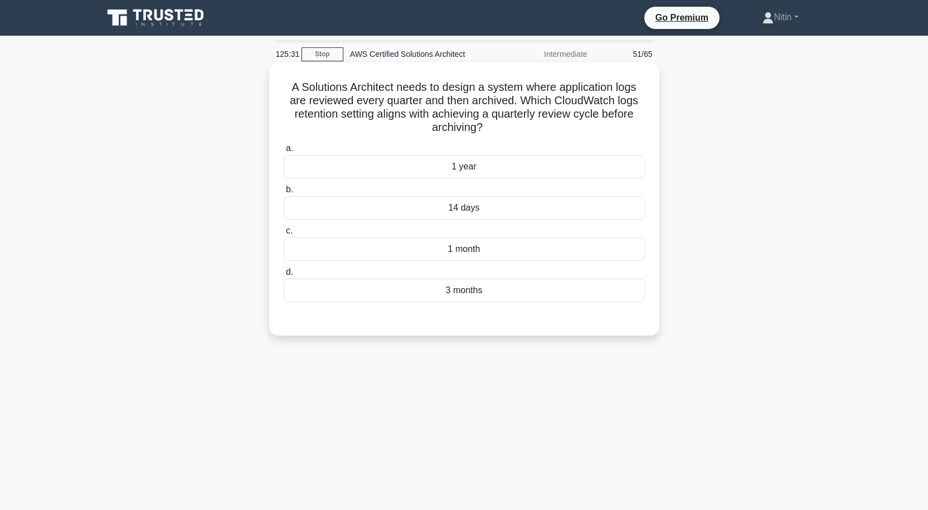
click at [464, 214] on div "14 days" at bounding box center [464, 207] width 361 height 23
click at [284, 193] on input "b. 14 days" at bounding box center [284, 189] width 0 height 7
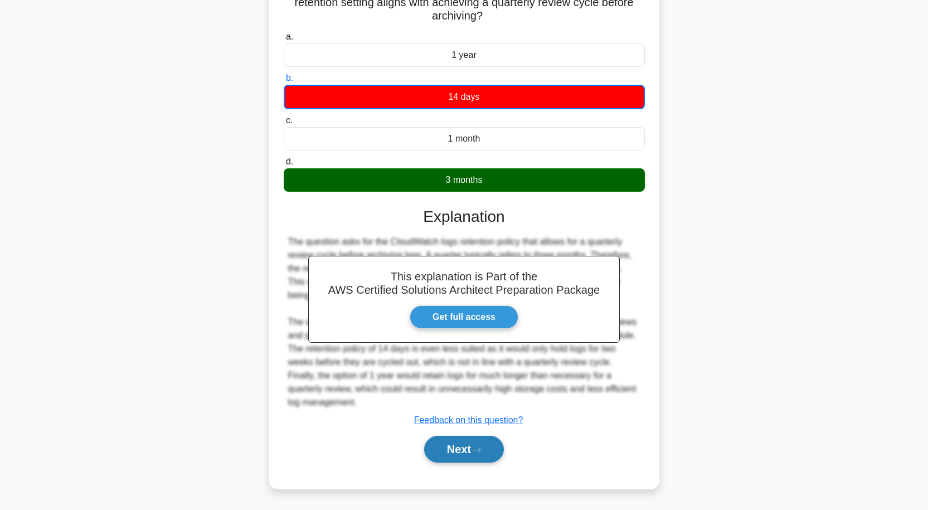
click at [449, 440] on button "Next" at bounding box center [464, 449] width 80 height 27
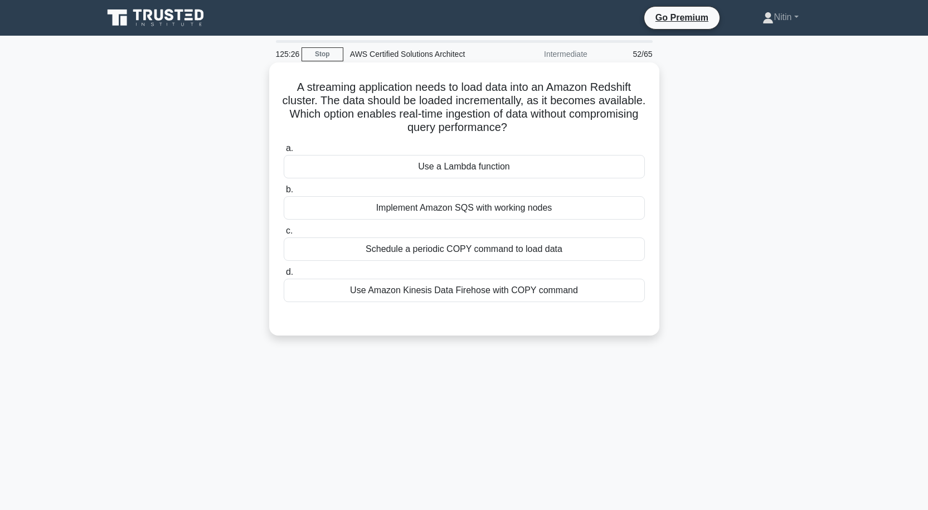
click at [470, 285] on div "Use Amazon Kinesis Data Firehose with COPY command" at bounding box center [464, 290] width 361 height 23
click at [284, 276] on input "d. Use Amazon Kinesis Data Firehose with COPY command" at bounding box center [284, 272] width 0 height 7
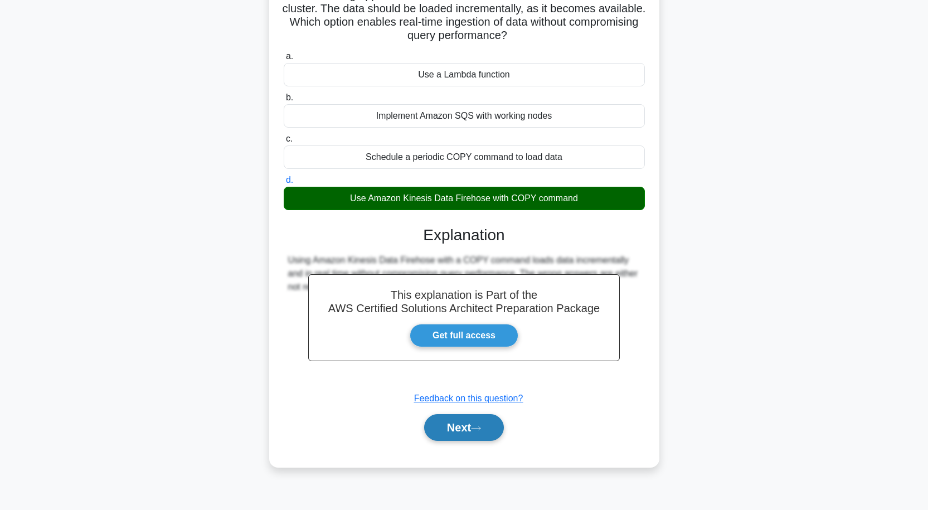
click at [443, 428] on button "Next" at bounding box center [464, 427] width 80 height 27
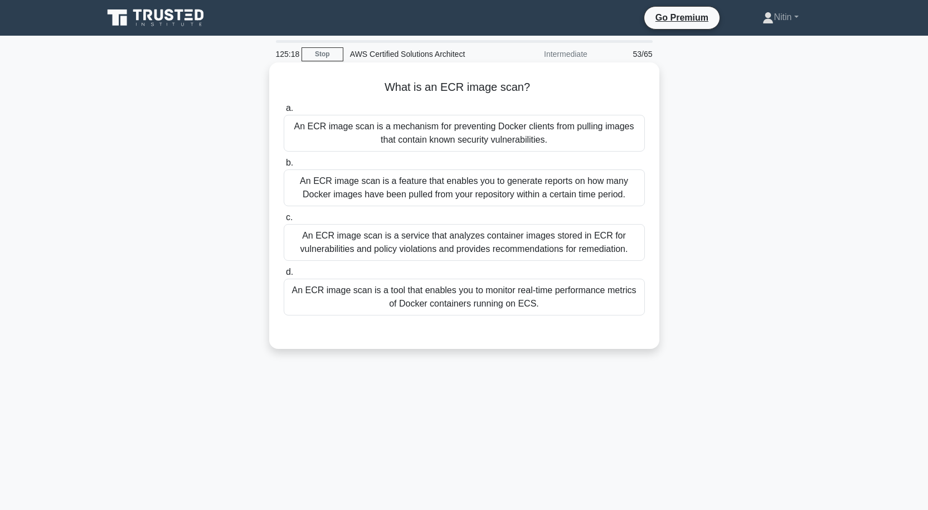
click at [465, 247] on div "An ECR image scan is a service that analyzes container images stored in ECR for…" at bounding box center [464, 242] width 361 height 37
click at [284, 221] on input "c. An ECR image scan is a service that analyzes container images stored in ECR …" at bounding box center [284, 217] width 0 height 7
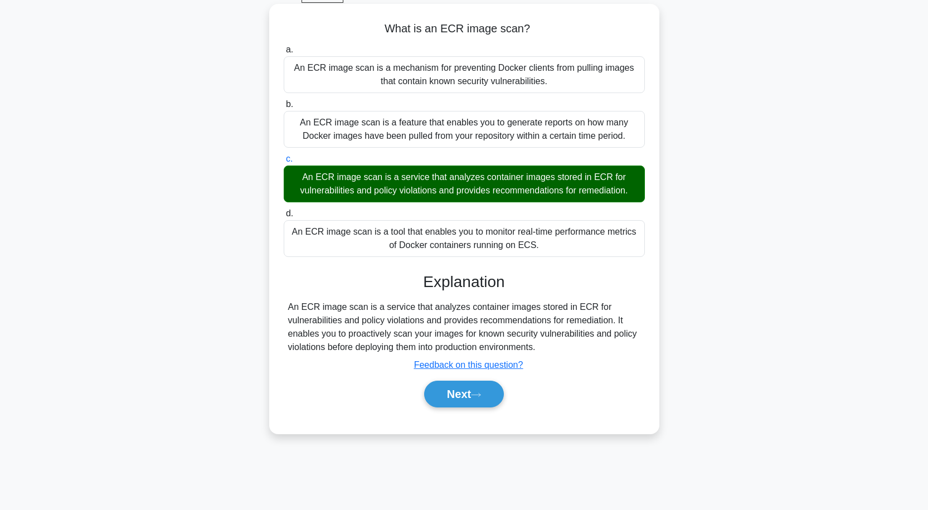
scroll to position [92, 0]
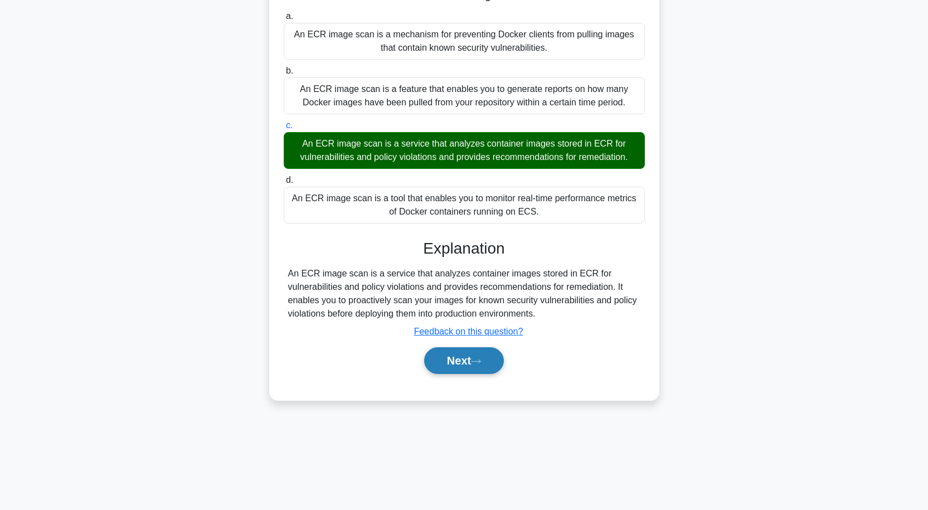
click at [467, 360] on button "Next" at bounding box center [464, 360] width 80 height 27
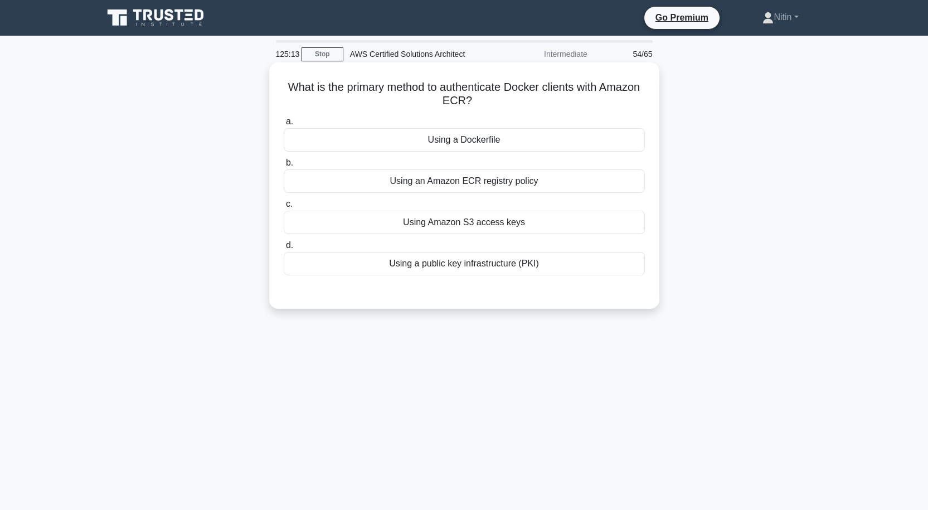
click at [491, 183] on div "Using an Amazon ECR registry policy" at bounding box center [464, 180] width 361 height 23
click at [284, 167] on input "b. Using an Amazon ECR registry policy" at bounding box center [284, 162] width 0 height 7
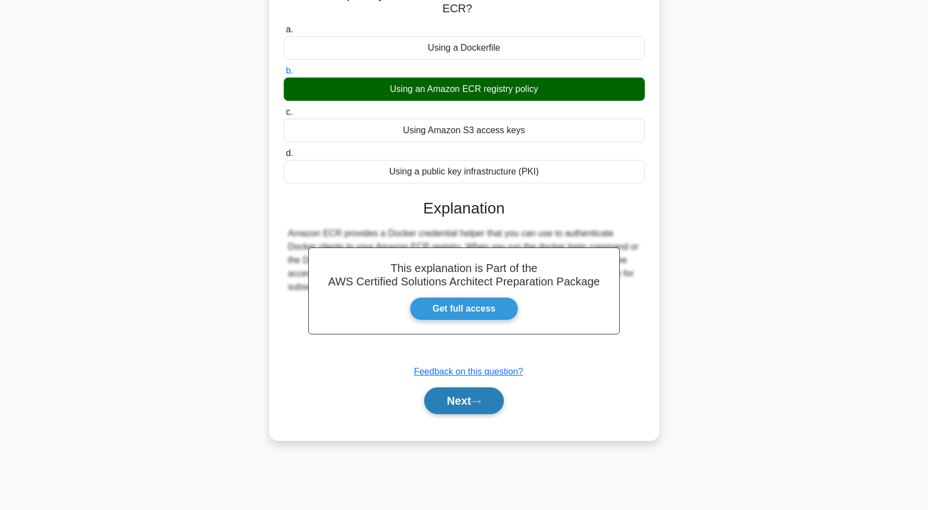
click at [456, 401] on button "Next" at bounding box center [464, 400] width 80 height 27
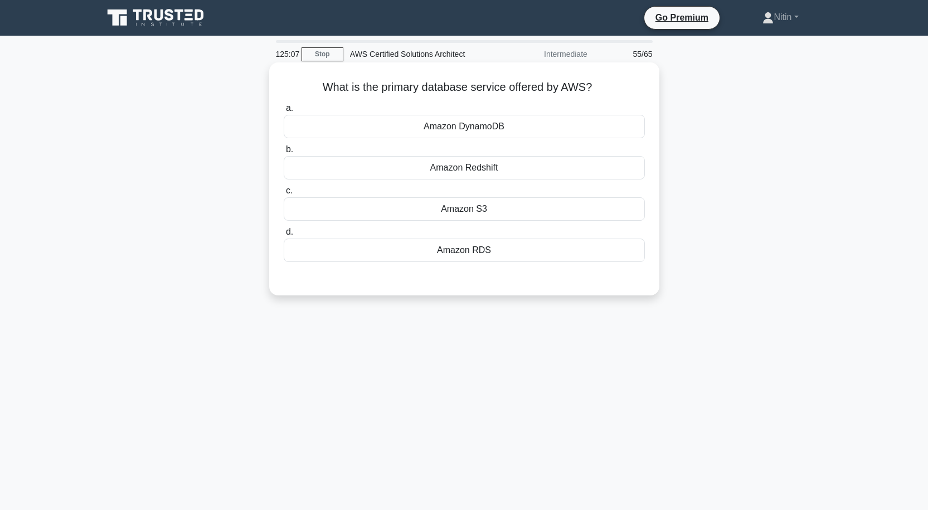
click at [471, 209] on div "Amazon S3" at bounding box center [464, 208] width 361 height 23
click at [284, 195] on input "c. Amazon S3" at bounding box center [284, 190] width 0 height 7
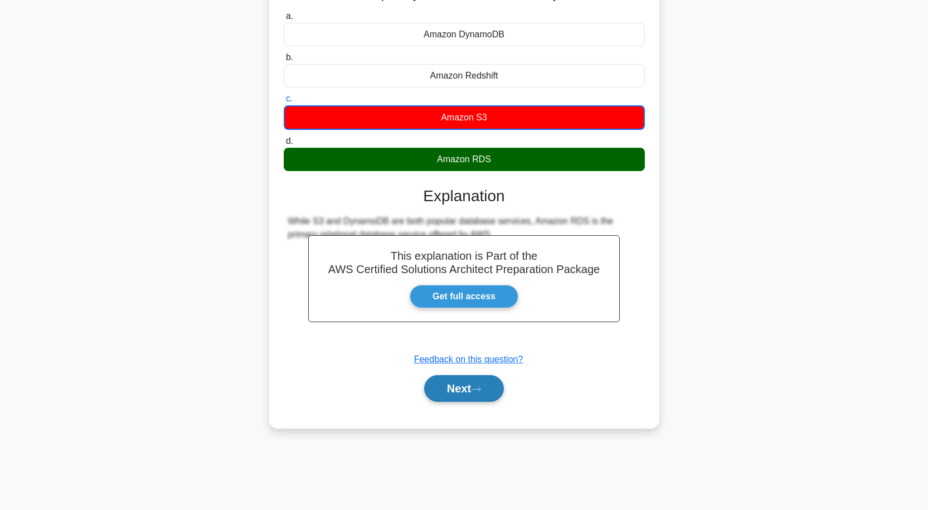
click at [467, 387] on button "Next" at bounding box center [464, 388] width 80 height 27
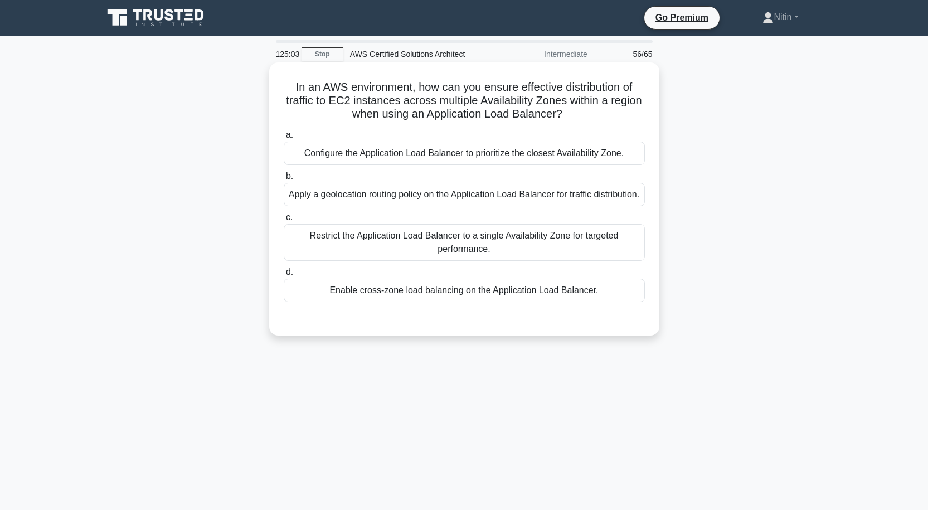
click at [476, 192] on div "Apply a geolocation routing policy on the Application Load Balancer for traffic…" at bounding box center [464, 194] width 361 height 23
click at [284, 180] on input "b. Apply a geolocation routing policy on the Application Load Balancer for traf…" at bounding box center [284, 176] width 0 height 7
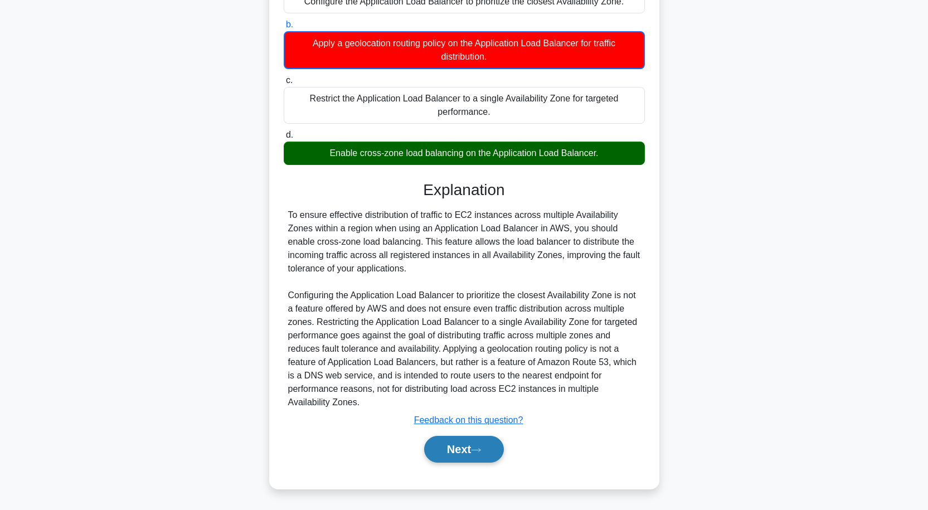
click at [492, 444] on button "Next" at bounding box center [464, 449] width 80 height 27
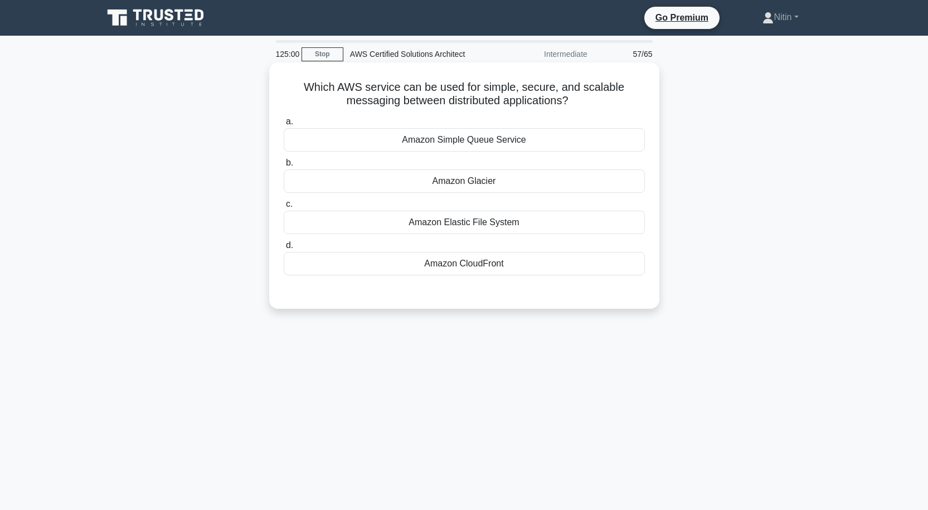
click at [490, 222] on div "Amazon Elastic File System" at bounding box center [464, 222] width 361 height 23
click at [284, 208] on input "c. Amazon Elastic File System" at bounding box center [284, 204] width 0 height 7
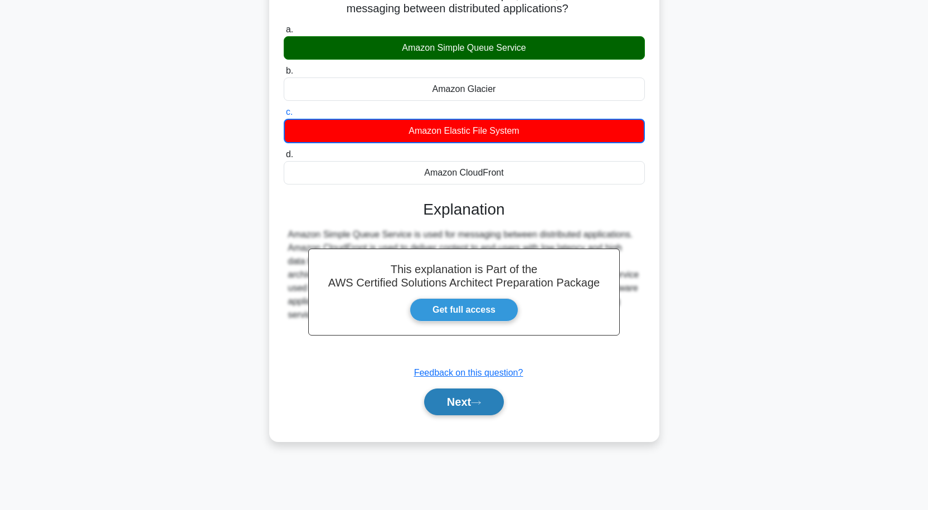
click at [442, 405] on button "Next" at bounding box center [464, 402] width 80 height 27
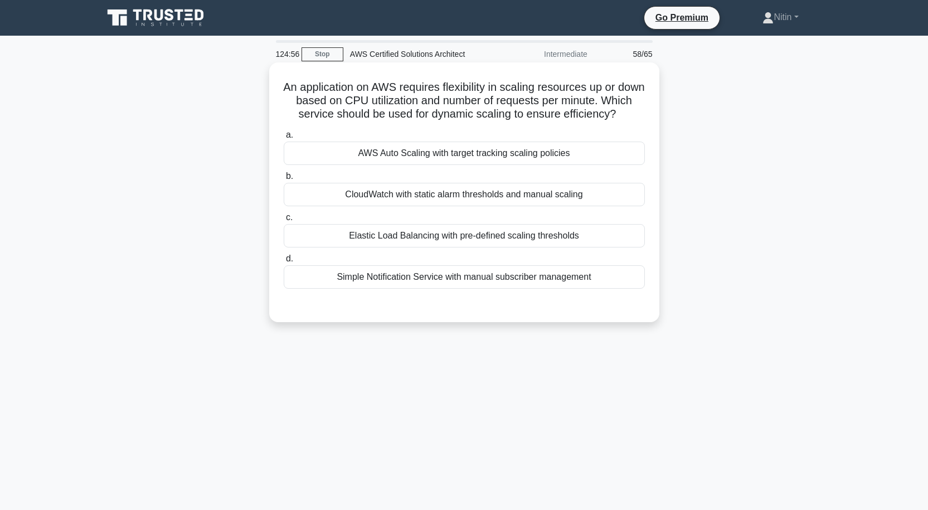
click at [459, 206] on div "CloudWatch with static alarm thresholds and manual scaling" at bounding box center [464, 194] width 361 height 23
click at [284, 180] on input "b. CloudWatch with static alarm thresholds and manual scaling" at bounding box center [284, 176] width 0 height 7
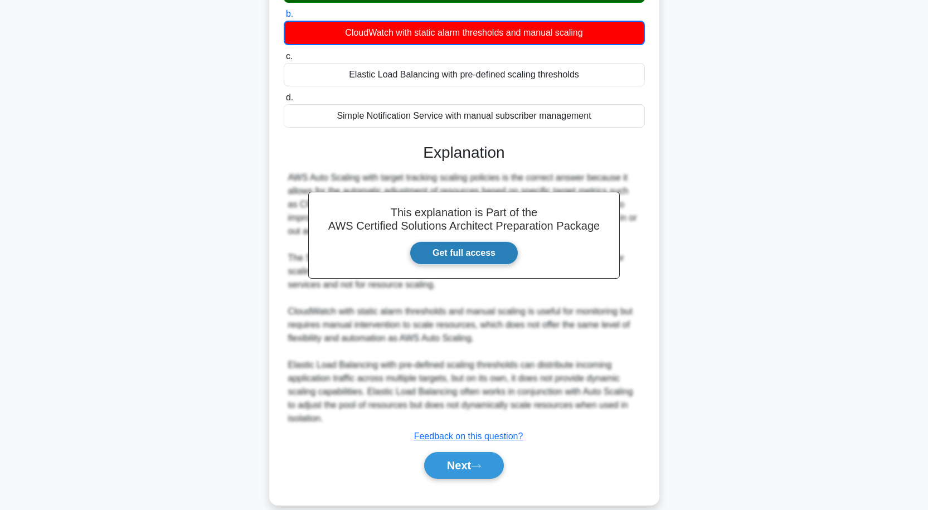
scroll to position [192, 0]
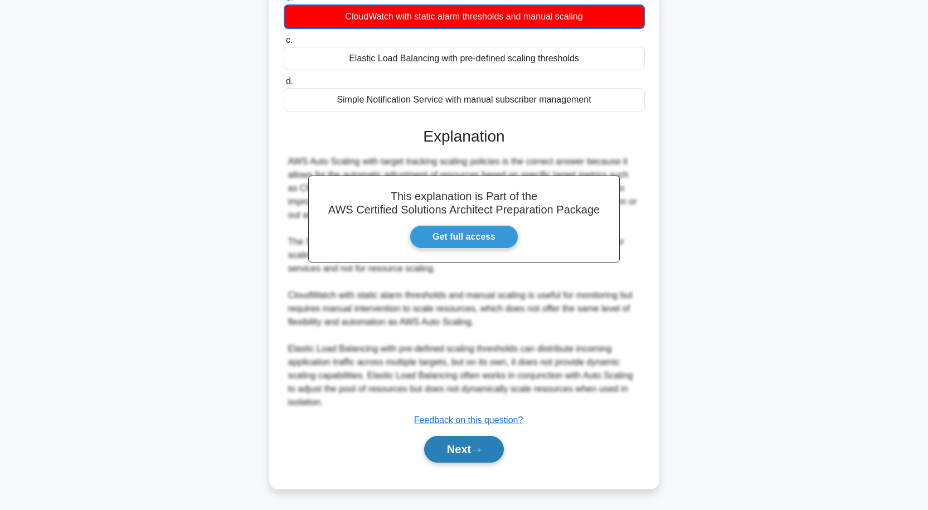
click at [452, 444] on button "Next" at bounding box center [464, 449] width 80 height 27
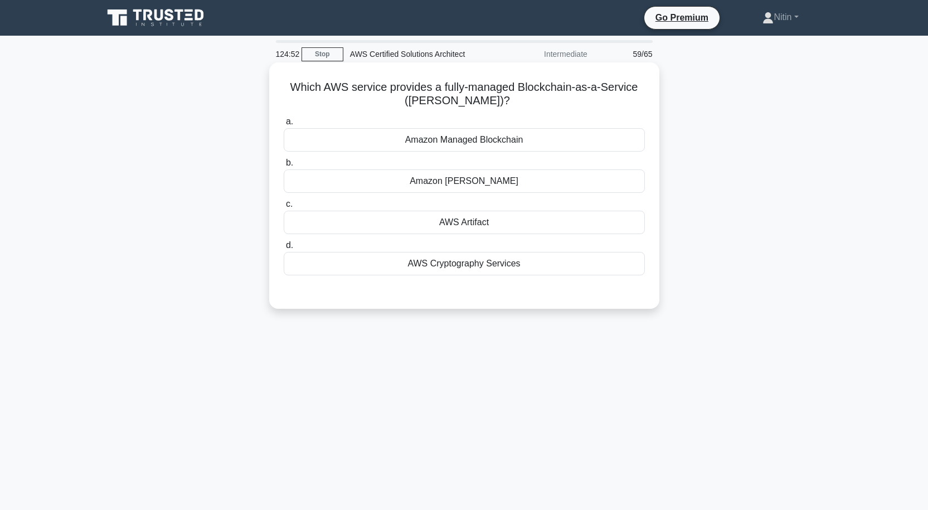
click at [469, 140] on div "Amazon Managed Blockchain" at bounding box center [464, 139] width 361 height 23
click at [284, 125] on input "a. Amazon Managed Blockchain" at bounding box center [284, 121] width 0 height 7
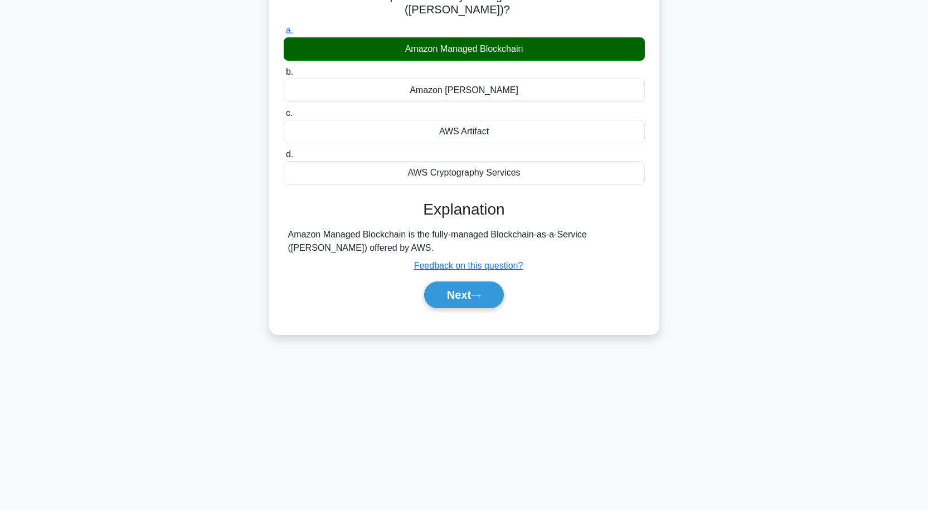
scroll to position [92, 0]
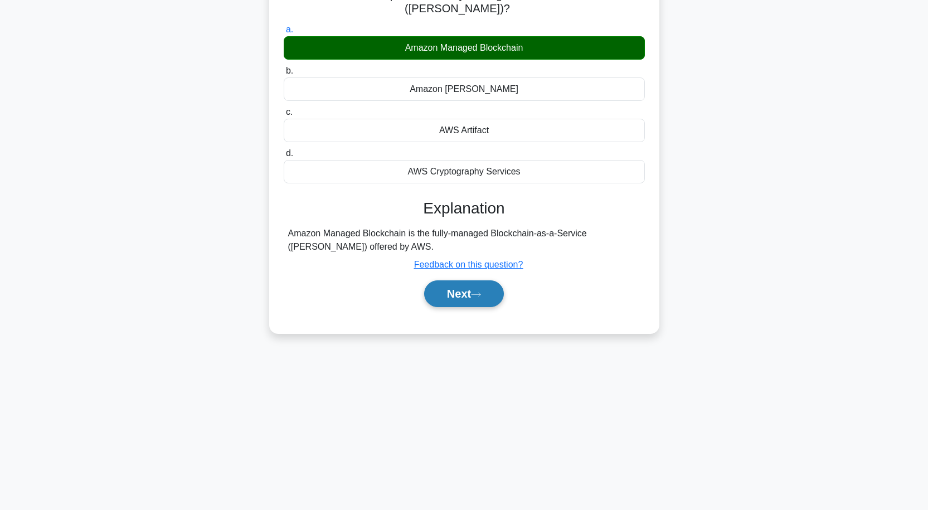
click at [469, 289] on button "Next" at bounding box center [464, 293] width 80 height 27
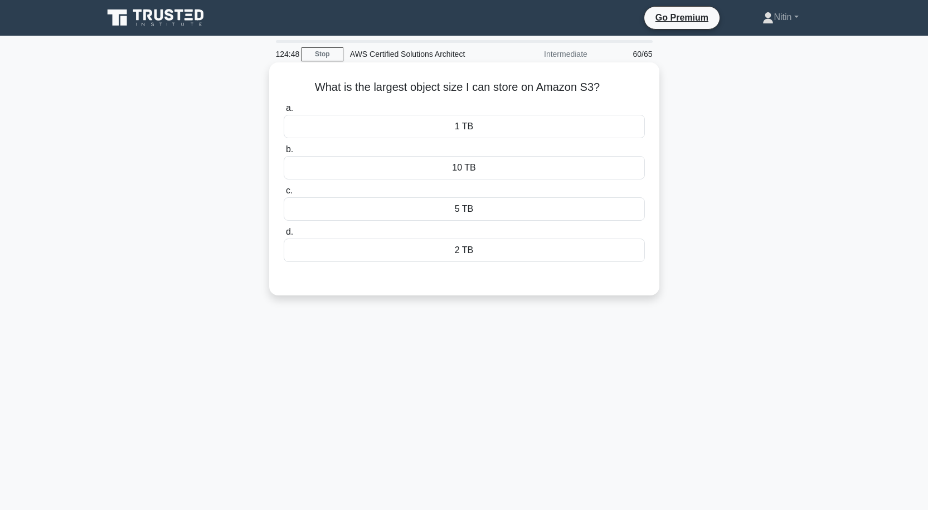
click at [458, 211] on div "5 TB" at bounding box center [464, 208] width 361 height 23
click at [284, 195] on input "c. 5 TB" at bounding box center [284, 190] width 0 height 7
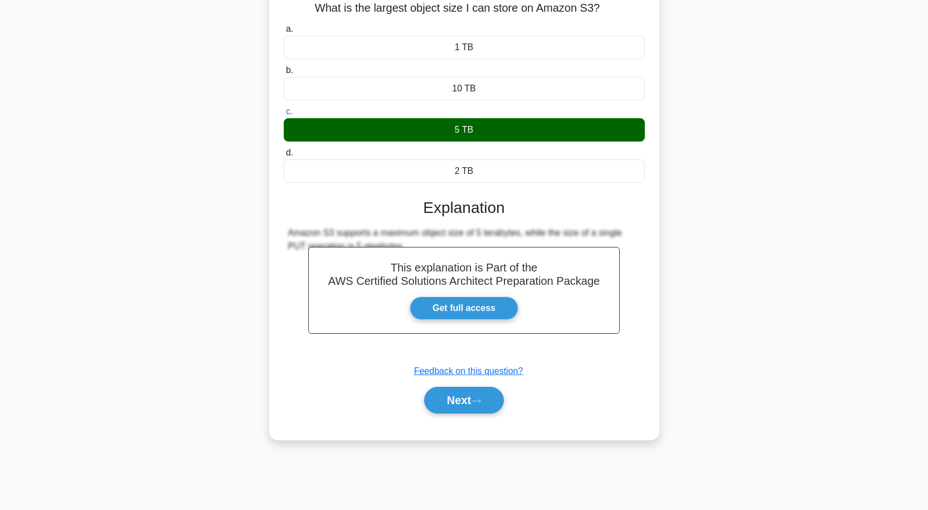
scroll to position [92, 0]
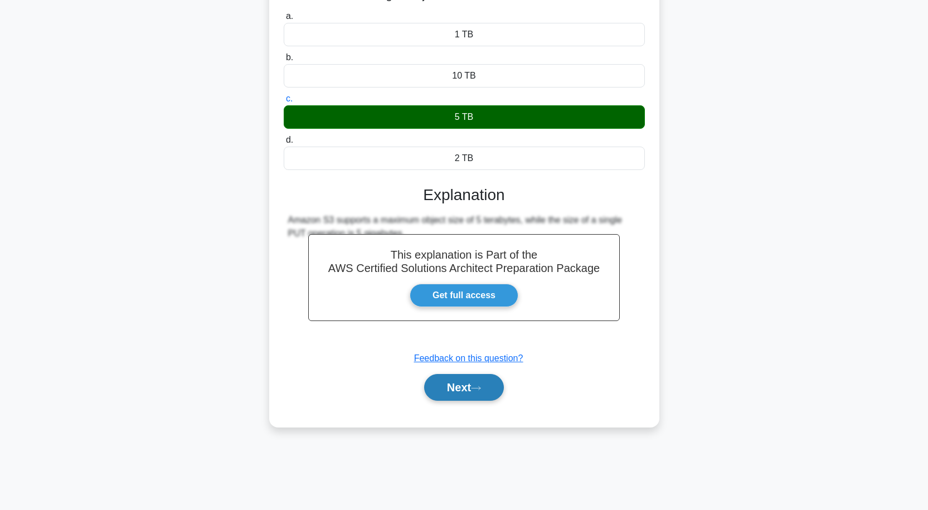
click at [461, 382] on button "Next" at bounding box center [464, 387] width 80 height 27
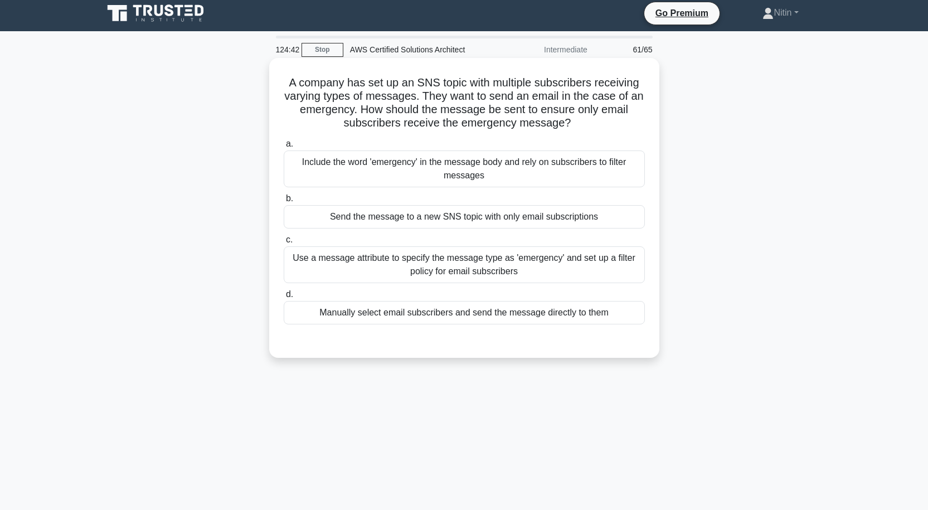
scroll to position [0, 0]
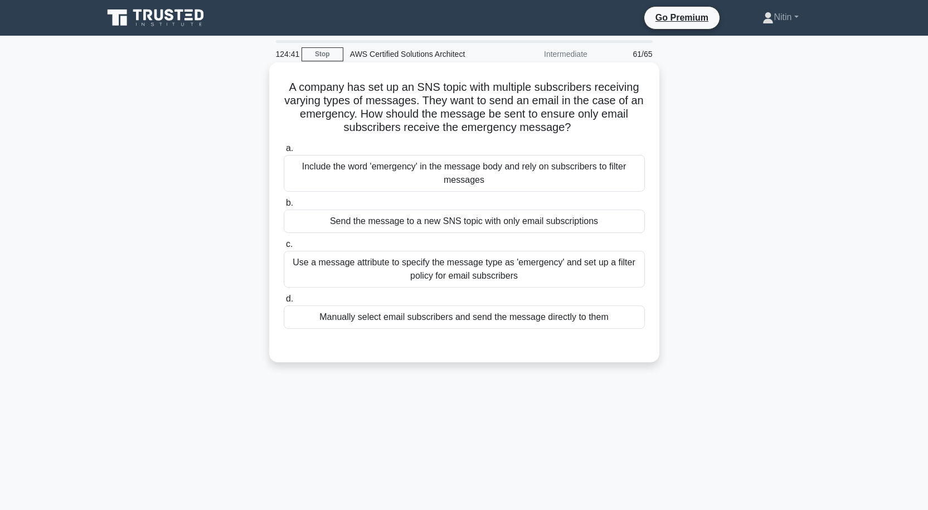
click at [447, 271] on div "Use a message attribute to specify the message type as 'emergency' and set up a…" at bounding box center [464, 269] width 361 height 37
click at [284, 248] on input "c. Use a message attribute to specify the message type as 'emergency' and set u…" at bounding box center [284, 244] width 0 height 7
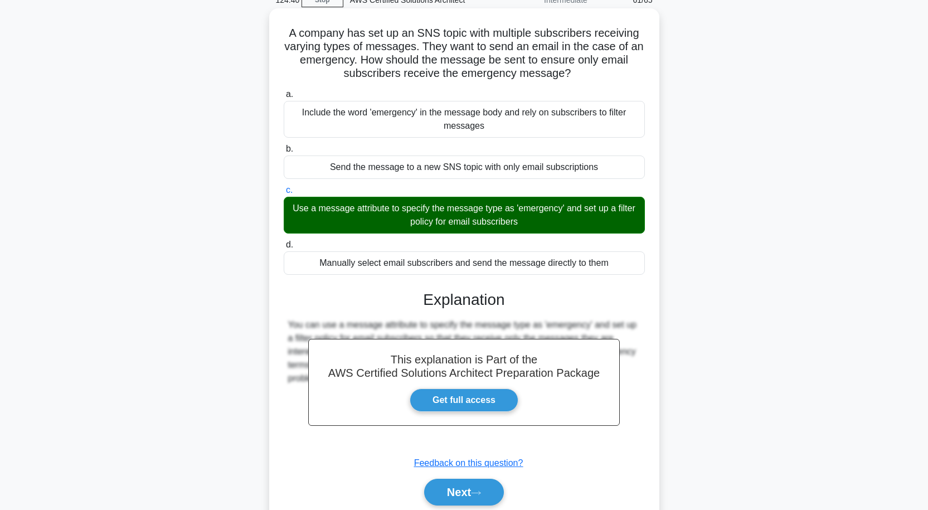
scroll to position [98, 0]
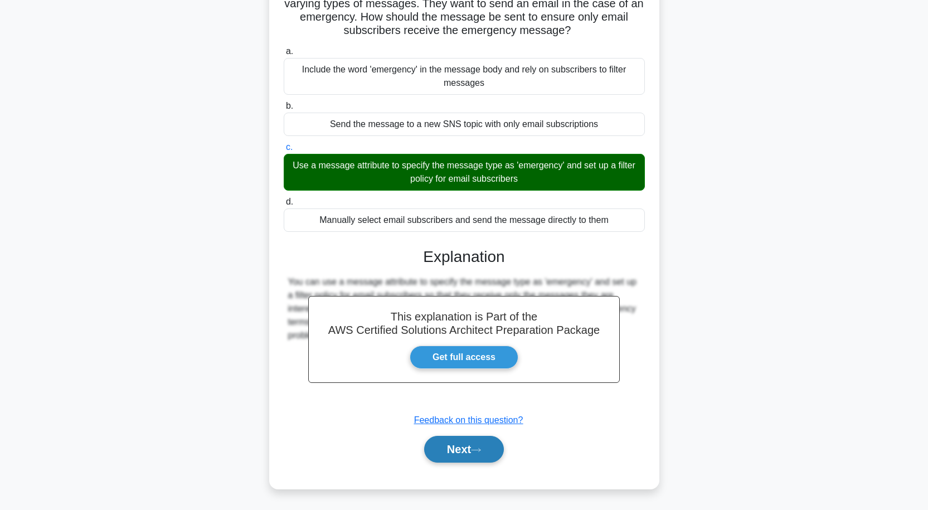
click at [467, 443] on button "Next" at bounding box center [464, 449] width 80 height 27
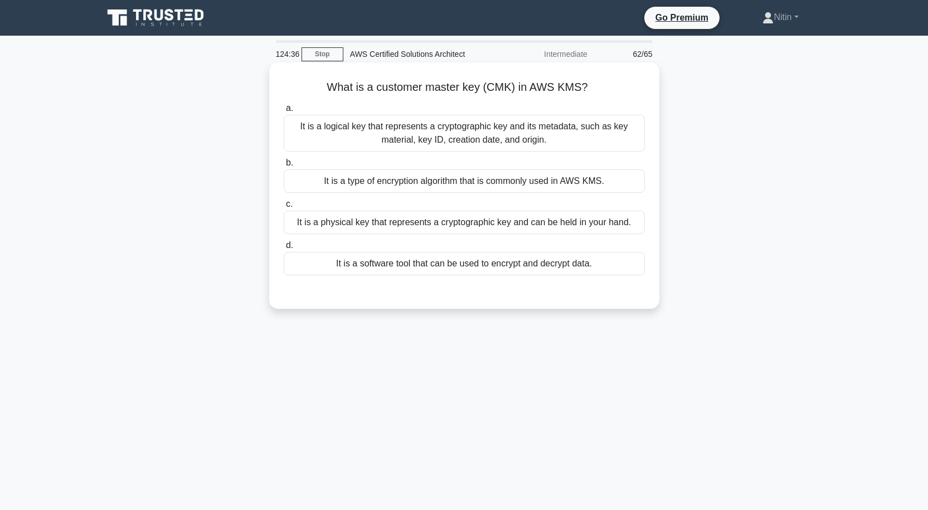
click at [519, 138] on div "It is a logical key that represents a cryptographic key and its metadata, such …" at bounding box center [464, 133] width 361 height 37
click at [284, 112] on input "a. It is a logical key that represents a cryptographic key and its metadata, su…" at bounding box center [284, 108] width 0 height 7
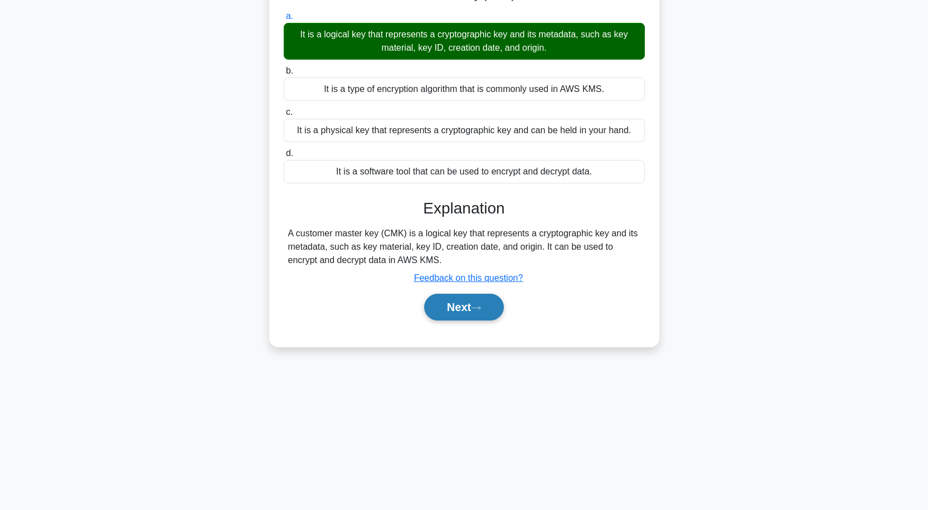
click at [435, 309] on button "Next" at bounding box center [464, 307] width 80 height 27
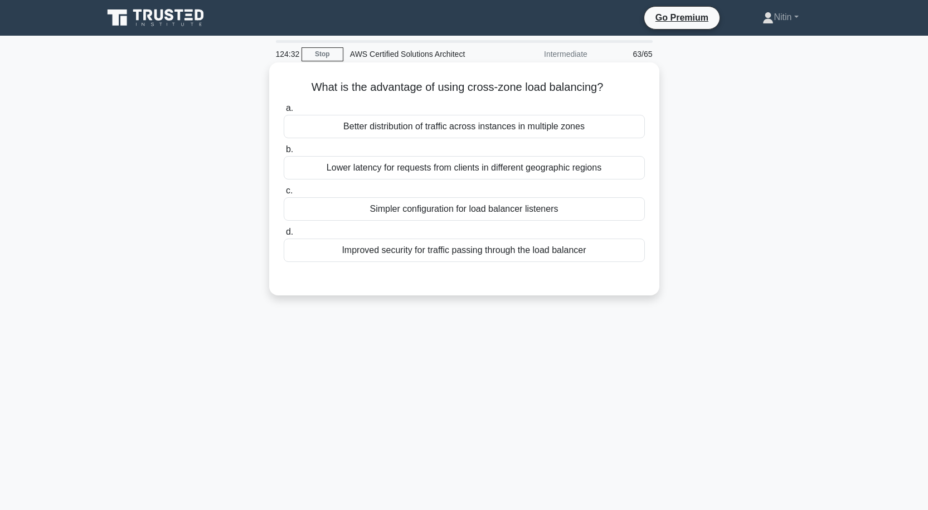
click at [506, 167] on div "Lower latency for requests from clients in different geographic regions" at bounding box center [464, 167] width 361 height 23
click at [284, 153] on input "b. Lower latency for requests from clients in different geographic regions" at bounding box center [284, 149] width 0 height 7
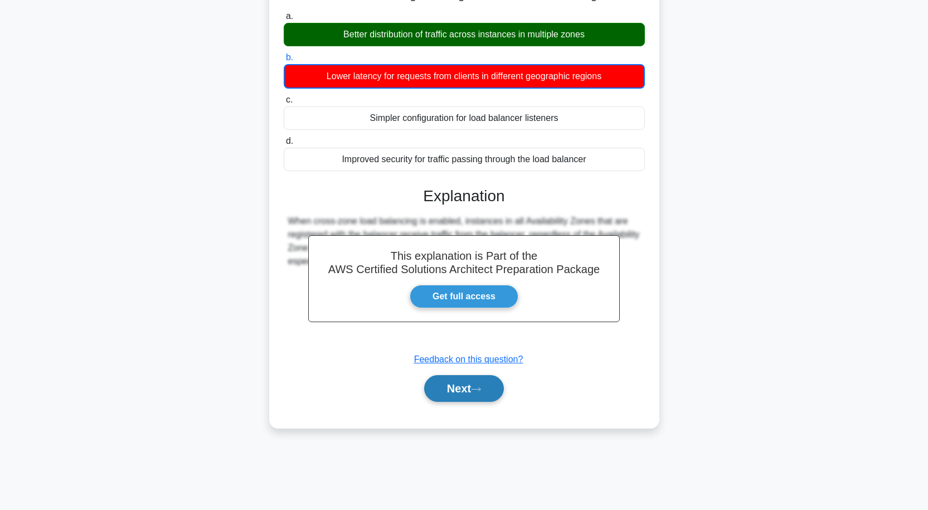
click at [434, 388] on button "Next" at bounding box center [464, 388] width 80 height 27
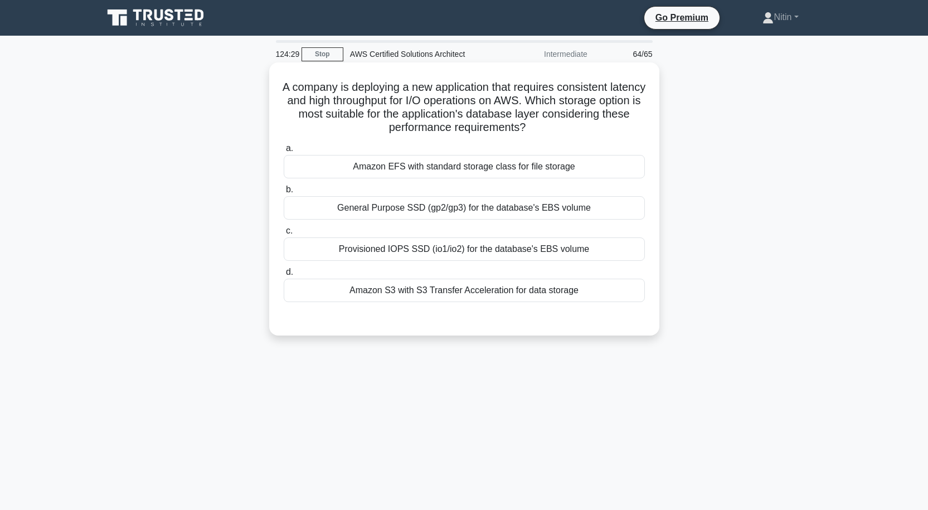
click at [472, 209] on div "General Purpose SSD (gp2/gp3) for the database's EBS volume" at bounding box center [464, 207] width 361 height 23
click at [284, 193] on input "b. General Purpose SSD (gp2/gp3) for the database's EBS volume" at bounding box center [284, 189] width 0 height 7
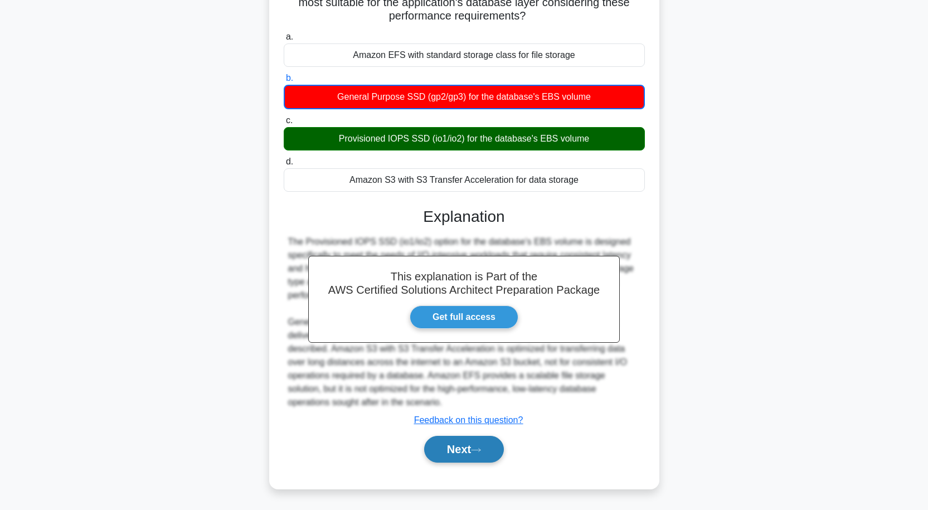
click at [461, 444] on button "Next" at bounding box center [464, 449] width 80 height 27
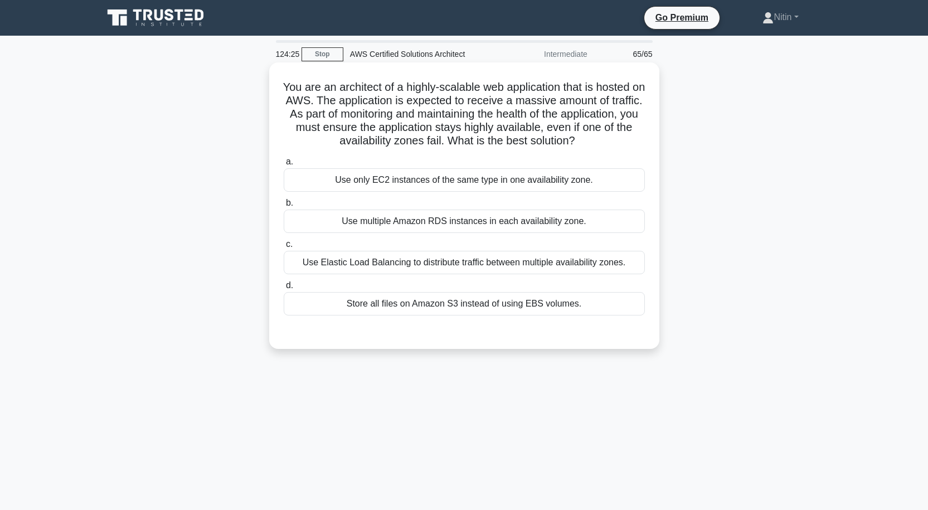
click at [473, 264] on div "Use Elastic Load Balancing to distribute traffic between multiple availability …" at bounding box center [464, 262] width 361 height 23
click at [284, 248] on input "c. Use Elastic Load Balancing to distribute traffic between multiple availabili…" at bounding box center [284, 244] width 0 height 7
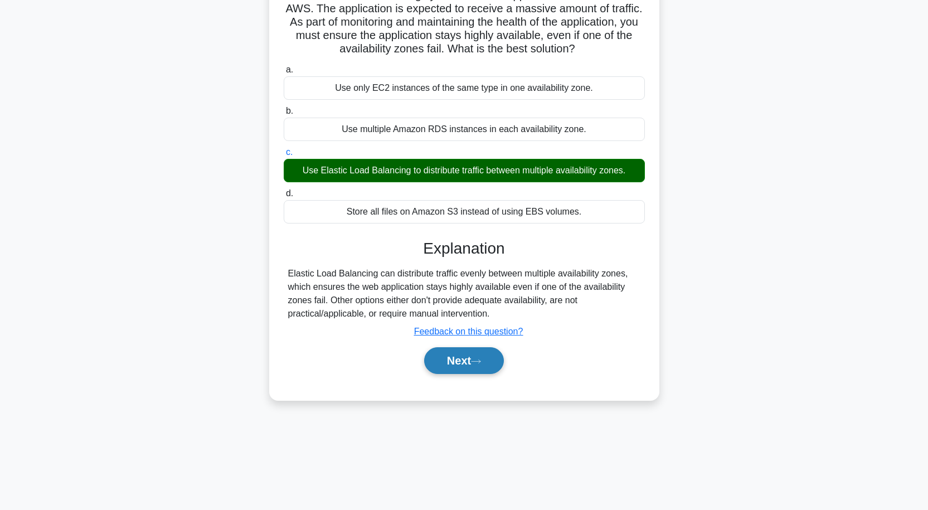
click at [457, 361] on button "Next" at bounding box center [464, 360] width 80 height 27
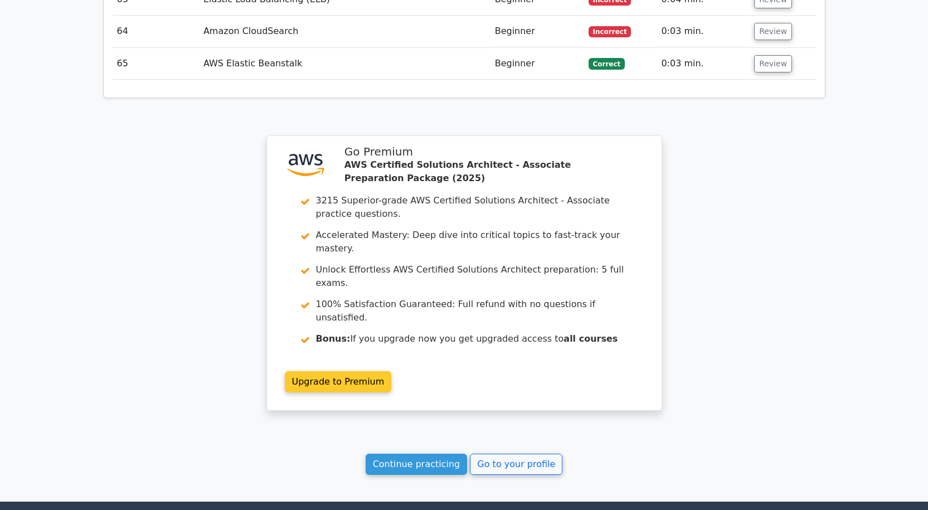
scroll to position [3737, 0]
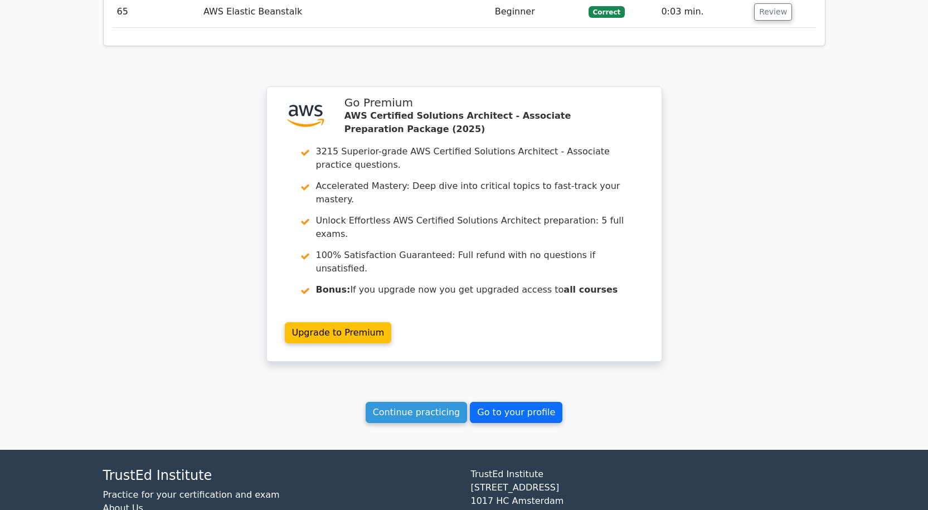
click at [487, 402] on link "Go to your profile" at bounding box center [516, 412] width 93 height 21
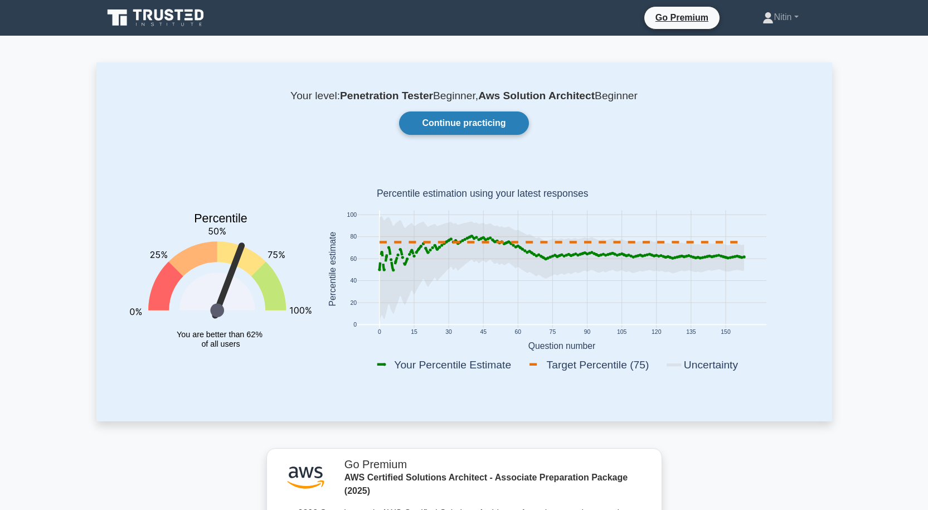
click at [492, 115] on link "Continue practicing" at bounding box center [463, 123] width 129 height 23
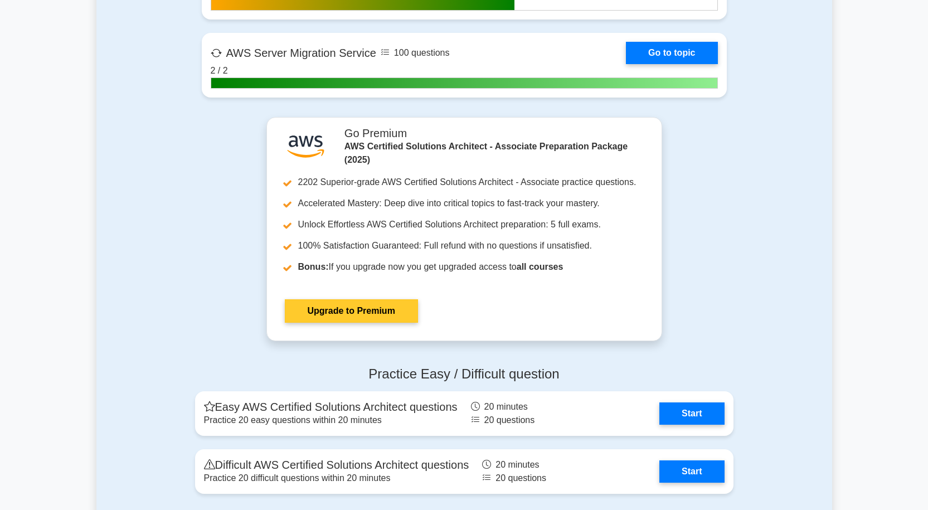
scroll to position [2899, 0]
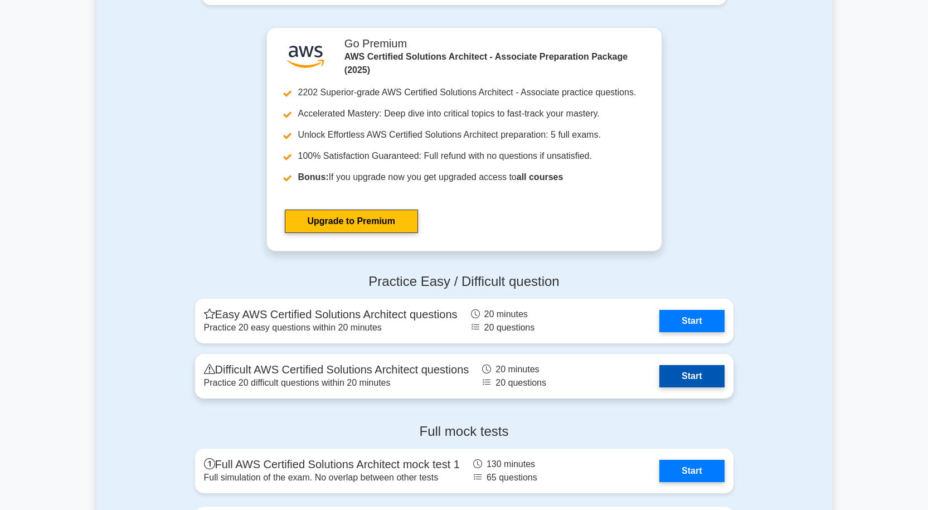
click at [680, 370] on link "Start" at bounding box center [692, 376] width 65 height 22
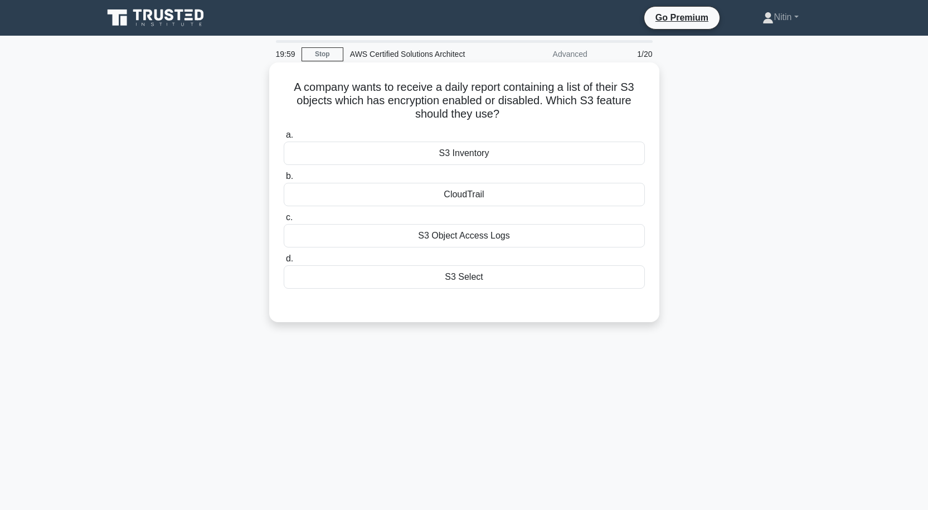
click at [475, 230] on div "S3 Object Access Logs" at bounding box center [464, 235] width 361 height 23
click at [284, 221] on input "c. S3 Object Access Logs" at bounding box center [284, 217] width 0 height 7
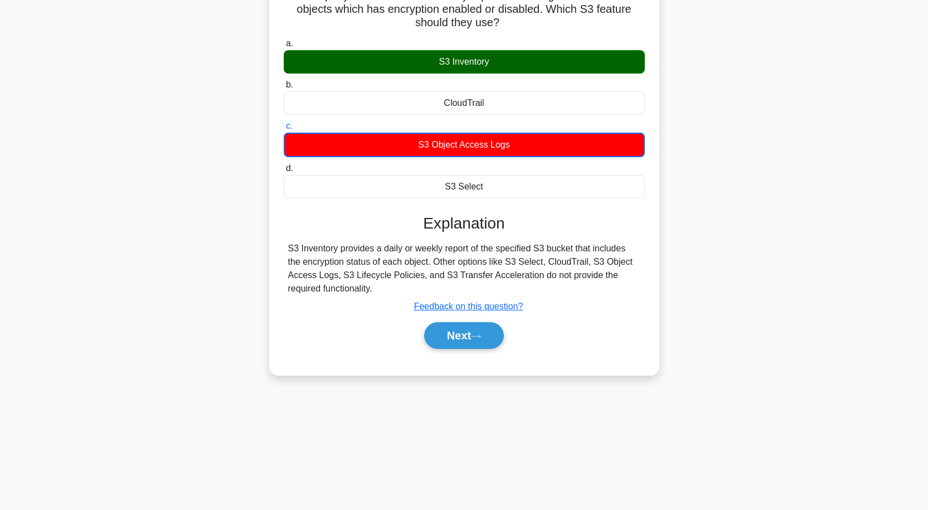
scroll to position [92, 0]
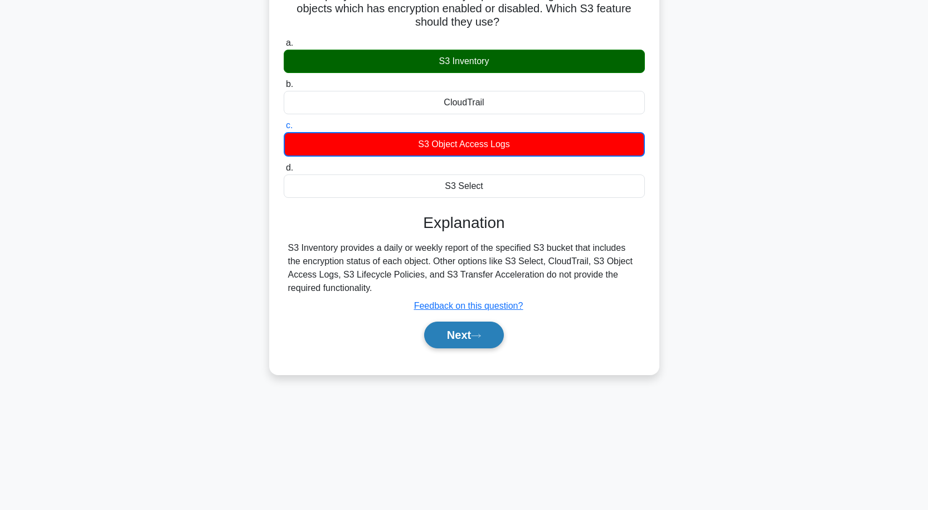
click at [464, 326] on button "Next" at bounding box center [464, 335] width 80 height 27
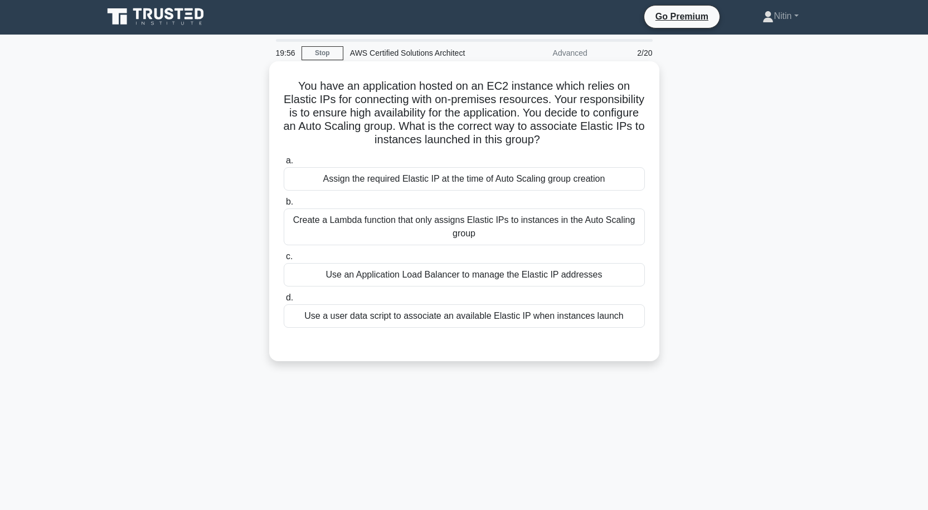
scroll to position [0, 0]
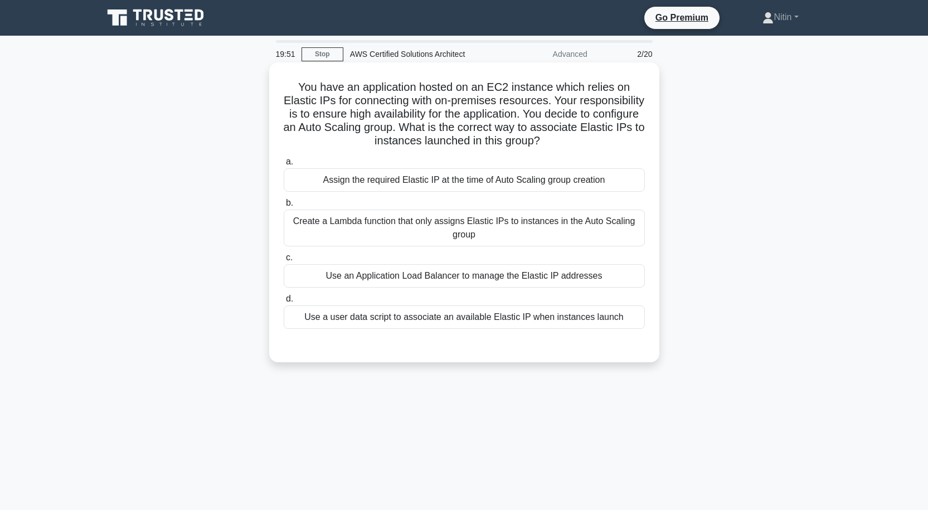
click at [463, 232] on div "Create a Lambda function that only assigns Elastic IPs to instances in the Auto…" at bounding box center [464, 228] width 361 height 37
click at [284, 207] on input "b. Create a Lambda function that only assigns Elastic IPs to instances in the A…" at bounding box center [284, 203] width 0 height 7
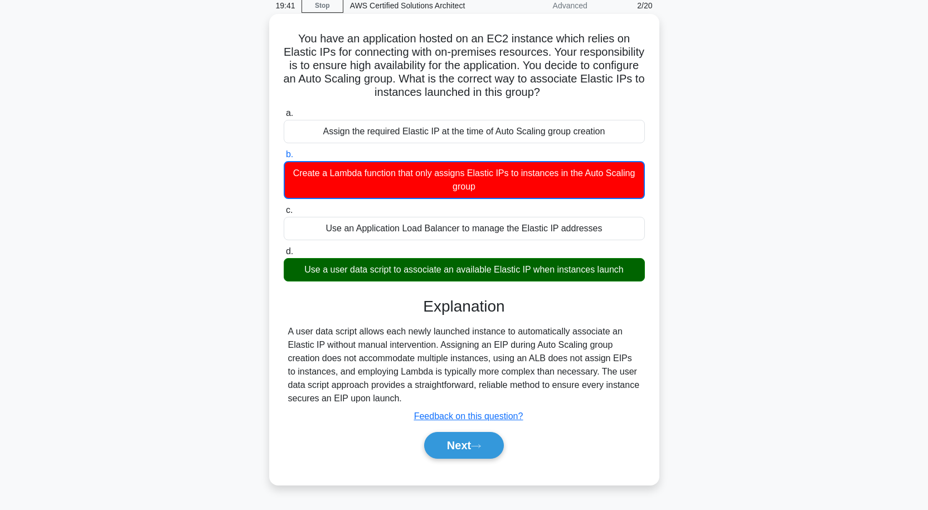
scroll to position [92, 0]
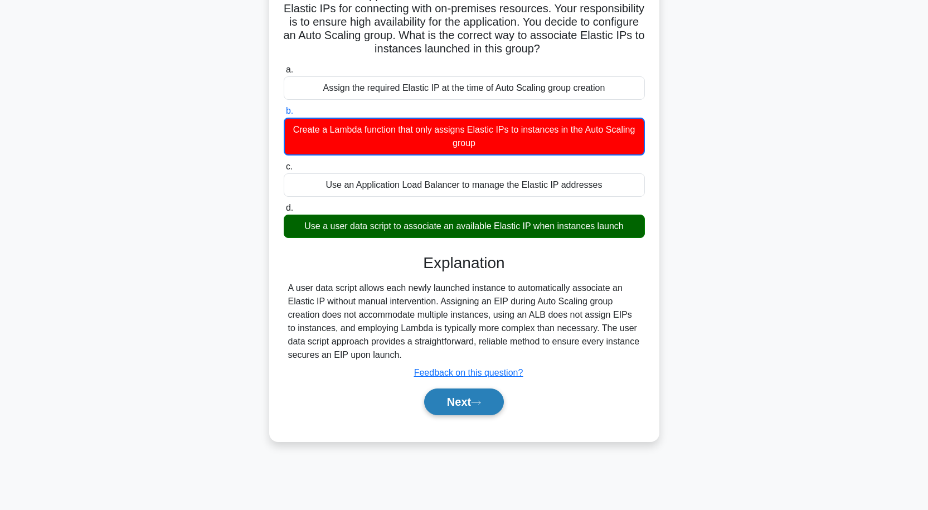
click at [463, 395] on button "Next" at bounding box center [464, 402] width 80 height 27
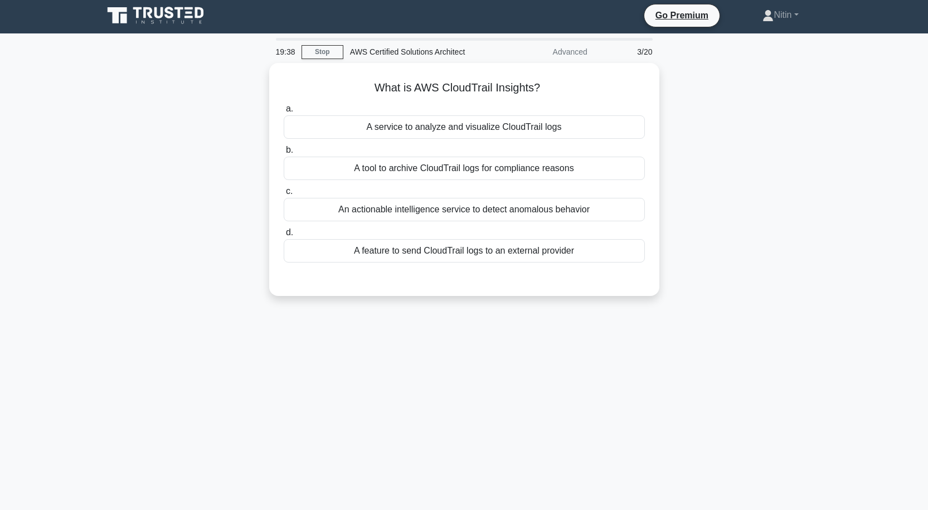
scroll to position [0, 0]
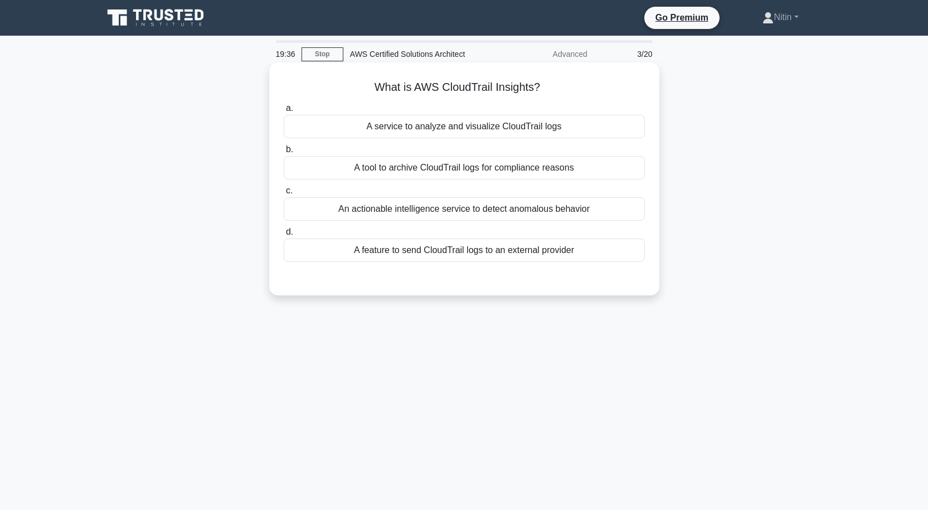
click at [538, 210] on div "An actionable intelligence service to detect anomalous behavior" at bounding box center [464, 208] width 361 height 23
click at [284, 195] on input "c. An actionable intelligence service to detect anomalous behavior" at bounding box center [284, 190] width 0 height 7
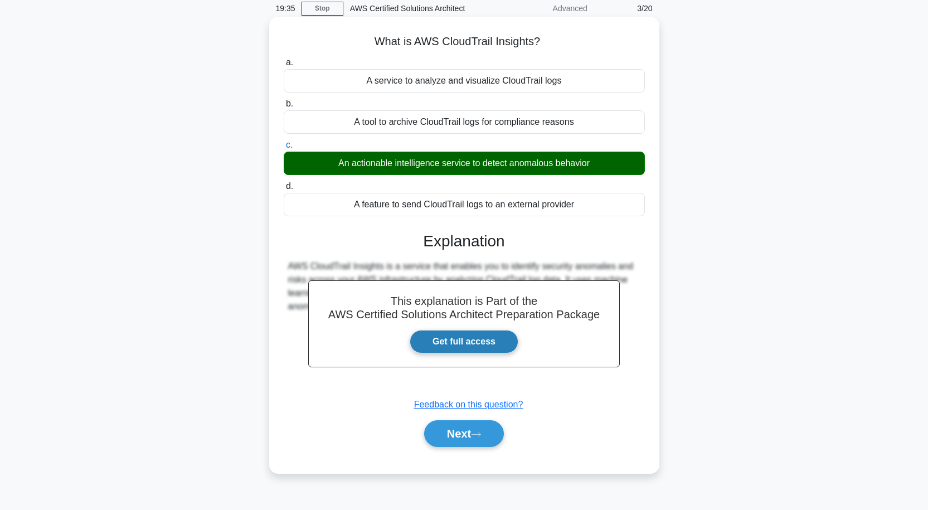
scroll to position [92, 0]
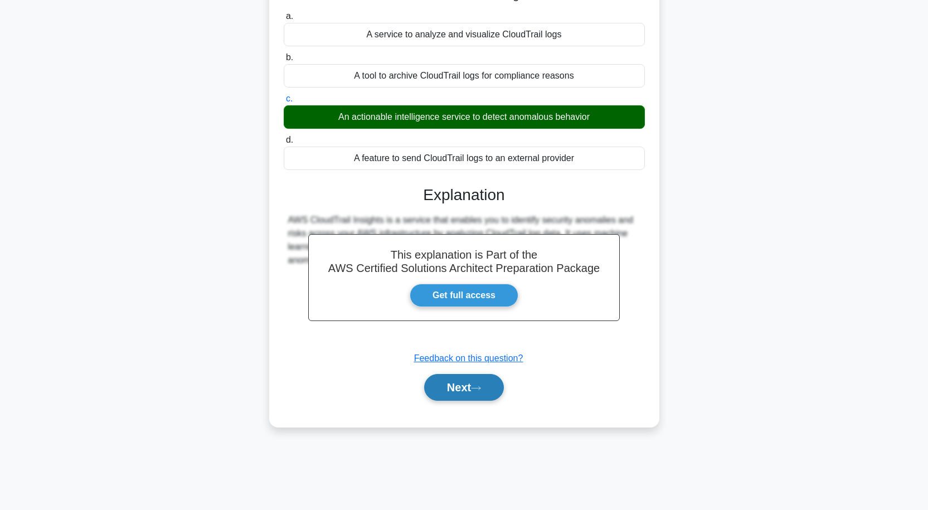
click at [456, 384] on button "Next" at bounding box center [464, 387] width 80 height 27
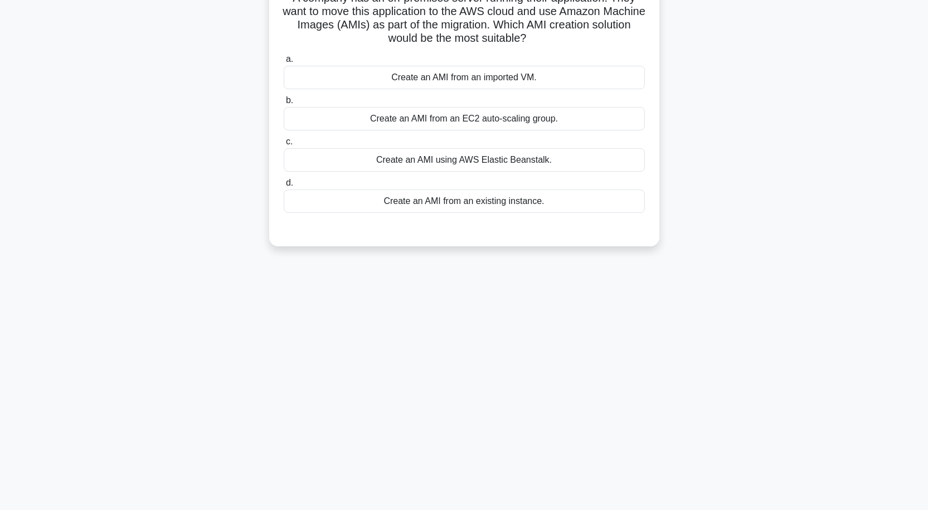
scroll to position [0, 0]
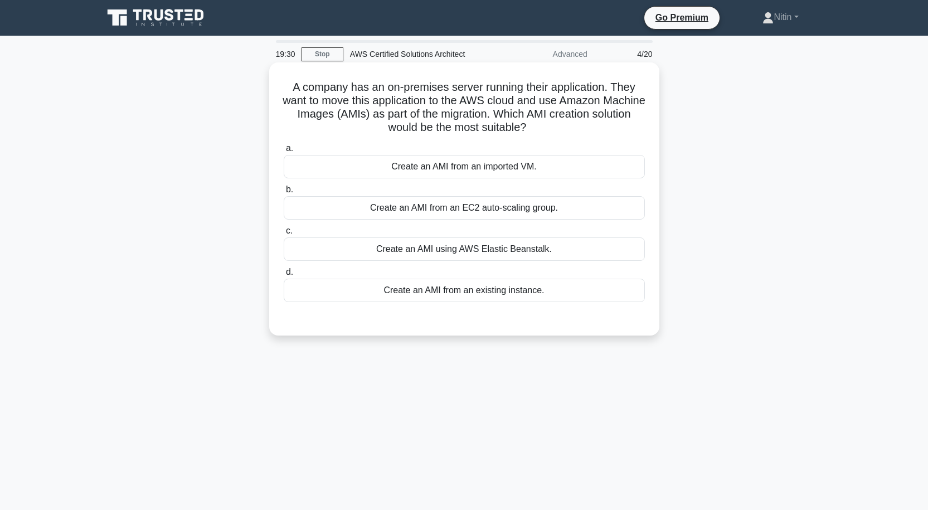
click at [495, 205] on div "Create an AMI from an EC2 auto-scaling group." at bounding box center [464, 207] width 361 height 23
click at [284, 193] on input "b. Create an AMI from an EC2 auto-scaling group." at bounding box center [284, 189] width 0 height 7
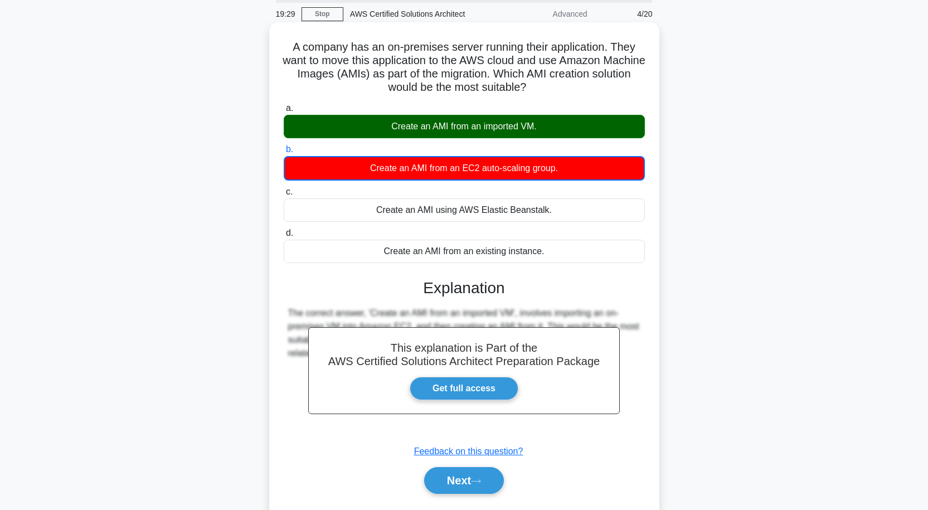
scroll to position [92, 0]
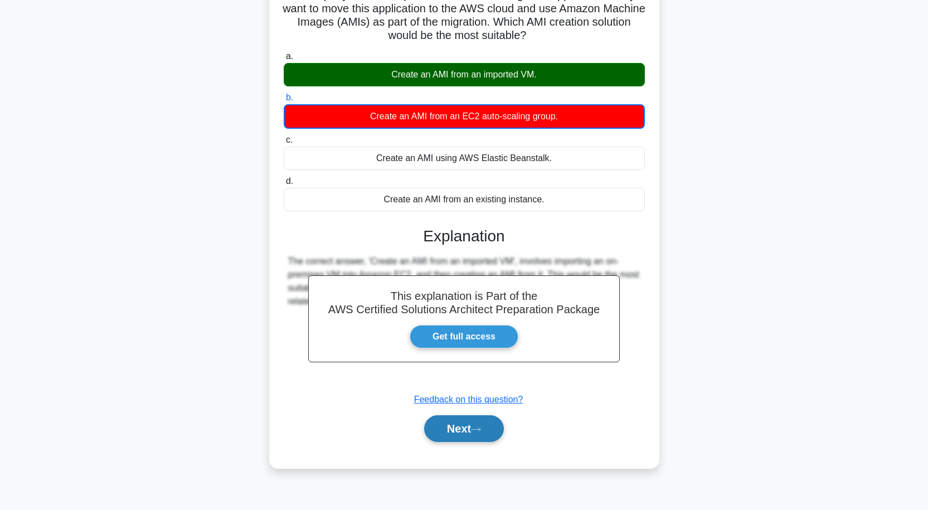
click at [444, 431] on button "Next" at bounding box center [464, 428] width 80 height 27
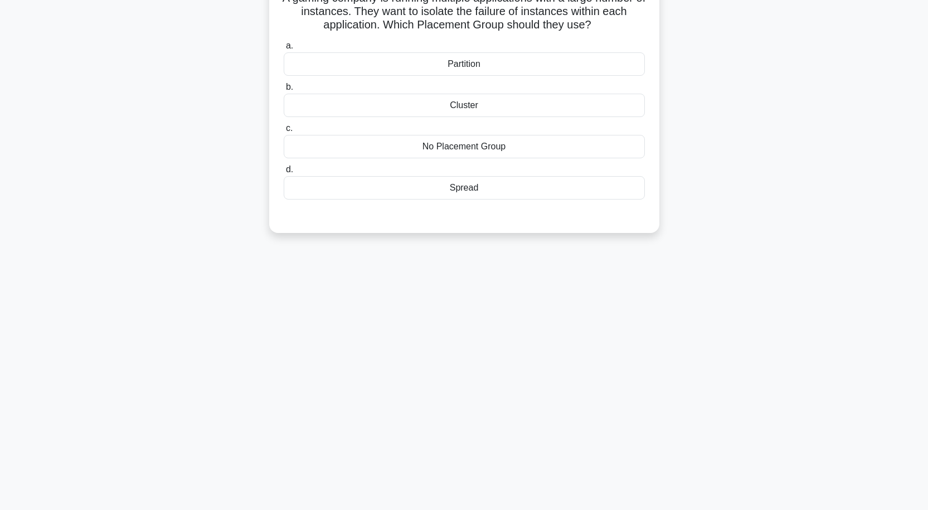
scroll to position [0, 0]
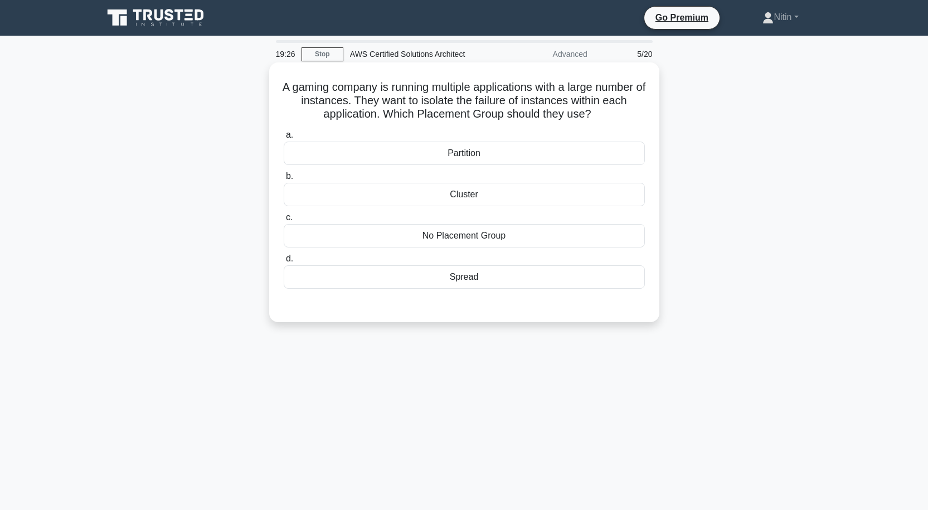
click at [505, 230] on div "No Placement Group" at bounding box center [464, 235] width 361 height 23
click at [284, 221] on input "c. No Placement Group" at bounding box center [284, 217] width 0 height 7
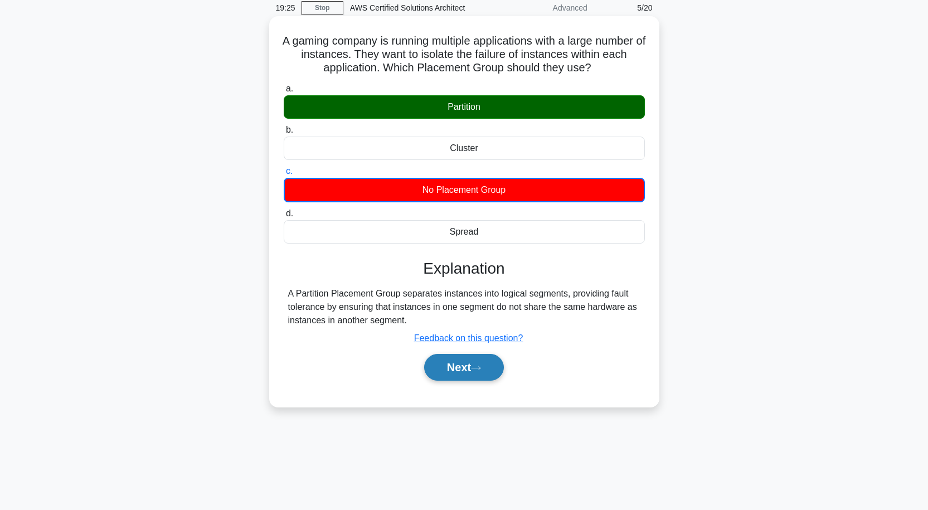
scroll to position [92, 0]
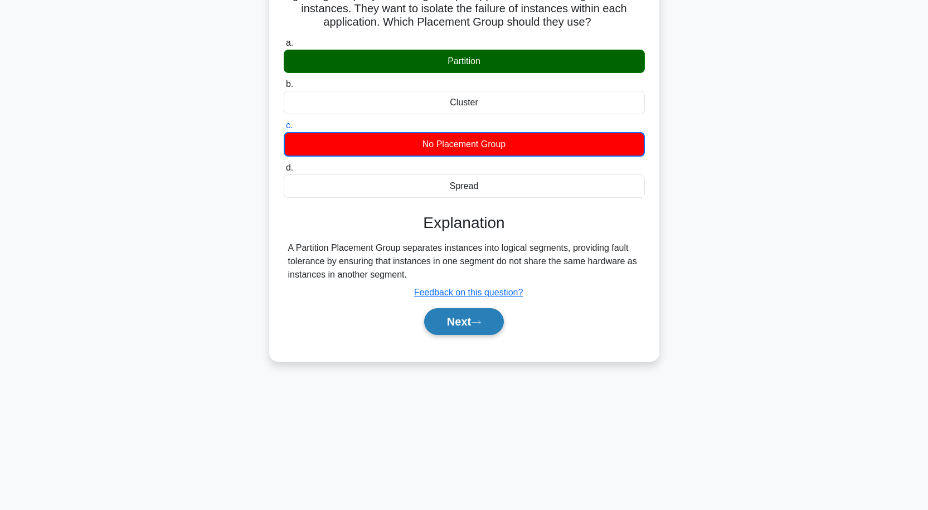
click at [471, 321] on button "Next" at bounding box center [464, 321] width 80 height 27
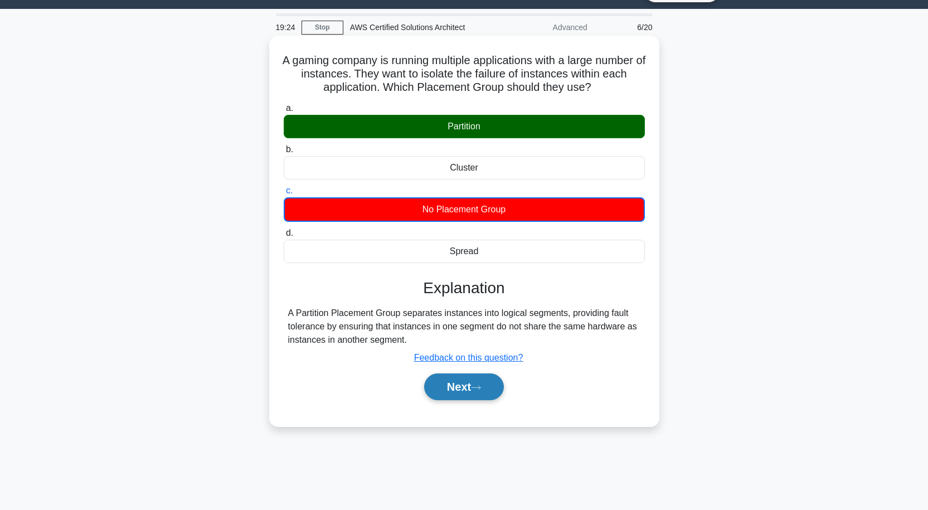
scroll to position [0, 0]
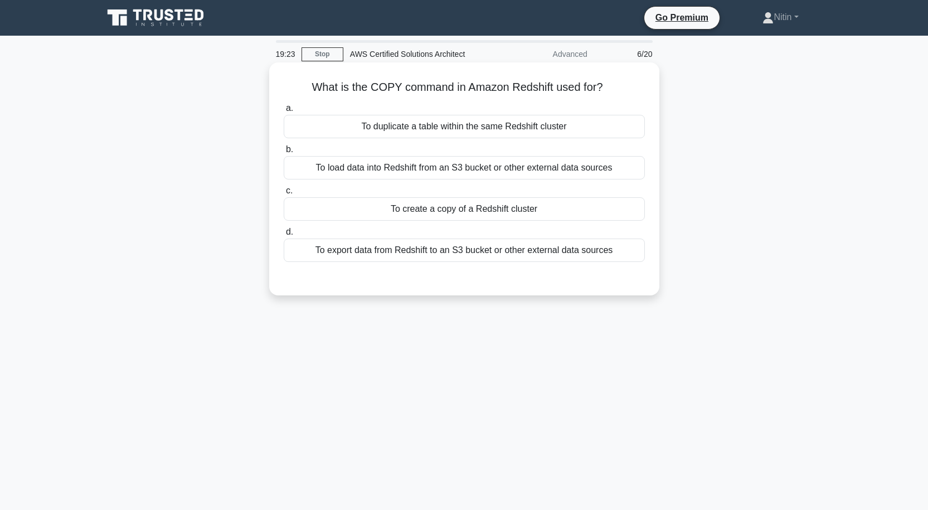
click at [512, 171] on div "To load data into Redshift from an S3 bucket or other external data sources" at bounding box center [464, 167] width 361 height 23
click at [284, 153] on input "b. To load data into Redshift from an S3 bucket or other external data sources" at bounding box center [284, 149] width 0 height 7
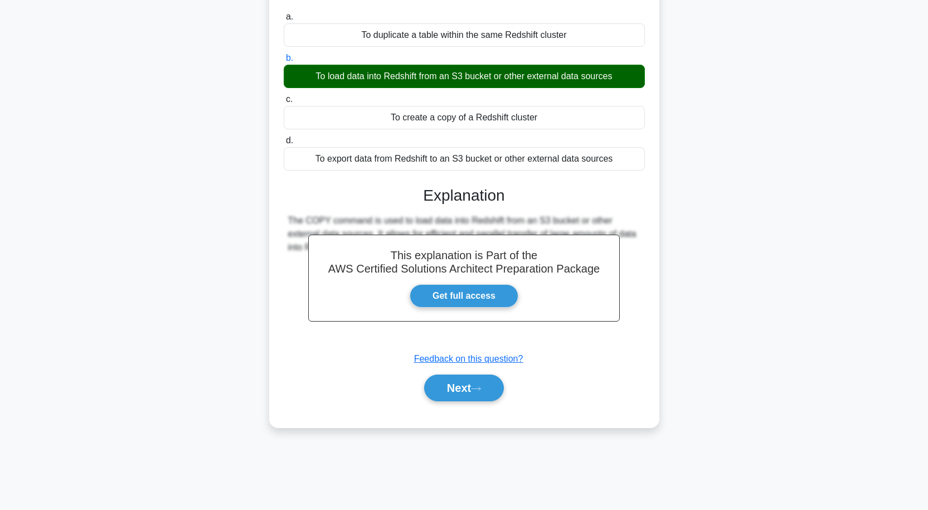
scroll to position [92, 0]
click at [441, 393] on button "Next" at bounding box center [464, 387] width 80 height 27
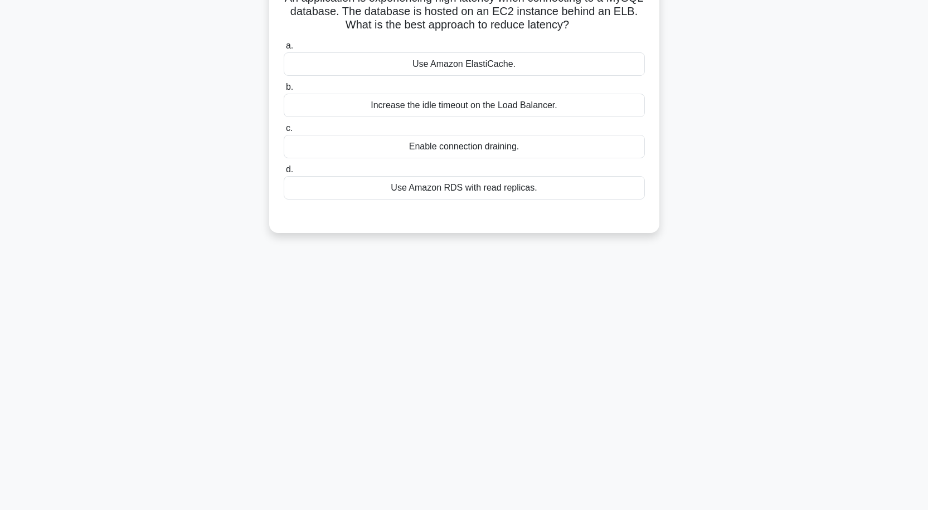
scroll to position [0, 0]
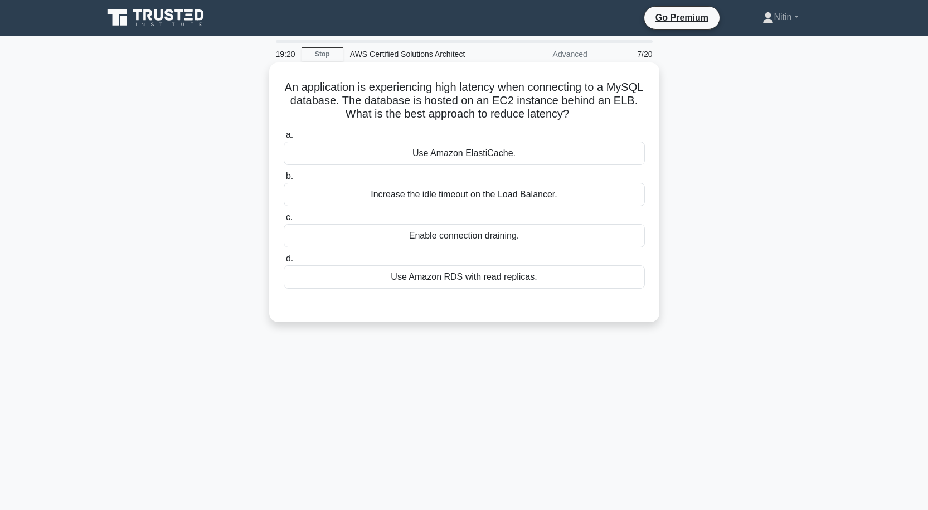
click at [493, 188] on div "Increase the idle timeout on the Load Balancer." at bounding box center [464, 194] width 361 height 23
click at [284, 180] on input "b. Increase the idle timeout on the Load Balancer." at bounding box center [284, 176] width 0 height 7
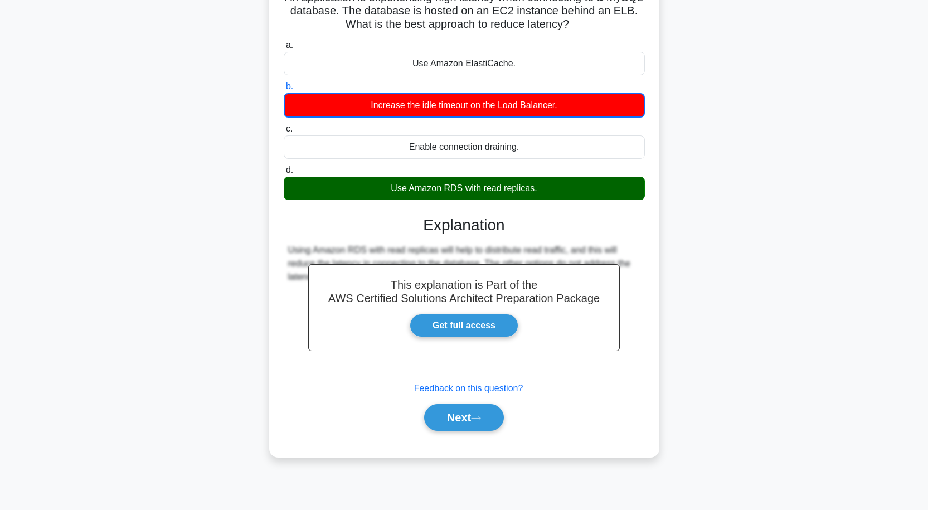
scroll to position [92, 0]
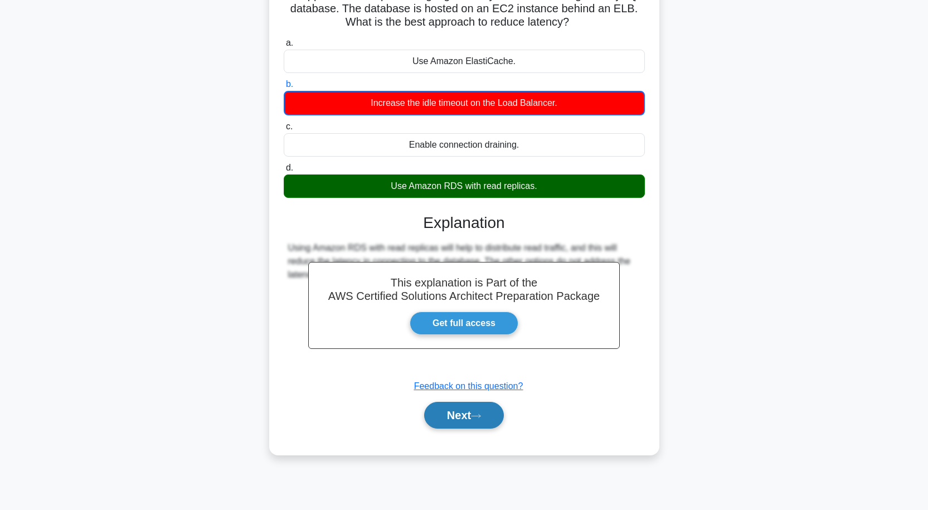
click at [446, 419] on button "Next" at bounding box center [464, 415] width 80 height 27
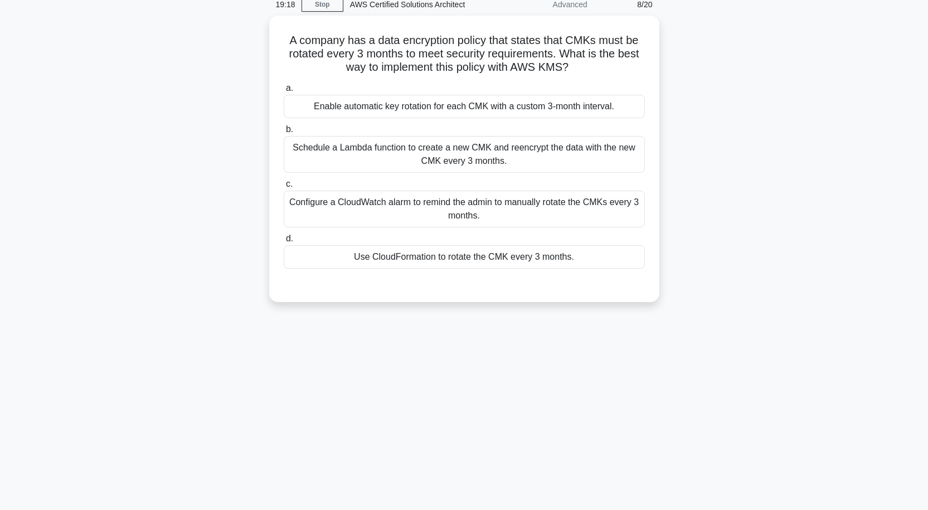
scroll to position [0, 0]
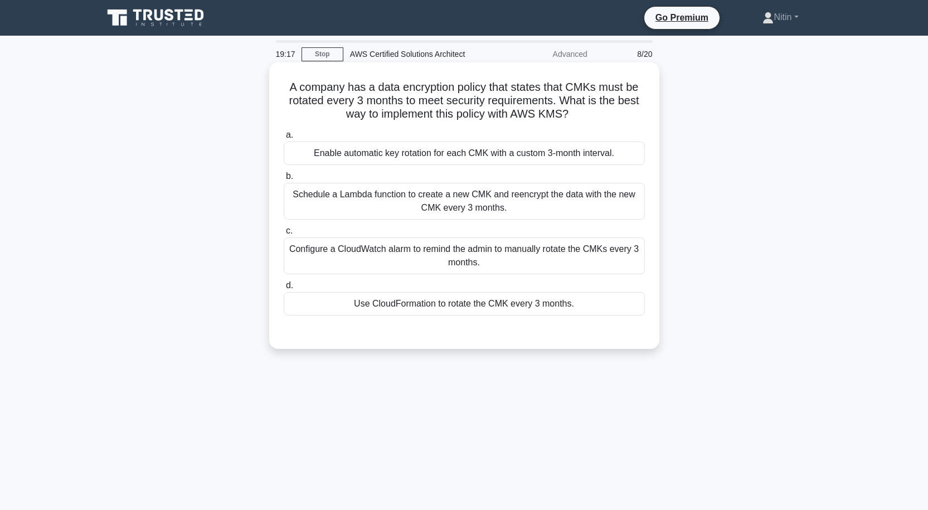
click at [487, 202] on div "Schedule a Lambda function to create a new CMK and reencrypt the data with the …" at bounding box center [464, 201] width 361 height 37
click at [284, 180] on input "b. Schedule a Lambda function to create a new CMK and reencrypt the data with t…" at bounding box center [284, 176] width 0 height 7
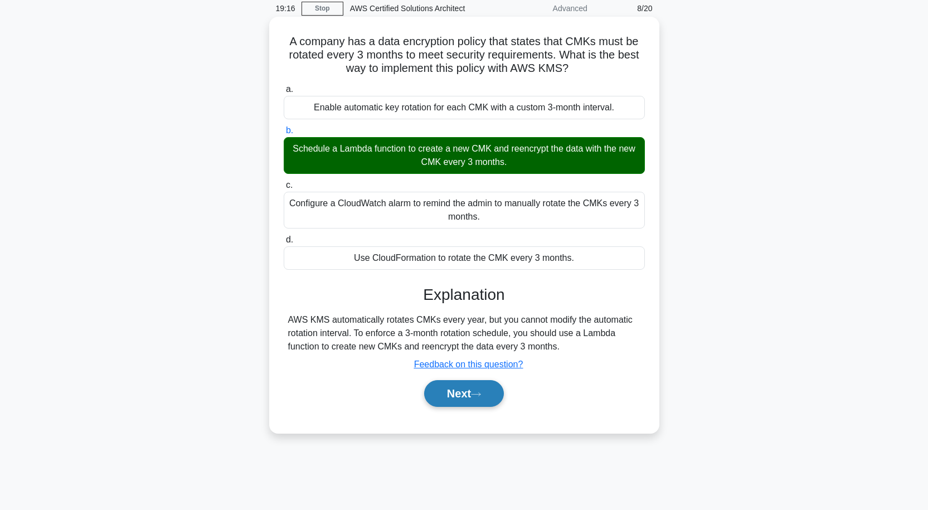
scroll to position [92, 0]
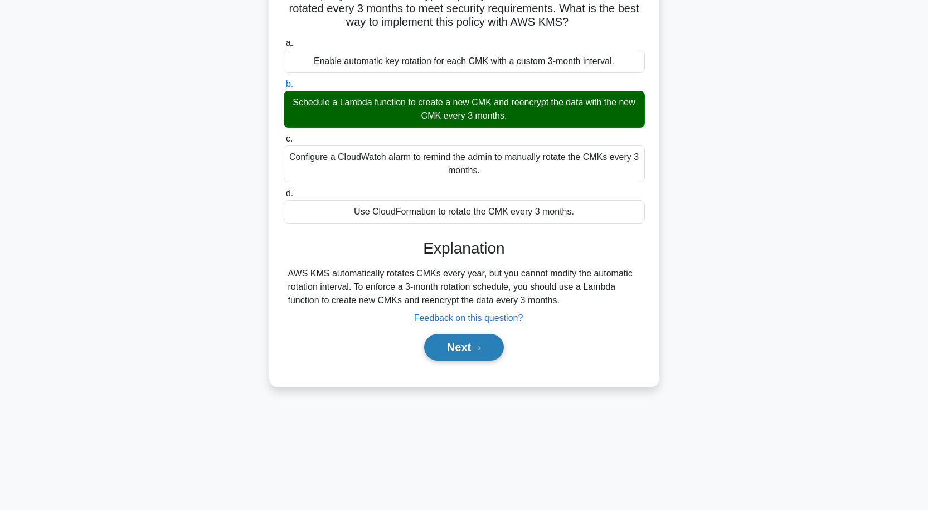
click at [464, 343] on button "Next" at bounding box center [464, 347] width 80 height 27
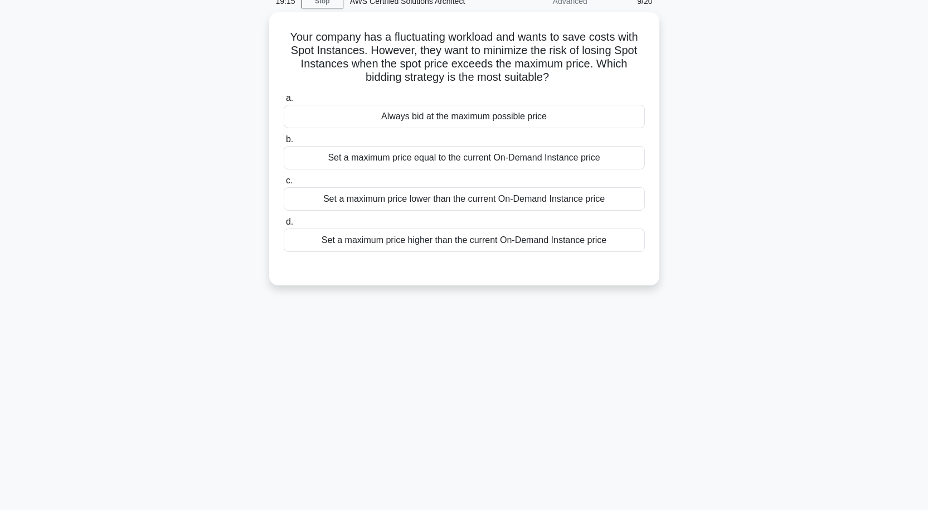
scroll to position [0, 0]
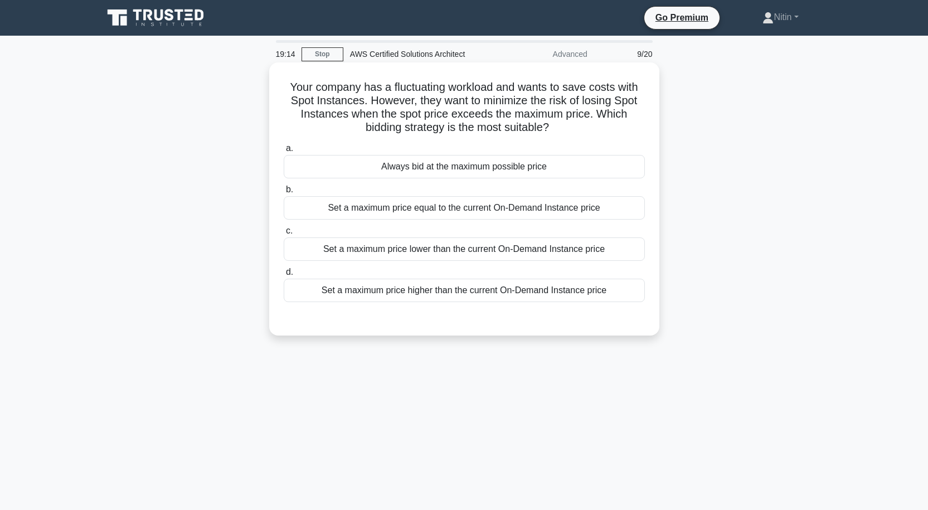
click at [490, 209] on div "Set a maximum price equal to the current On-Demand Instance price" at bounding box center [464, 207] width 361 height 23
click at [284, 193] on input "b. Set a maximum price equal to the current On-Demand Instance price" at bounding box center [284, 189] width 0 height 7
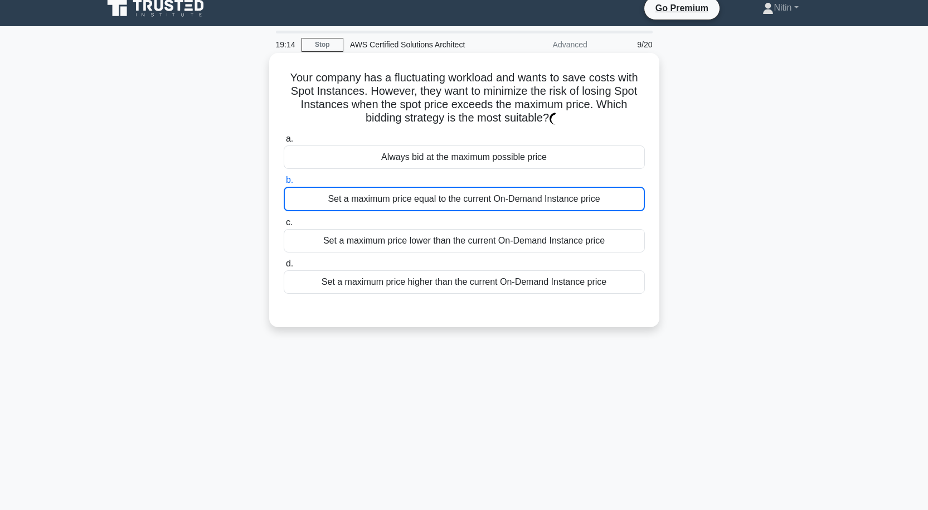
scroll to position [92, 0]
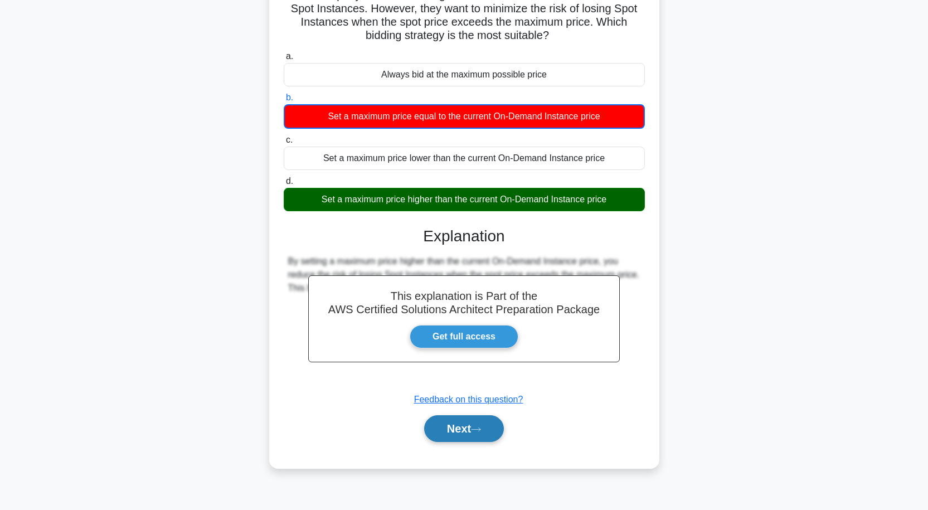
click at [452, 420] on button "Next" at bounding box center [464, 428] width 80 height 27
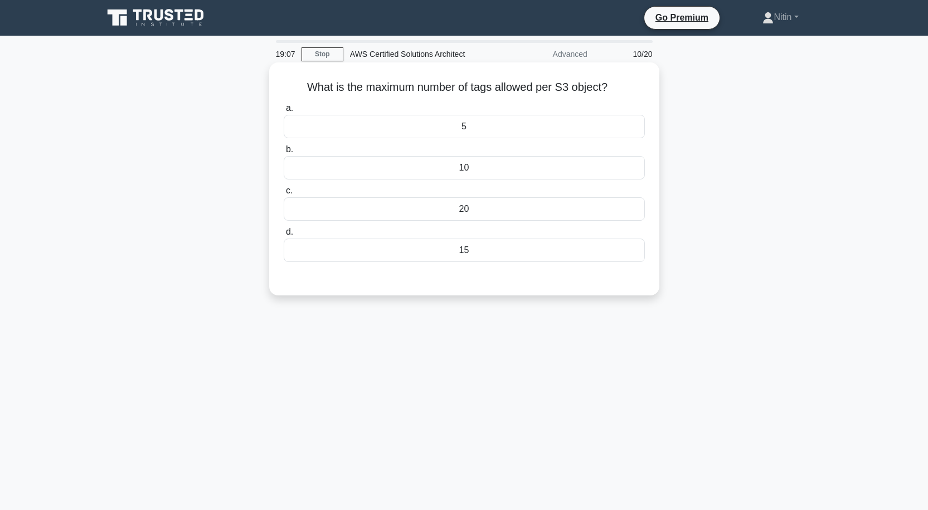
click at [459, 258] on div "15" at bounding box center [464, 250] width 361 height 23
click at [284, 236] on input "d. 15" at bounding box center [284, 232] width 0 height 7
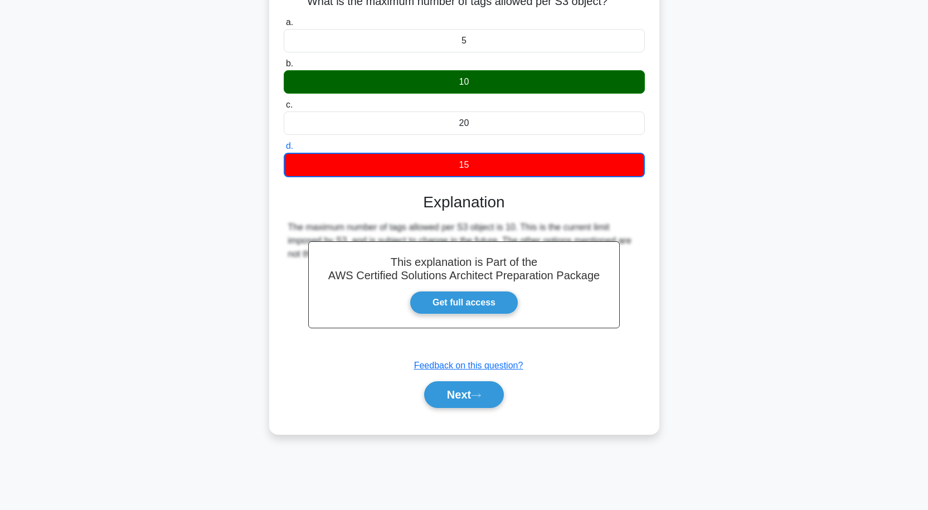
scroll to position [92, 0]
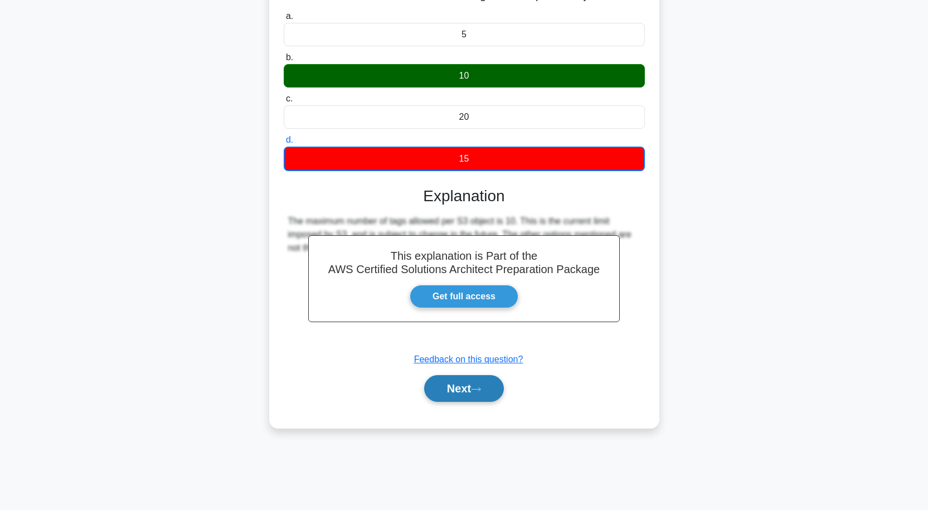
click at [439, 385] on button "Next" at bounding box center [464, 388] width 80 height 27
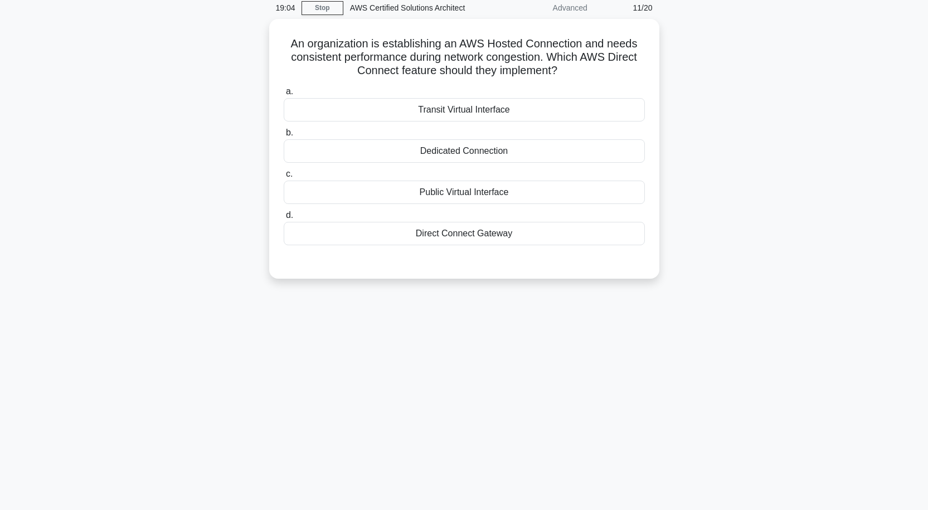
scroll to position [0, 0]
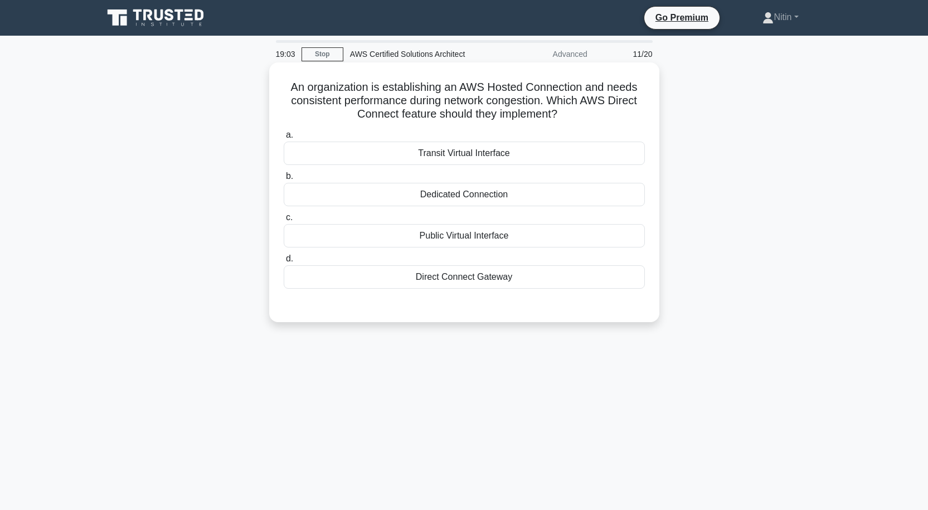
click at [496, 154] on div "Transit Virtual Interface" at bounding box center [464, 153] width 361 height 23
click at [284, 139] on input "a. Transit Virtual Interface" at bounding box center [284, 135] width 0 height 7
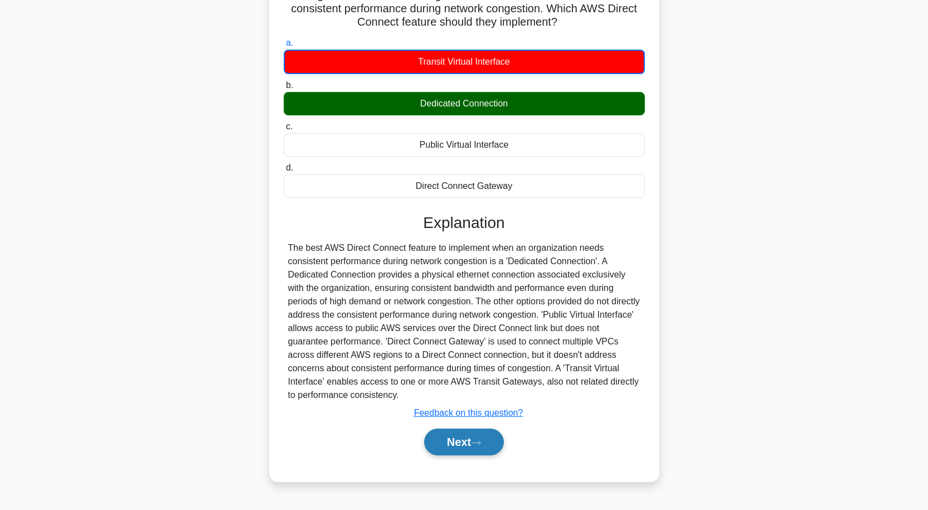
click at [462, 443] on button "Next" at bounding box center [464, 442] width 80 height 27
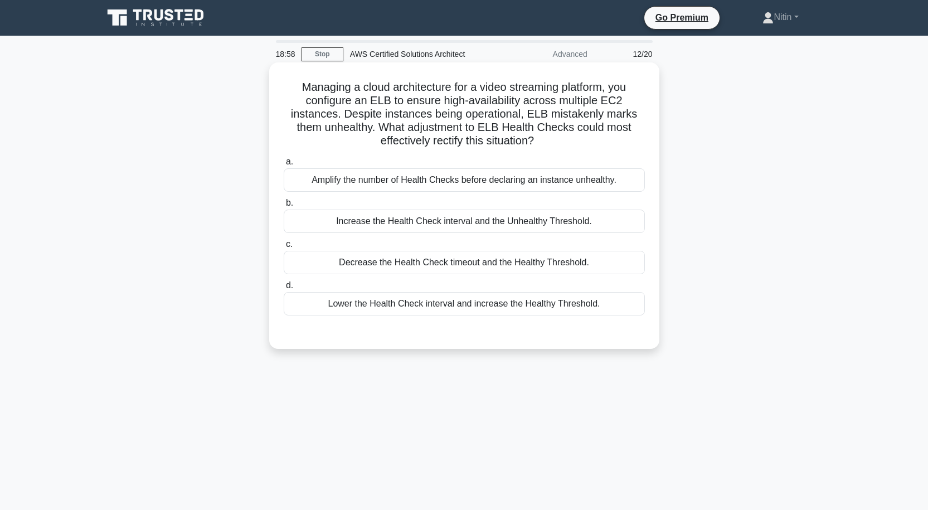
click at [502, 185] on div "Amplify the number of Health Checks before declaring an instance unhealthy." at bounding box center [464, 179] width 361 height 23
click at [284, 166] on input "a. Amplify the number of Health Checks before declaring an instance unhealthy." at bounding box center [284, 161] width 0 height 7
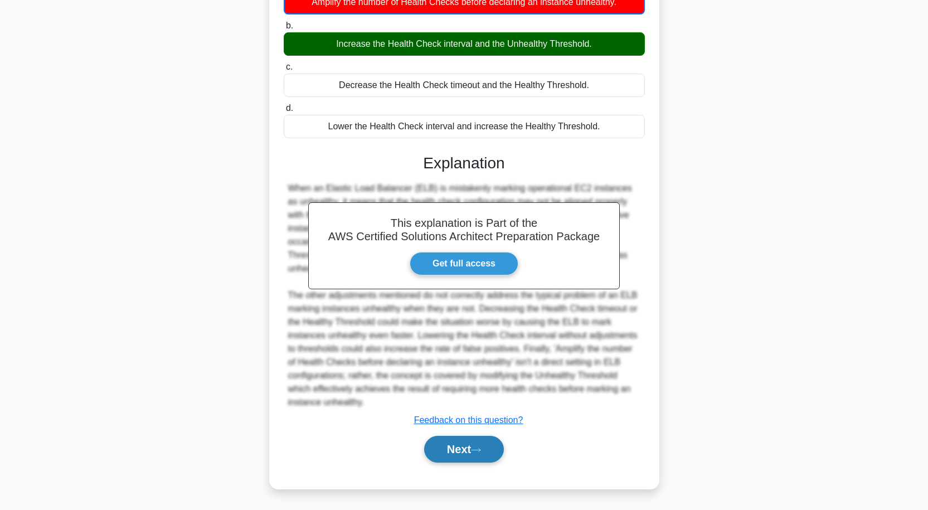
click at [445, 442] on button "Next" at bounding box center [464, 449] width 80 height 27
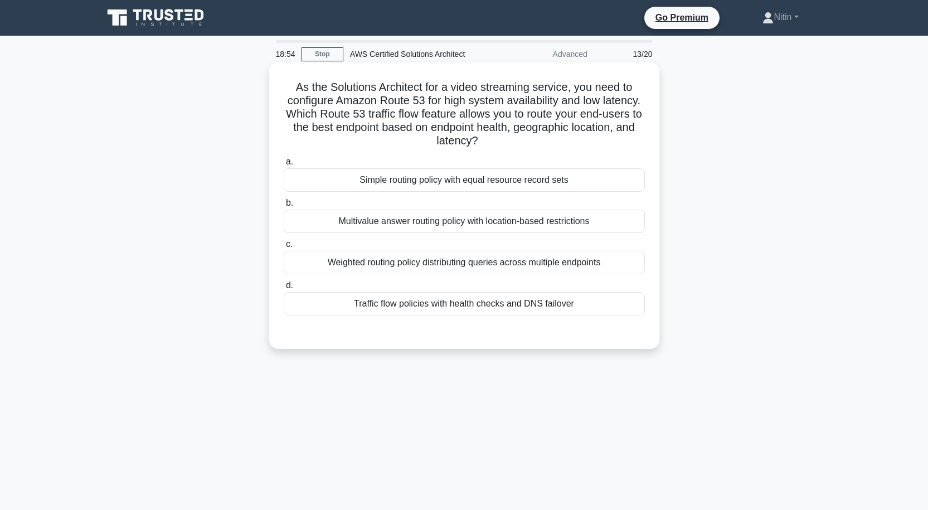
click at [487, 258] on div "Weighted routing policy distributing queries across multiple endpoints" at bounding box center [464, 262] width 361 height 23
click at [284, 248] on input "c. Weighted routing policy distributing queries across multiple endpoints" at bounding box center [284, 244] width 0 height 7
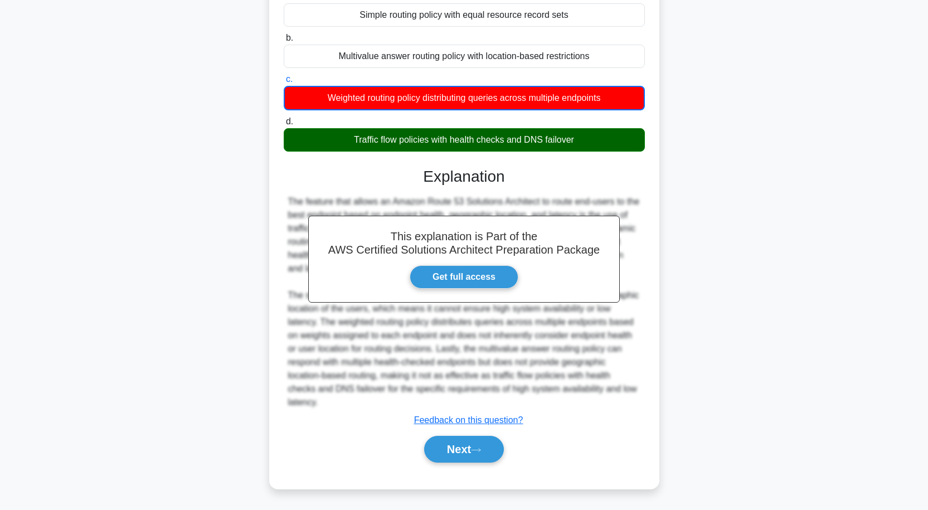
click at [434, 435] on div "Next" at bounding box center [464, 450] width 361 height 36
click at [442, 450] on button "Next" at bounding box center [464, 449] width 80 height 27
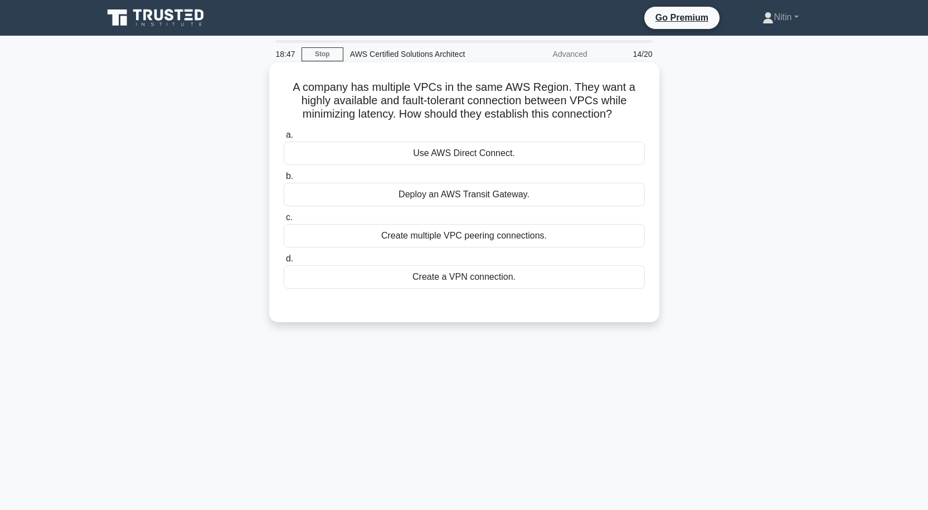
click at [507, 236] on div "Create multiple VPC peering connections." at bounding box center [464, 235] width 361 height 23
click at [284, 221] on input "c. Create multiple VPC peering connections." at bounding box center [284, 217] width 0 height 7
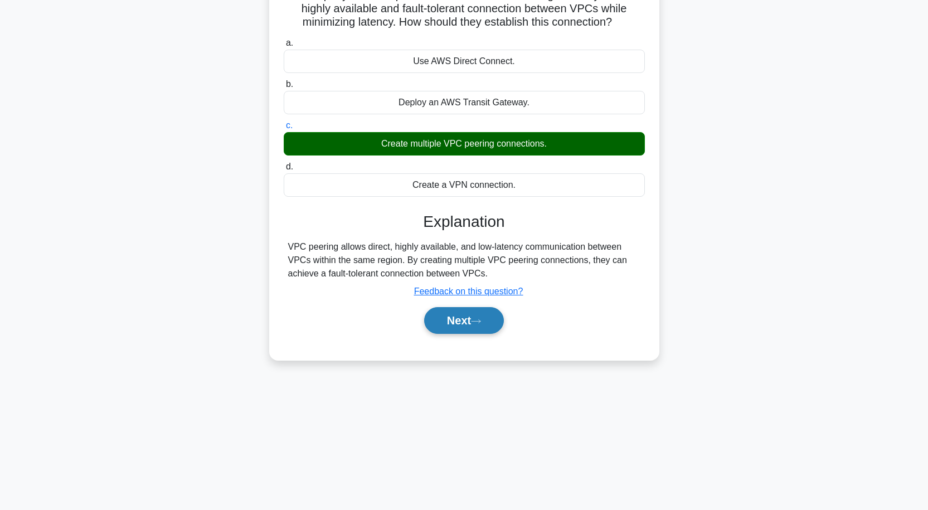
click at [456, 319] on button "Next" at bounding box center [464, 320] width 80 height 27
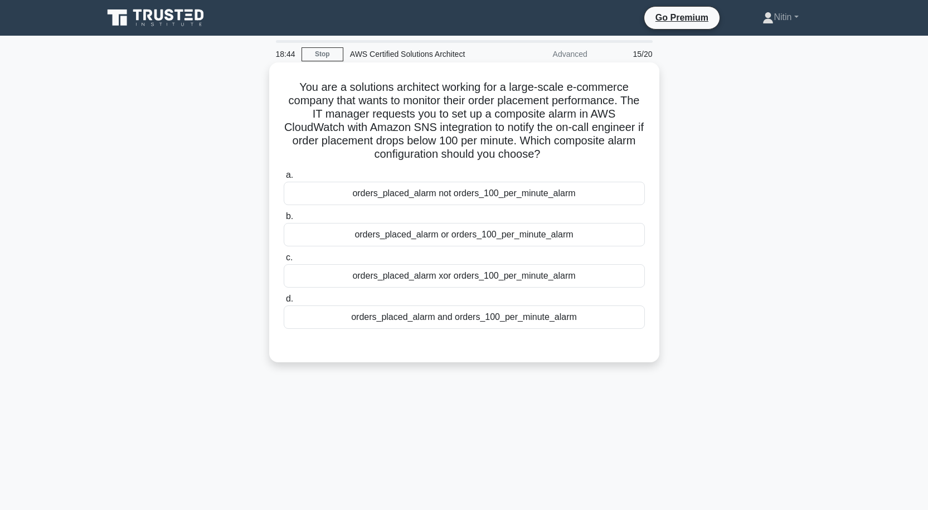
click at [505, 195] on div "orders_placed_alarm not orders_100_per_minute_alarm" at bounding box center [464, 193] width 361 height 23
click at [284, 179] on input "a. orders_placed_alarm not orders_100_per_minute_alarm" at bounding box center [284, 175] width 0 height 7
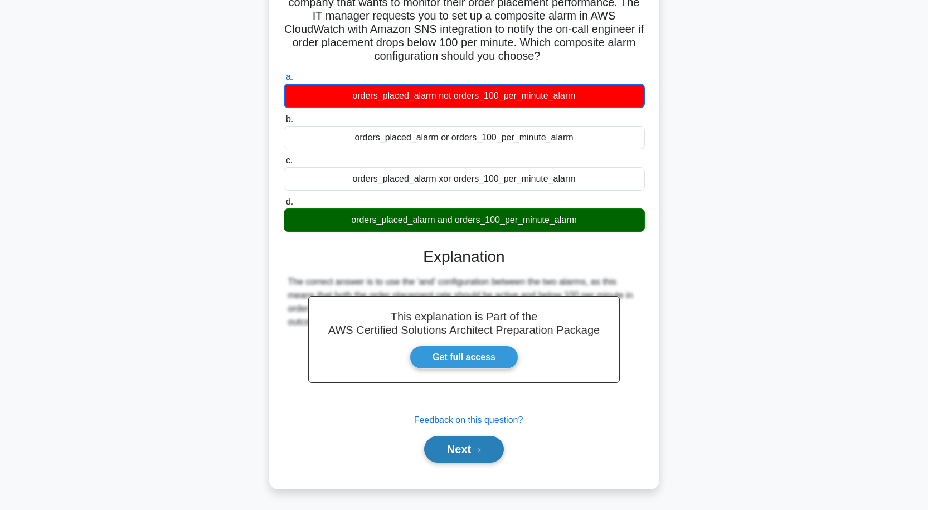
click at [450, 449] on button "Next" at bounding box center [464, 449] width 80 height 27
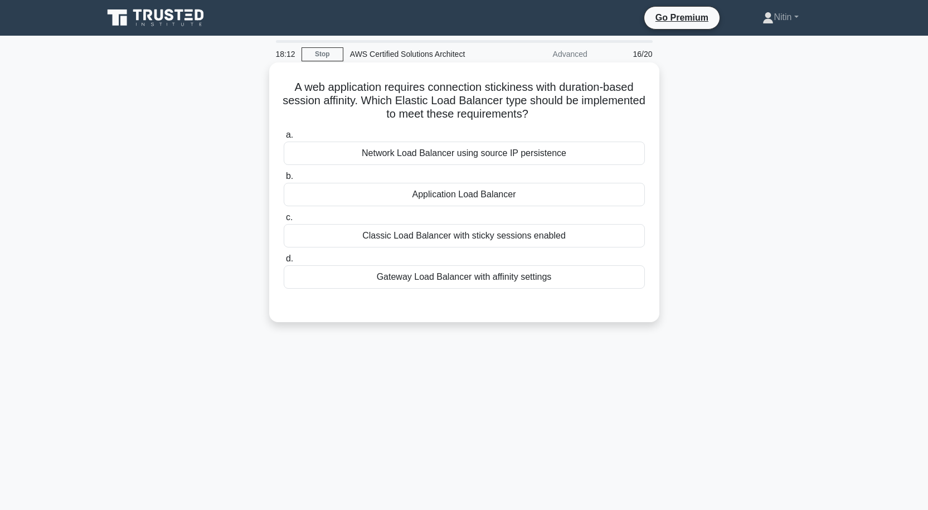
click at [432, 158] on div "Network Load Balancer using source IP persistence" at bounding box center [464, 153] width 361 height 23
click at [284, 139] on input "a. Network Load Balancer using source IP persistence" at bounding box center [284, 135] width 0 height 7
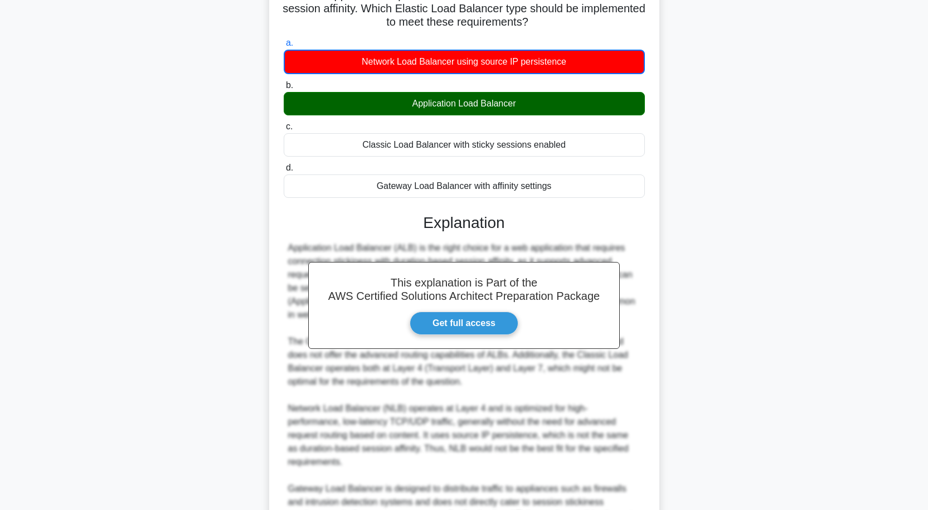
scroll to position [206, 0]
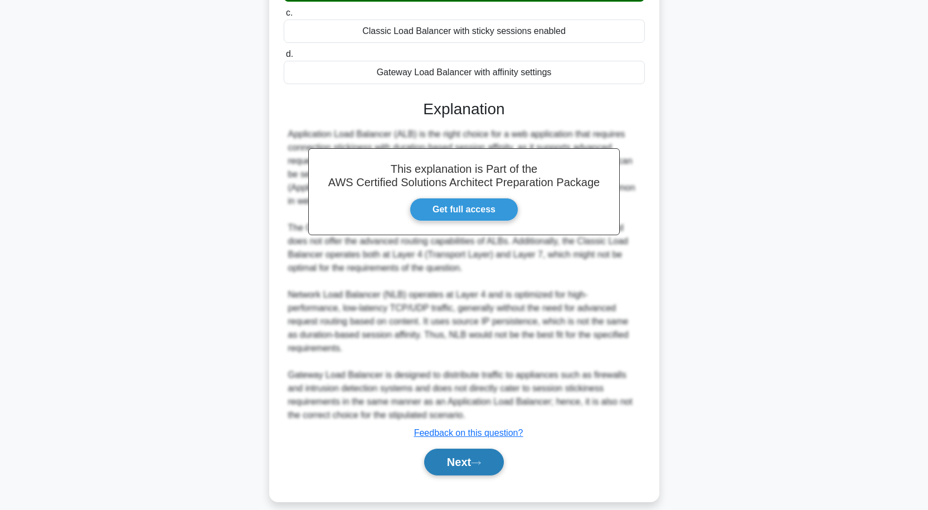
click at [459, 449] on button "Next" at bounding box center [464, 462] width 80 height 27
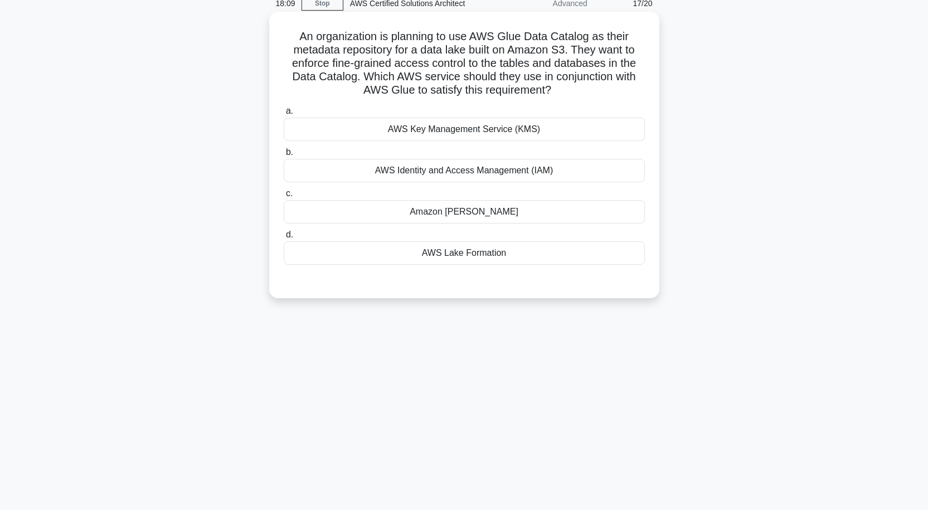
scroll to position [0, 0]
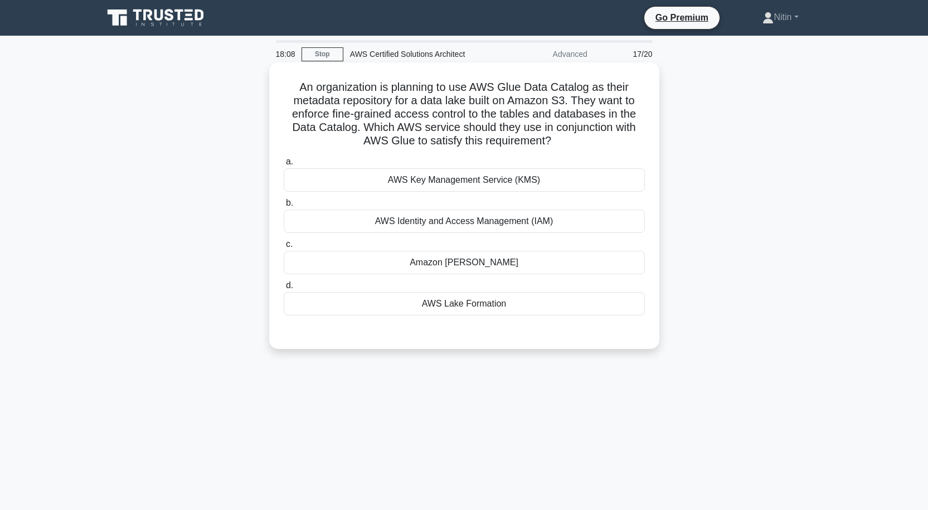
click at [480, 222] on div "AWS Identity and Access Management (IAM)" at bounding box center [464, 221] width 361 height 23
click at [284, 207] on input "b. AWS Identity and Access Management (IAM)" at bounding box center [284, 203] width 0 height 7
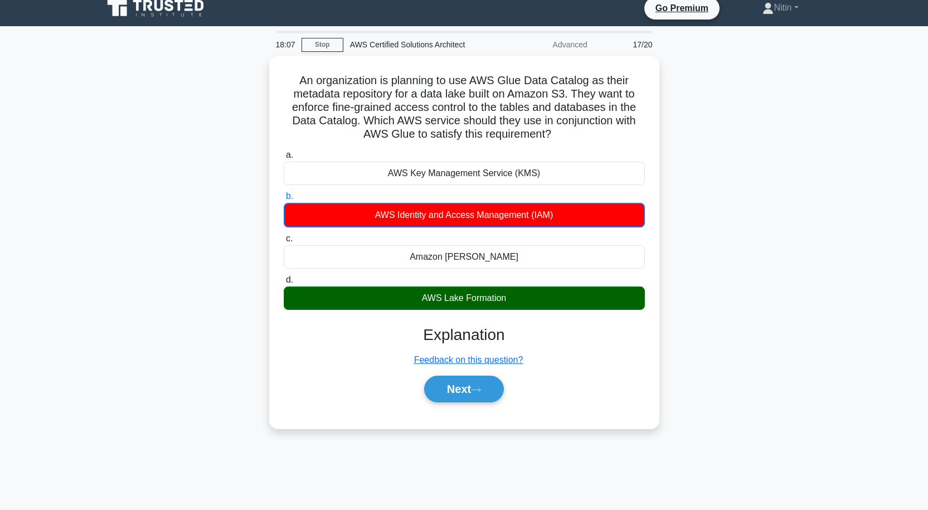
scroll to position [92, 0]
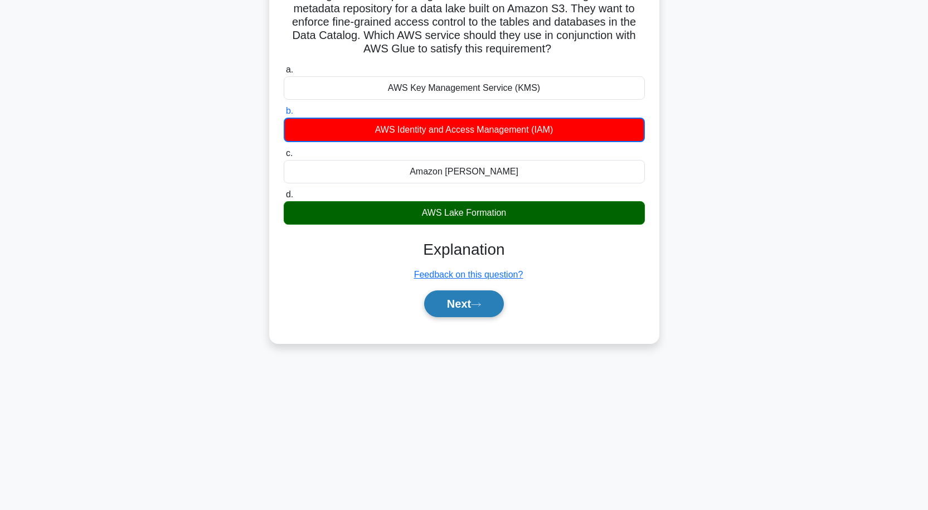
click at [458, 311] on button "Next" at bounding box center [464, 303] width 80 height 27
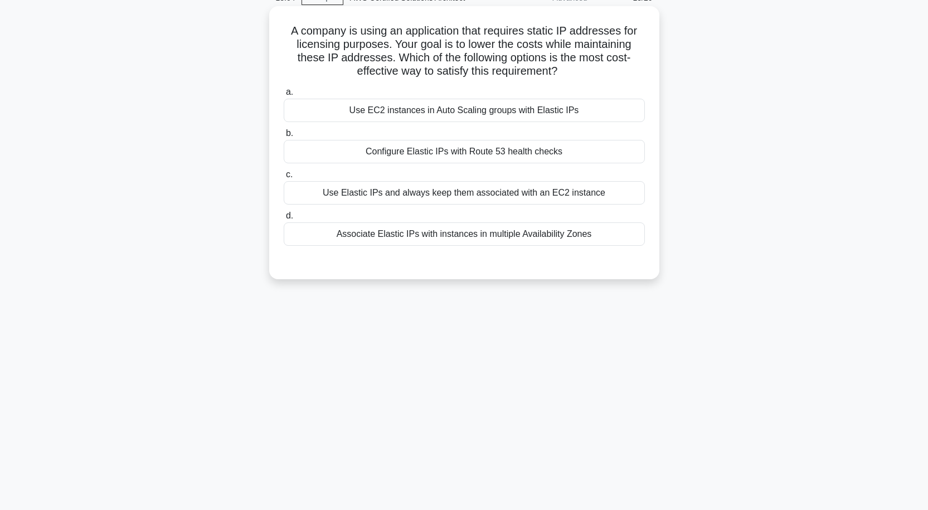
scroll to position [36, 0]
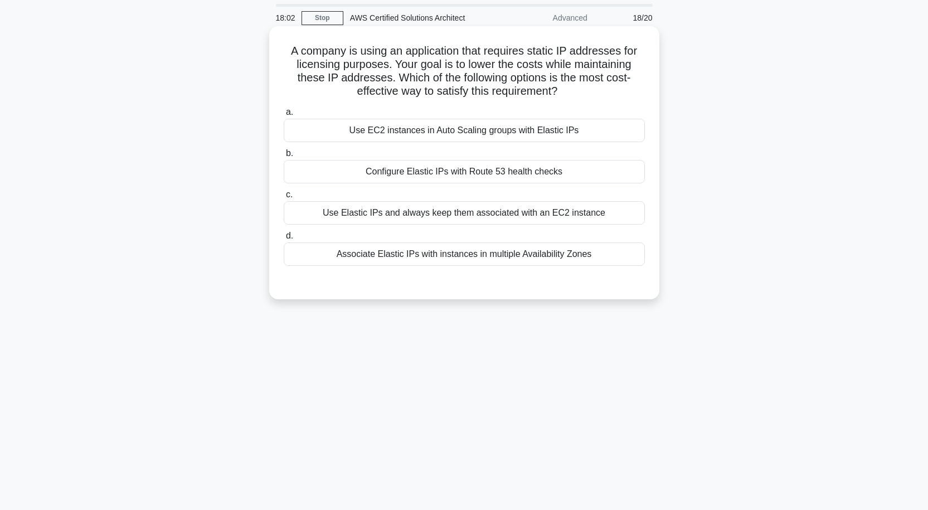
click at [504, 209] on div "Use Elastic IPs and always keep them associated with an EC2 instance" at bounding box center [464, 212] width 361 height 23
click at [284, 198] on input "c. Use Elastic IPs and always keep them associated with an EC2 instance" at bounding box center [284, 194] width 0 height 7
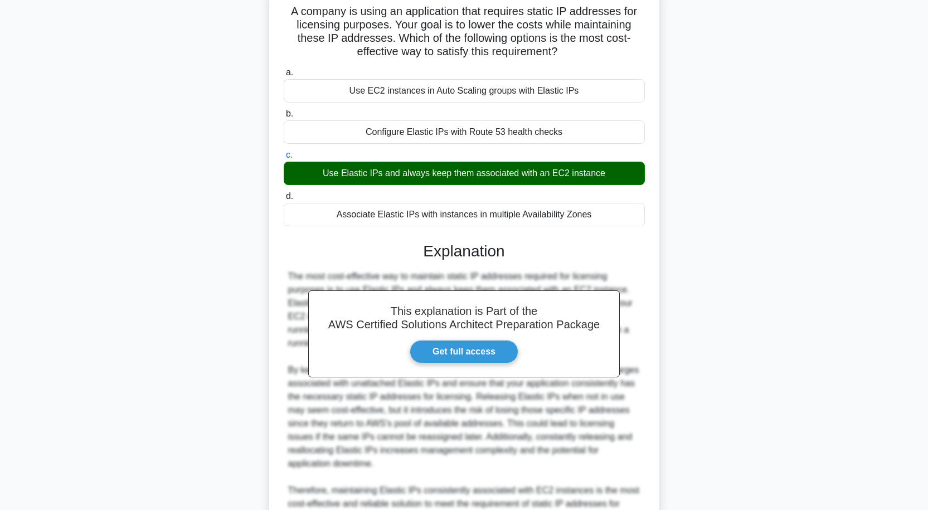
scroll to position [178, 0]
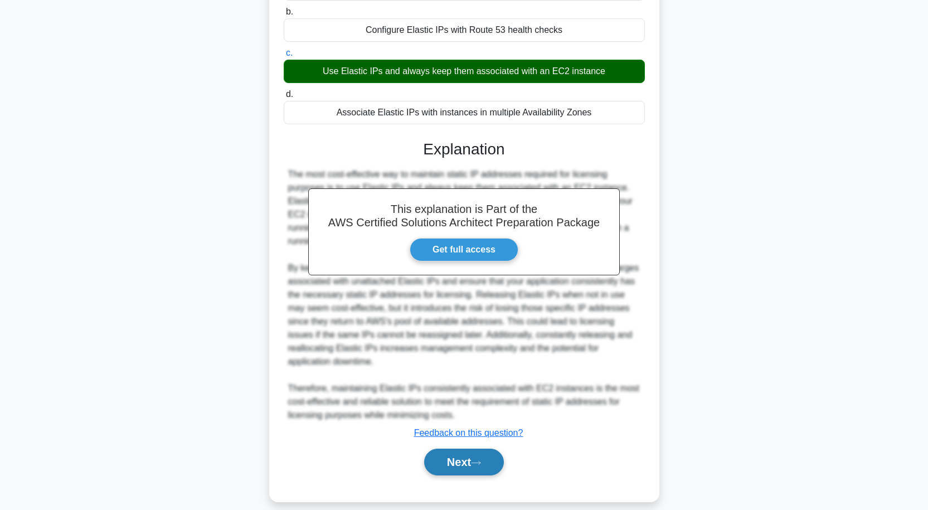
drag, startPoint x: 455, startPoint y: 460, endPoint x: 454, endPoint y: 451, distance: 8.9
click at [455, 459] on button "Next" at bounding box center [464, 462] width 80 height 27
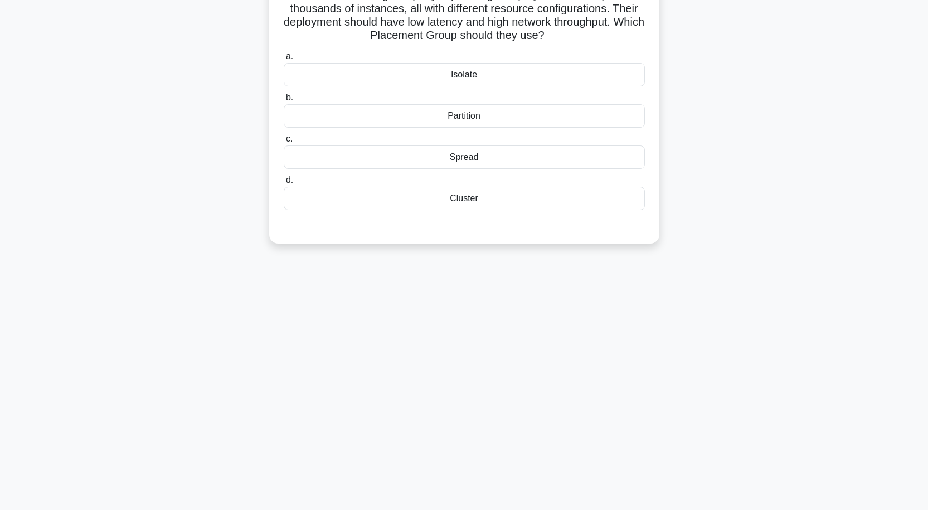
click at [486, 76] on div "Isolate" at bounding box center [464, 74] width 361 height 23
click at [284, 60] on input "a. Isolate" at bounding box center [284, 56] width 0 height 7
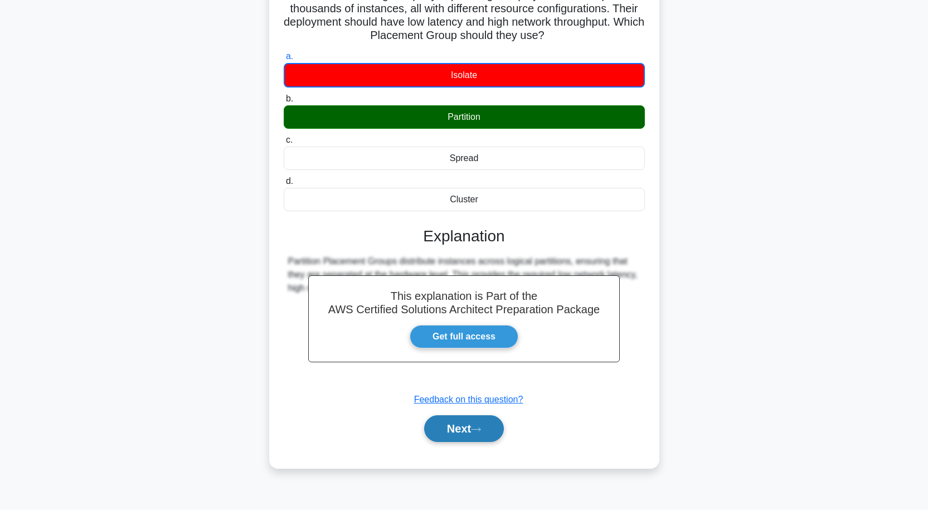
click at [449, 436] on button "Next" at bounding box center [464, 428] width 80 height 27
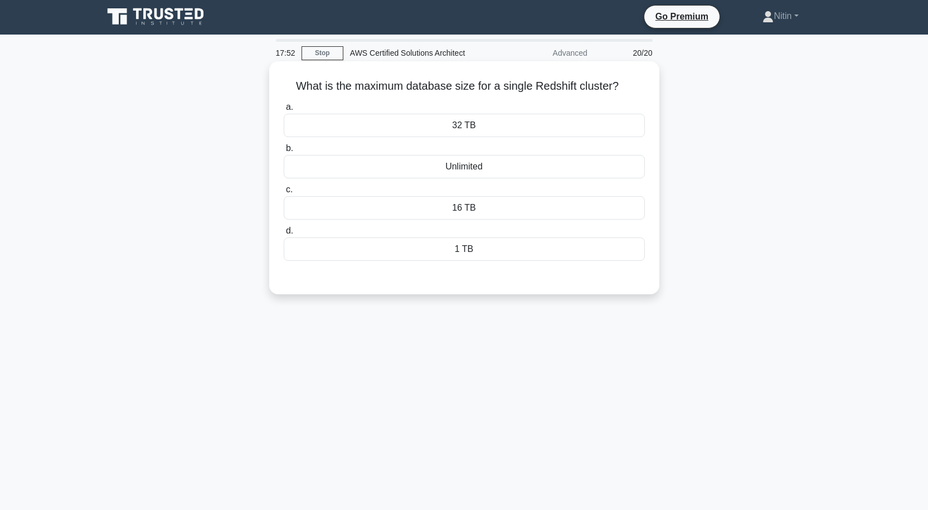
scroll to position [0, 0]
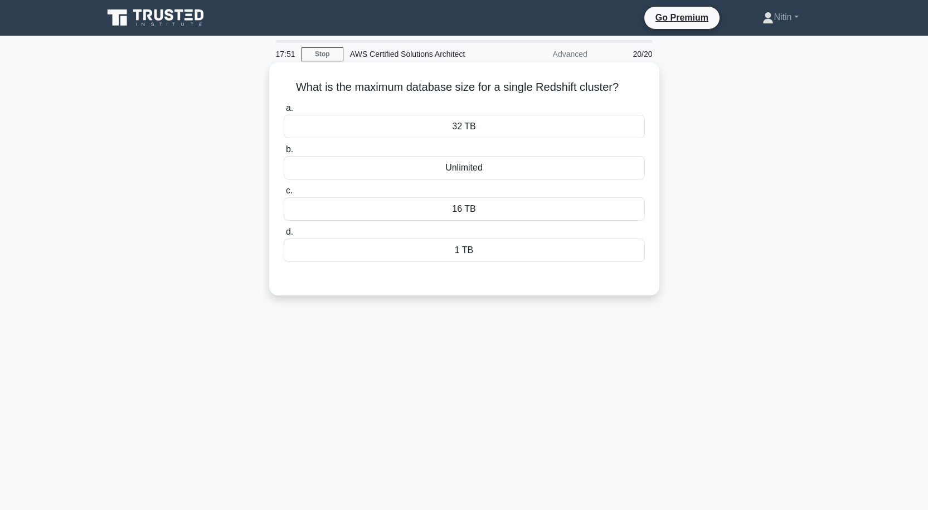
click at [471, 206] on div "16 TB" at bounding box center [464, 208] width 361 height 23
click at [284, 195] on input "c. 16 TB" at bounding box center [284, 190] width 0 height 7
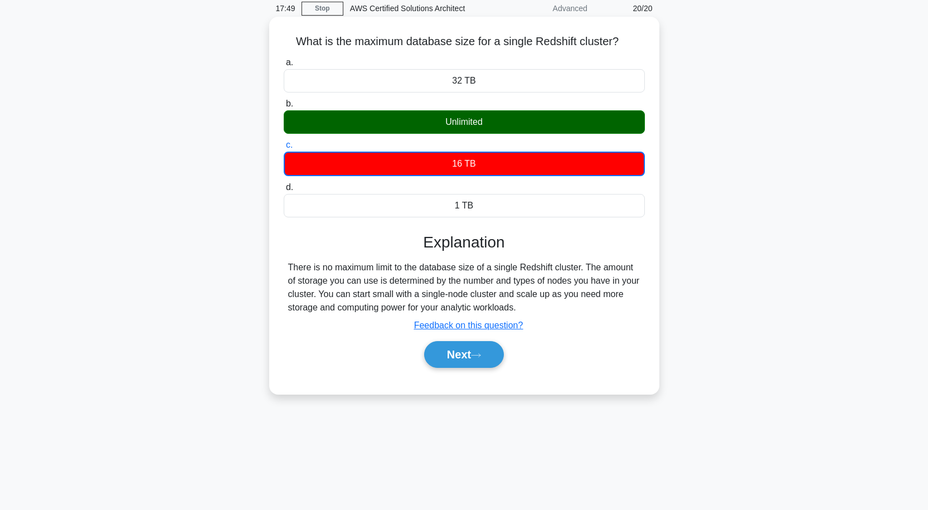
scroll to position [92, 0]
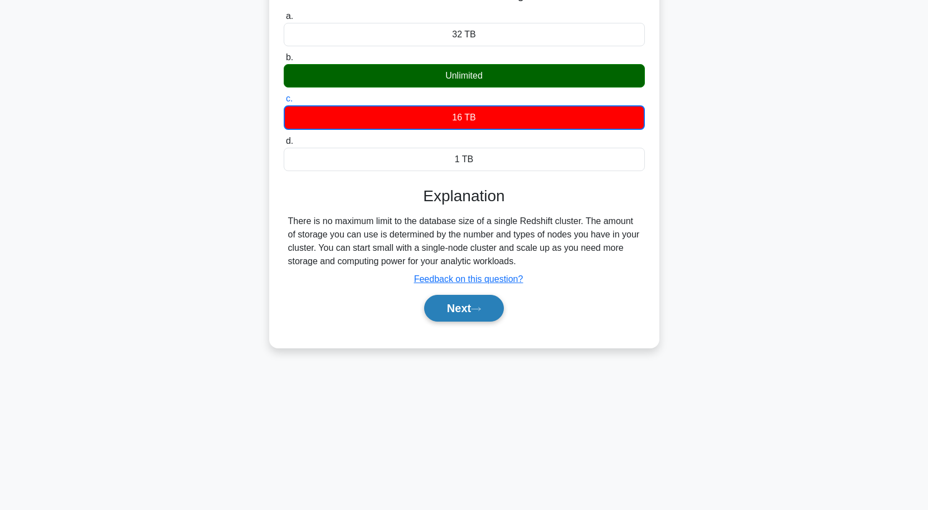
click at [450, 317] on button "Next" at bounding box center [464, 308] width 80 height 27
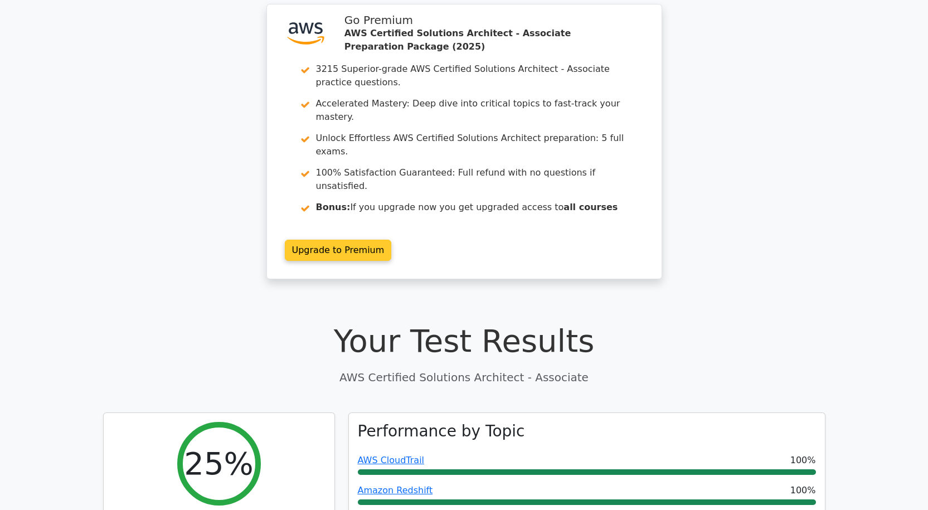
scroll to position [223, 0]
